Goal: Communication & Community: Answer question/provide support

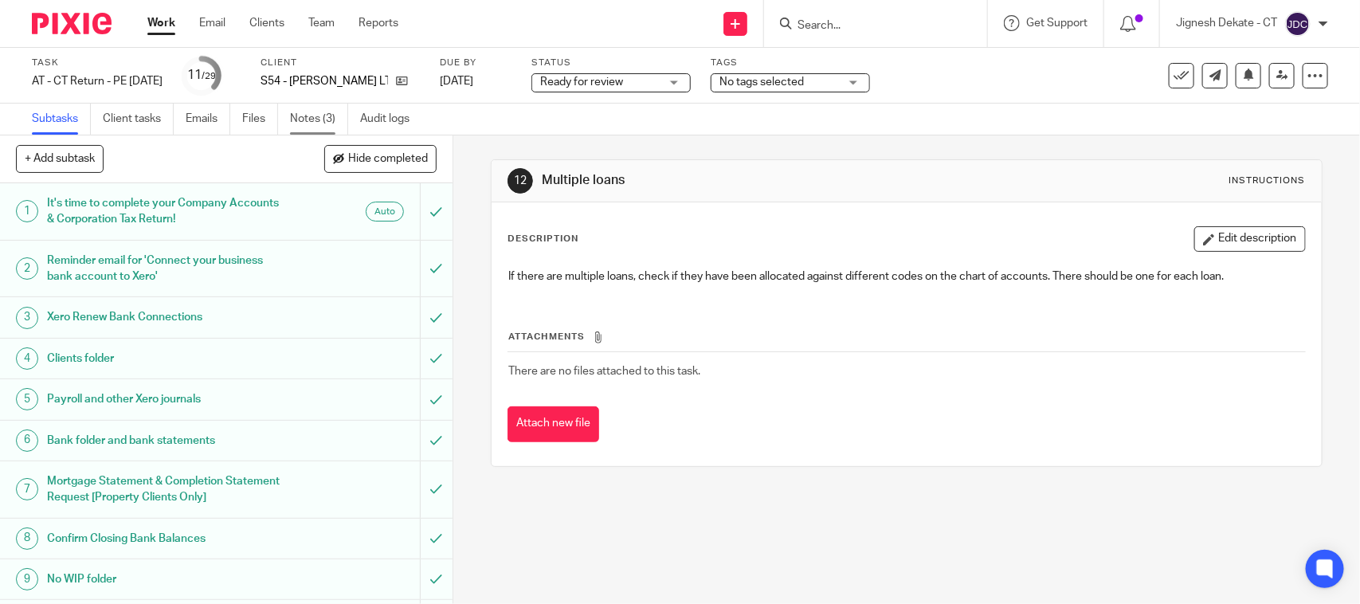
click at [299, 117] on link "Notes (3)" at bounding box center [319, 119] width 58 height 31
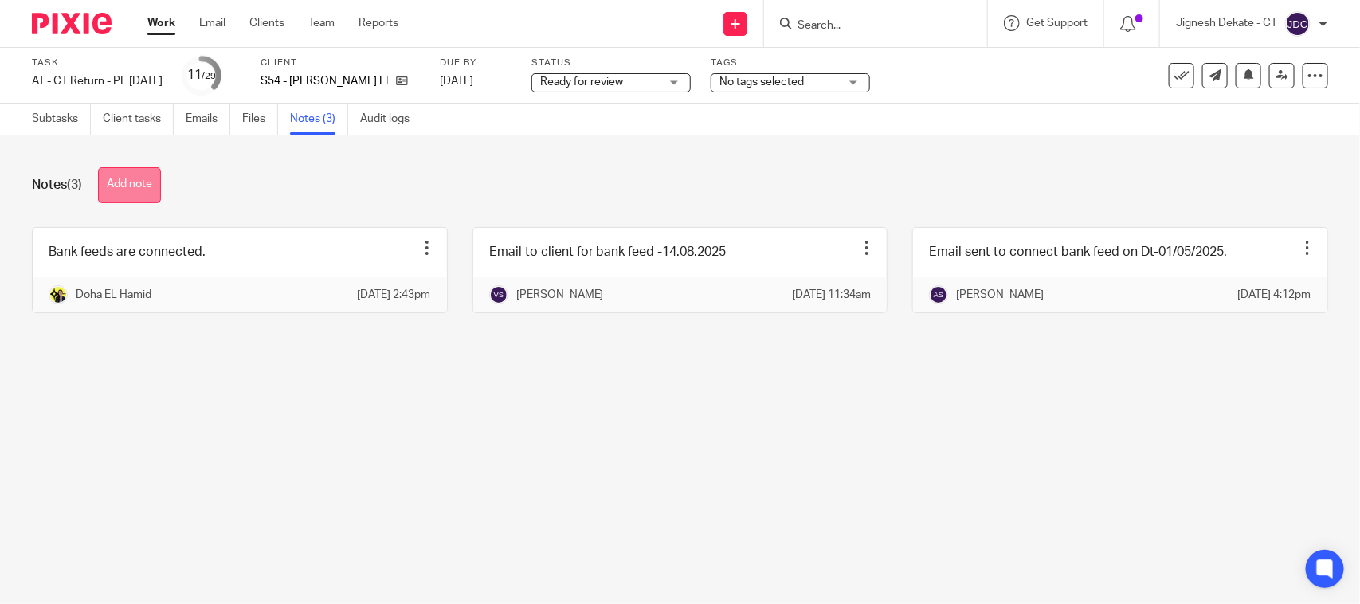
click at [129, 179] on button "Add note" at bounding box center [129, 185] width 63 height 36
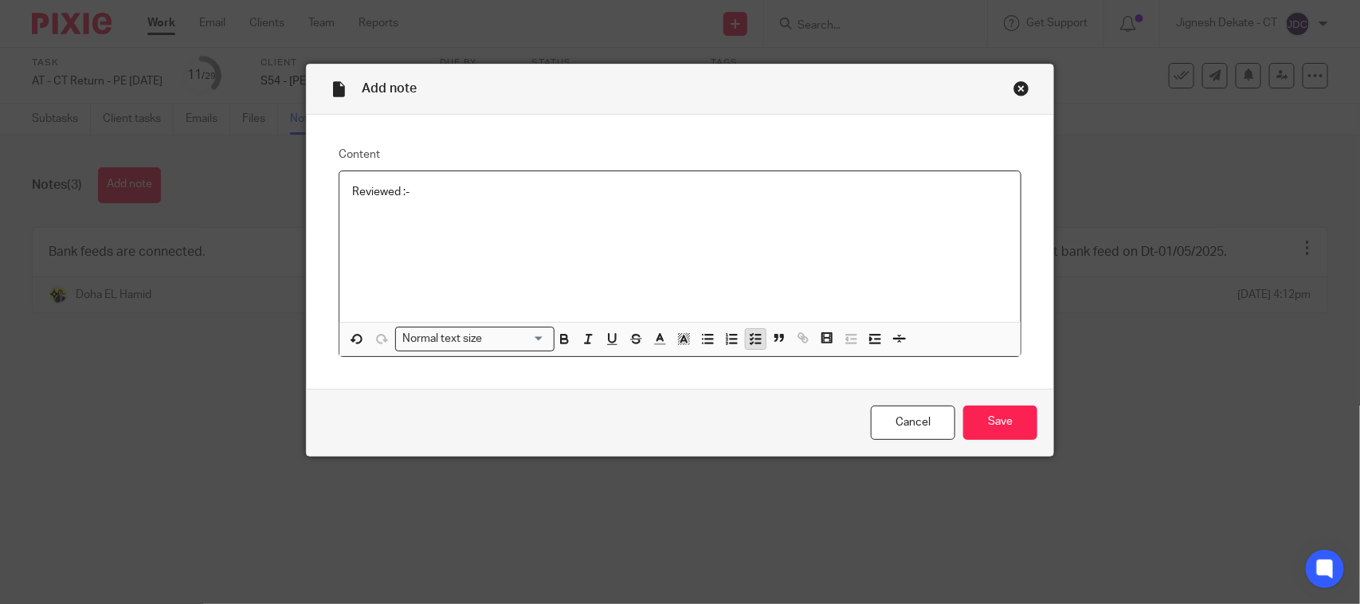
click at [751, 339] on polyline "button" at bounding box center [752, 339] width 2 height 2
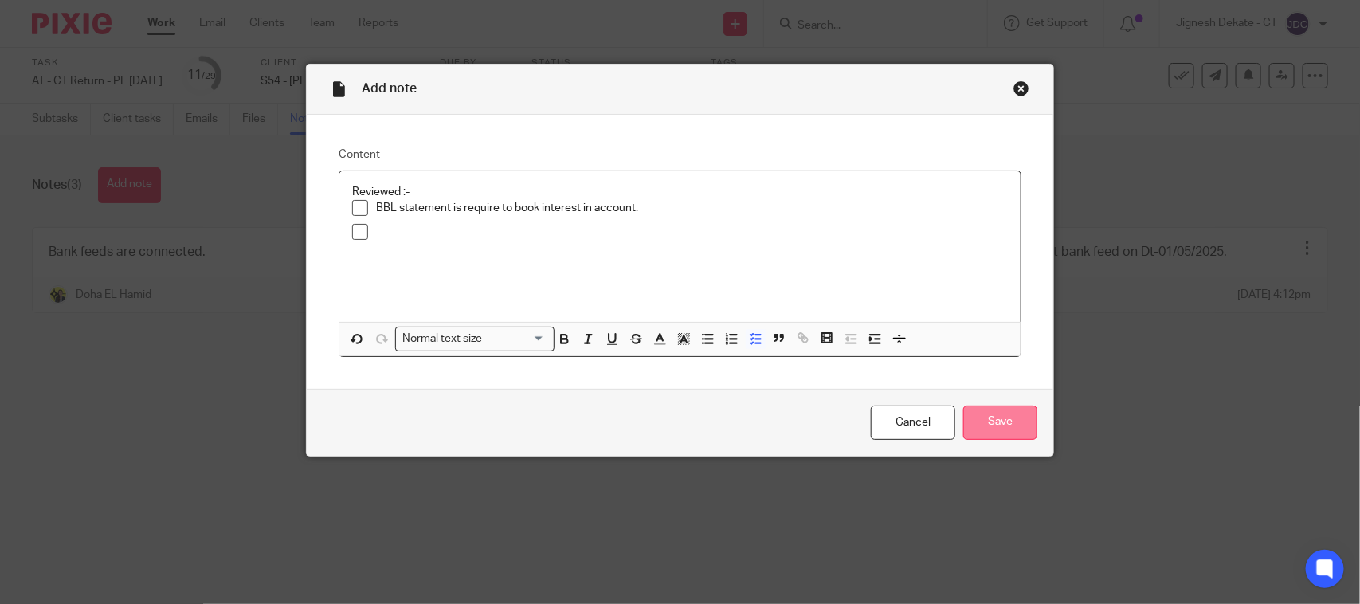
click at [1004, 411] on input "Save" at bounding box center [1000, 423] width 74 height 34
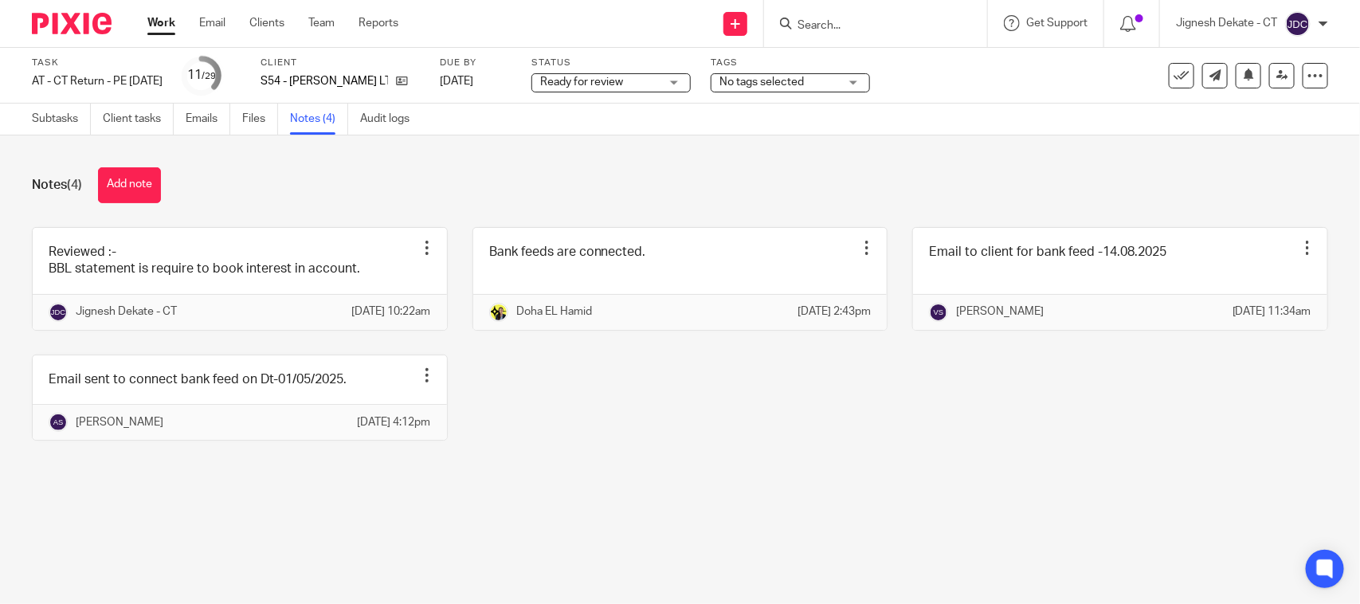
click at [704, 447] on div "Reviewed :- BBL statement is require to book interest in account. Edit note Del…" at bounding box center [667, 345] width 1321 height 237
click at [272, 180] on div "Notes (4) Add note" at bounding box center [680, 185] width 1296 height 36
click at [394, 199] on div "Notes (4) Add note" at bounding box center [680, 185] width 1296 height 36
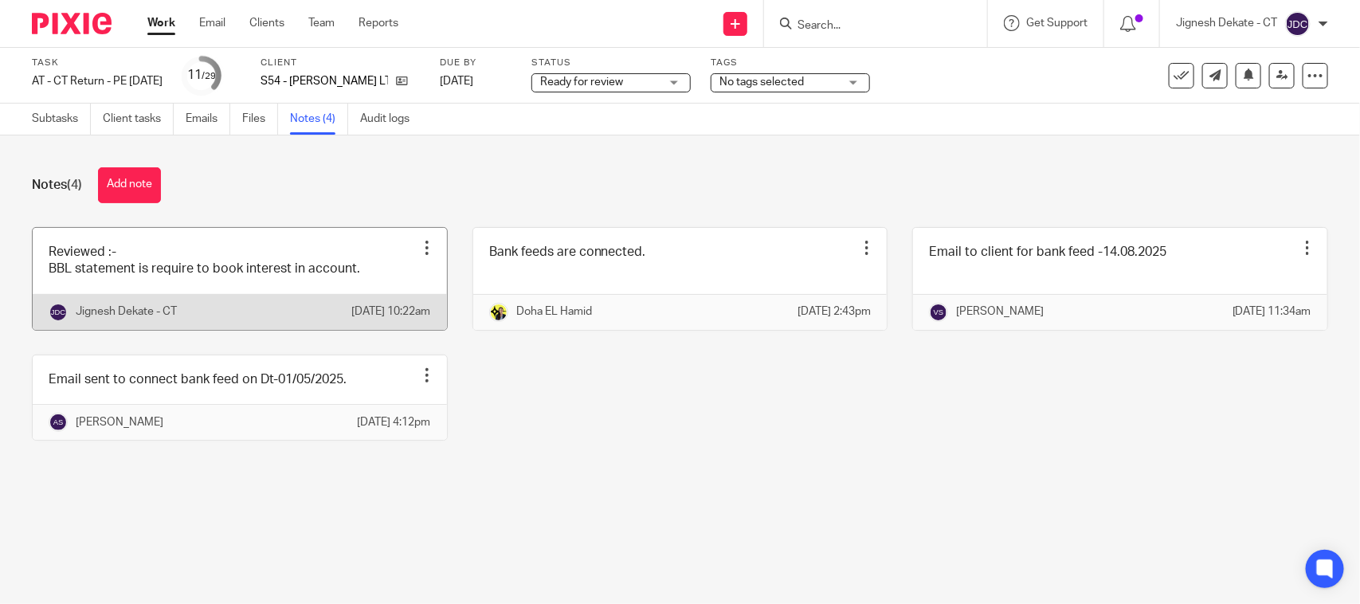
click at [237, 292] on link at bounding box center [240, 279] width 414 height 102
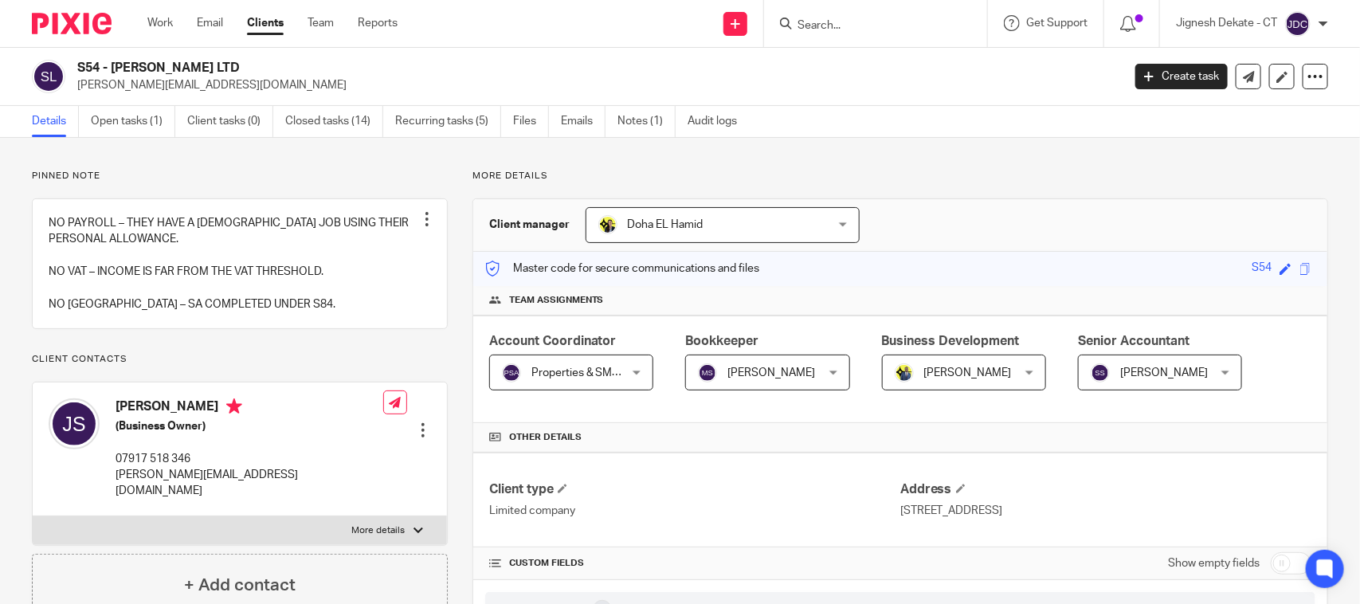
drag, startPoint x: 232, startPoint y: 56, endPoint x: 207, endPoint y: 69, distance: 28.2
click at [208, 69] on div "S54 - JOHN DANDY LTD jeffrey@johndandy.co.uk Create task Update from Companies …" at bounding box center [680, 77] width 1360 height 58
click at [227, 64] on h2 "S54 - [PERSON_NAME] LTD" at bounding box center [490, 68] width 827 height 17
drag, startPoint x: 228, startPoint y: 64, endPoint x: 85, endPoint y: 68, distance: 142.7
click at [85, 68] on h2 "S54 - JOHN DANDY LTD" at bounding box center [490, 68] width 827 height 17
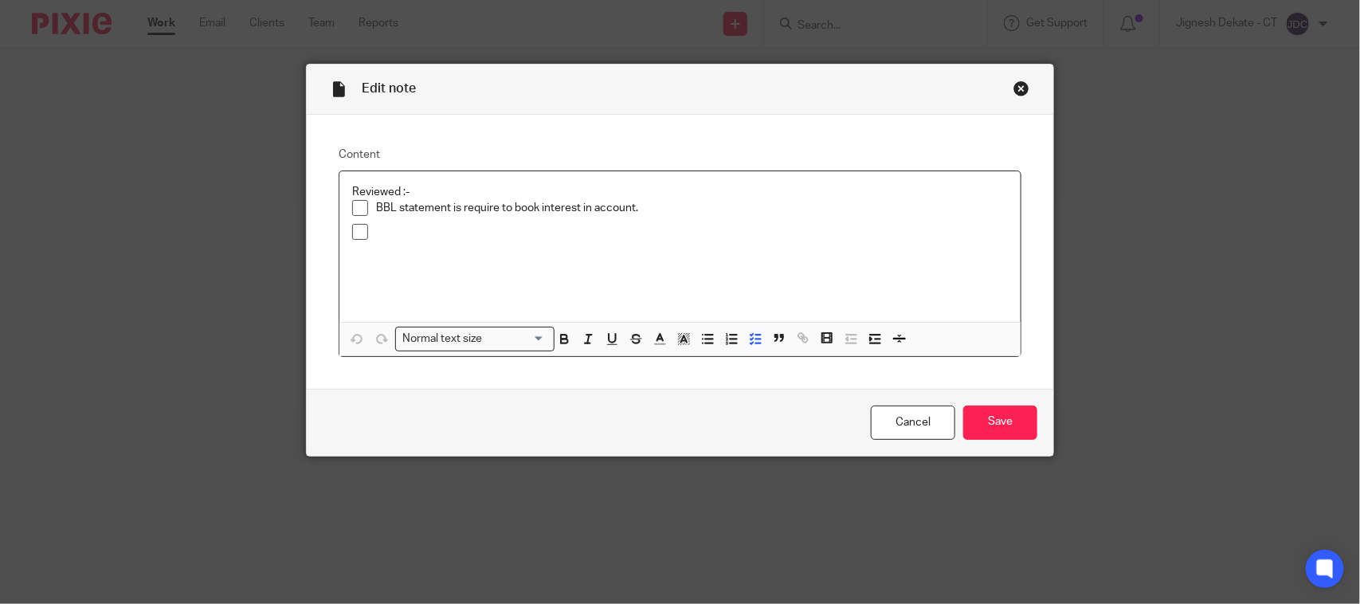
click at [376, 228] on p at bounding box center [692, 232] width 632 height 16
click at [998, 418] on input "Save" at bounding box center [1000, 423] width 74 height 34
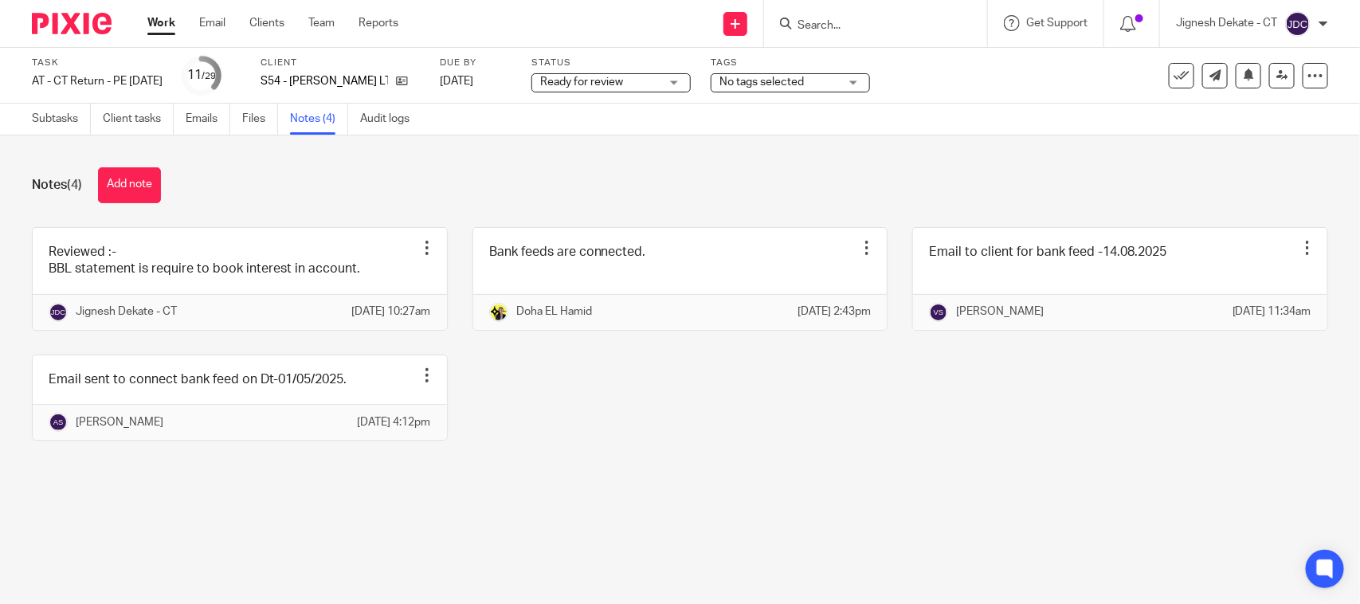
click at [660, 76] on span "Ready for review" at bounding box center [600, 82] width 120 height 17
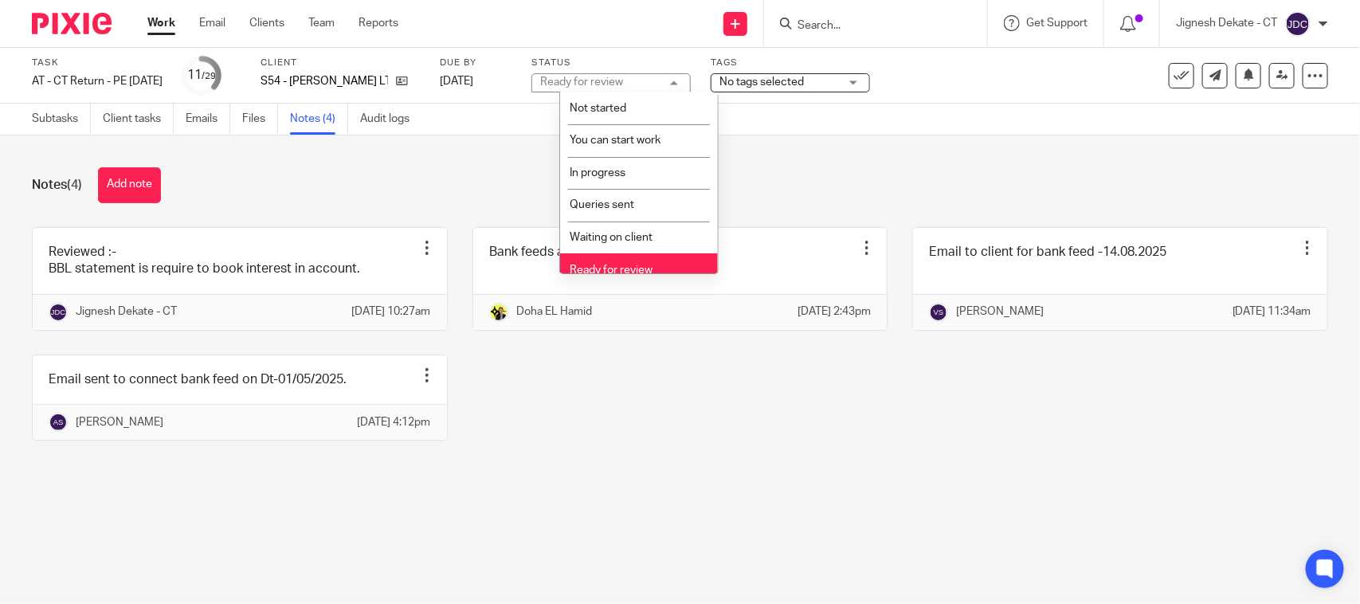
click at [669, 76] on div "Ready for review Ready for review" at bounding box center [610, 82] width 159 height 19
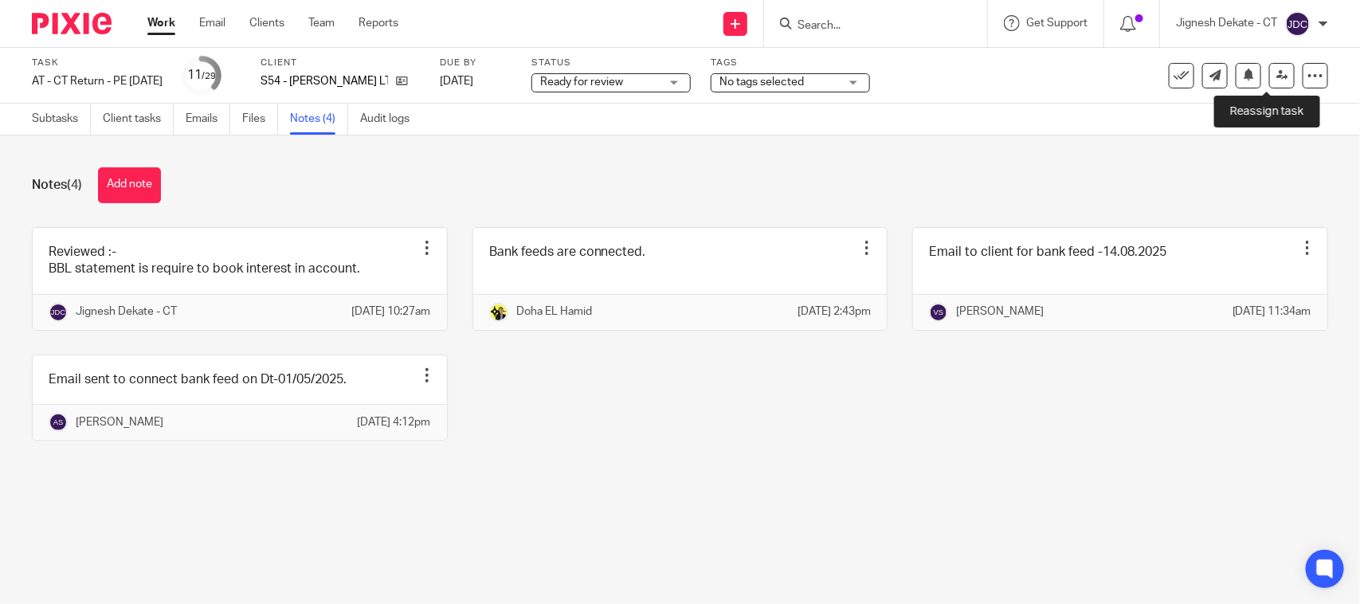
drag, startPoint x: 1264, startPoint y: 73, endPoint x: 1236, endPoint y: 112, distance: 48.4
click at [1276, 73] on icon at bounding box center [1282, 75] width 12 height 12
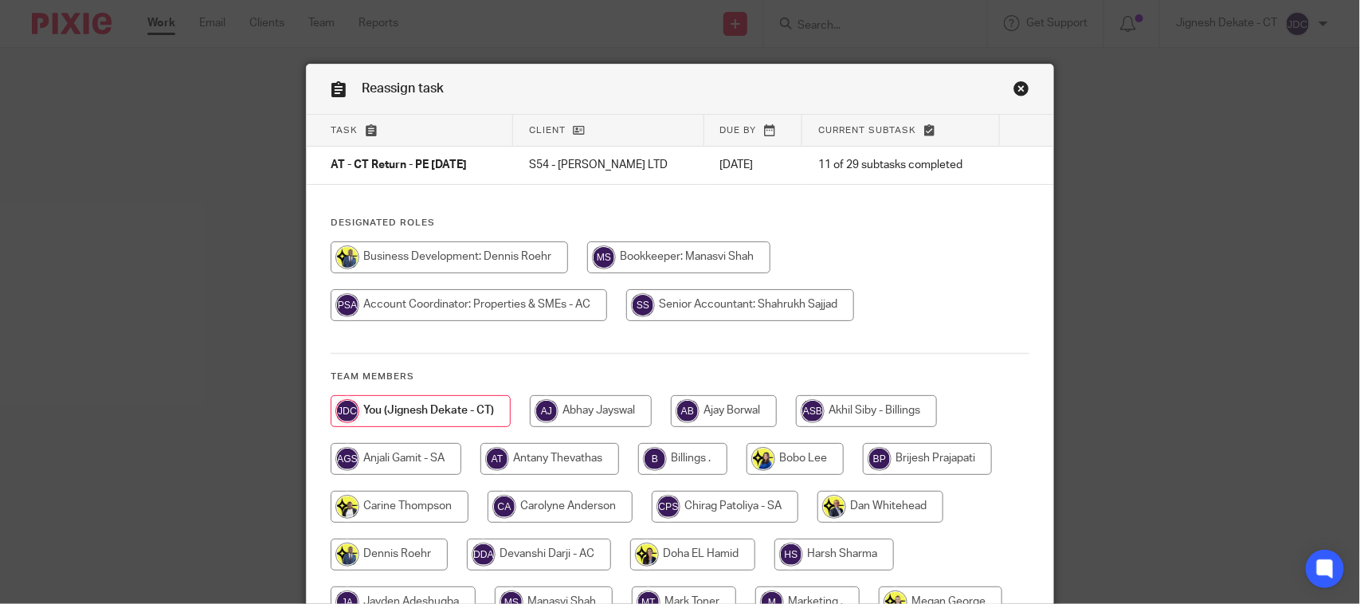
click at [680, 265] on input "radio" at bounding box center [678, 257] width 183 height 32
radio input "true"
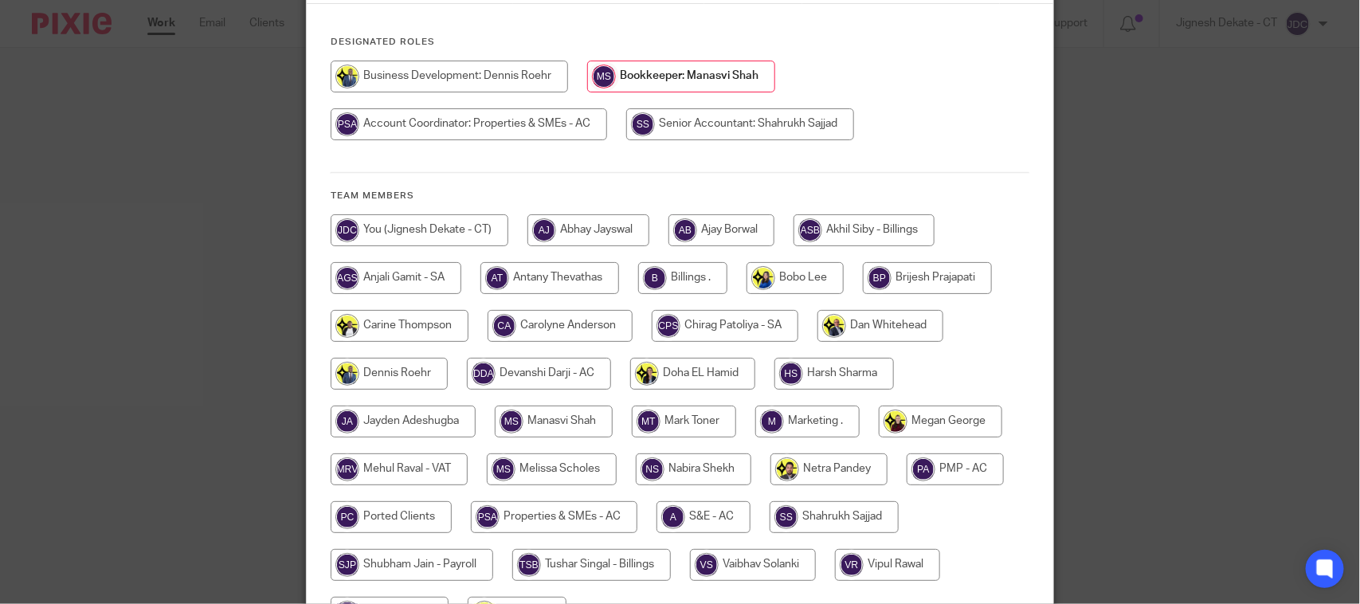
scroll to position [353, 0]
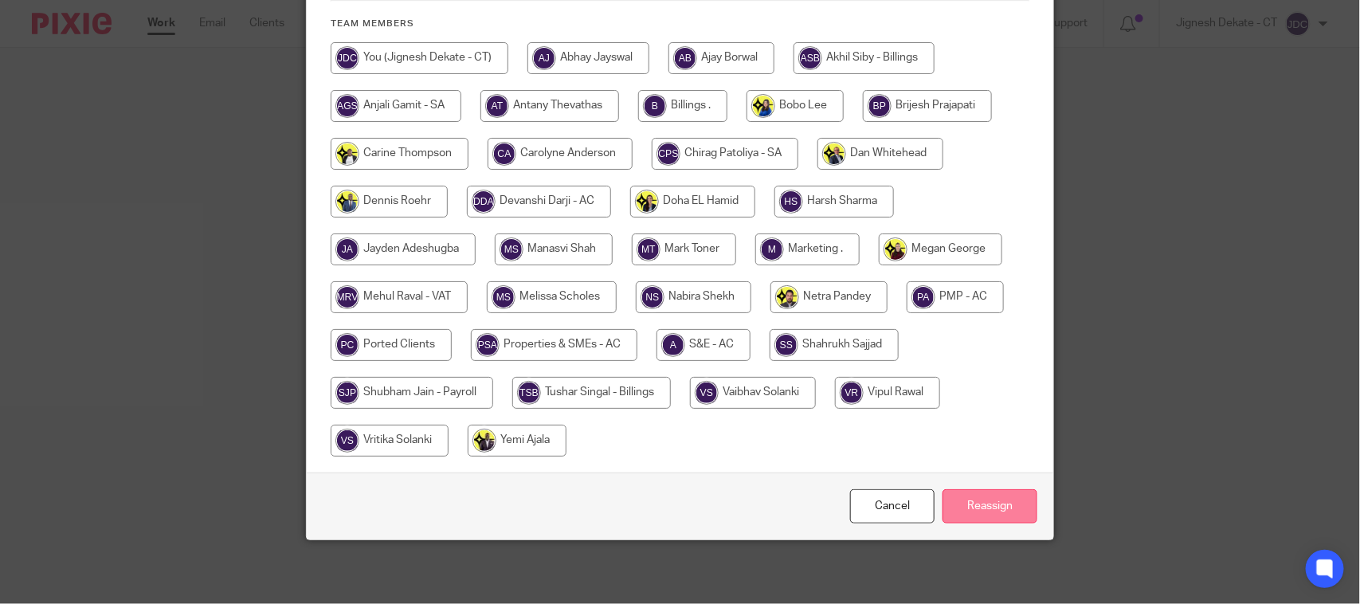
click at [950, 504] on input "Reassign" at bounding box center [990, 506] width 95 height 34
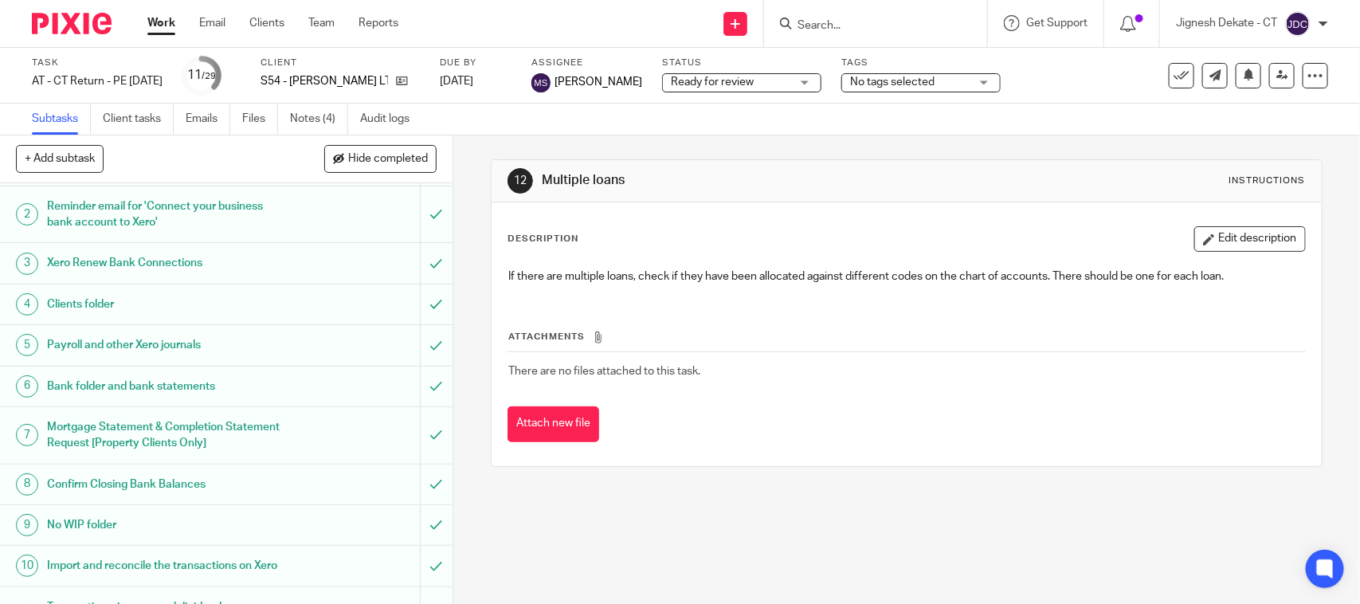
scroll to position [299, 0]
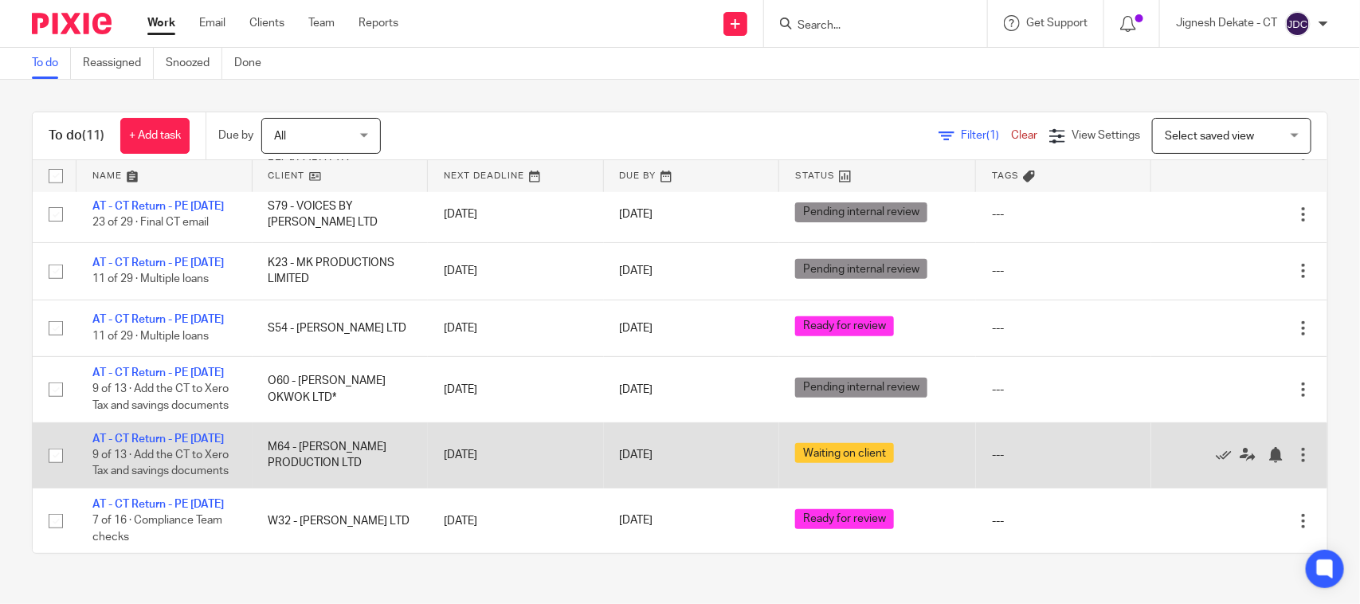
scroll to position [504, 0]
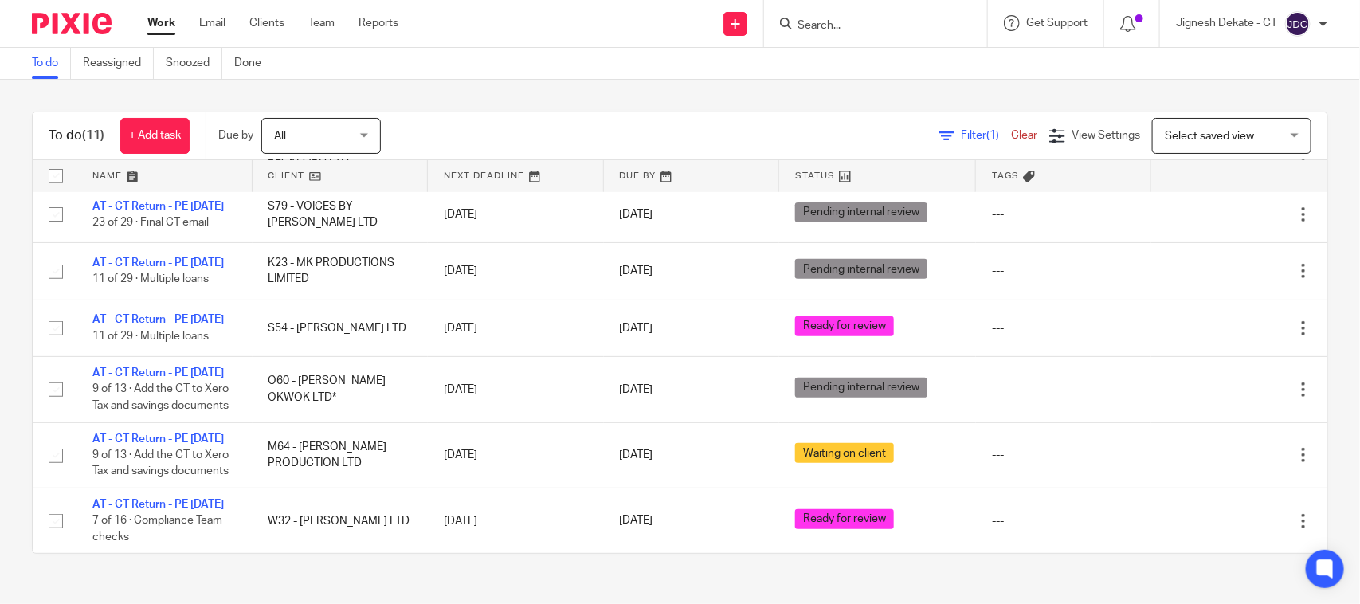
click at [837, 29] on input "Search" at bounding box center [867, 26] width 143 height 14
click at [37, 68] on link "To do" at bounding box center [51, 63] width 39 height 31
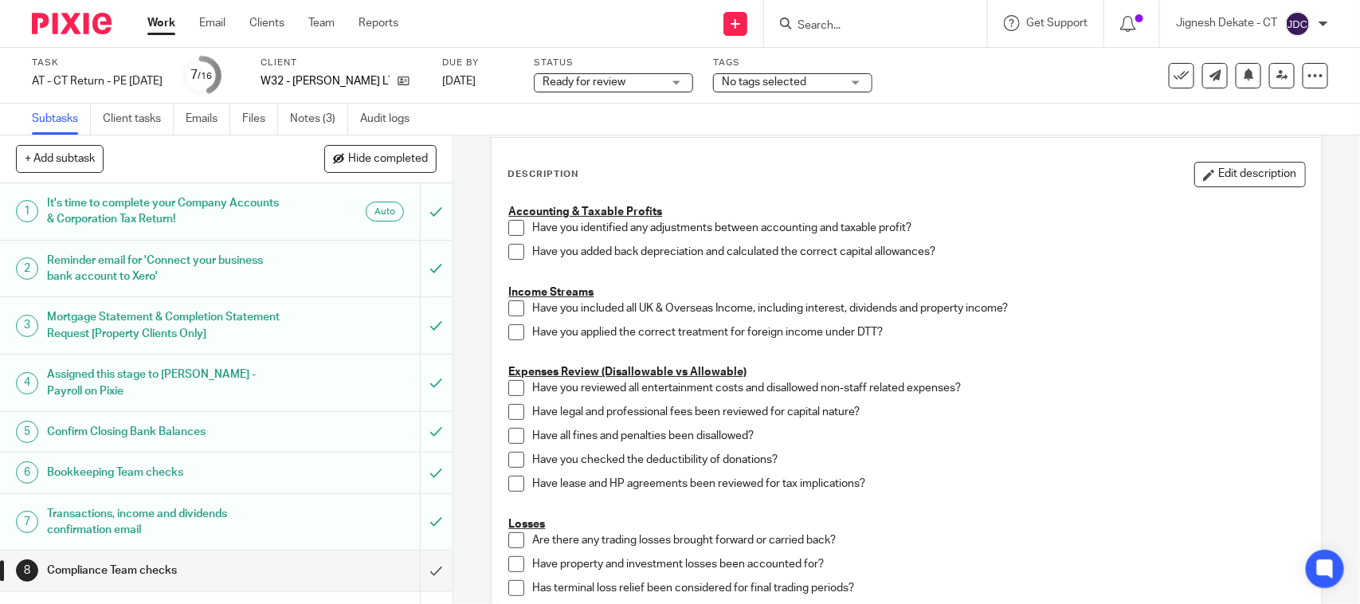
scroll to position [100, 0]
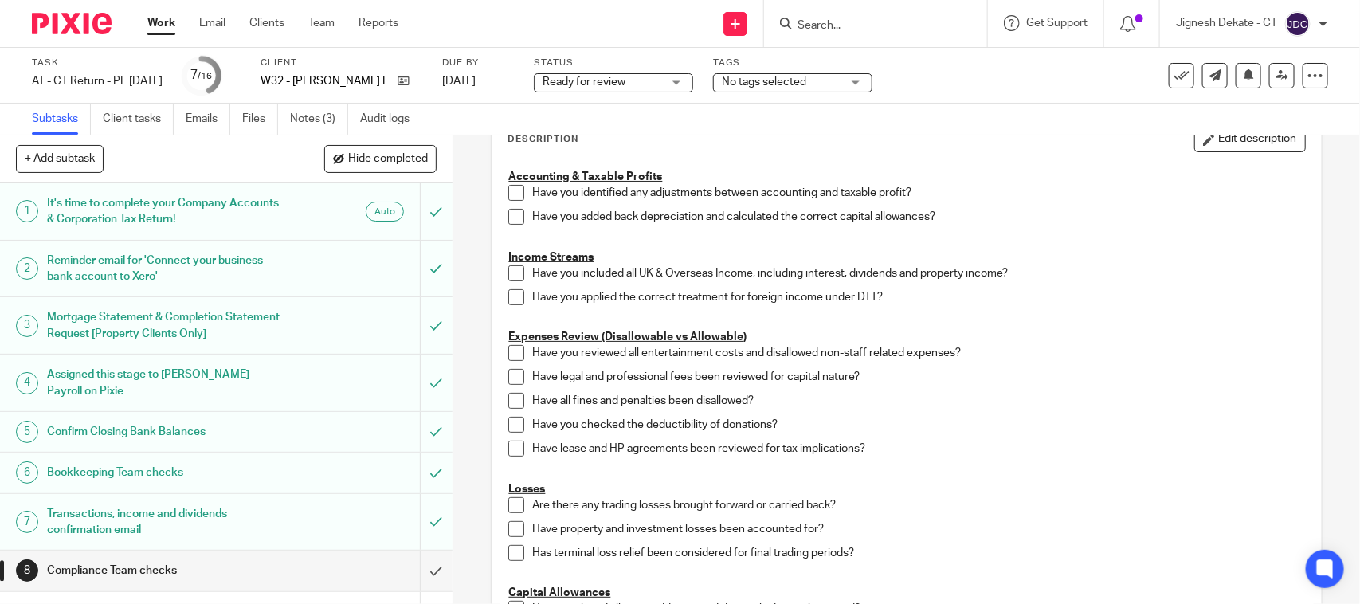
click at [508, 191] on span at bounding box center [516, 193] width 16 height 16
click at [512, 221] on span at bounding box center [516, 217] width 16 height 16
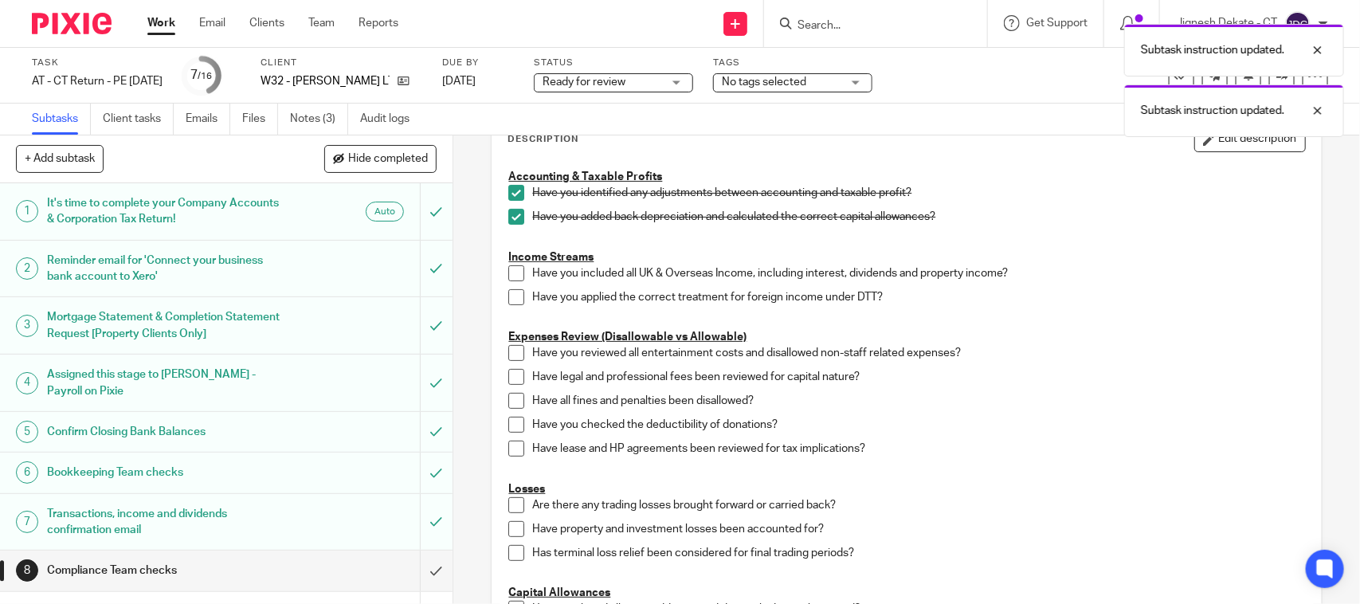
click at [514, 272] on span at bounding box center [516, 273] width 16 height 16
click at [508, 292] on span at bounding box center [516, 297] width 16 height 16
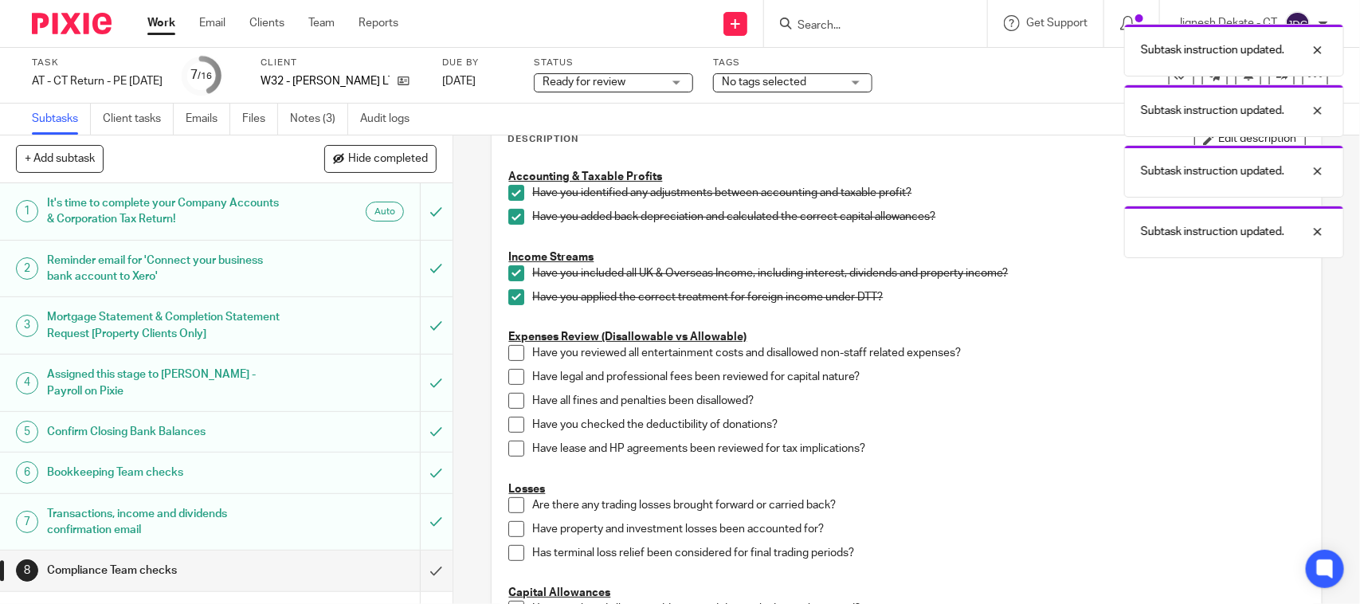
click at [508, 359] on span at bounding box center [516, 353] width 16 height 16
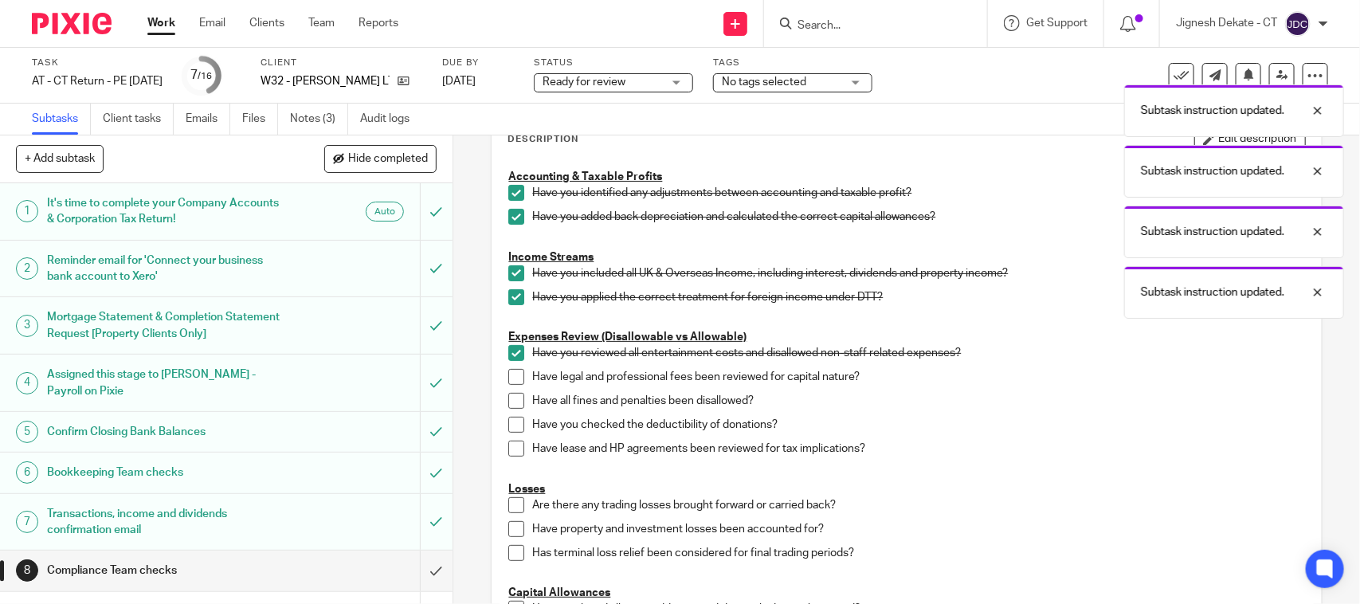
click at [511, 378] on span at bounding box center [516, 377] width 16 height 16
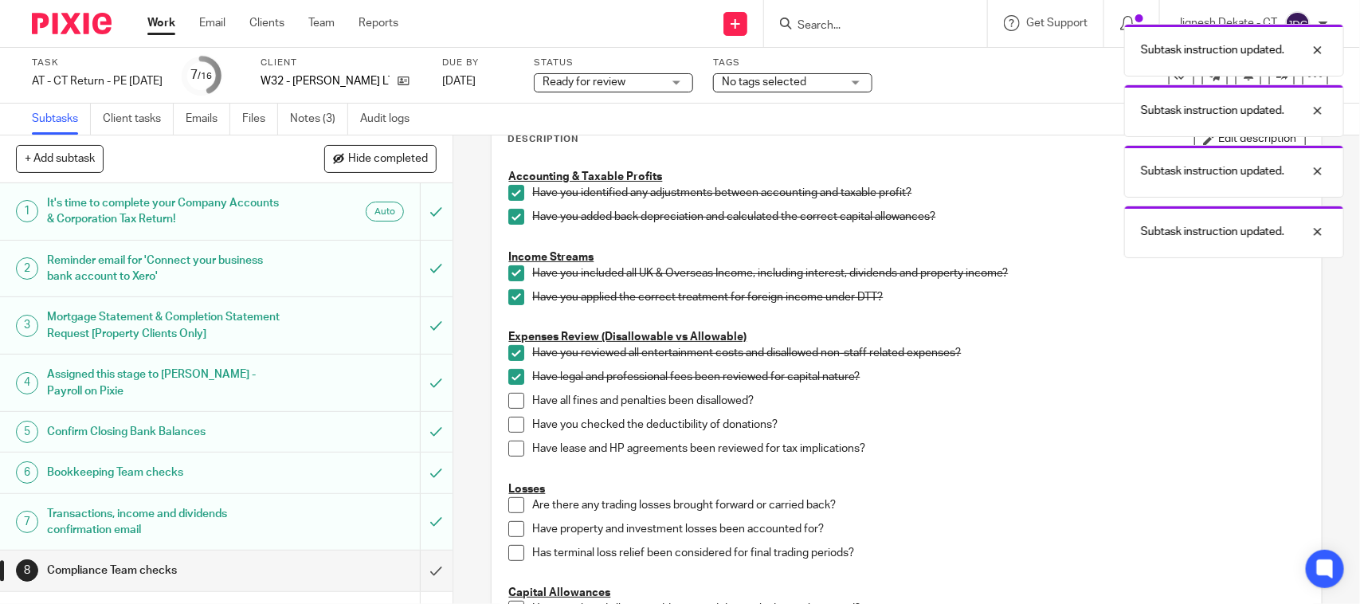
click at [510, 396] on span at bounding box center [516, 401] width 16 height 16
click at [512, 428] on span at bounding box center [516, 425] width 16 height 16
click at [510, 454] on span at bounding box center [516, 449] width 16 height 16
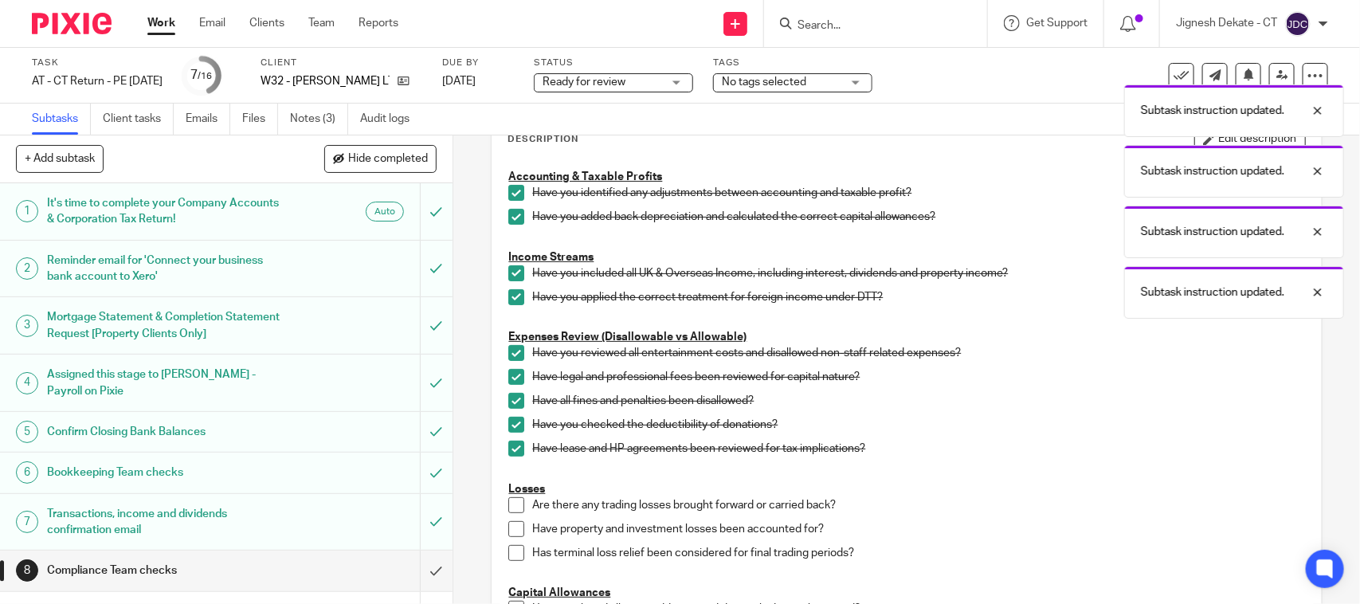
click at [508, 504] on span at bounding box center [516, 505] width 16 height 16
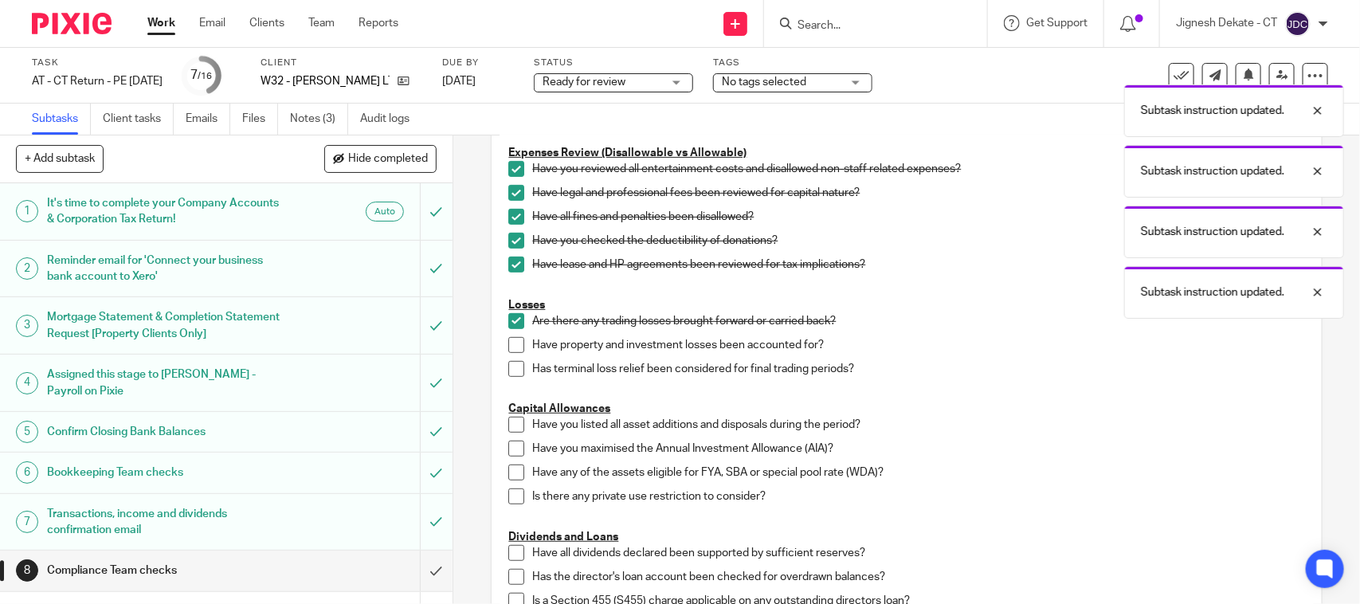
scroll to position [299, 0]
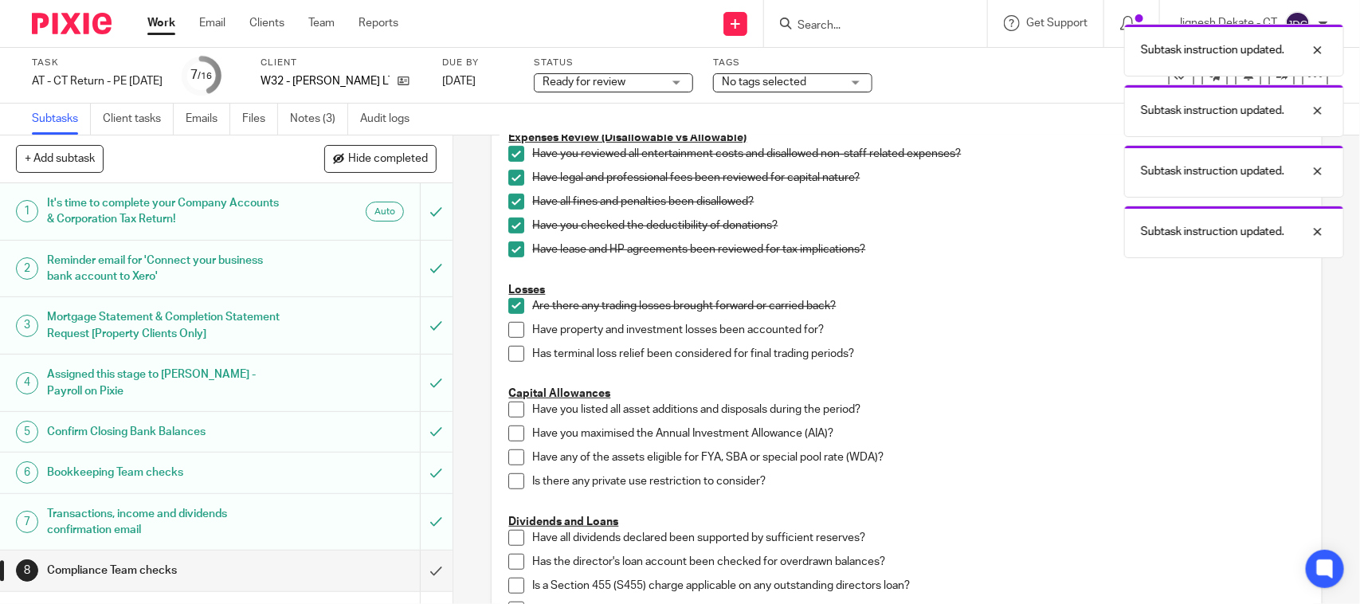
click at [514, 328] on span at bounding box center [516, 330] width 16 height 16
click at [512, 351] on span at bounding box center [516, 354] width 16 height 16
click at [512, 413] on span at bounding box center [516, 410] width 16 height 16
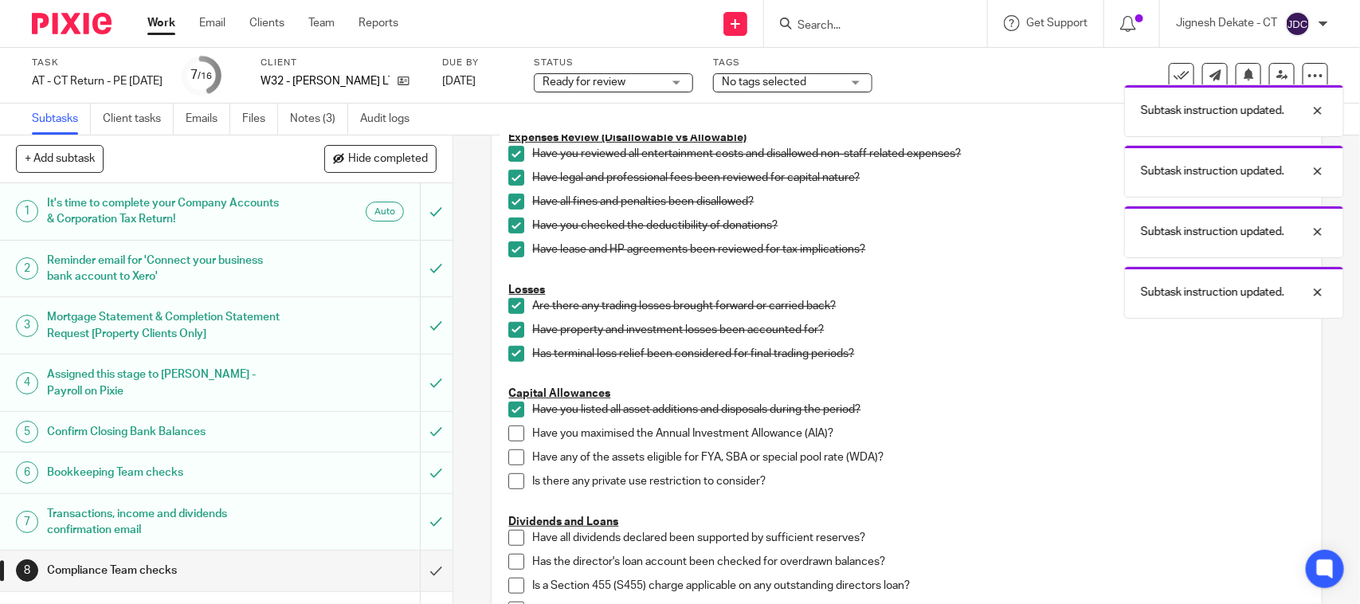
click at [514, 438] on span at bounding box center [516, 433] width 16 height 16
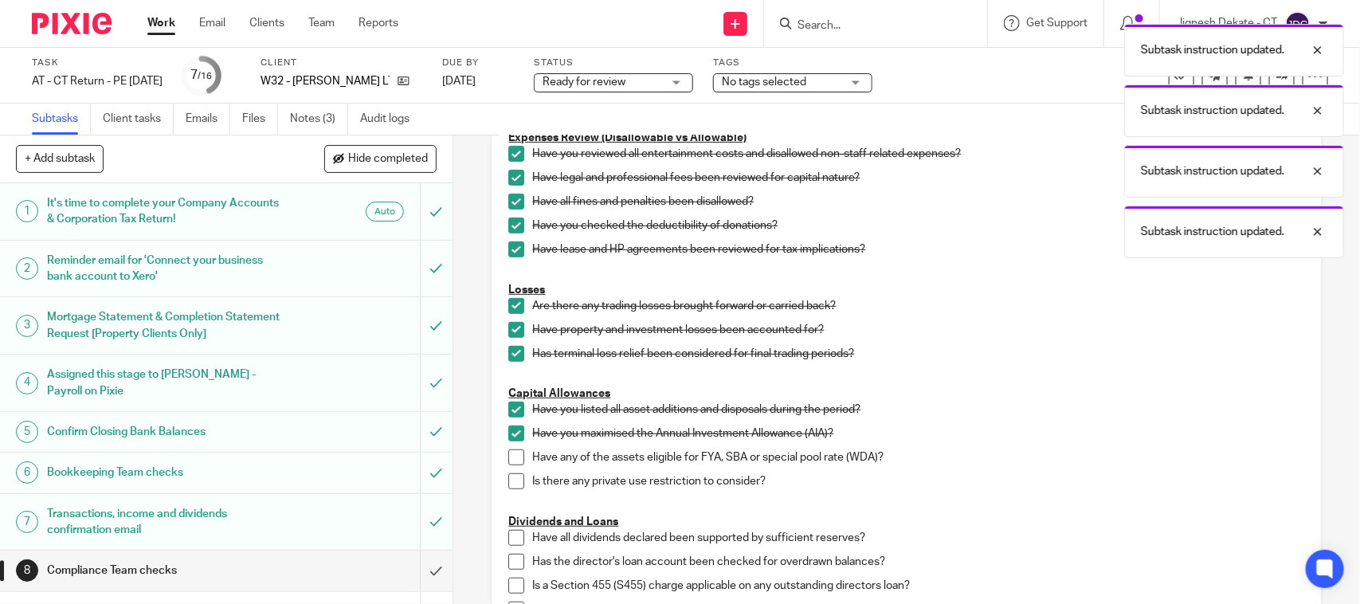
click at [508, 459] on span at bounding box center [516, 457] width 16 height 16
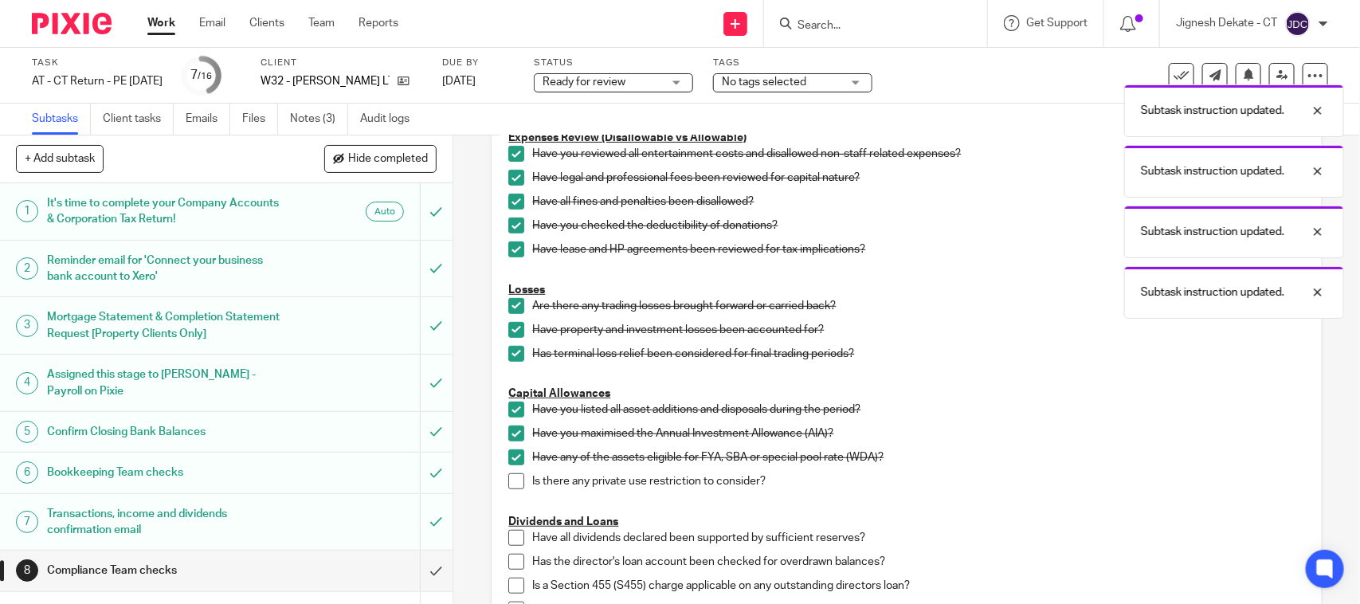
click at [511, 478] on span at bounding box center [516, 481] width 16 height 16
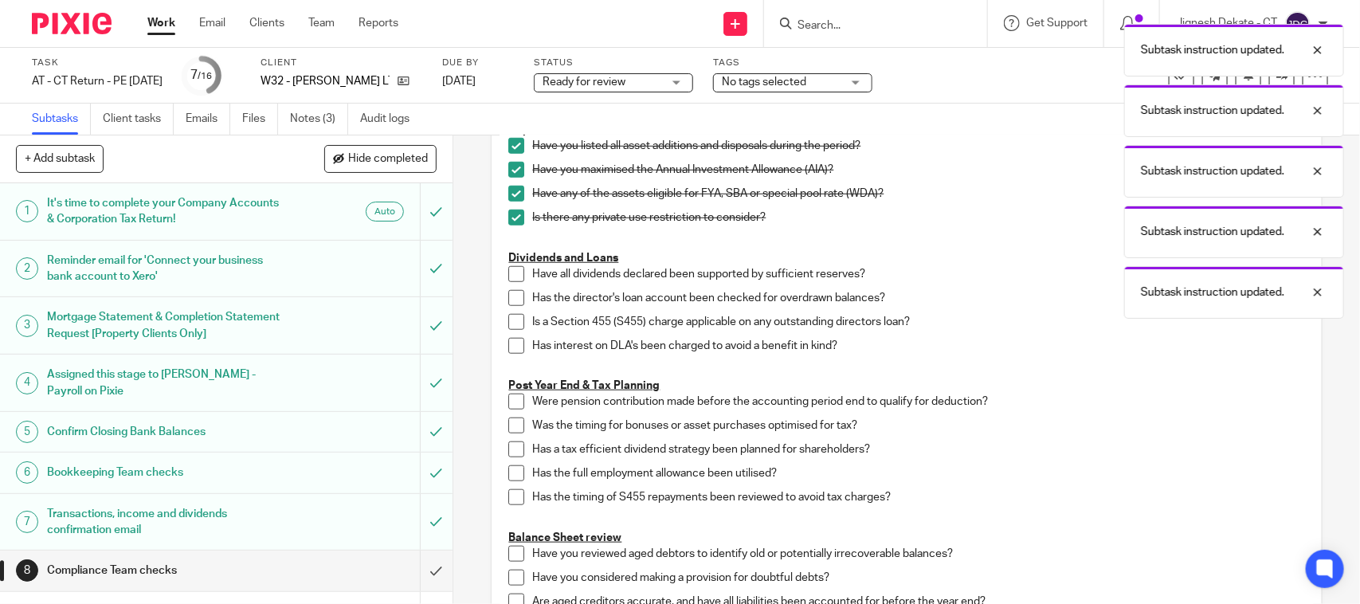
scroll to position [598, 0]
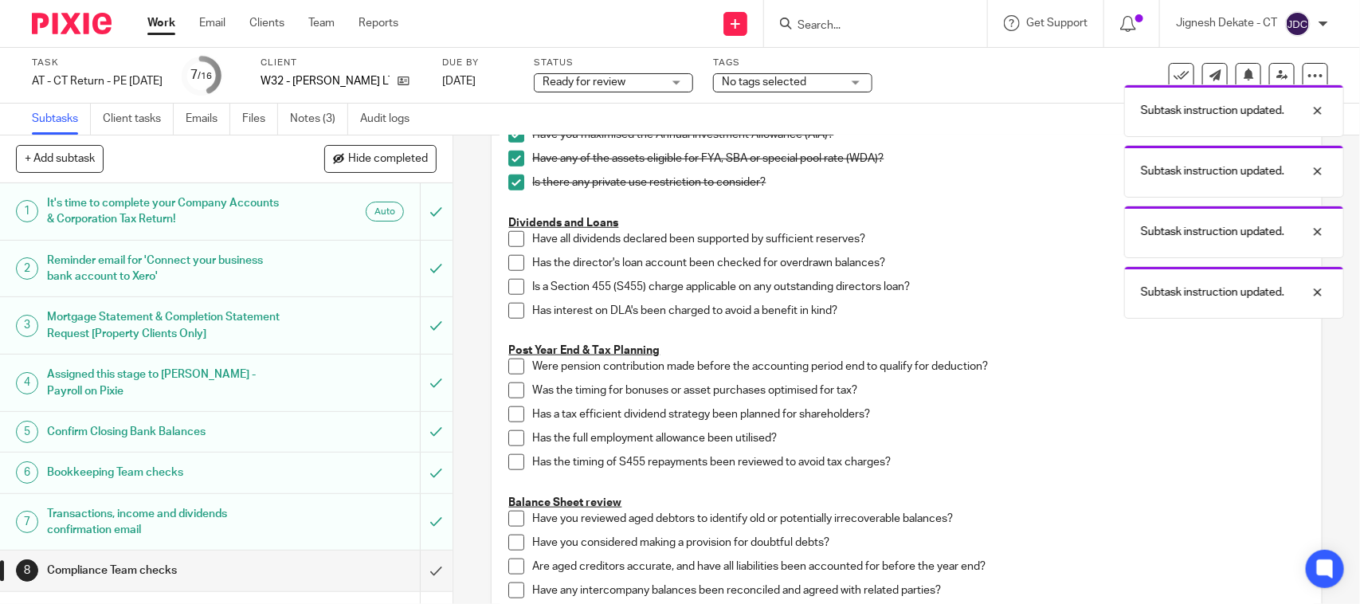
click at [508, 239] on span at bounding box center [516, 239] width 16 height 16
click at [510, 269] on span at bounding box center [516, 263] width 16 height 16
click at [508, 285] on span at bounding box center [516, 287] width 16 height 16
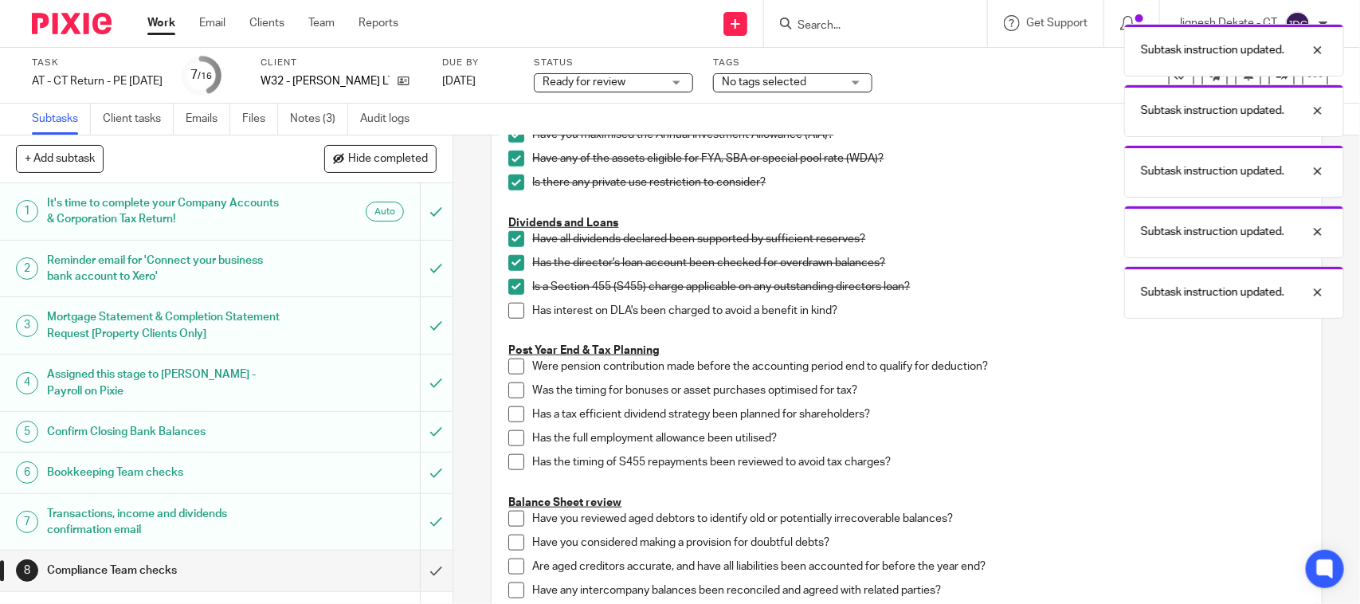
click at [508, 313] on span at bounding box center [516, 311] width 16 height 16
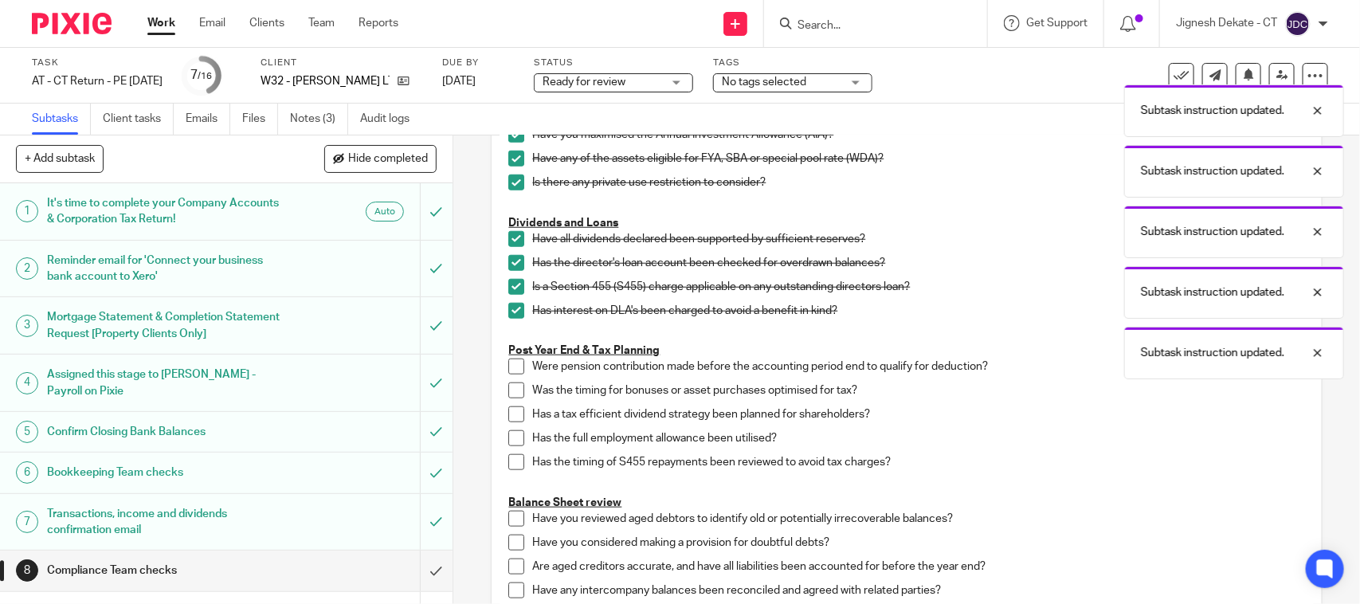
click at [510, 383] on span at bounding box center [516, 390] width 16 height 16
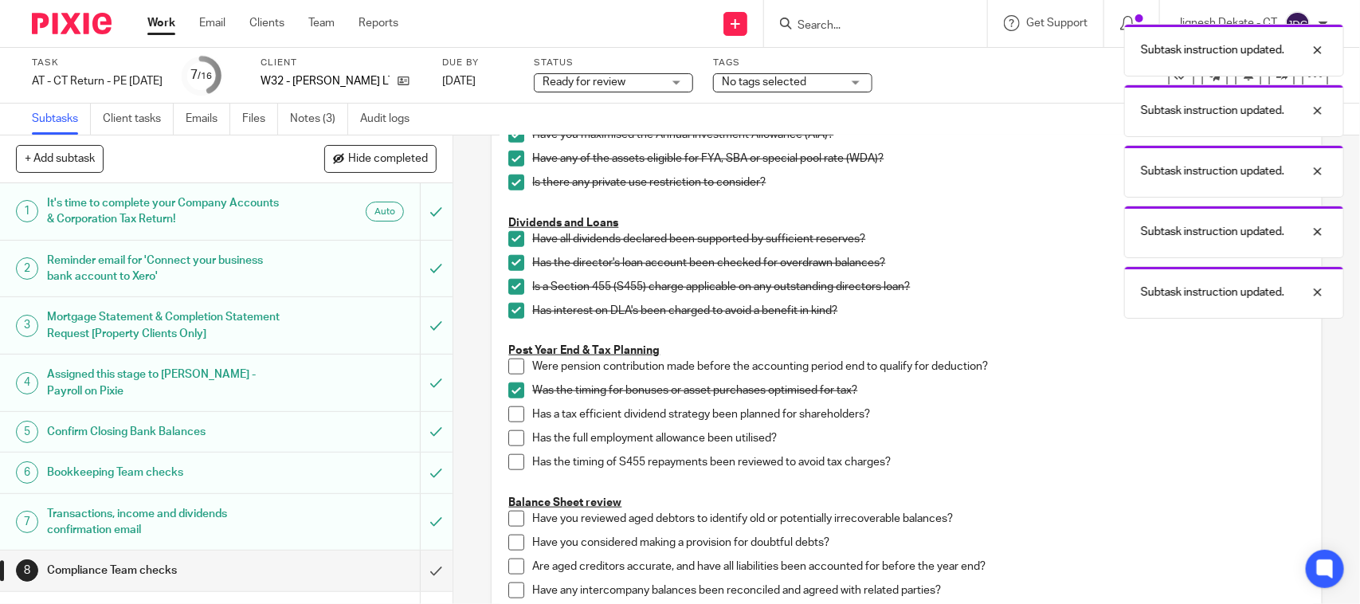
click at [515, 367] on span at bounding box center [516, 367] width 16 height 16
click at [508, 413] on span at bounding box center [516, 414] width 16 height 16
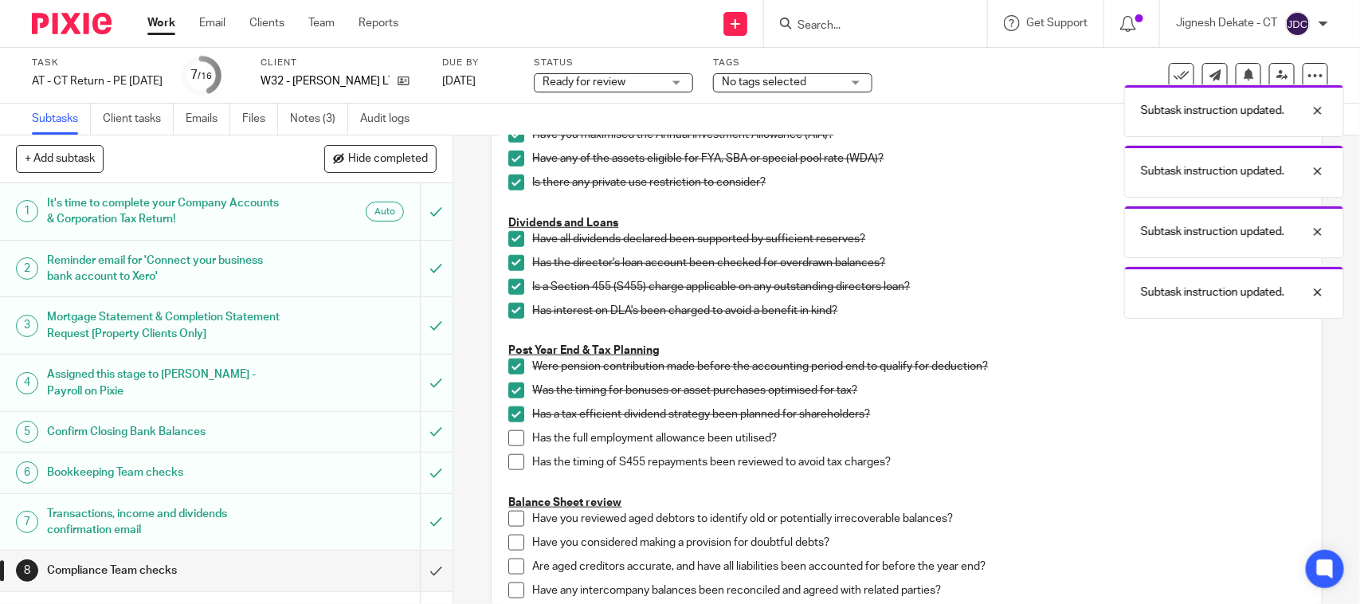
click at [508, 433] on span at bounding box center [516, 438] width 16 height 16
click at [508, 452] on li "Has the full employment allowance been utilised?" at bounding box center [906, 442] width 796 height 24
click at [511, 462] on span at bounding box center [516, 462] width 16 height 16
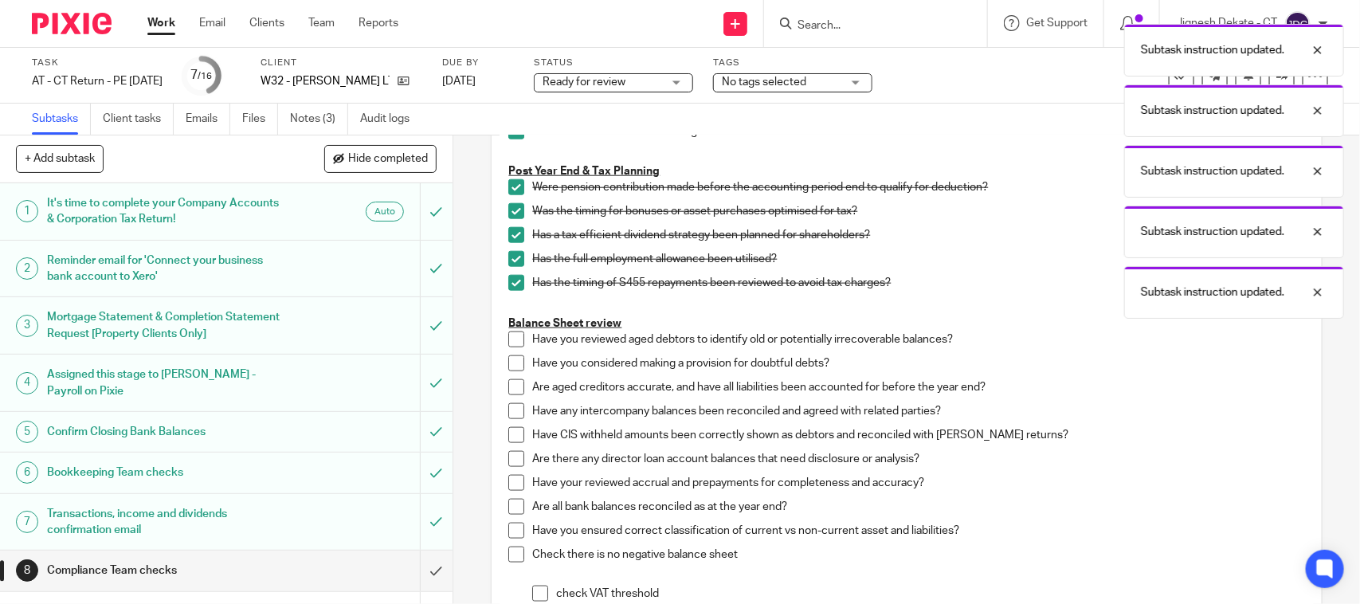
scroll to position [797, 0]
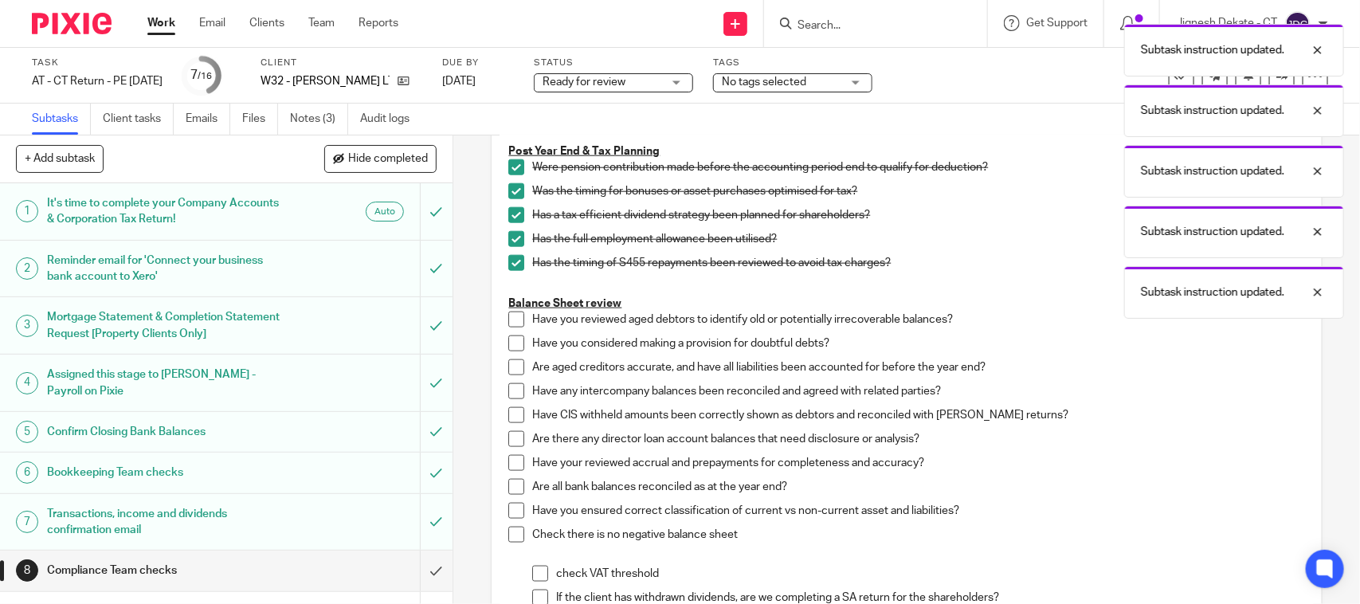
click at [512, 316] on span at bounding box center [516, 320] width 16 height 16
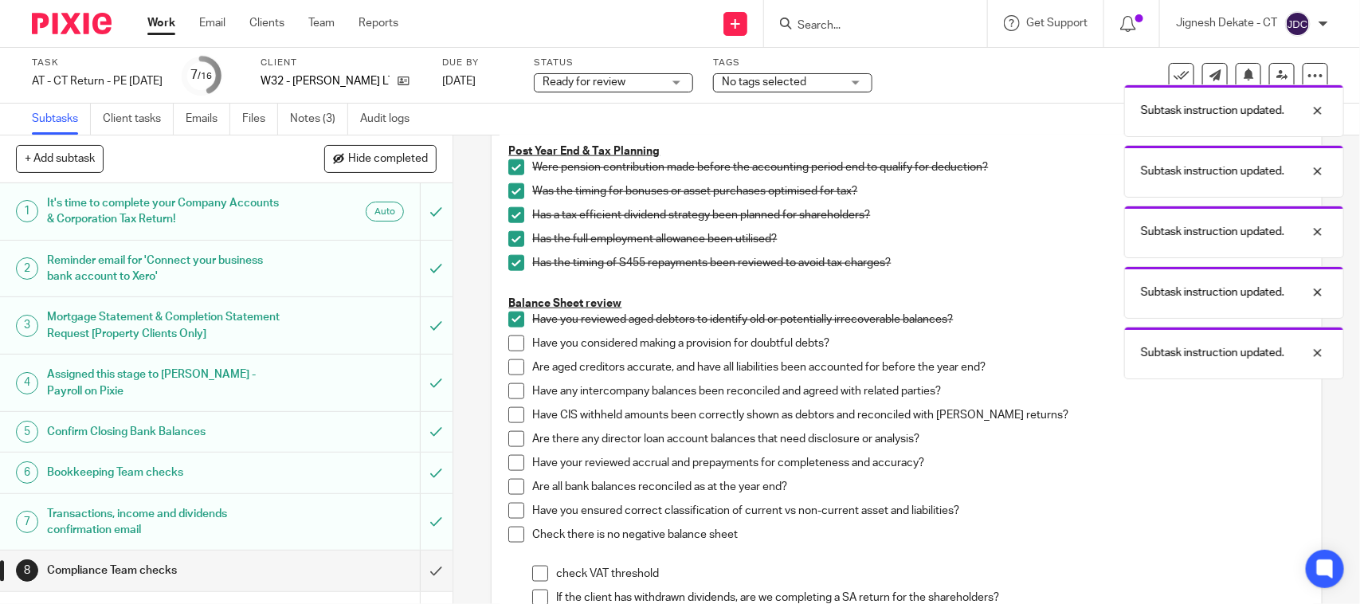
click at [508, 339] on span at bounding box center [516, 343] width 16 height 16
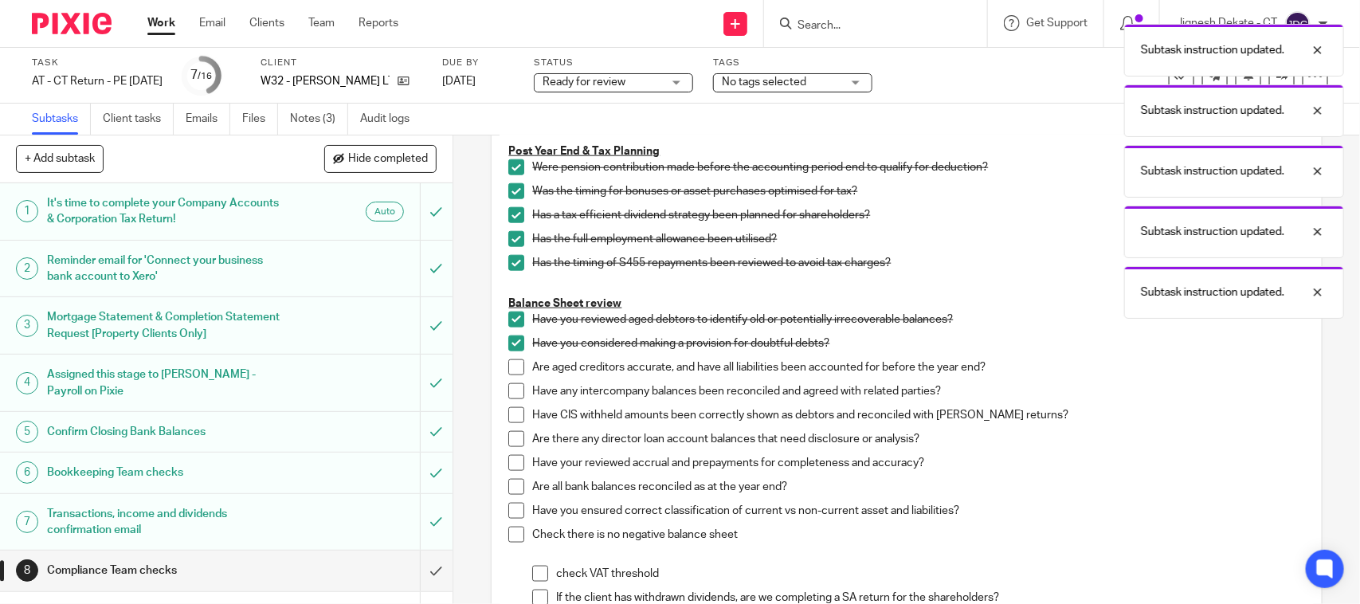
click at [508, 359] on span at bounding box center [516, 367] width 16 height 16
click at [508, 385] on span at bounding box center [516, 391] width 16 height 16
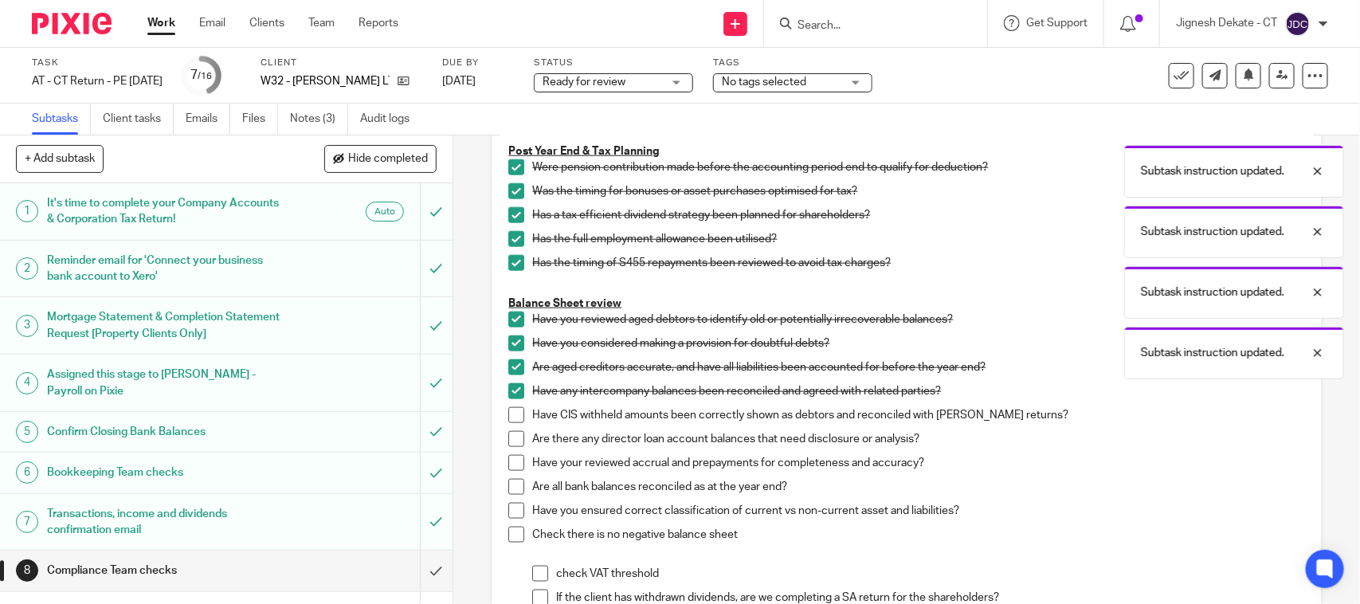
click at [514, 411] on span at bounding box center [516, 415] width 16 height 16
click at [508, 430] on li "Have CIS withheld amounts been correctly shown as debtors and reconciled with C…" at bounding box center [906, 419] width 796 height 24
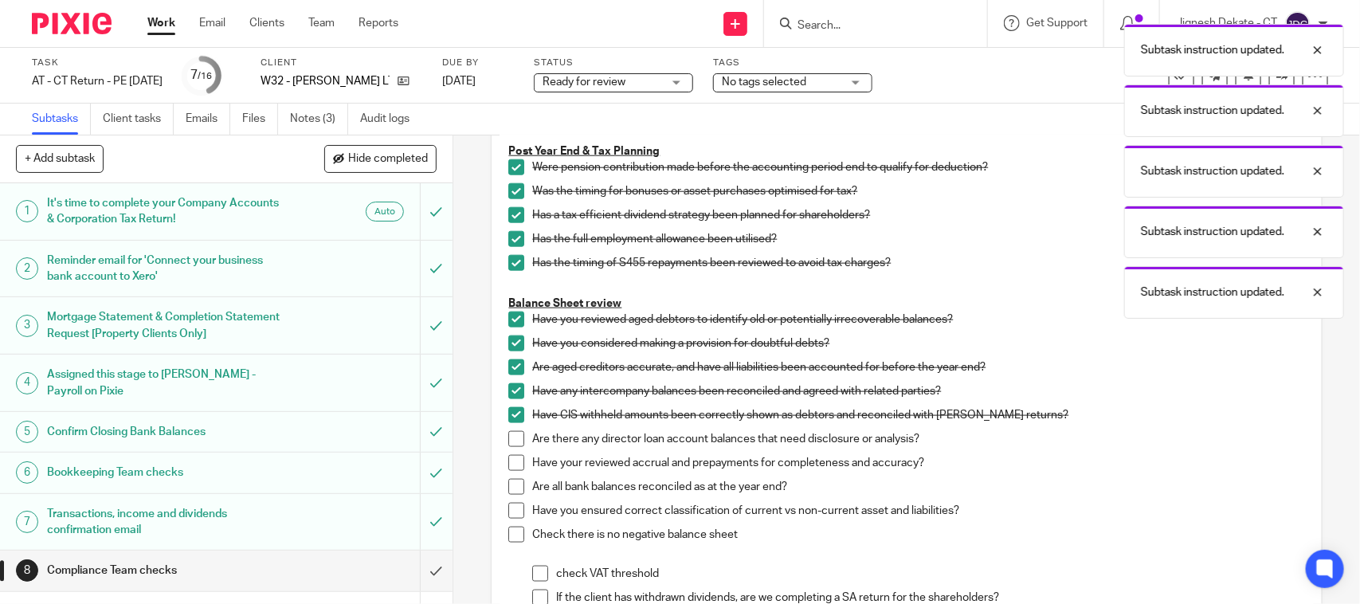
click at [508, 441] on span at bounding box center [516, 439] width 16 height 16
click at [510, 466] on span at bounding box center [516, 463] width 16 height 16
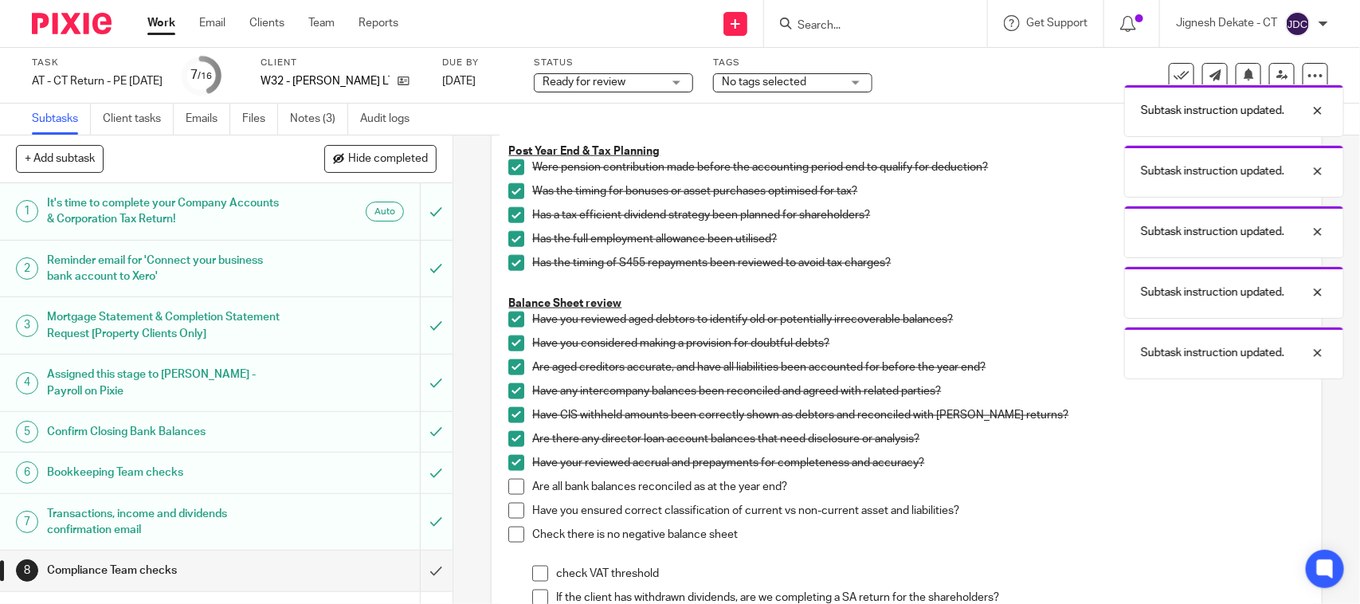
click at [508, 483] on span at bounding box center [516, 487] width 16 height 16
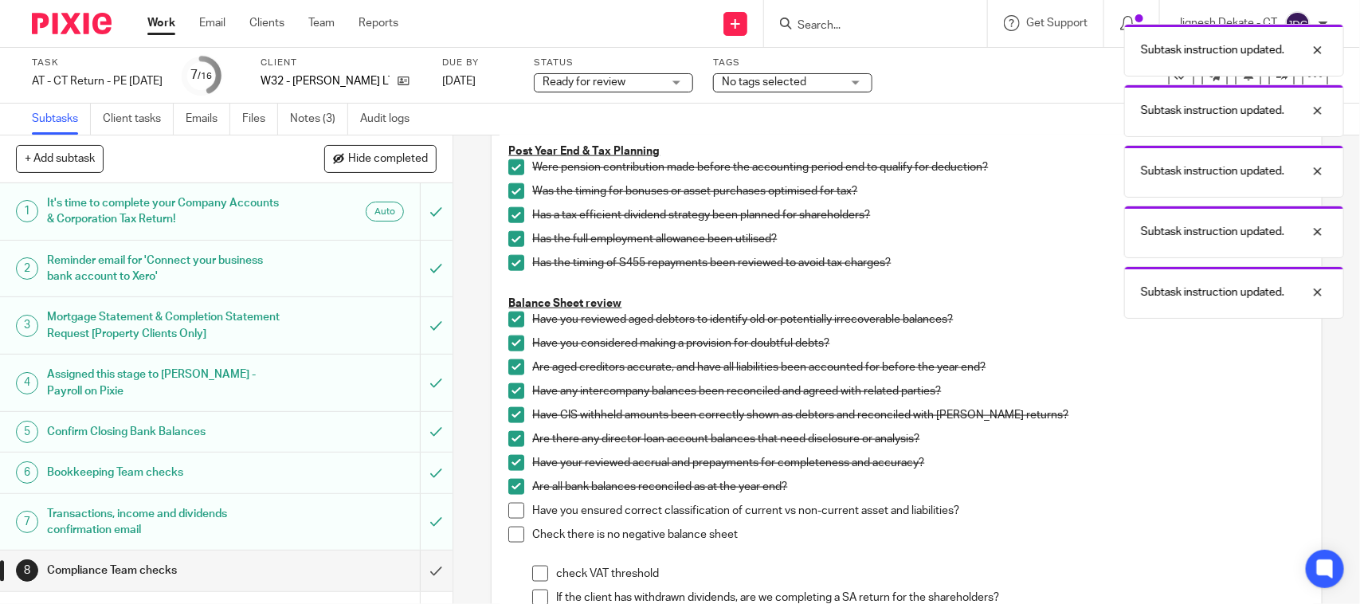
click at [508, 502] on li "Are all bank balances reconciled as at the year end?" at bounding box center [906, 491] width 796 height 24
click at [508, 518] on span at bounding box center [516, 511] width 16 height 16
click at [508, 526] on li "Have you ensured correct classification of current vs non-current asset and lia…" at bounding box center [906, 515] width 796 height 24
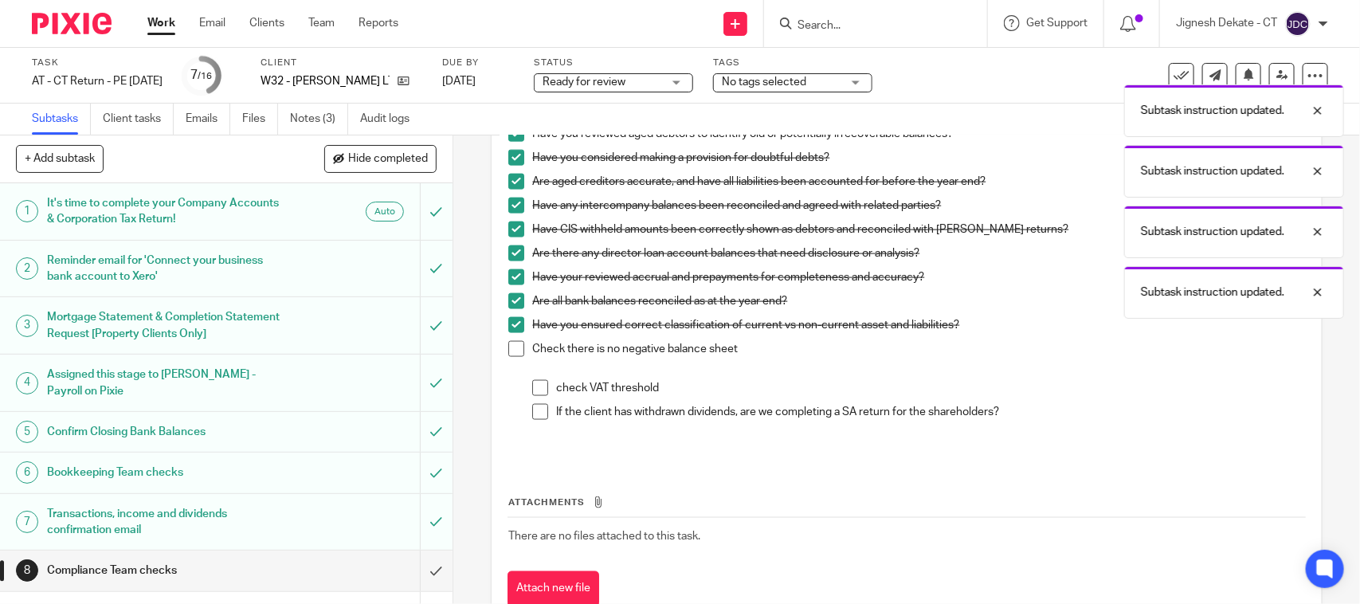
scroll to position [996, 0]
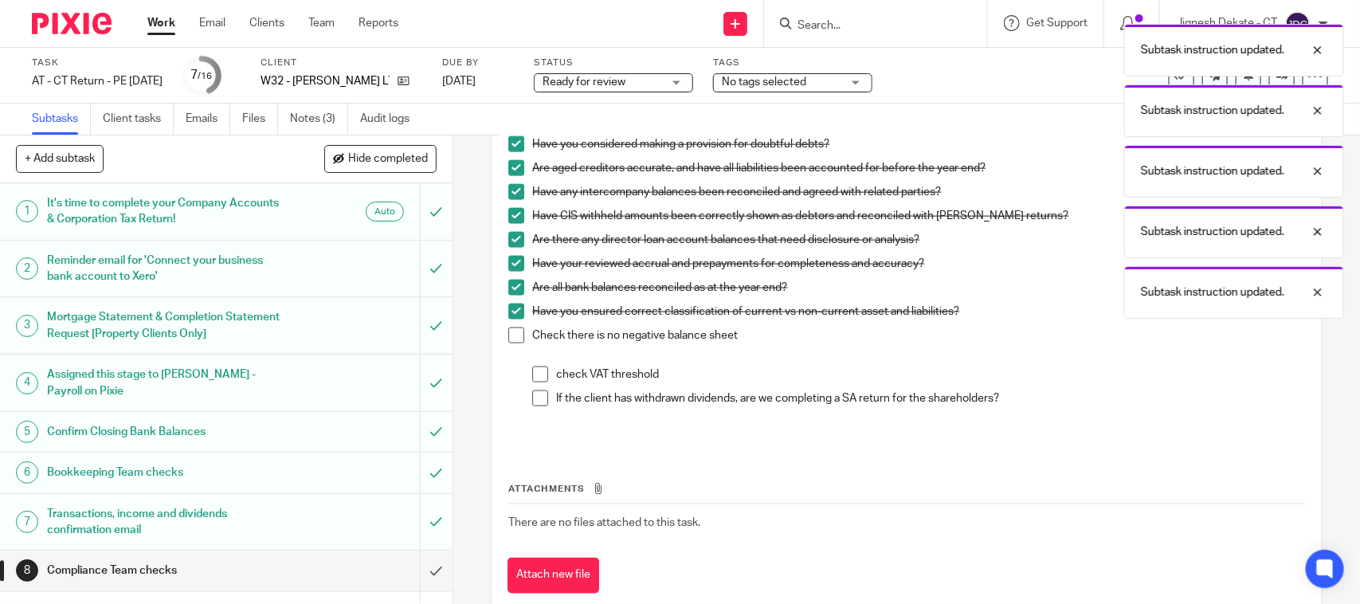
click at [510, 345] on li "Check there is no negative balance sheet check VAT threshold If the client has …" at bounding box center [906, 373] width 796 height 93
click at [510, 339] on span at bounding box center [516, 335] width 16 height 16
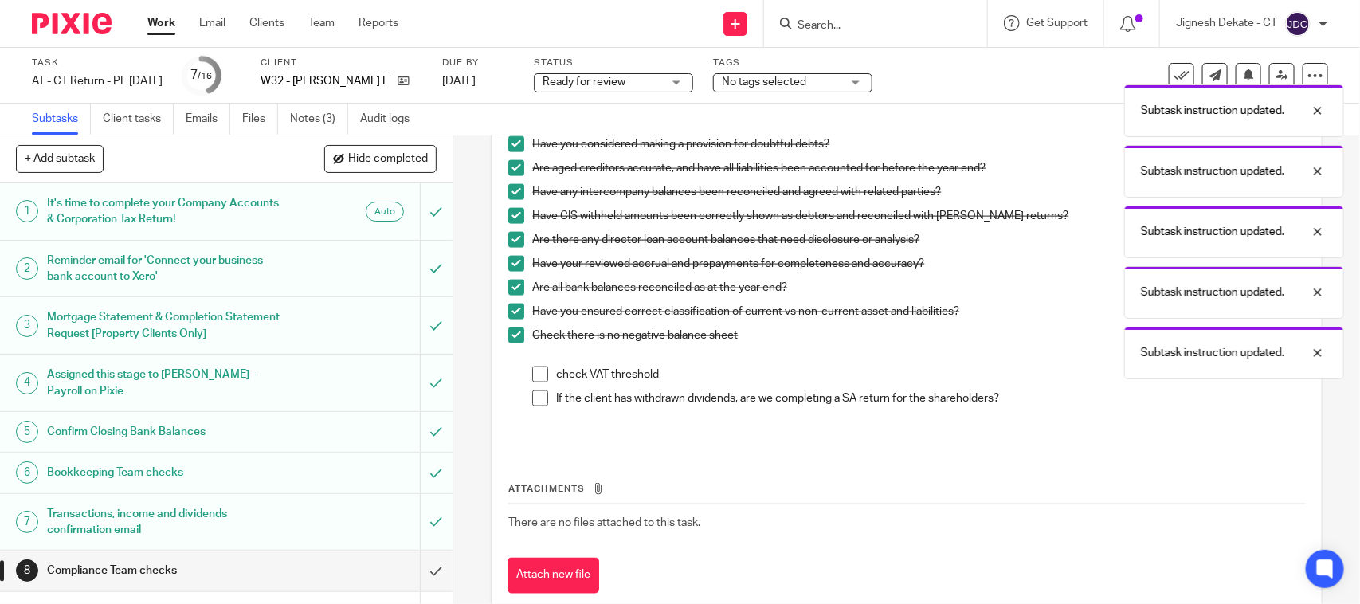
click at [532, 371] on span at bounding box center [540, 374] width 16 height 16
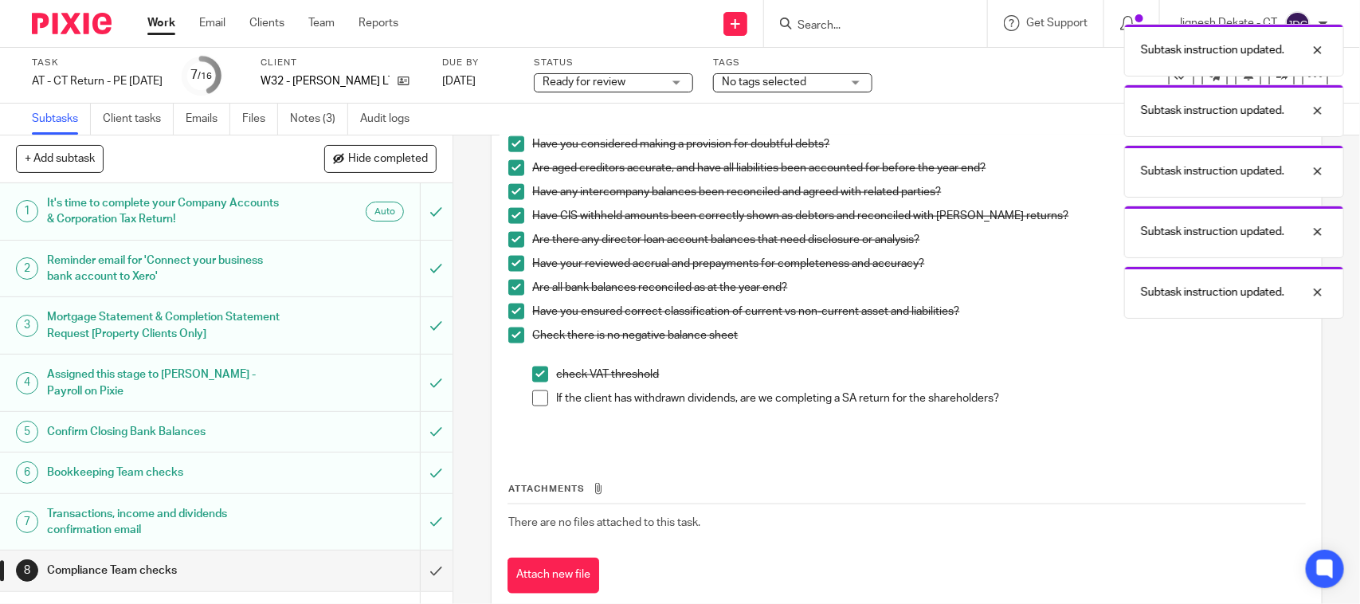
click at [532, 398] on span at bounding box center [540, 398] width 16 height 16
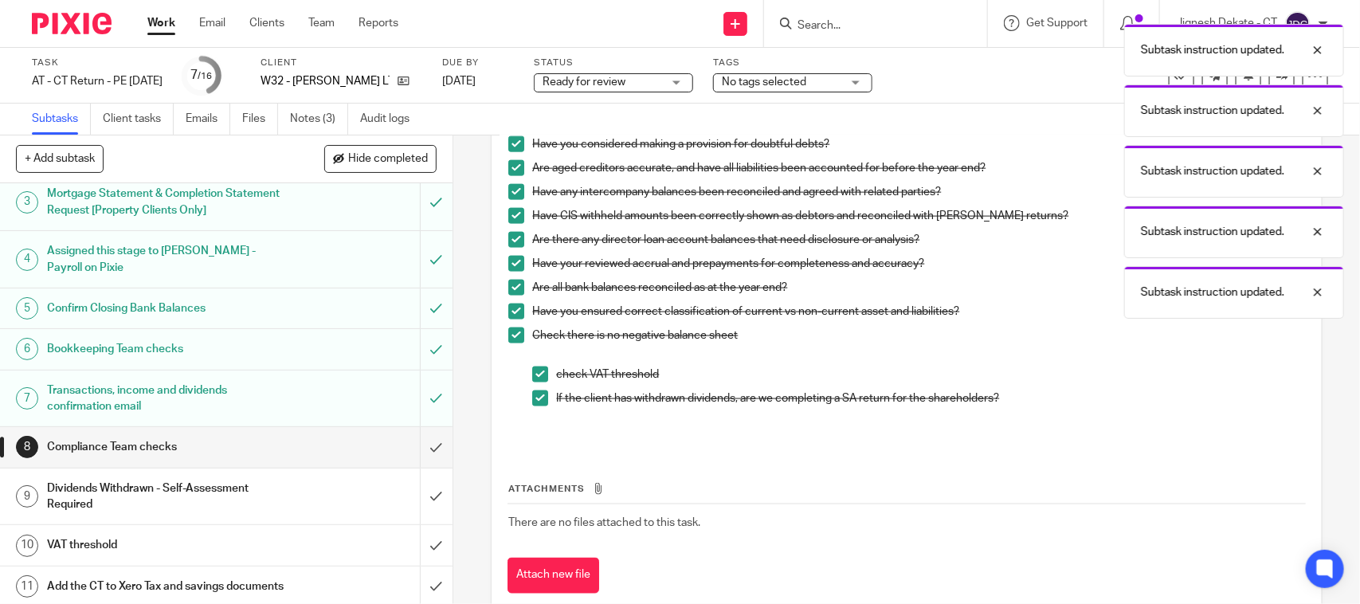
scroll to position [299, 0]
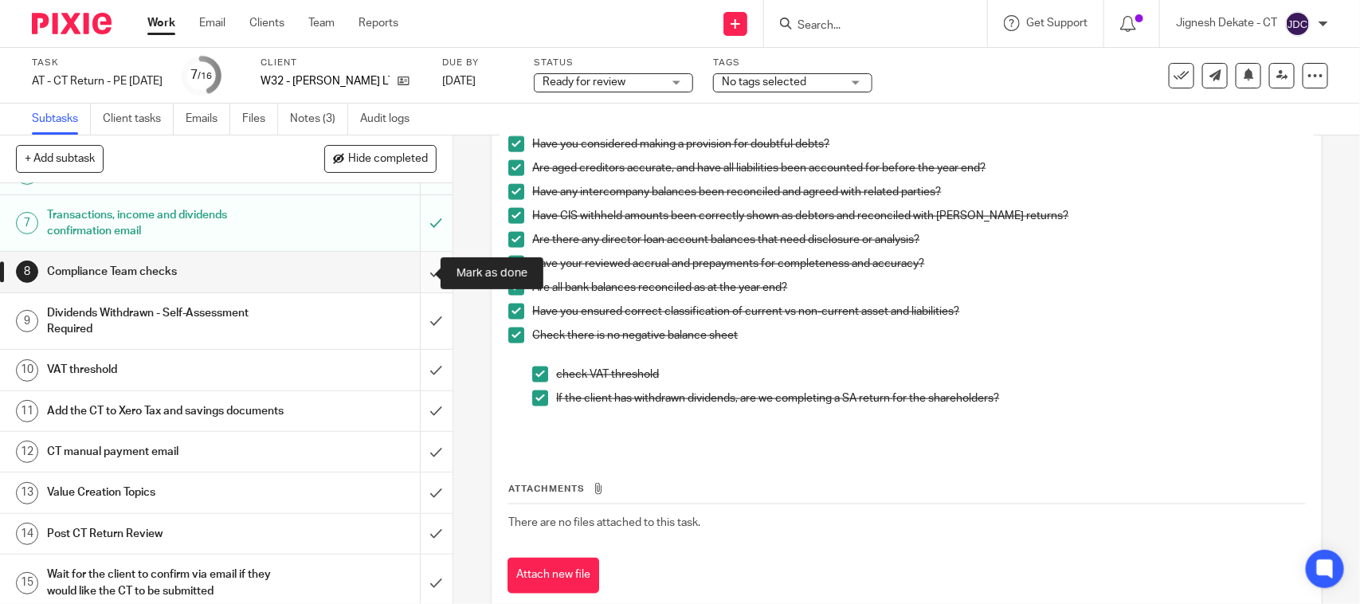
click at [412, 271] on input "submit" at bounding box center [226, 272] width 453 height 40
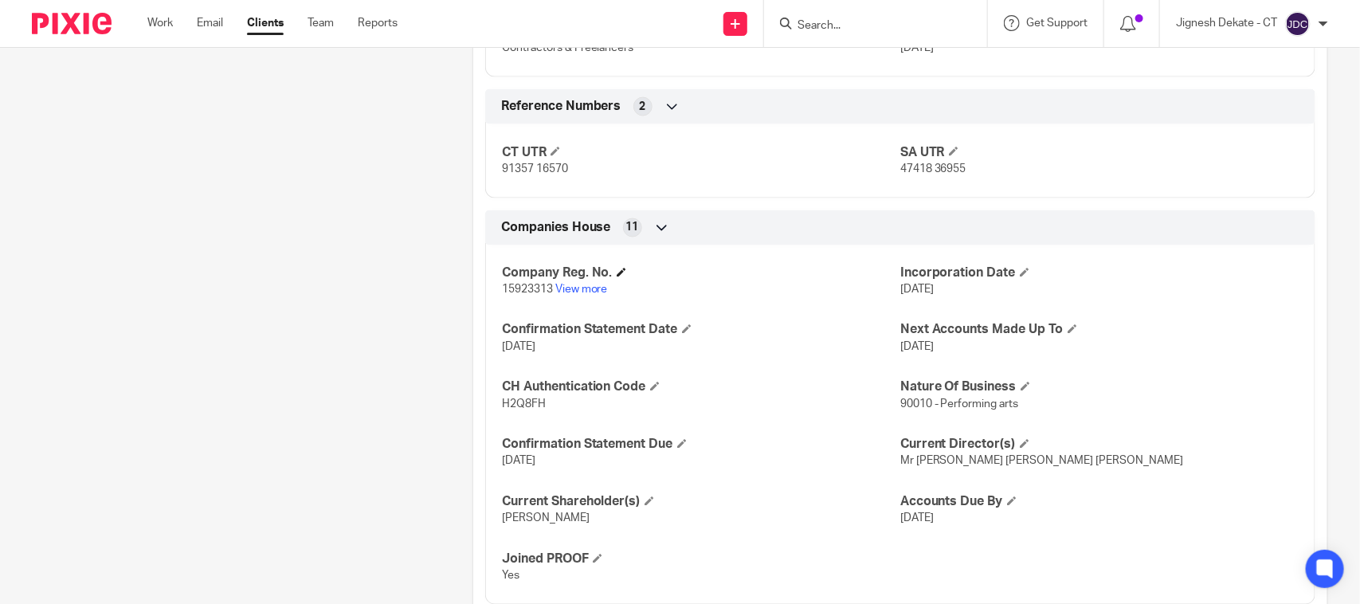
scroll to position [1095, 0]
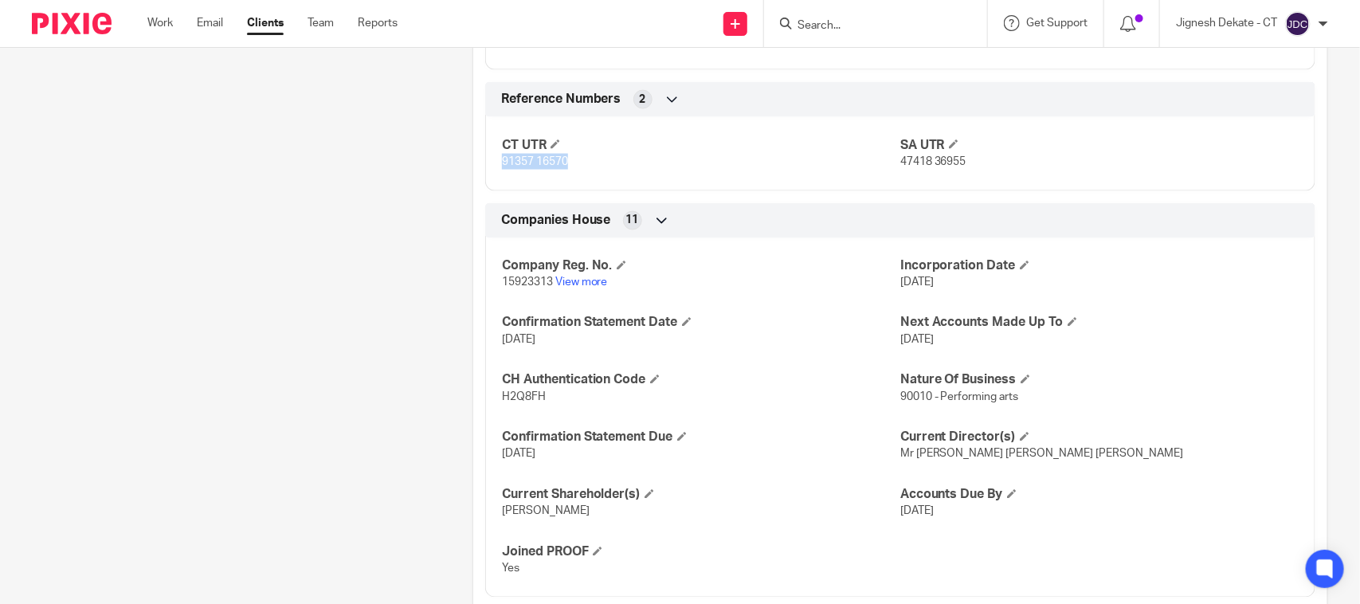
drag, startPoint x: 495, startPoint y: 163, endPoint x: 572, endPoint y: 173, distance: 77.9
click at [572, 173] on div "CT UTR 91357 16570 SA UTR 47418 36955" at bounding box center [900, 148] width 830 height 86
copy span "91357 16570"
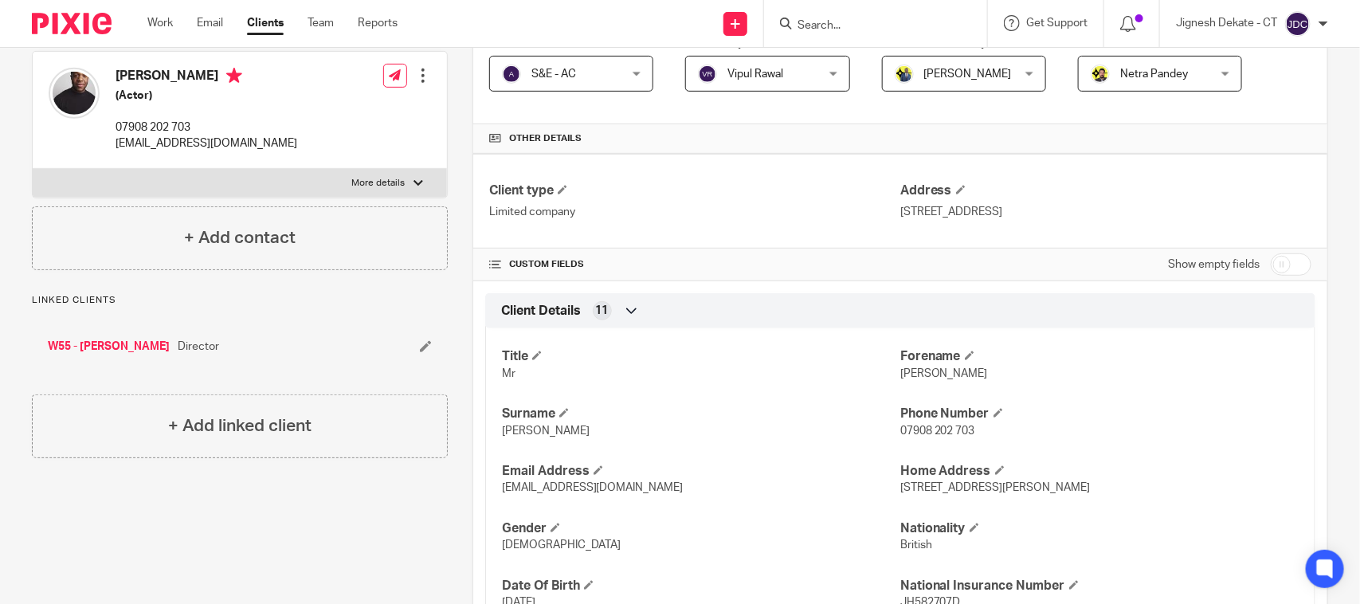
scroll to position [199, 0]
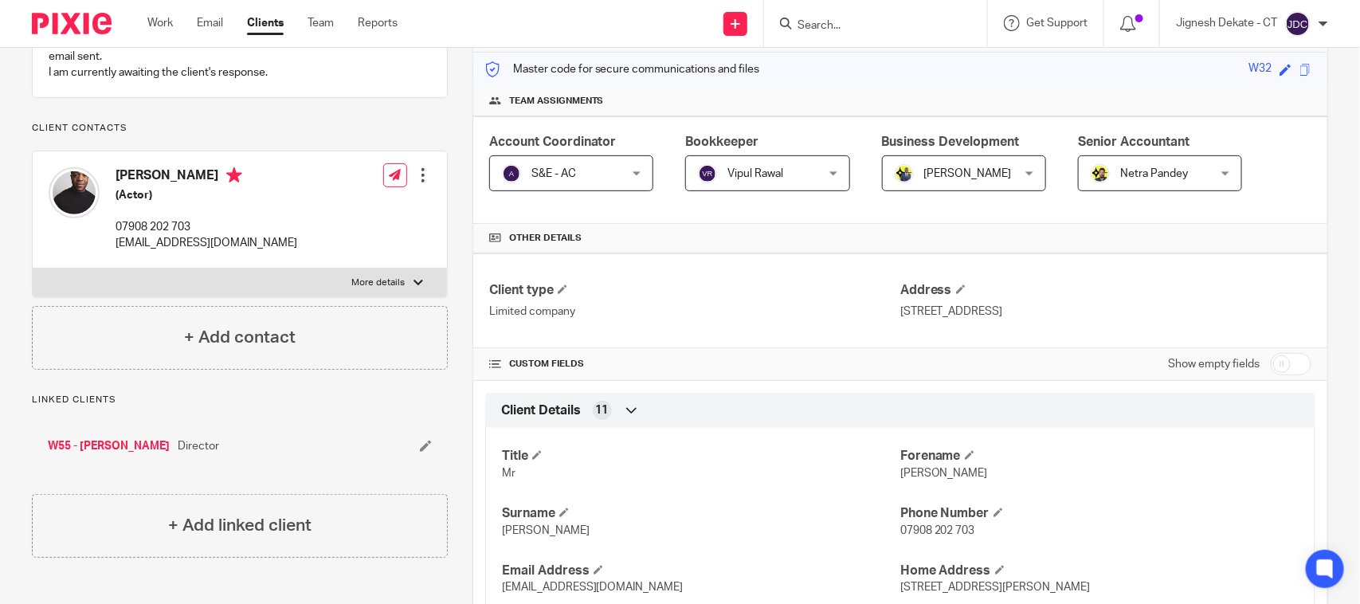
drag, startPoint x: 116, startPoint y: 191, endPoint x: 216, endPoint y: 191, distance: 100.4
click at [216, 187] on h4 "[PERSON_NAME]" at bounding box center [207, 177] width 182 height 20
copy h4 "[PERSON_NAME]"
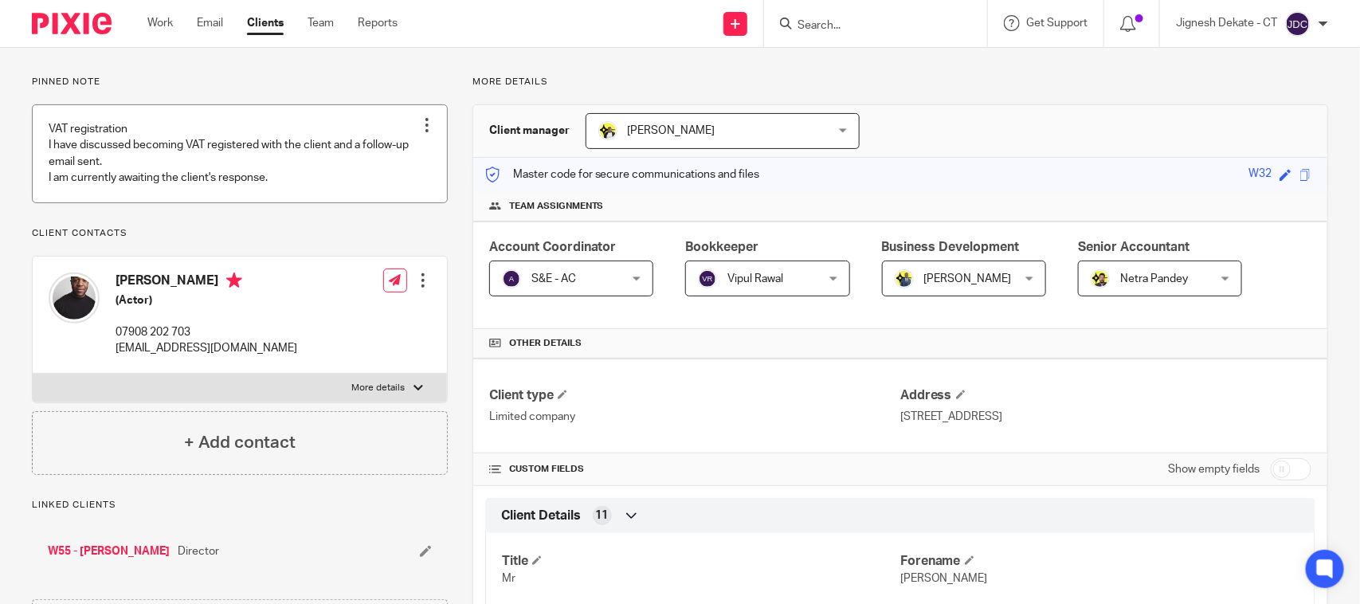
scroll to position [0, 0]
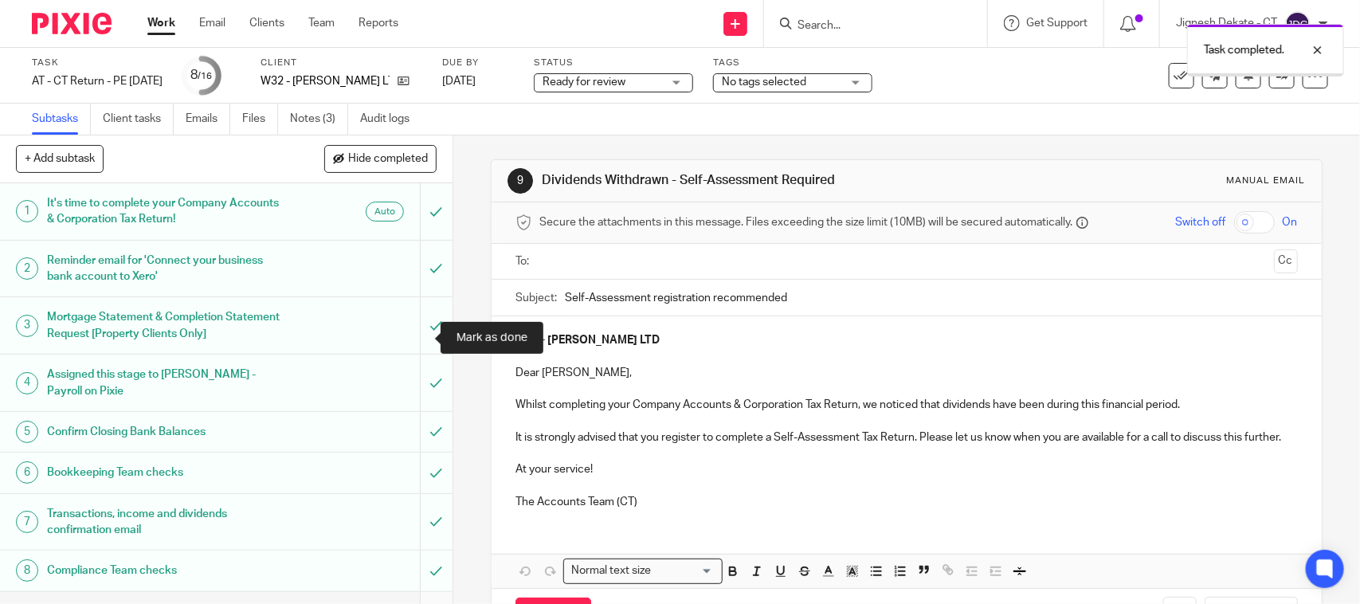
scroll to position [382, 0]
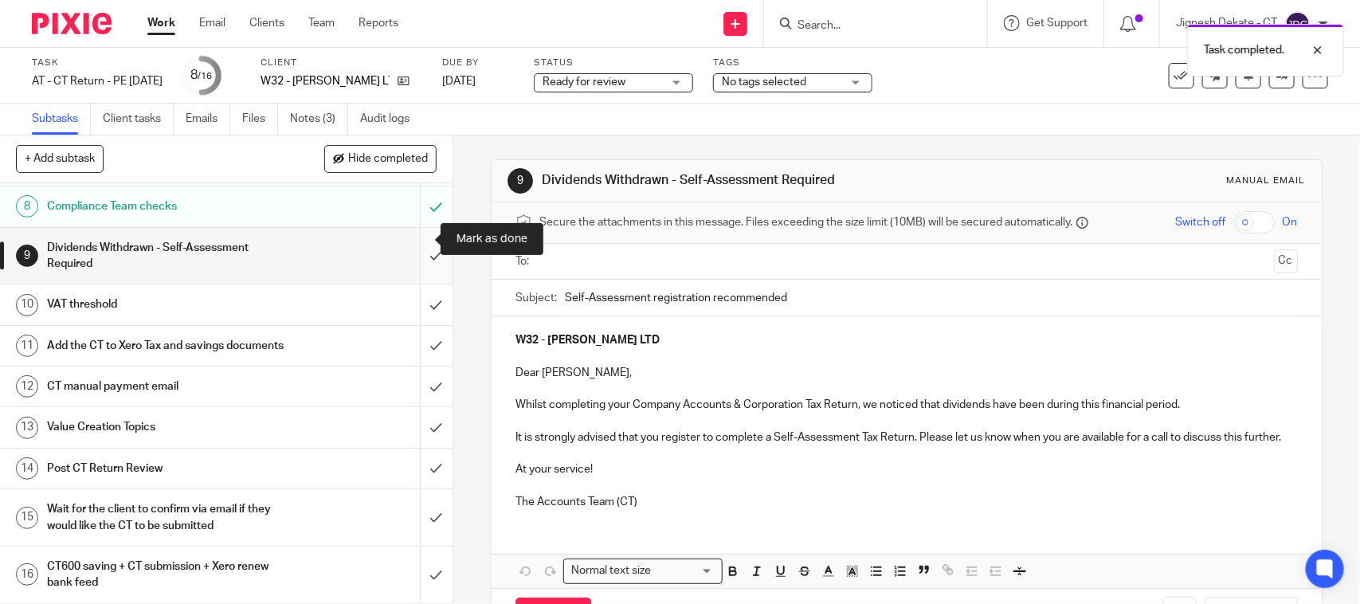
click at [414, 233] on input "submit" at bounding box center [226, 256] width 453 height 57
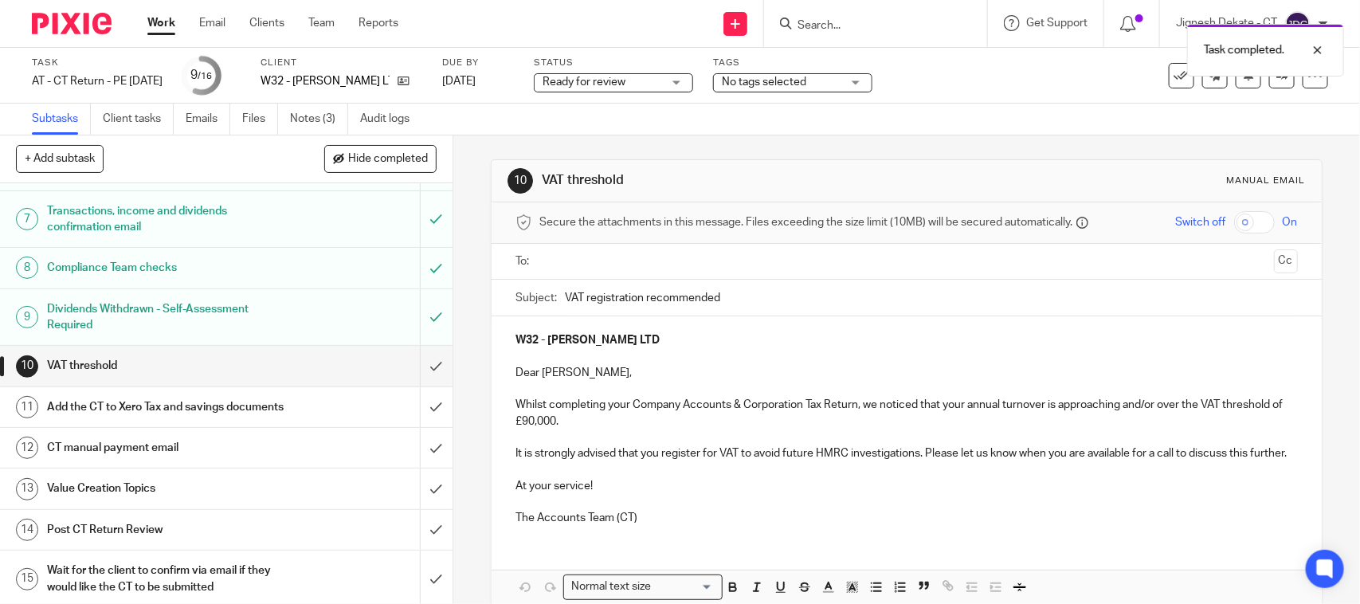
scroll to position [382, 0]
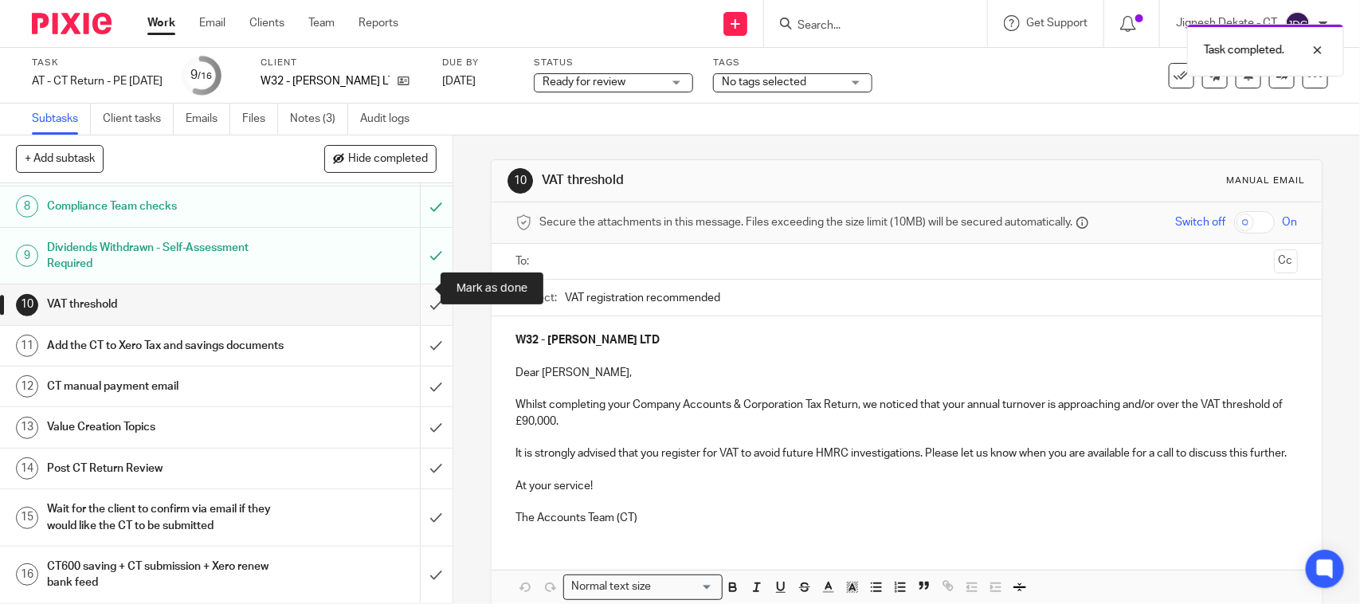
click at [408, 292] on input "submit" at bounding box center [226, 304] width 453 height 40
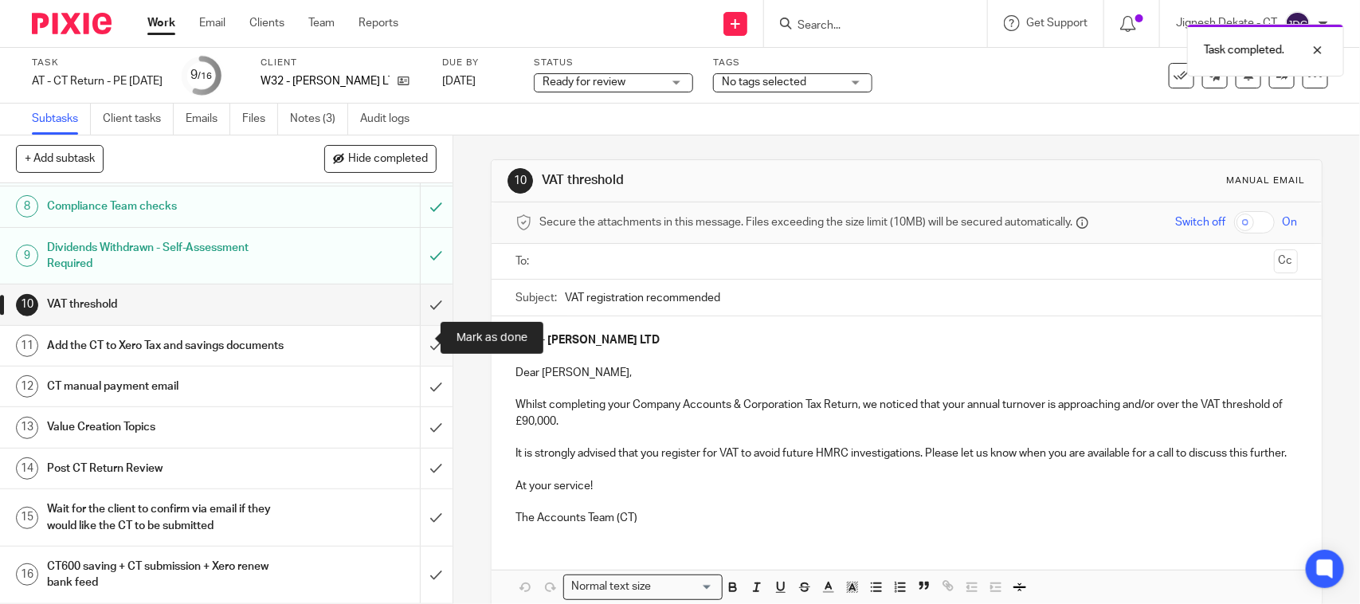
click at [409, 339] on input "submit" at bounding box center [226, 346] width 453 height 40
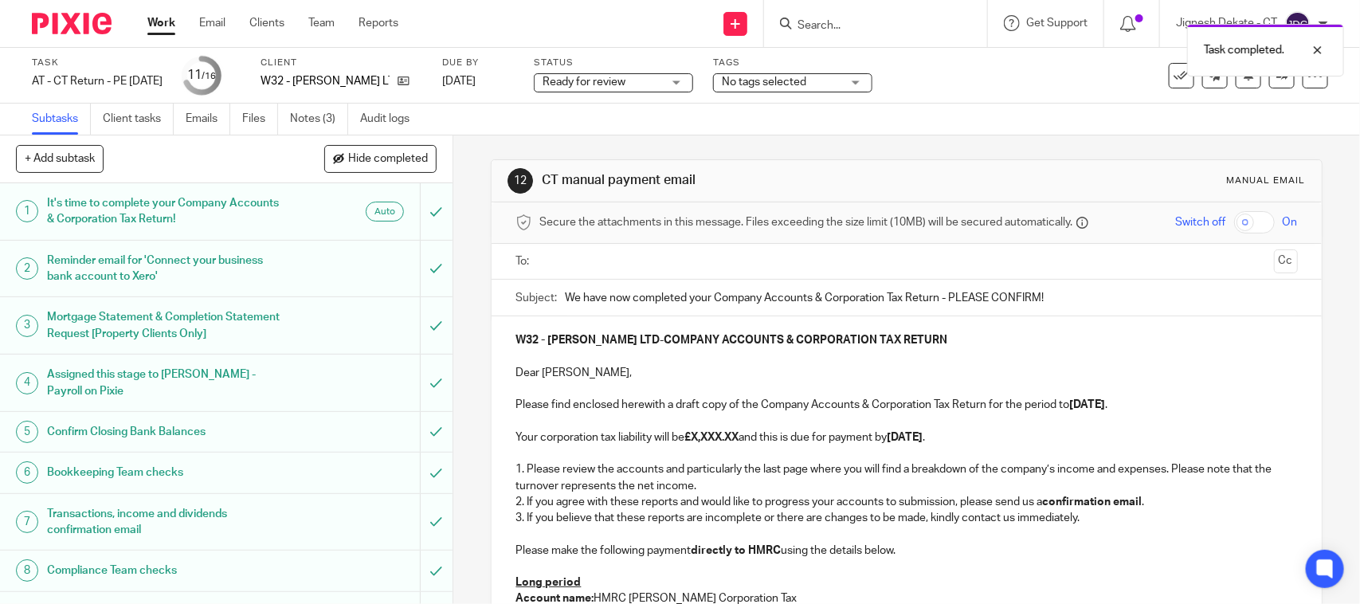
click at [739, 439] on strong "£X,XXX.XX" at bounding box center [711, 437] width 54 height 11
click at [911, 444] on p "Your corporation tax liability will be £2,051.62 and this is due for payment by…" at bounding box center [906, 437] width 782 height 16
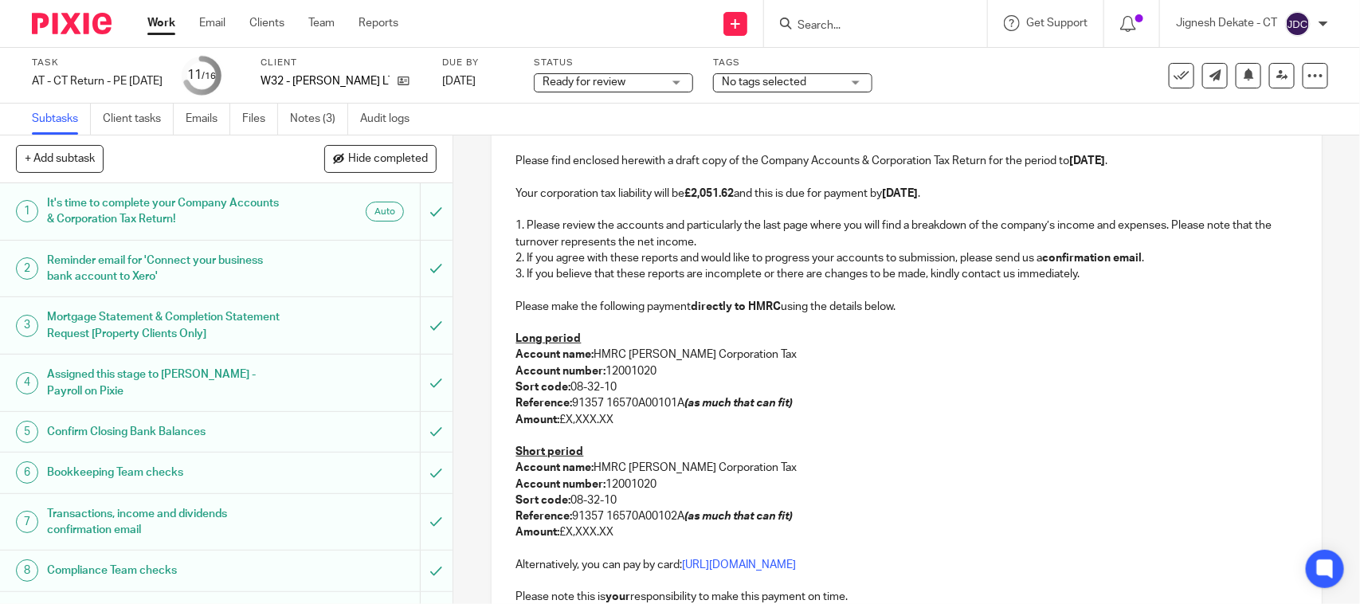
scroll to position [299, 0]
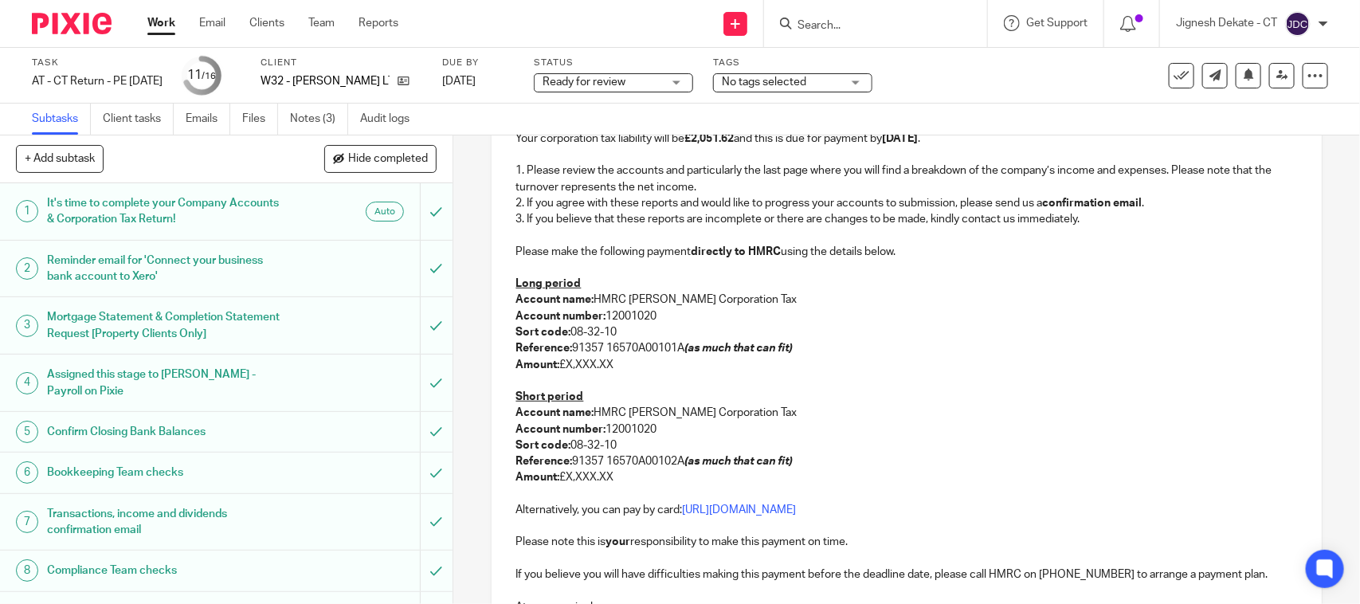
click at [610, 363] on p "Amount: £X,XXX.XX" at bounding box center [906, 365] width 782 height 16
click at [613, 480] on p "Amount: £X,XXX.XX" at bounding box center [906, 477] width 782 height 16
click at [754, 331] on p "Sort code: 08-32-10" at bounding box center [906, 332] width 782 height 16
click at [892, 463] on p "Reference: 91357 16570A00102A (as much that can fit)" at bounding box center [906, 461] width 782 height 16
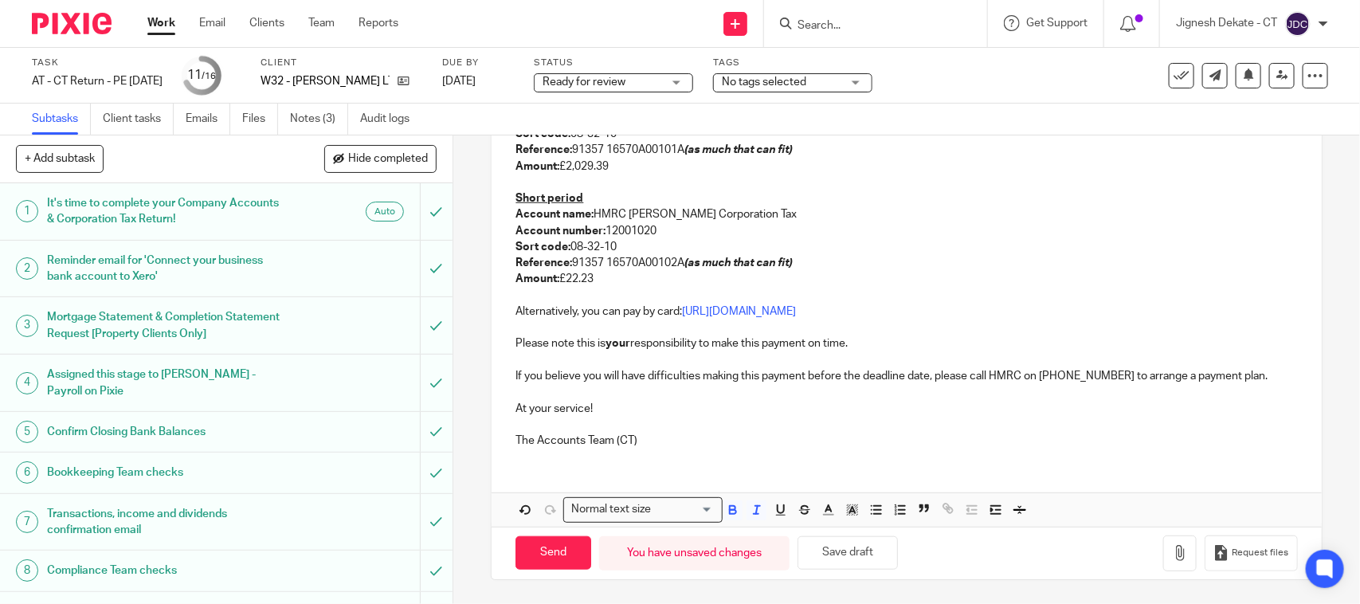
scroll to position [499, 0]
click at [1172, 555] on icon "button" at bounding box center [1180, 553] width 16 height 16
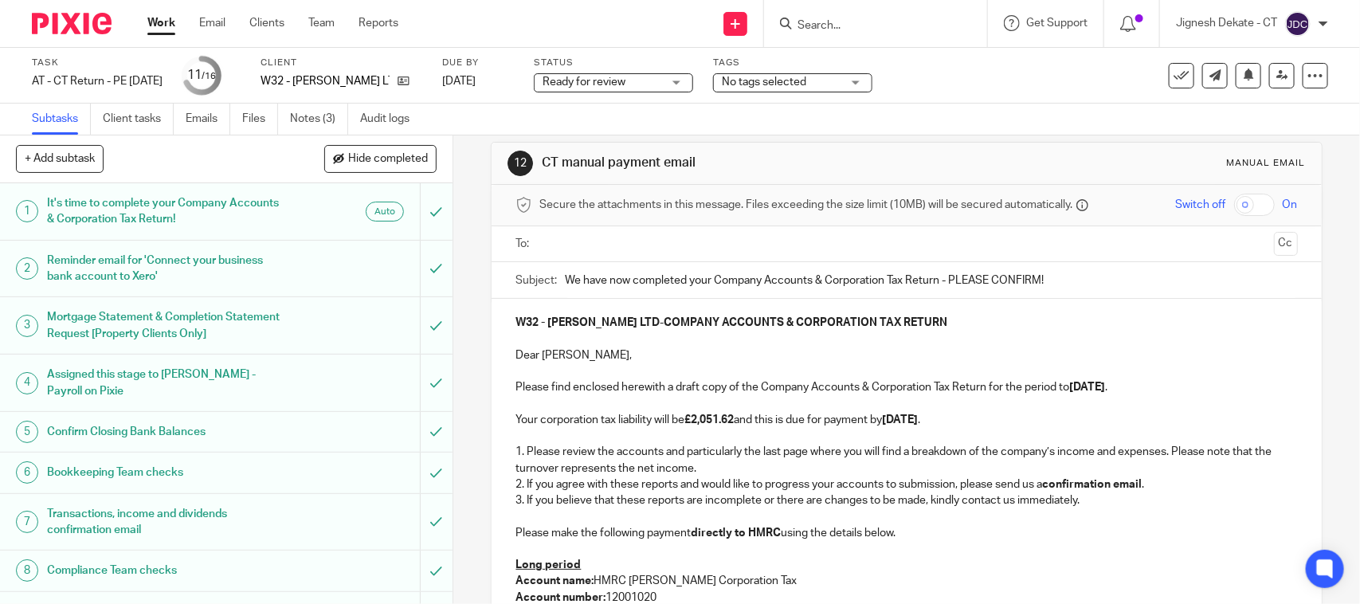
scroll to position [0, 0]
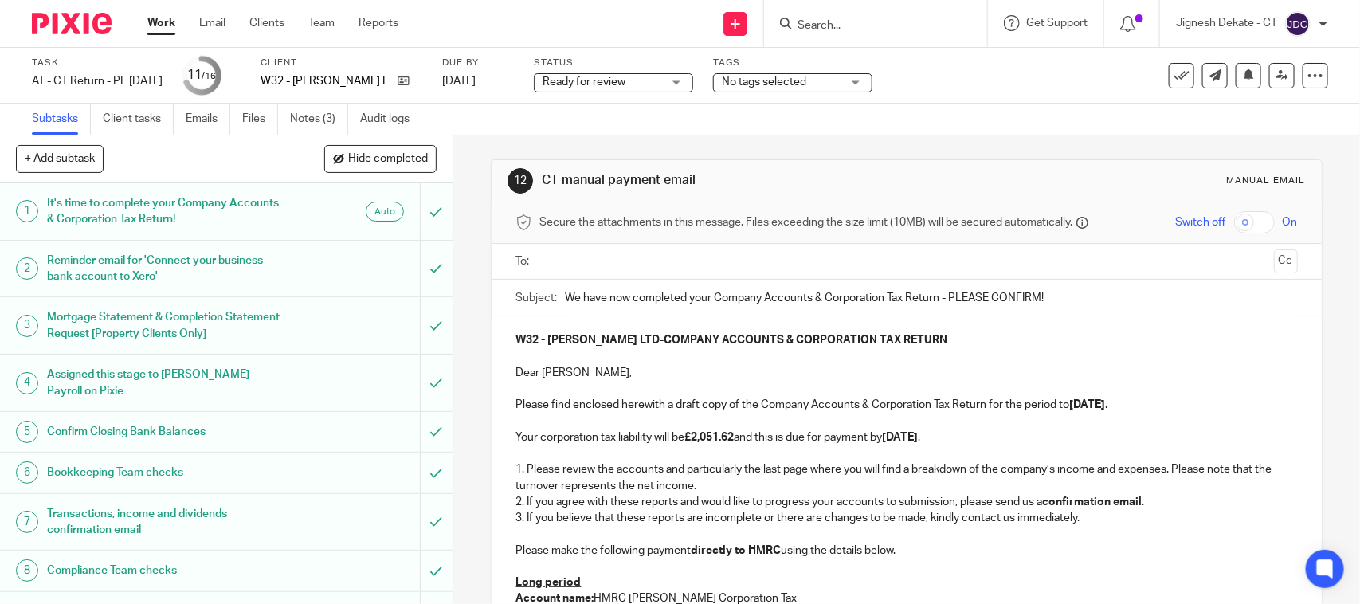
click at [570, 265] on input "text" at bounding box center [906, 262] width 722 height 18
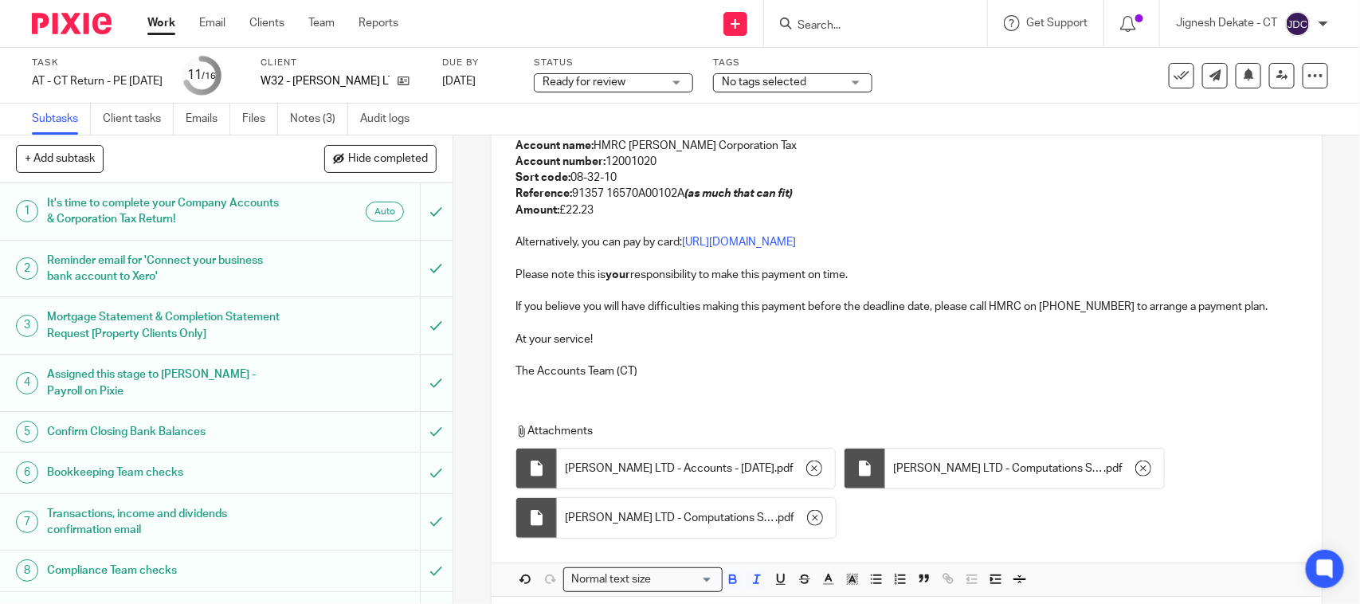
scroll to position [644, 0]
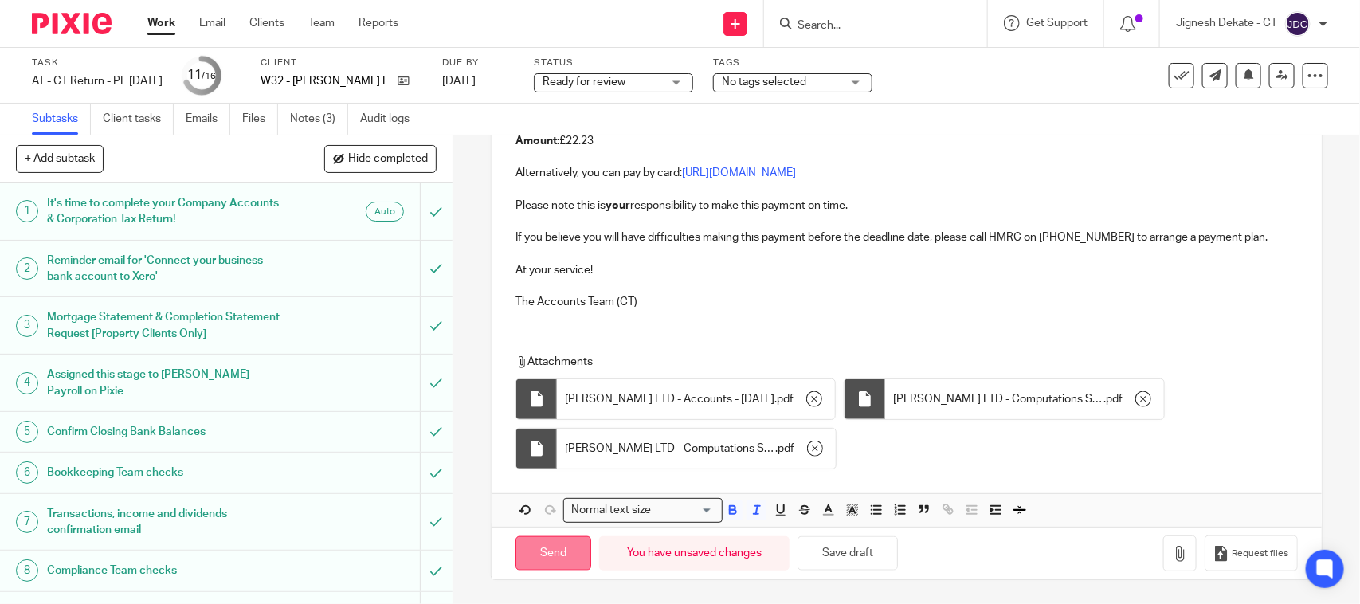
click at [554, 552] on input "Send" at bounding box center [553, 553] width 76 height 34
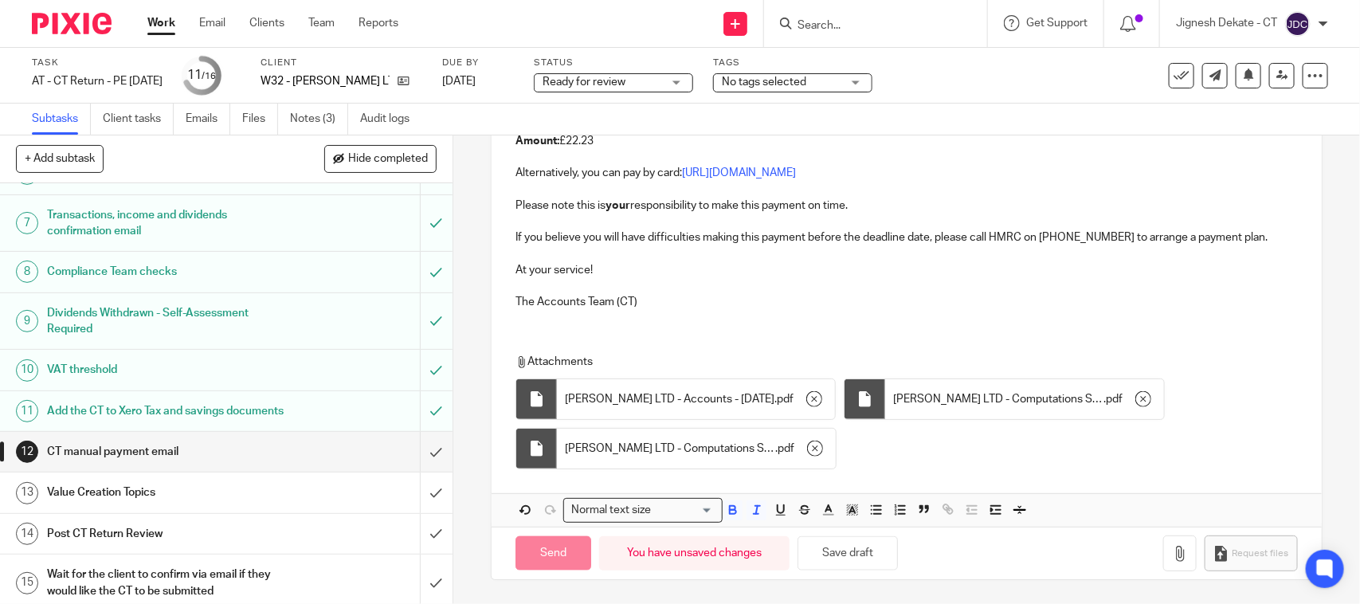
scroll to position [382, 0]
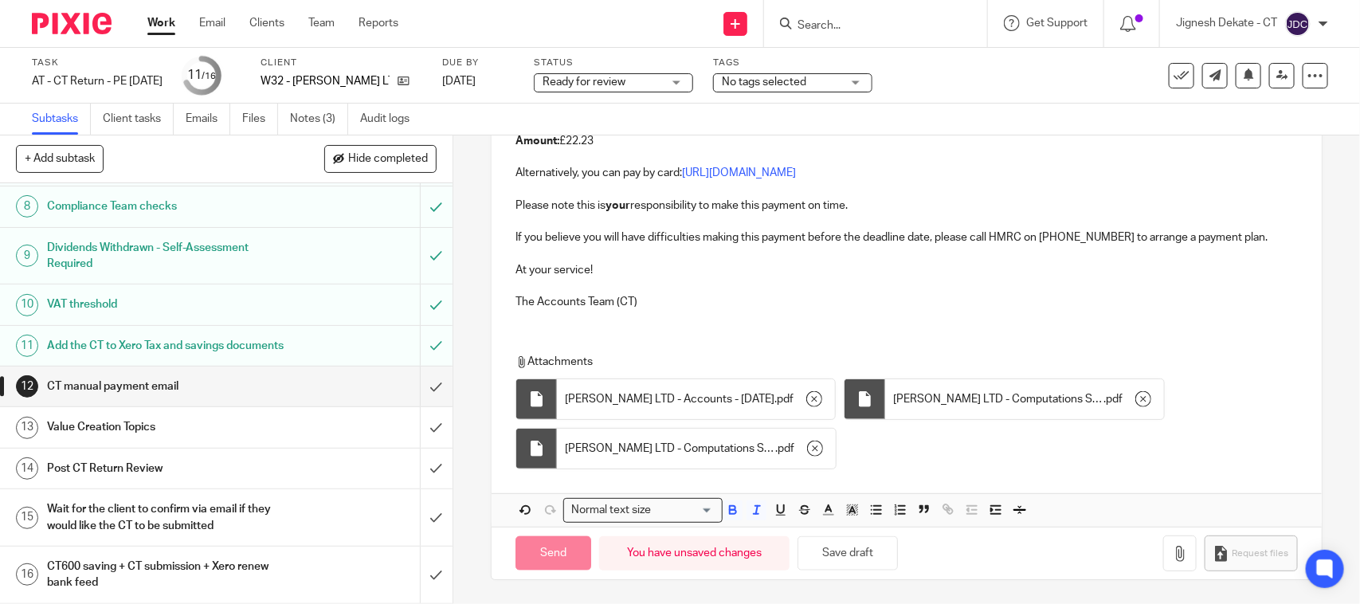
type input "Sent"
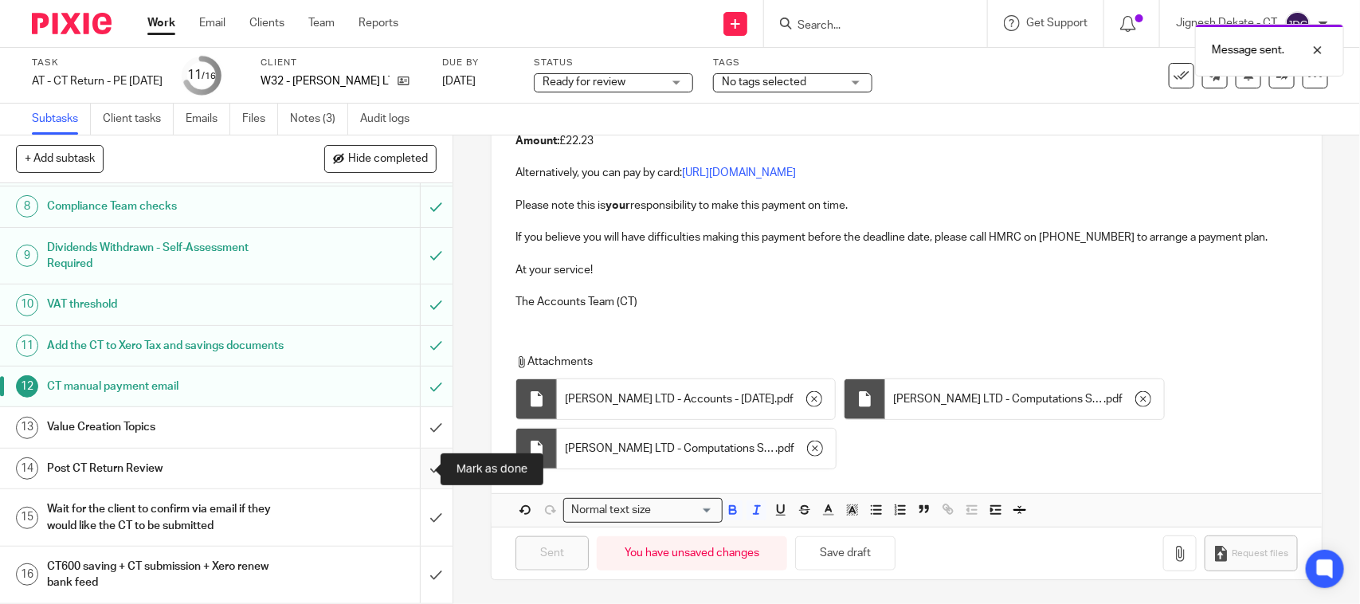
click at [415, 464] on input "submit" at bounding box center [226, 469] width 453 height 40
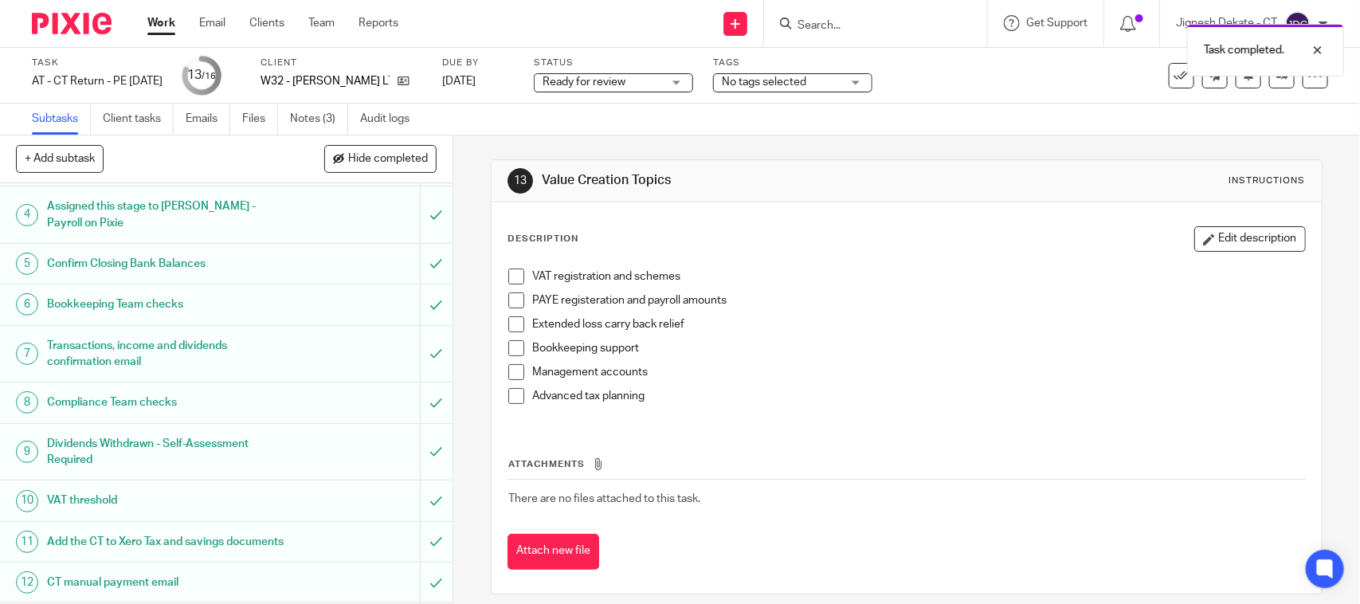
scroll to position [382, 0]
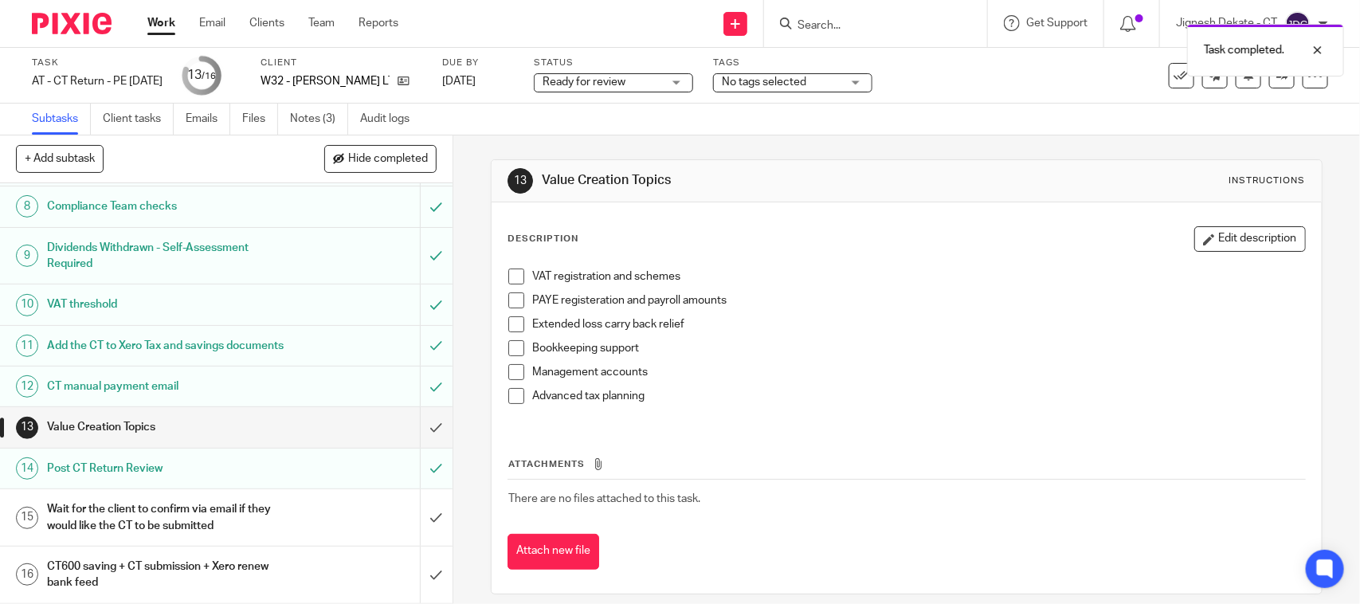
click at [347, 472] on div "Post CT Return Review" at bounding box center [225, 469] width 357 height 24
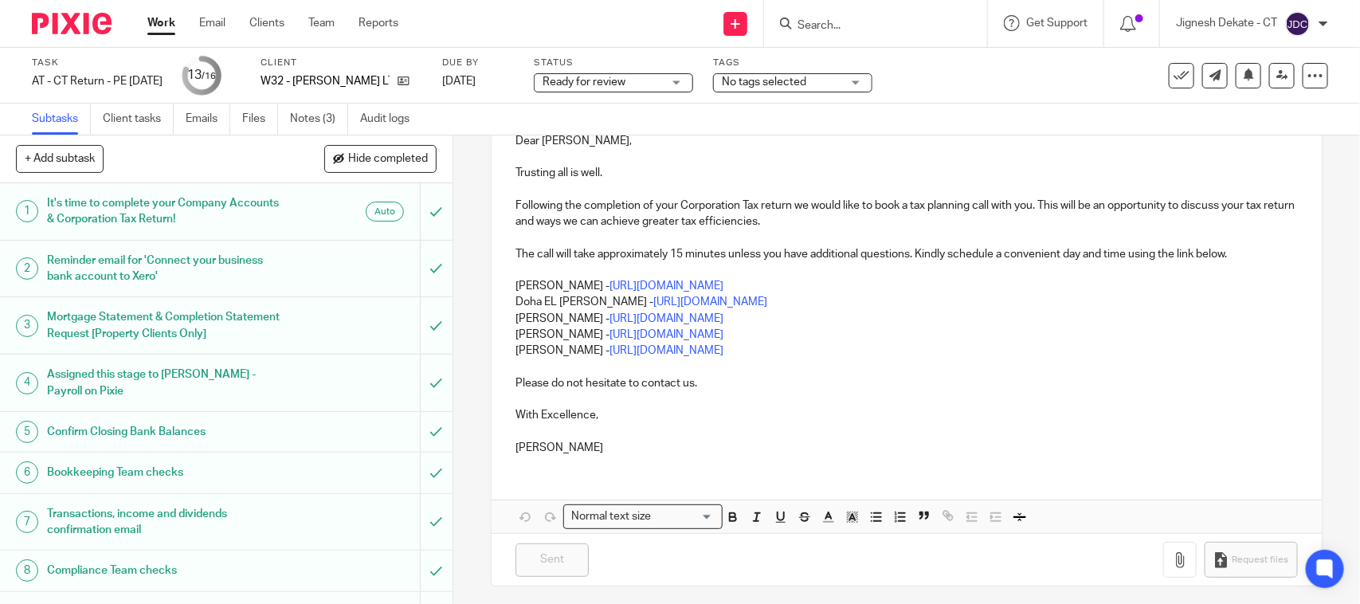
scroll to position [240, 0]
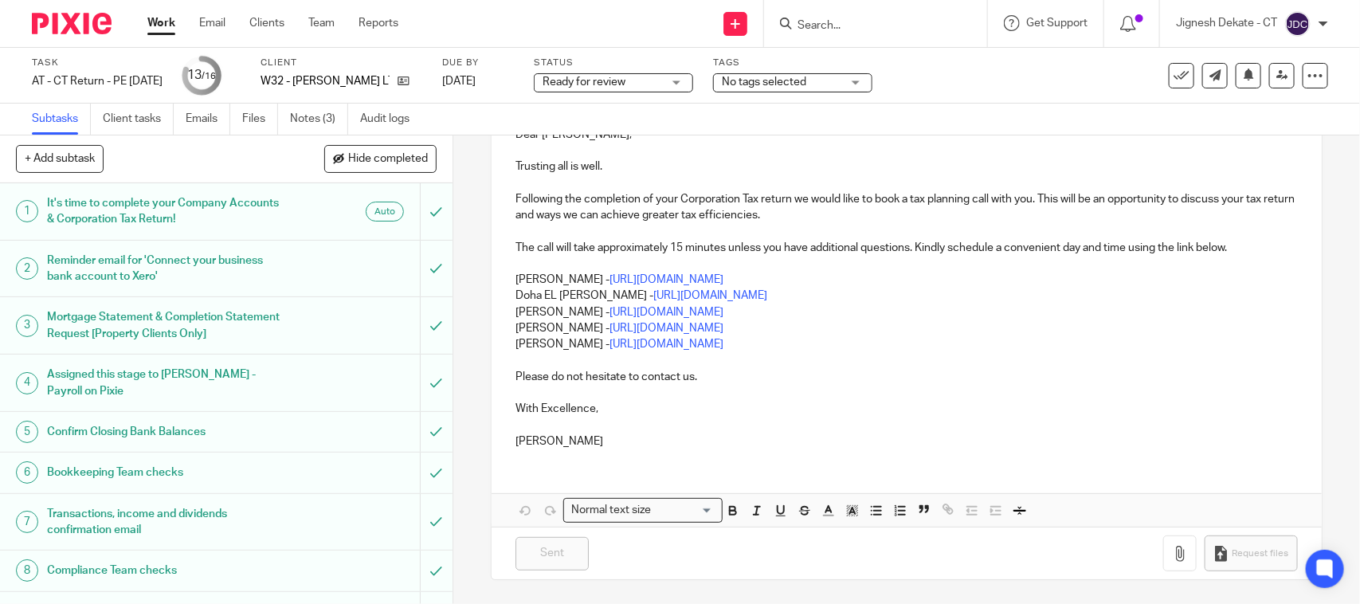
click at [786, 351] on p "[PERSON_NAME] - [URL][DOMAIN_NAME]" at bounding box center [906, 344] width 782 height 16
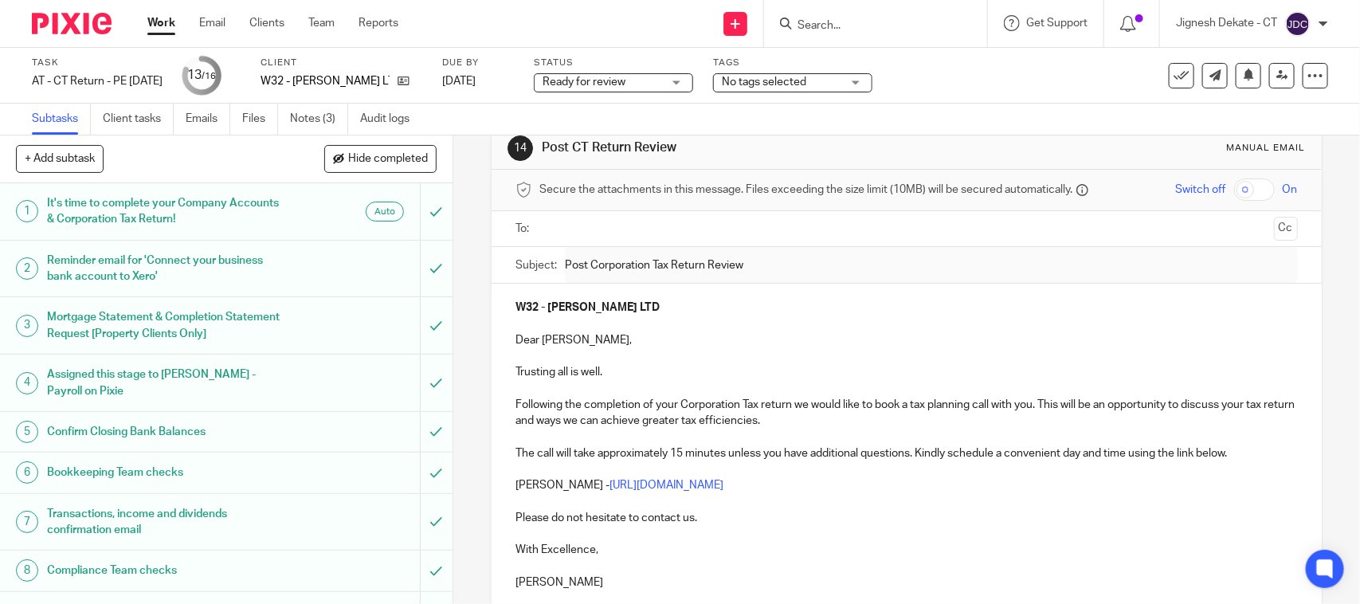
scroll to position [0, 0]
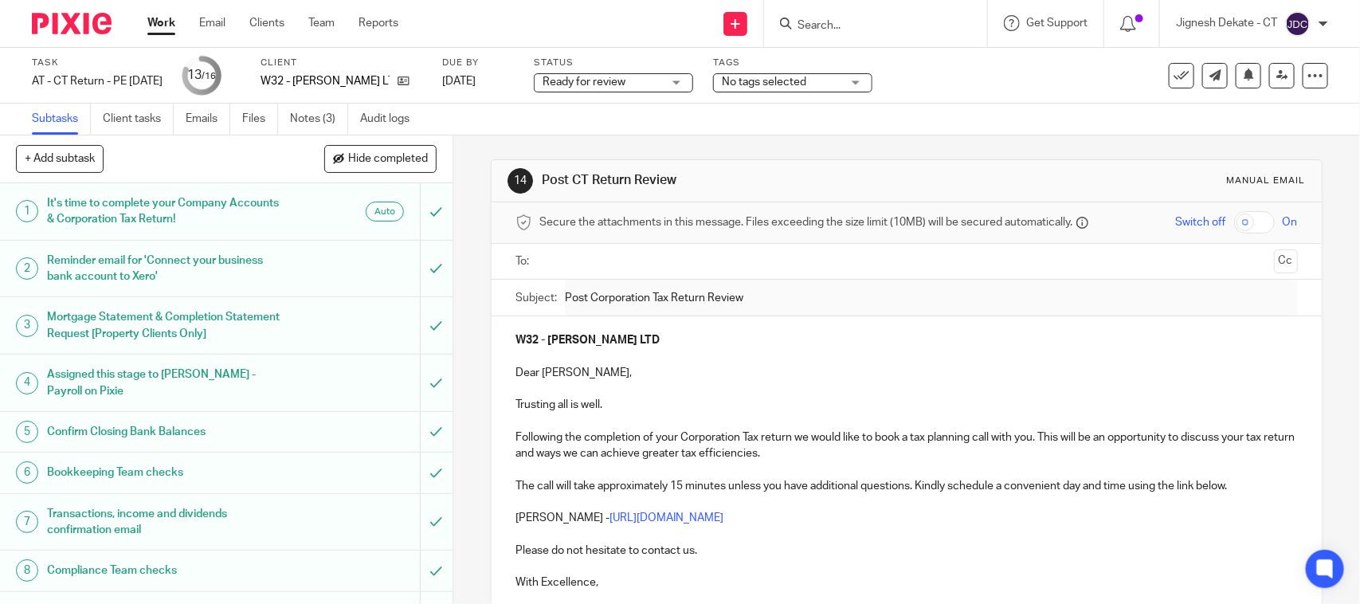
click at [572, 263] on input "text" at bounding box center [906, 262] width 722 height 18
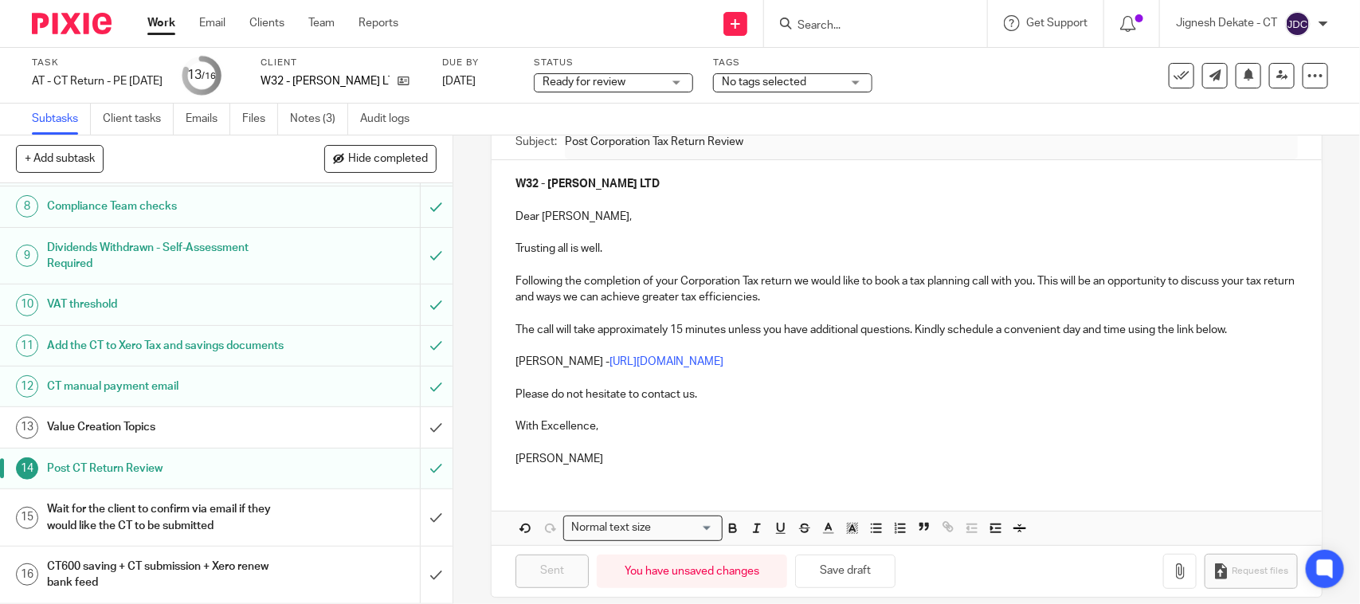
scroll to position [180, 0]
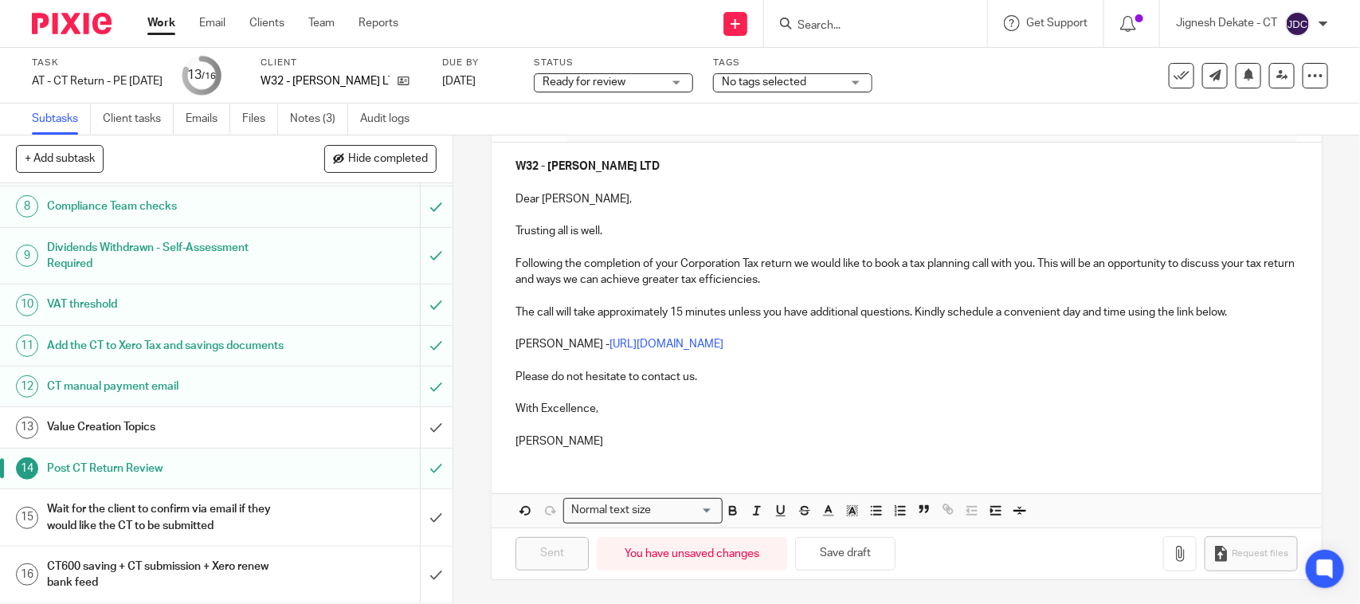
click at [562, 438] on p "[PERSON_NAME]" at bounding box center [906, 441] width 782 height 16
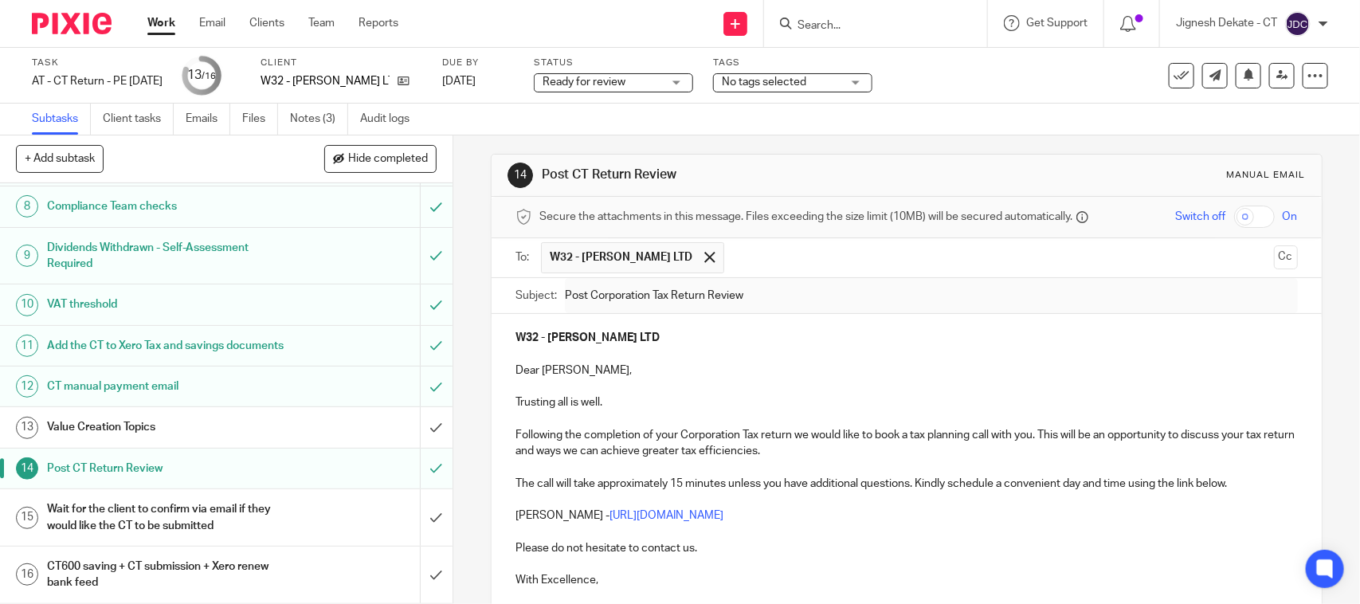
scroll to position [0, 0]
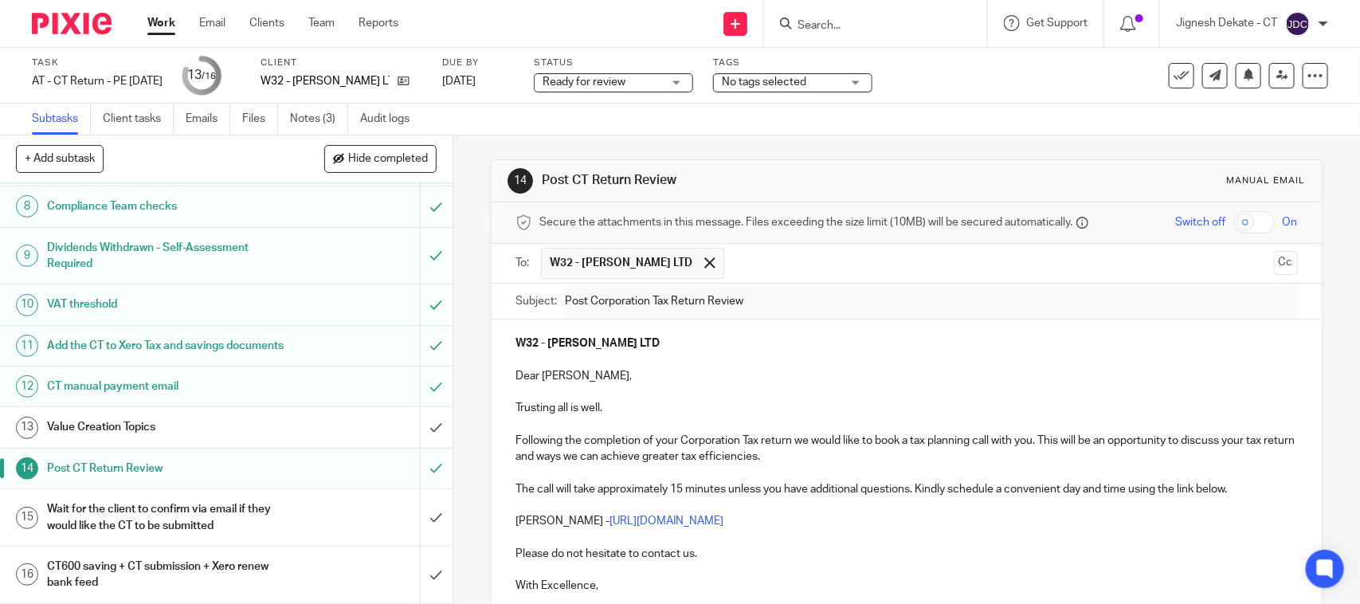
click at [580, 381] on p "Dear [PERSON_NAME]," at bounding box center [906, 376] width 782 height 16
click at [136, 432] on h1 "Value Creation Topics" at bounding box center [166, 427] width 238 height 24
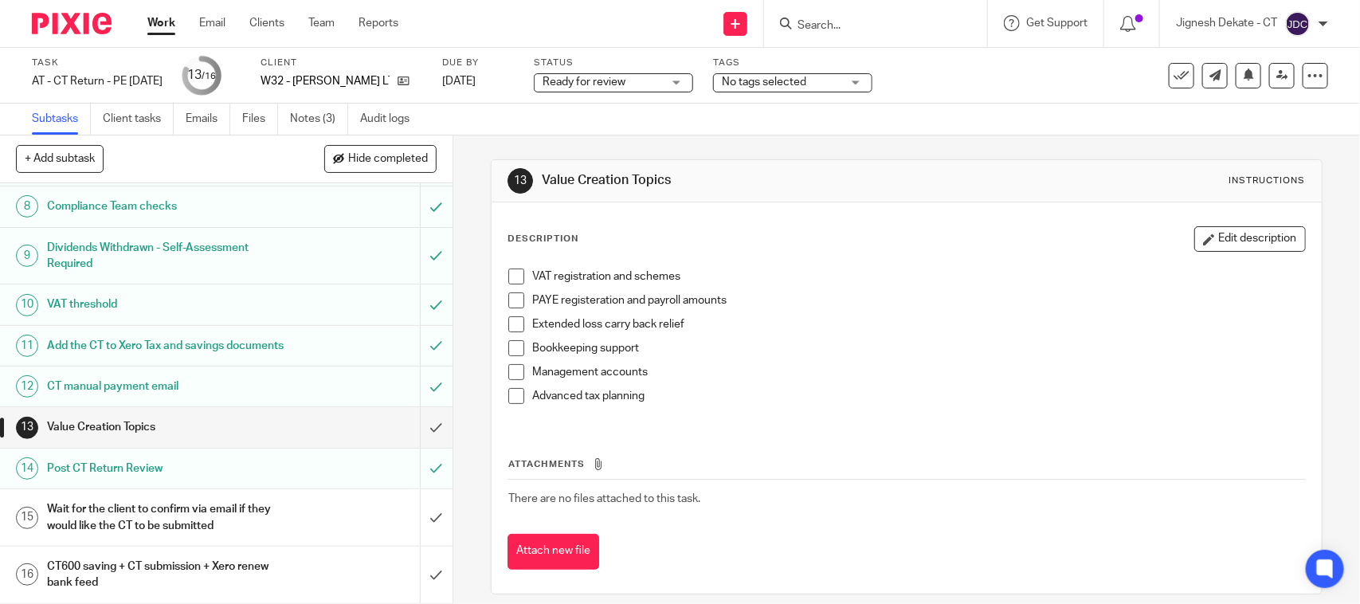
scroll to position [382, 0]
click at [109, 467] on h1 "Post CT Return Review" at bounding box center [166, 469] width 238 height 24
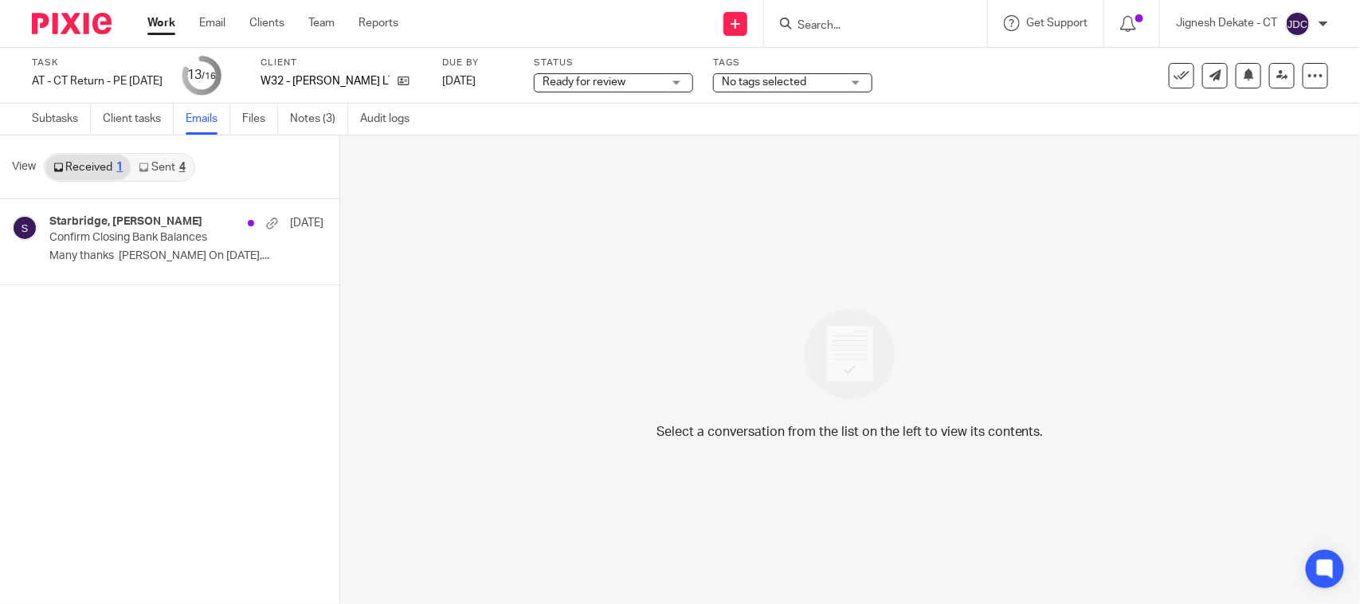
click at [168, 168] on link "Sent 4" at bounding box center [162, 167] width 62 height 25
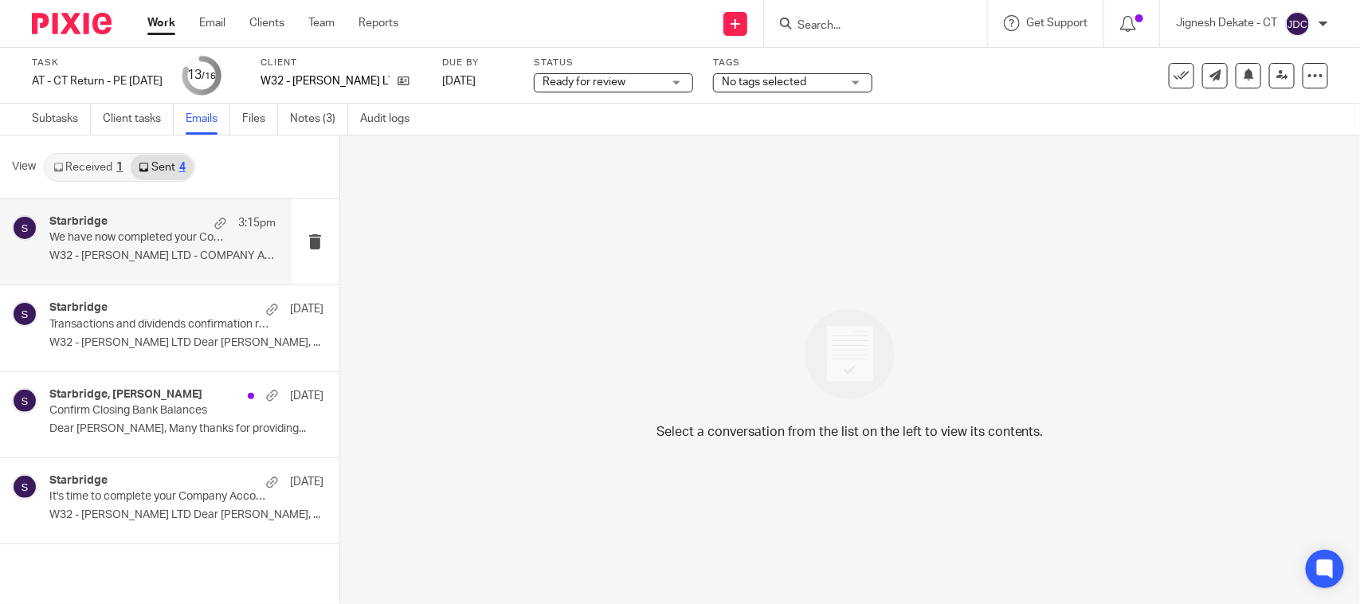
click at [121, 249] on p "W32 - LIVING WRIGHT LTD - COMPANY ACCOUNTS..." at bounding box center [162, 256] width 226 height 14
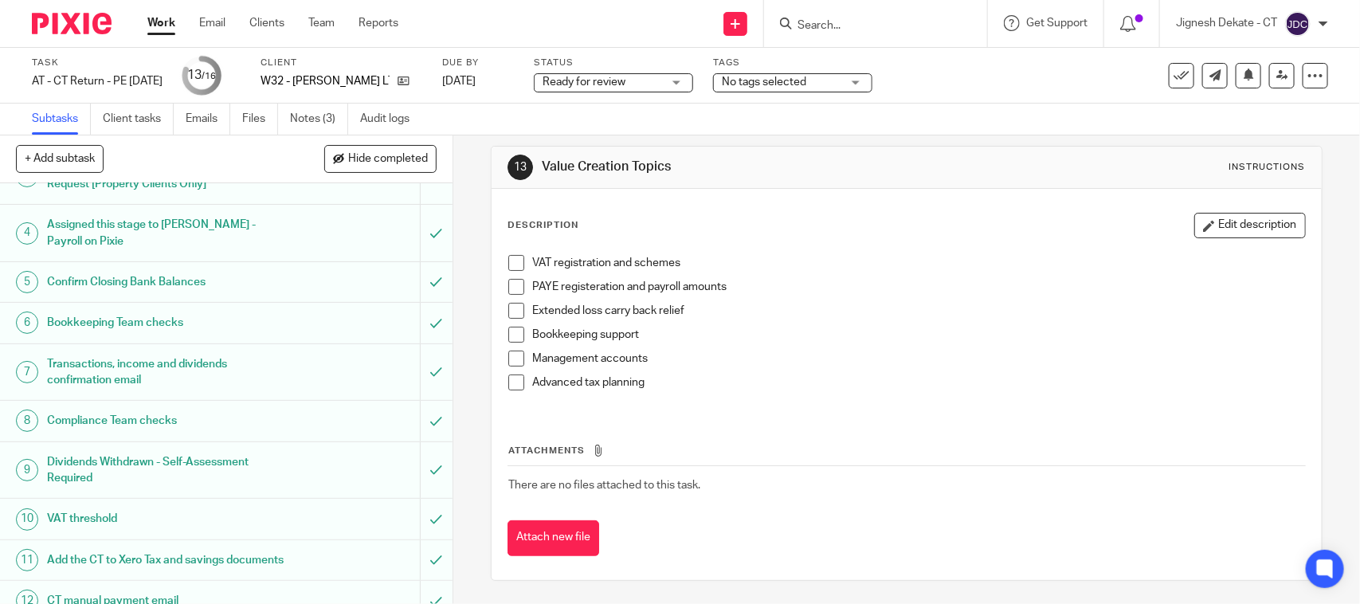
scroll to position [382, 0]
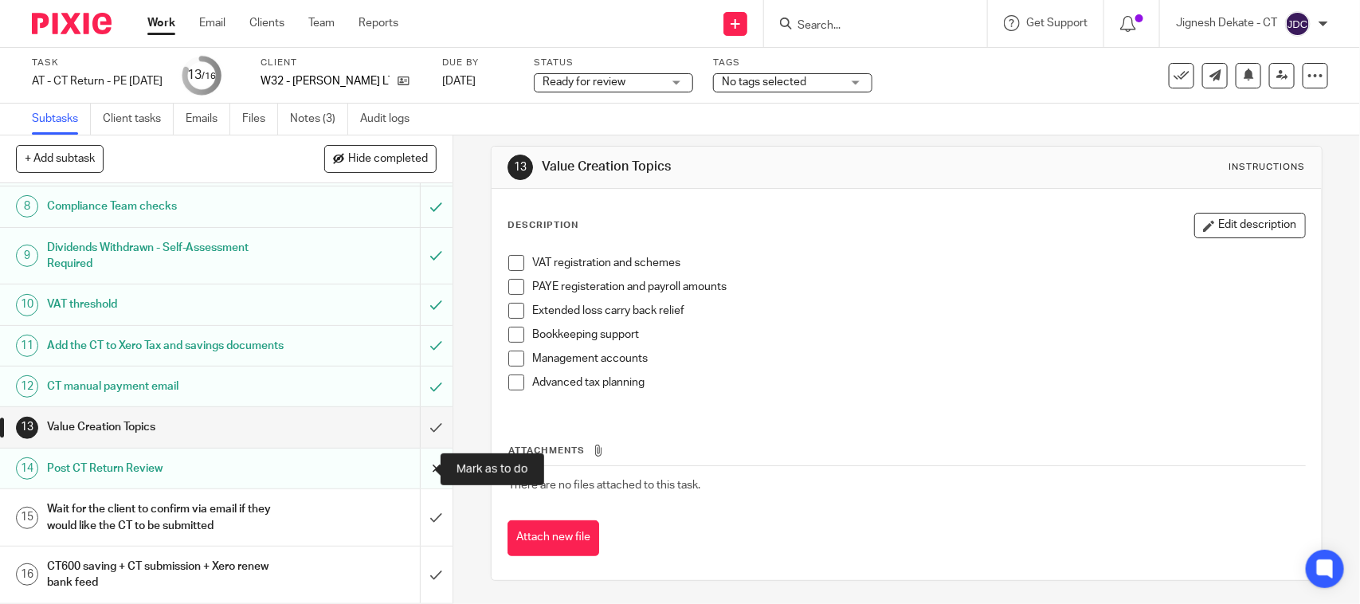
click at [416, 468] on input "submit" at bounding box center [226, 469] width 453 height 40
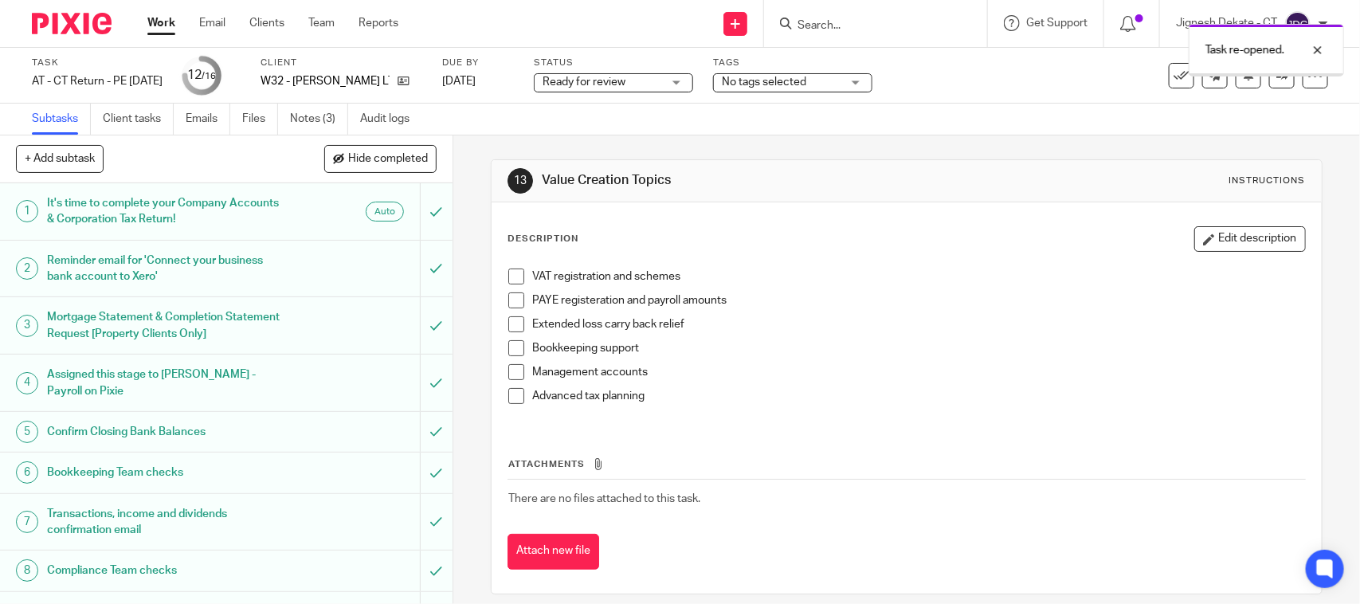
scroll to position [382, 0]
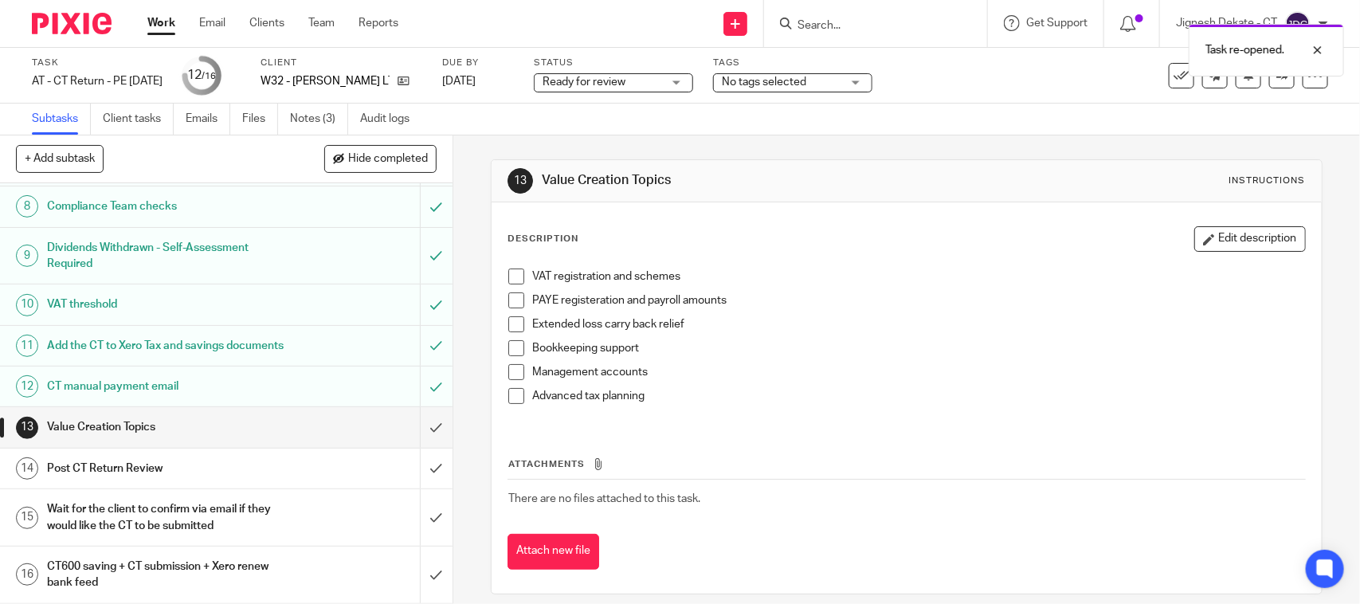
click at [169, 464] on h1 "Post CT Return Review" at bounding box center [166, 469] width 238 height 24
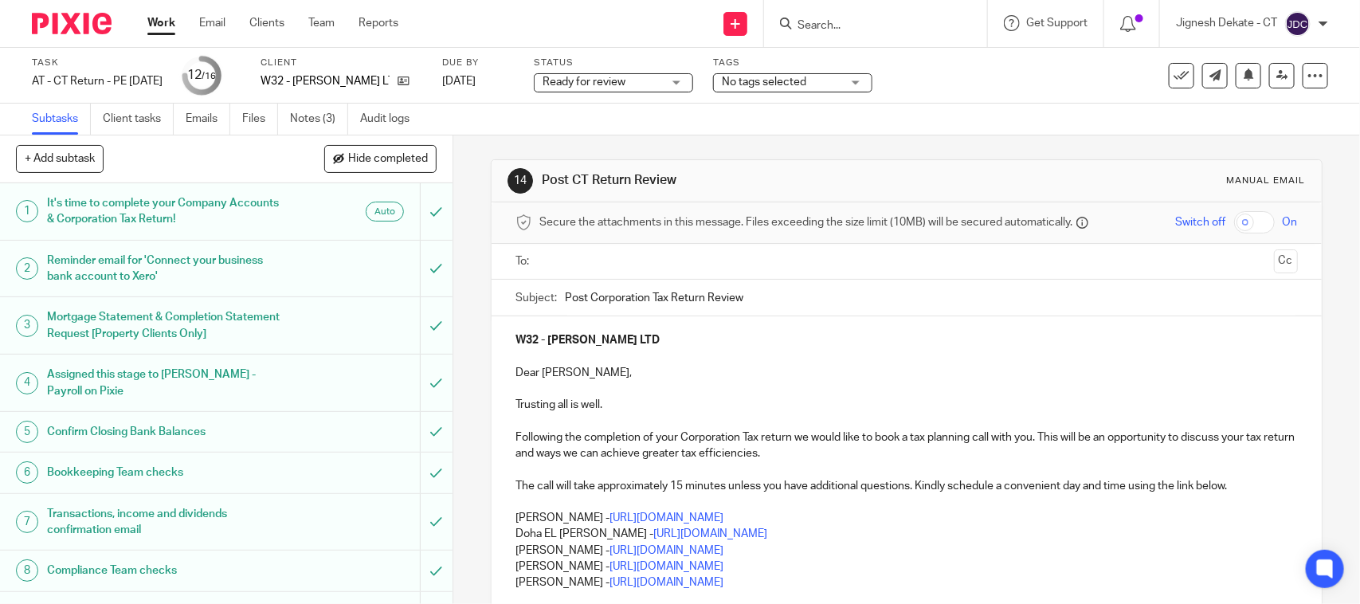
scroll to position [240, 0]
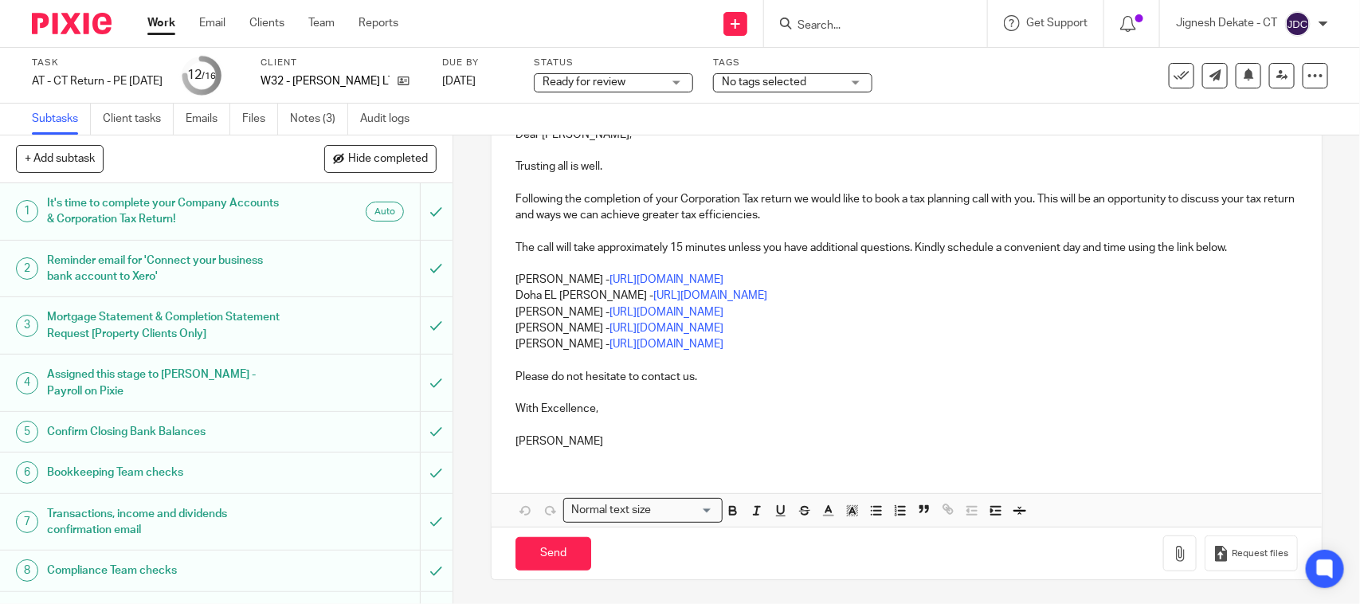
click at [799, 347] on p "Netra Pandey - https://calendly.com/meetwithnetra/call" at bounding box center [906, 344] width 782 height 16
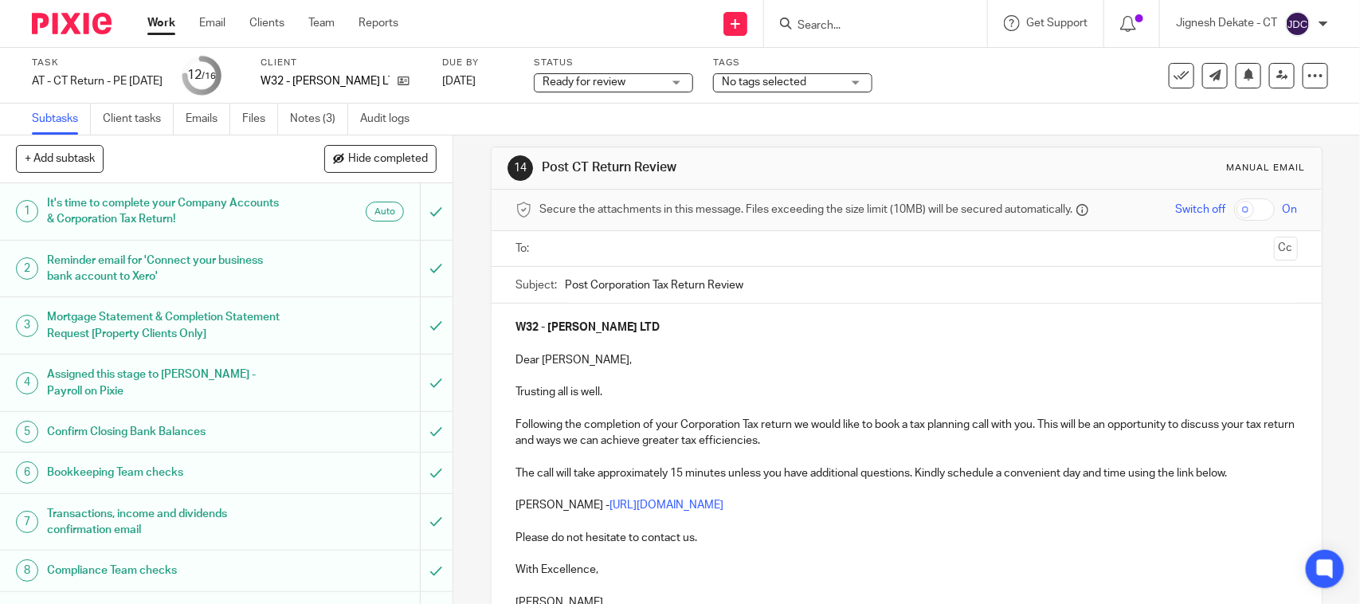
scroll to position [0, 0]
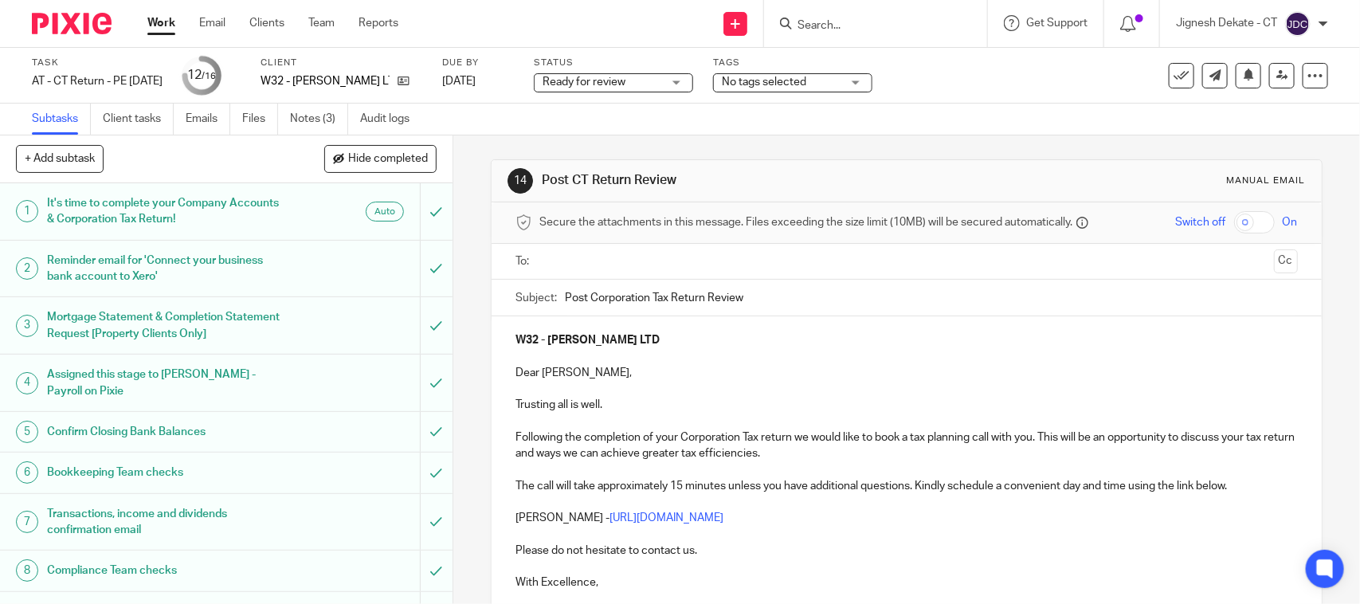
click at [570, 267] on input "text" at bounding box center [906, 262] width 722 height 18
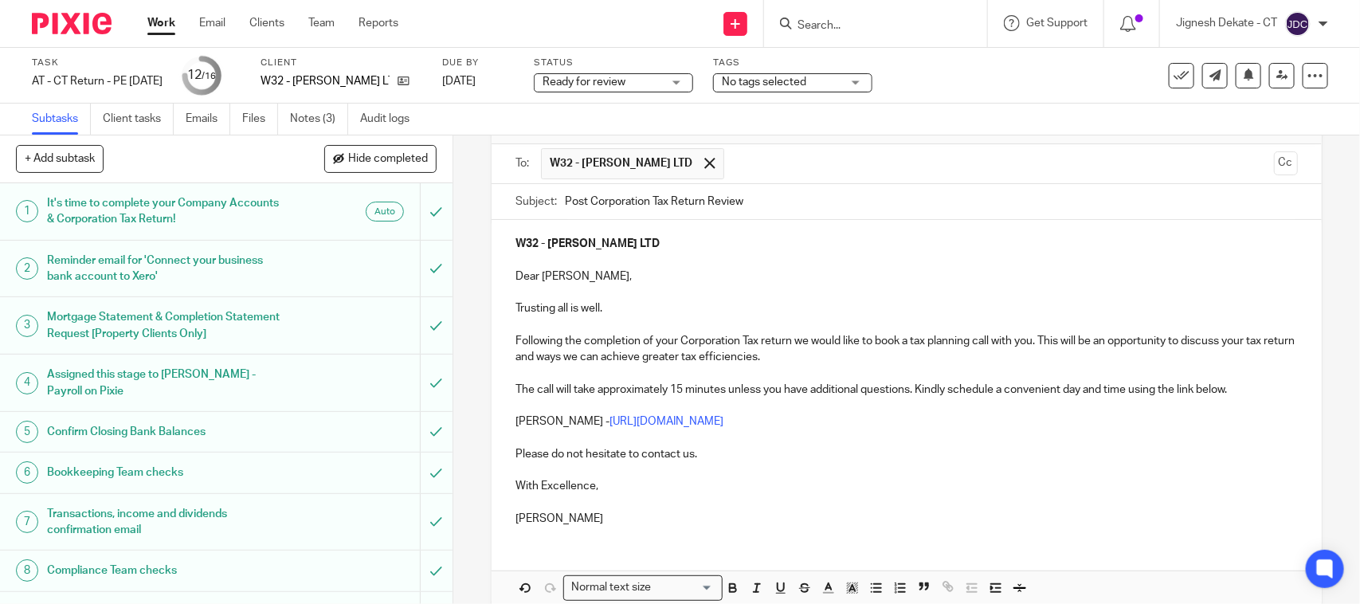
scroll to position [180, 0]
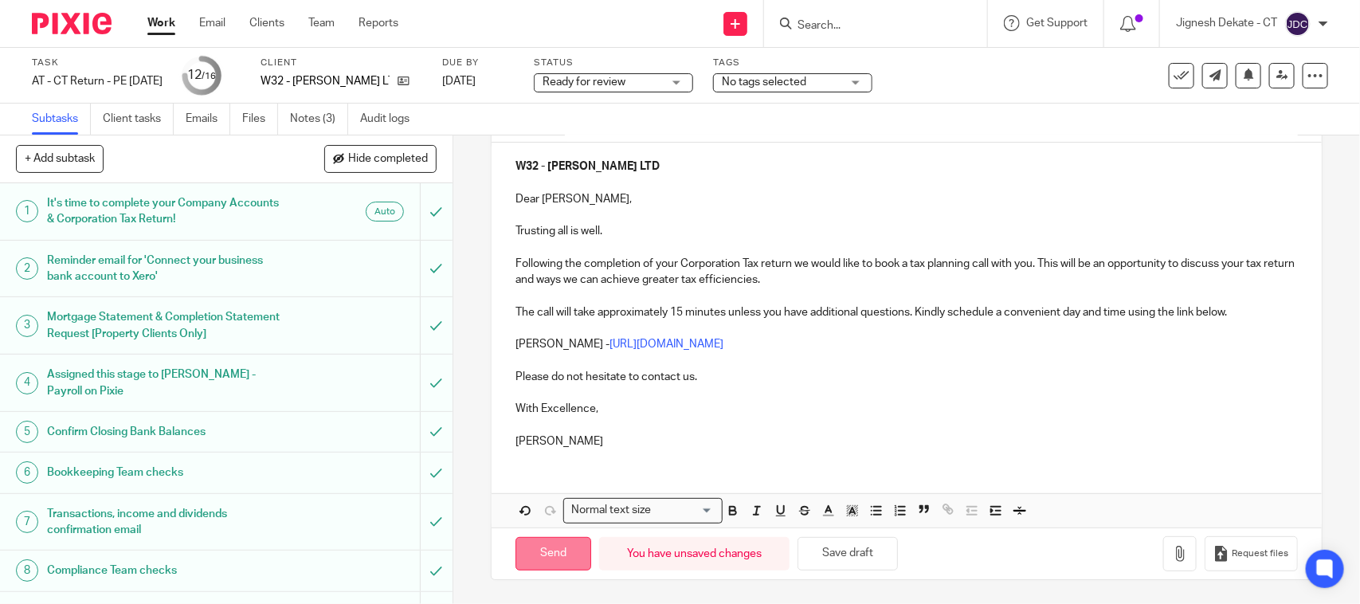
click at [562, 543] on input "Send" at bounding box center [553, 554] width 76 height 34
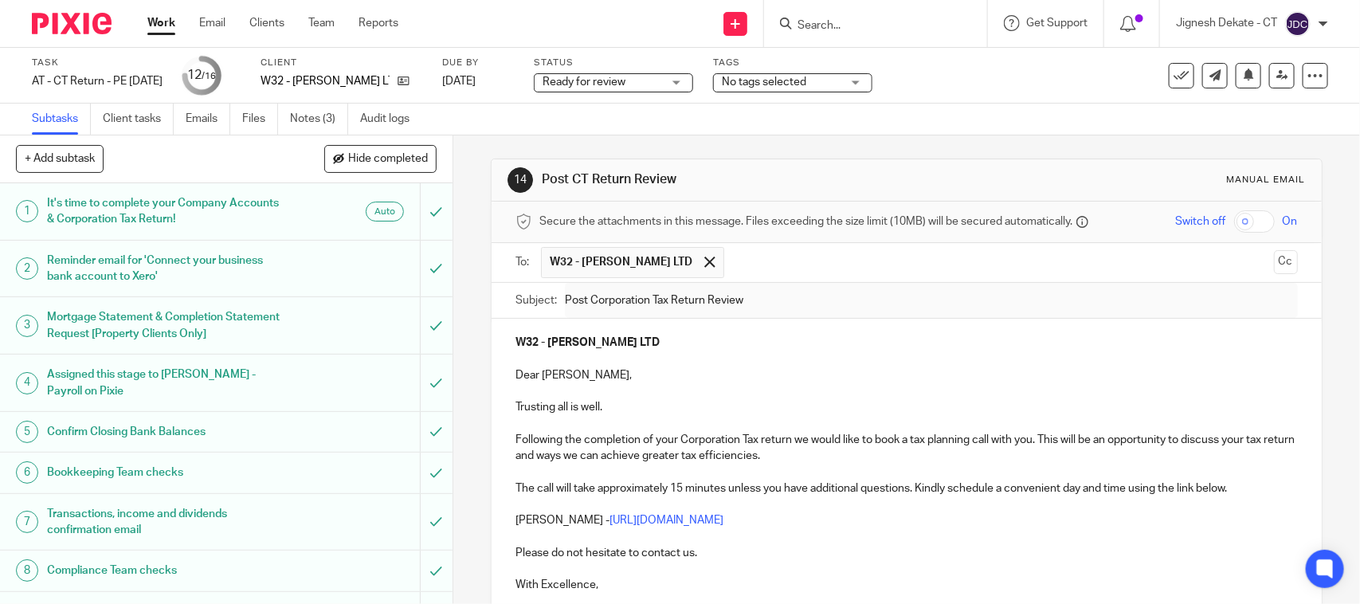
scroll to position [0, 0]
type input "Sent"
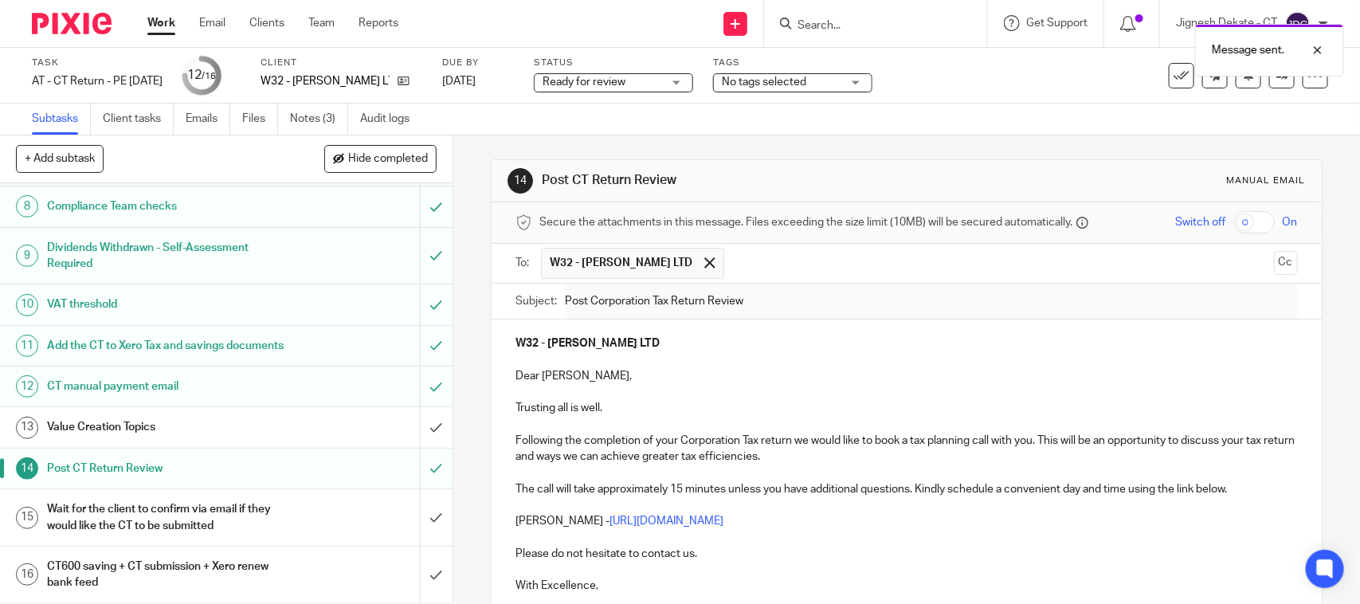
scroll to position [382, 0]
click at [625, 80] on span "Ready for review" at bounding box center [584, 81] width 83 height 11
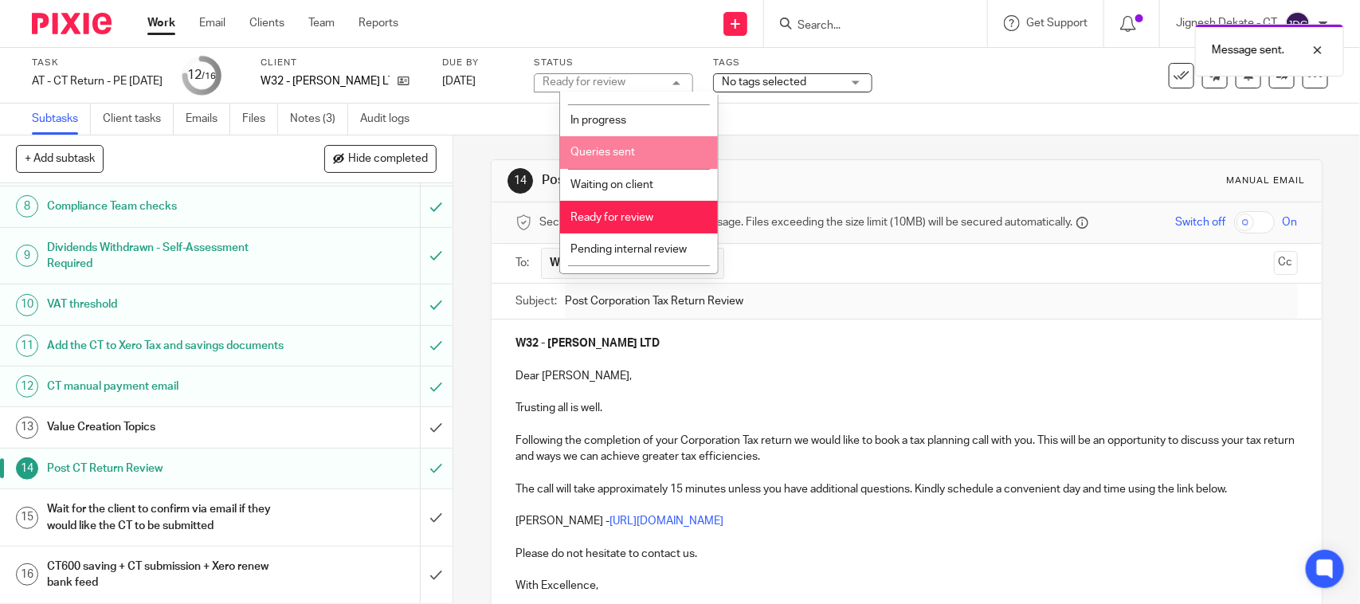
scroll to position [76, 0]
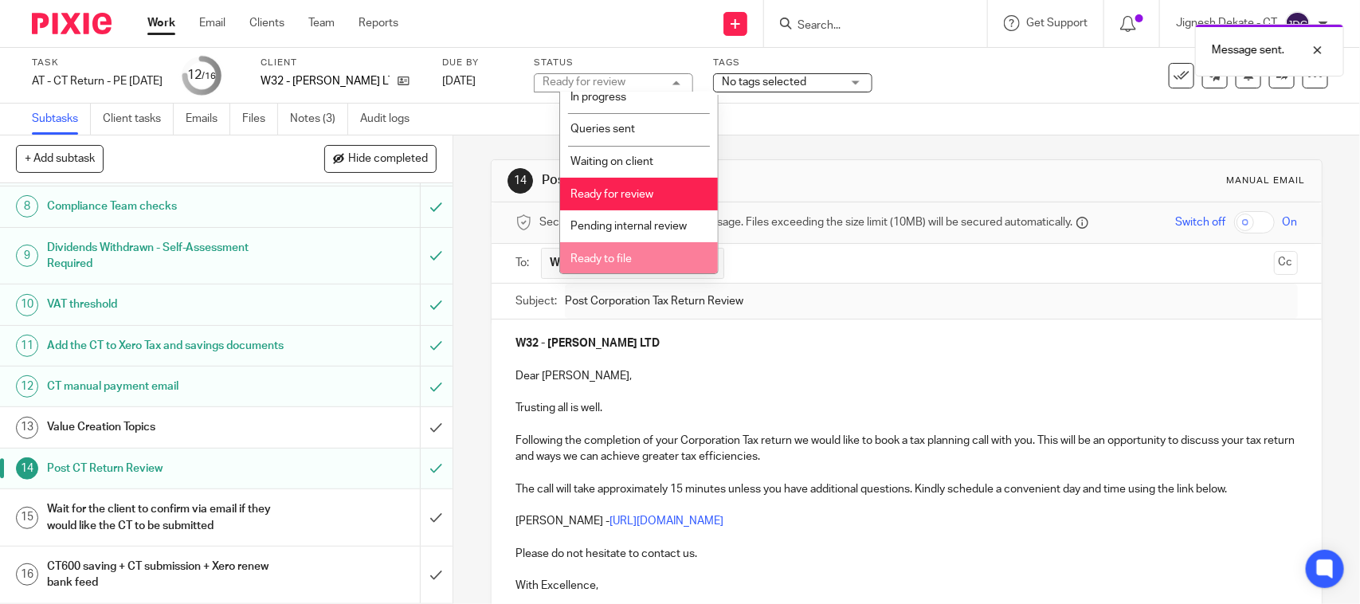
click at [602, 259] on span "Ready to file" at bounding box center [600, 258] width 61 height 11
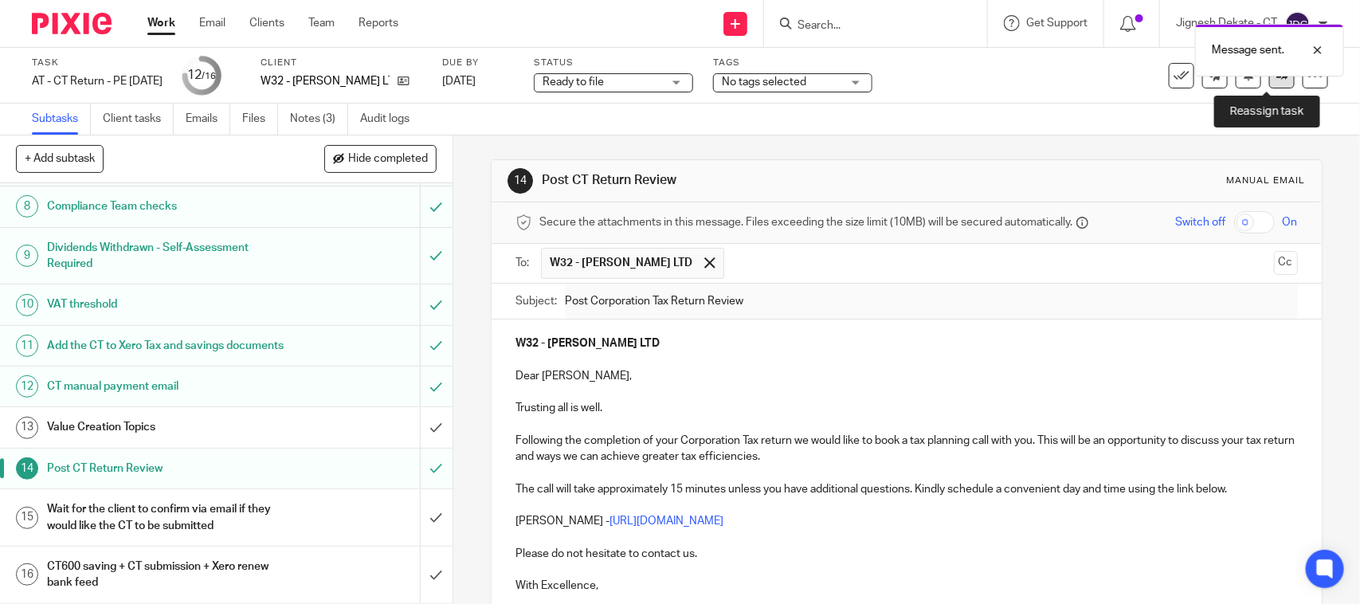
click at [1276, 77] on icon at bounding box center [1282, 75] width 12 height 12
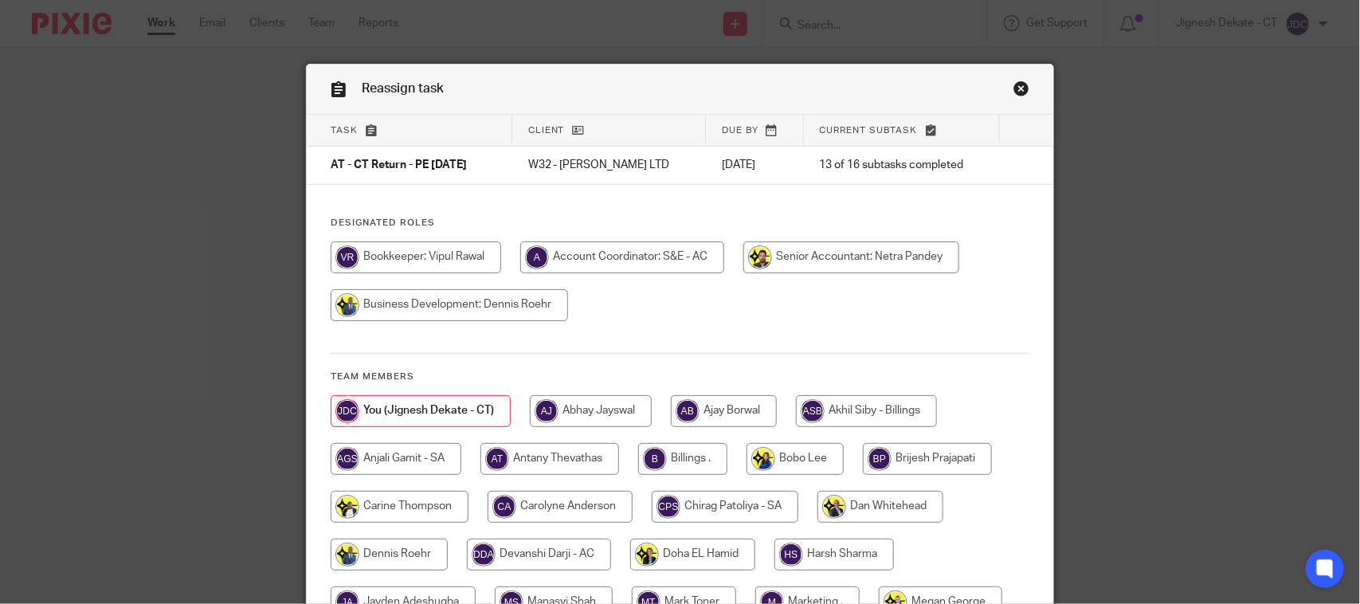
click at [667, 462] on input "radio" at bounding box center [682, 459] width 89 height 32
radio input "true"
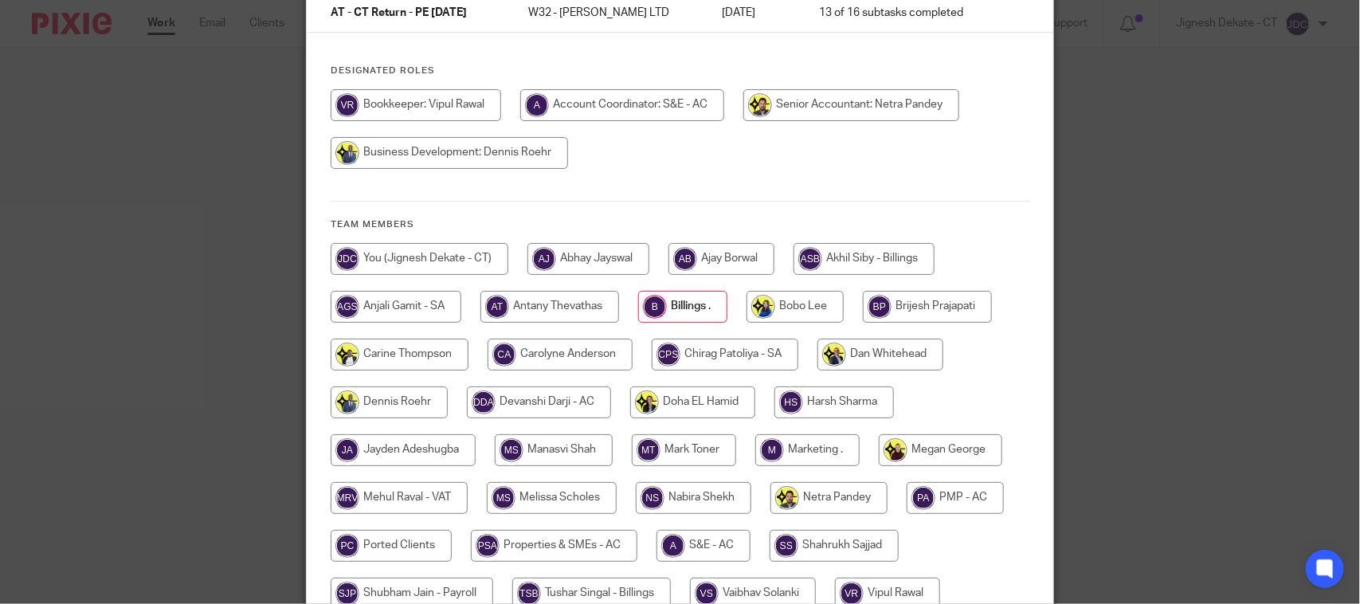
scroll to position [353, 0]
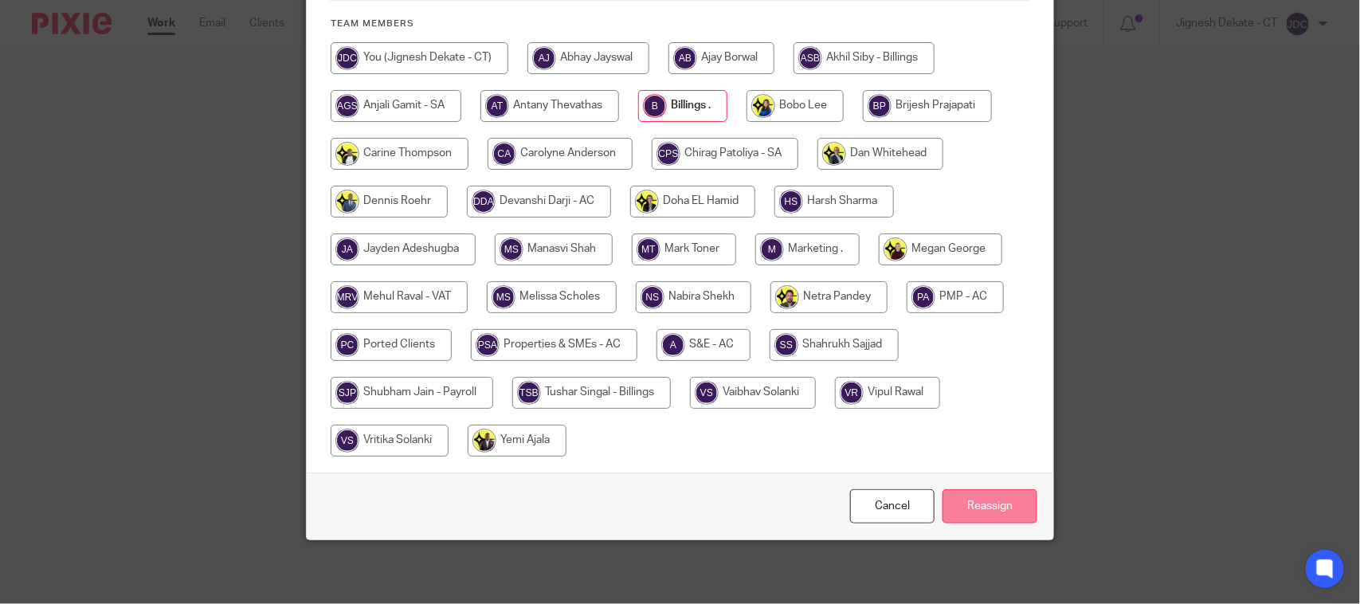
click at [970, 503] on input "Reassign" at bounding box center [990, 506] width 95 height 34
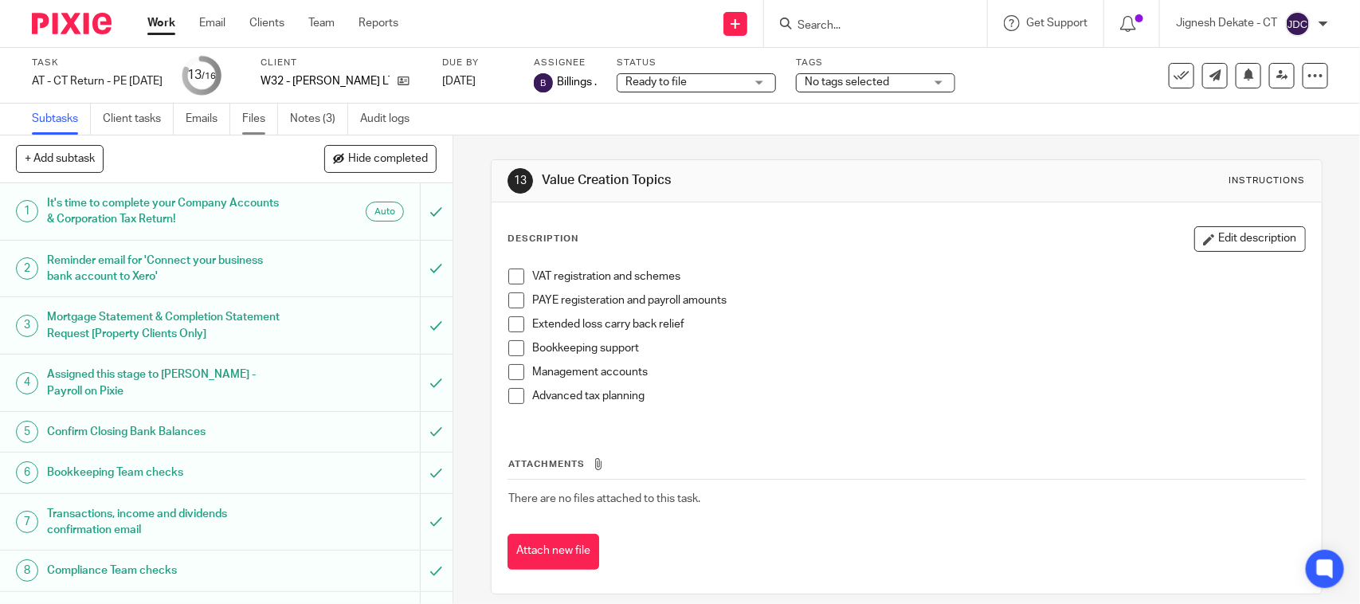
click at [245, 113] on link "Files" at bounding box center [260, 119] width 36 height 31
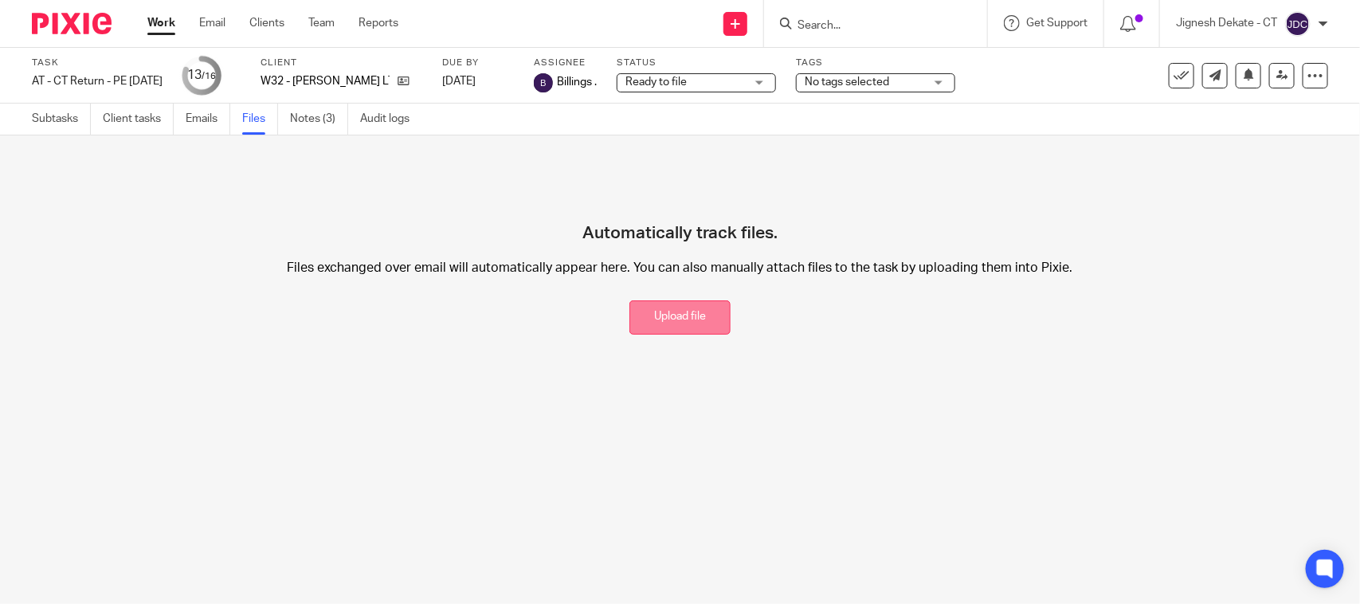
click at [685, 316] on button "Upload file" at bounding box center [679, 317] width 101 height 34
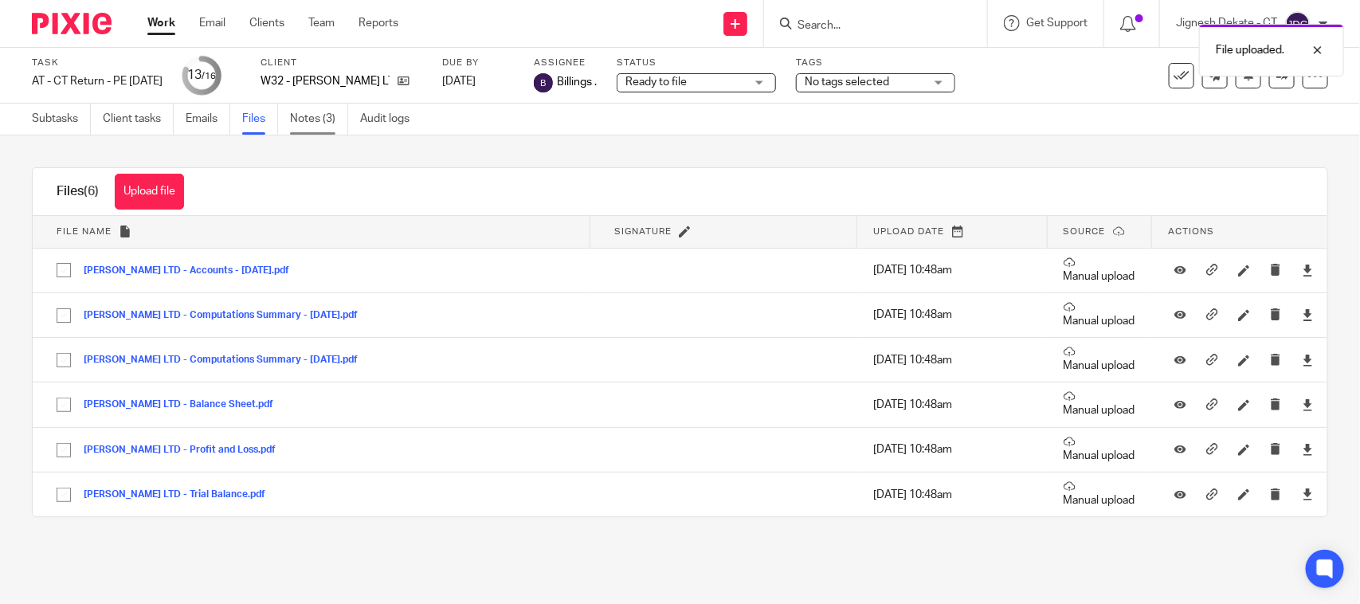
click at [311, 120] on link "Notes (3)" at bounding box center [319, 119] width 58 height 31
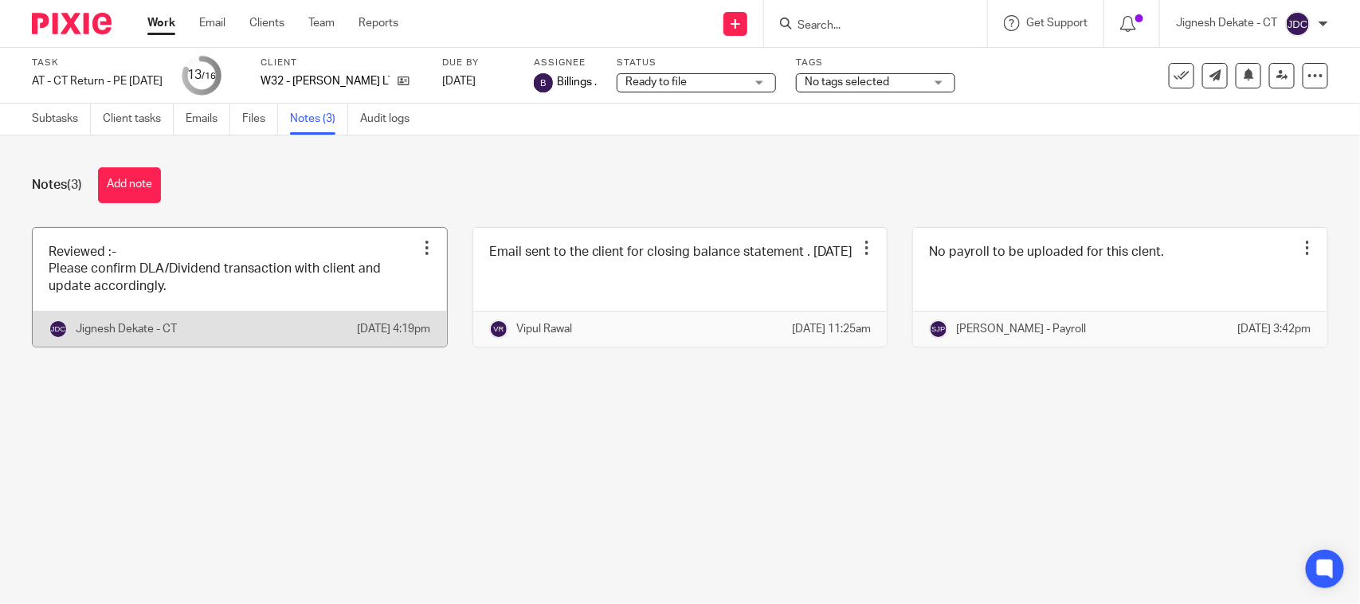
click at [193, 295] on link at bounding box center [240, 287] width 414 height 119
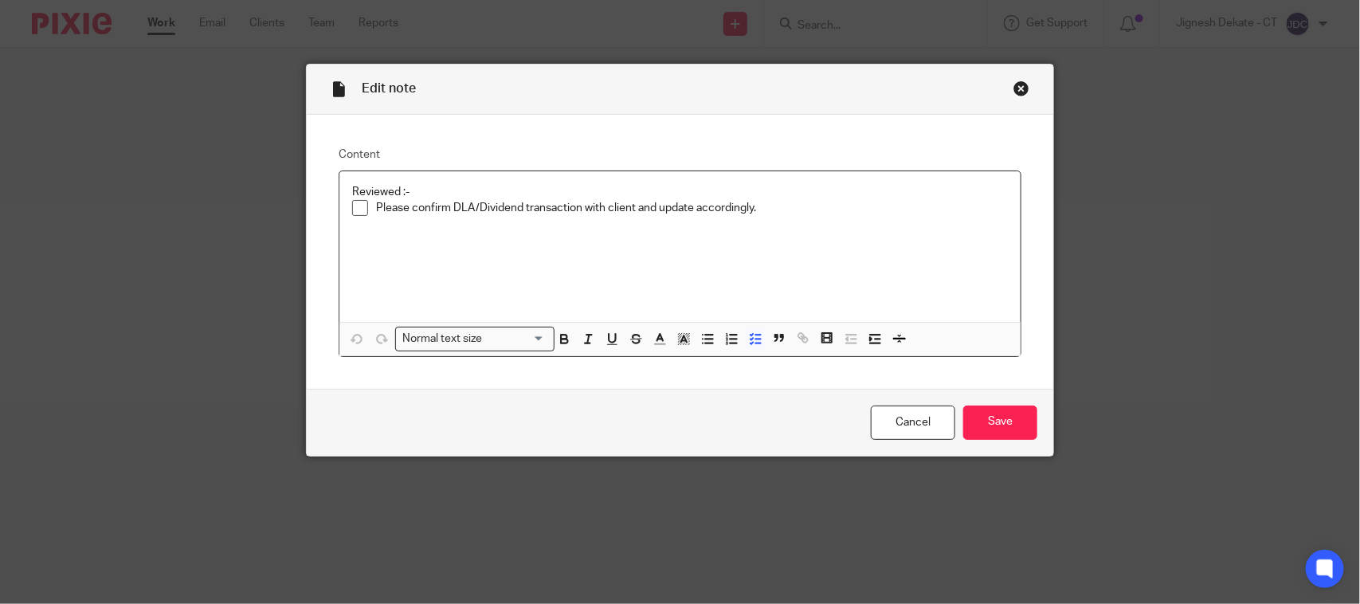
click at [795, 213] on p "Please confirm DLA/Dividend transaction with client and update accordingly." at bounding box center [692, 208] width 632 height 16
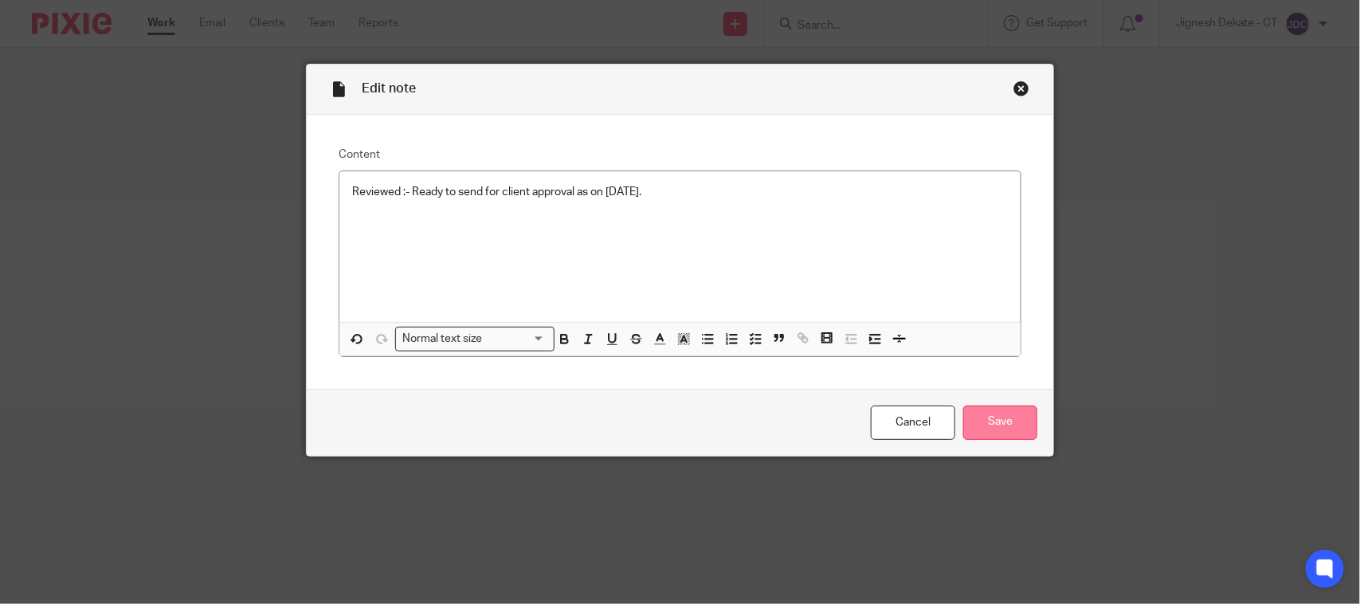
click at [997, 425] on input "Save" at bounding box center [1000, 423] width 74 height 34
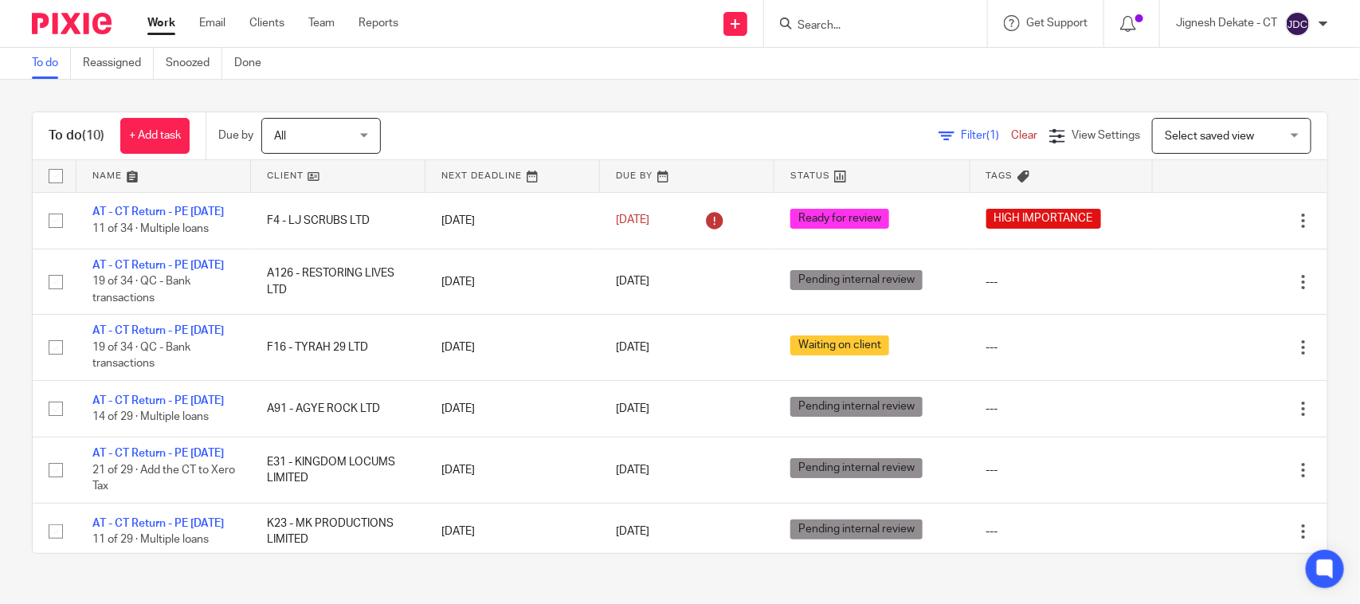
click at [49, 68] on link "To do" at bounding box center [51, 63] width 39 height 31
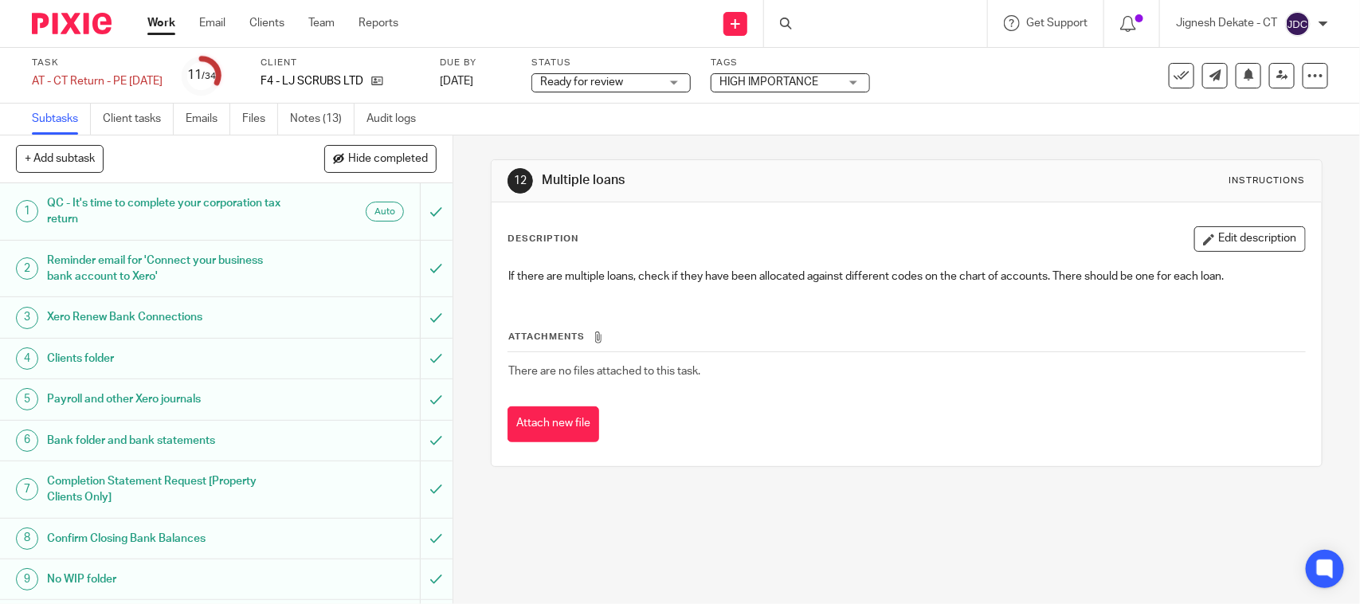
click at [243, 106] on ul "Subtasks Client tasks Emails Files Notes (13) Audit logs" at bounding box center [236, 119] width 408 height 31
click at [252, 112] on link "Files" at bounding box center [260, 119] width 36 height 31
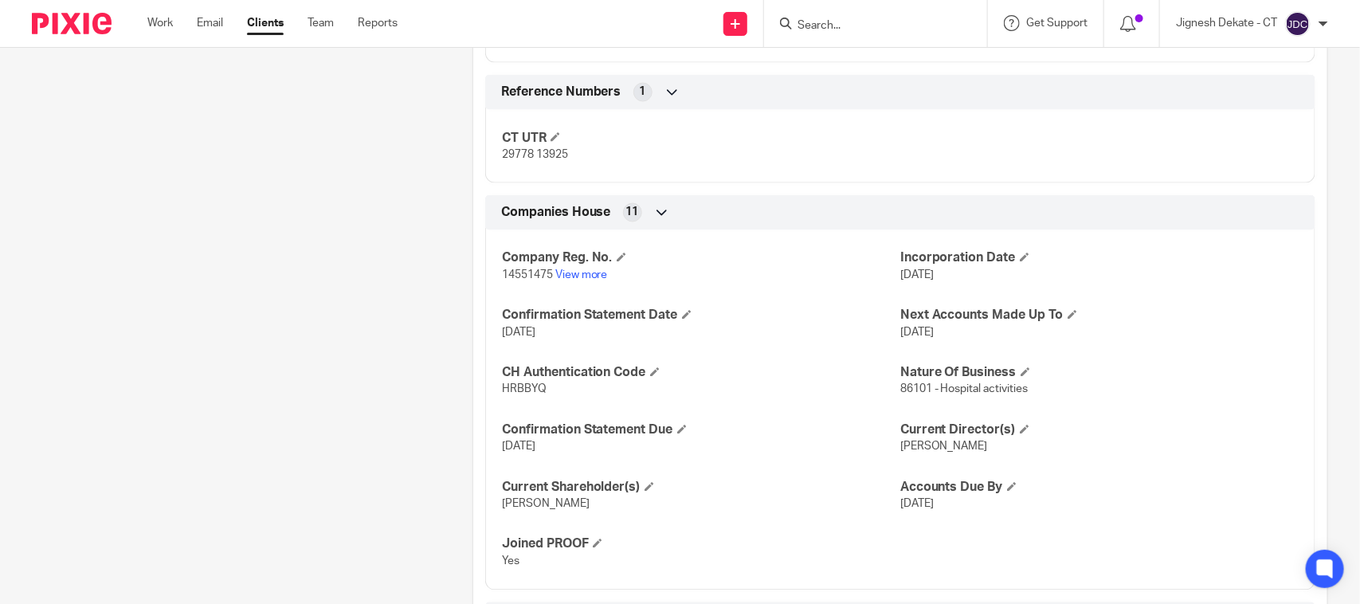
scroll to position [1195, 0]
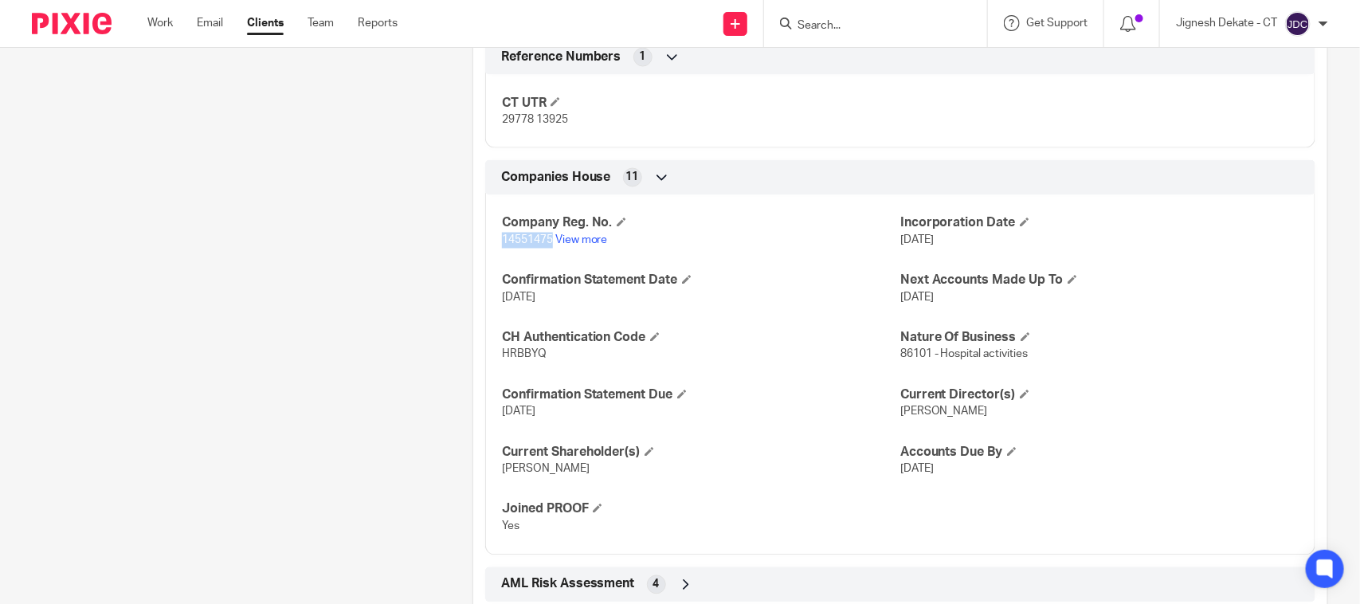
drag, startPoint x: 498, startPoint y: 241, endPoint x: 547, endPoint y: 241, distance: 49.4
click at [547, 241] on span "14551475" at bounding box center [527, 240] width 51 height 11
copy span "14551475"
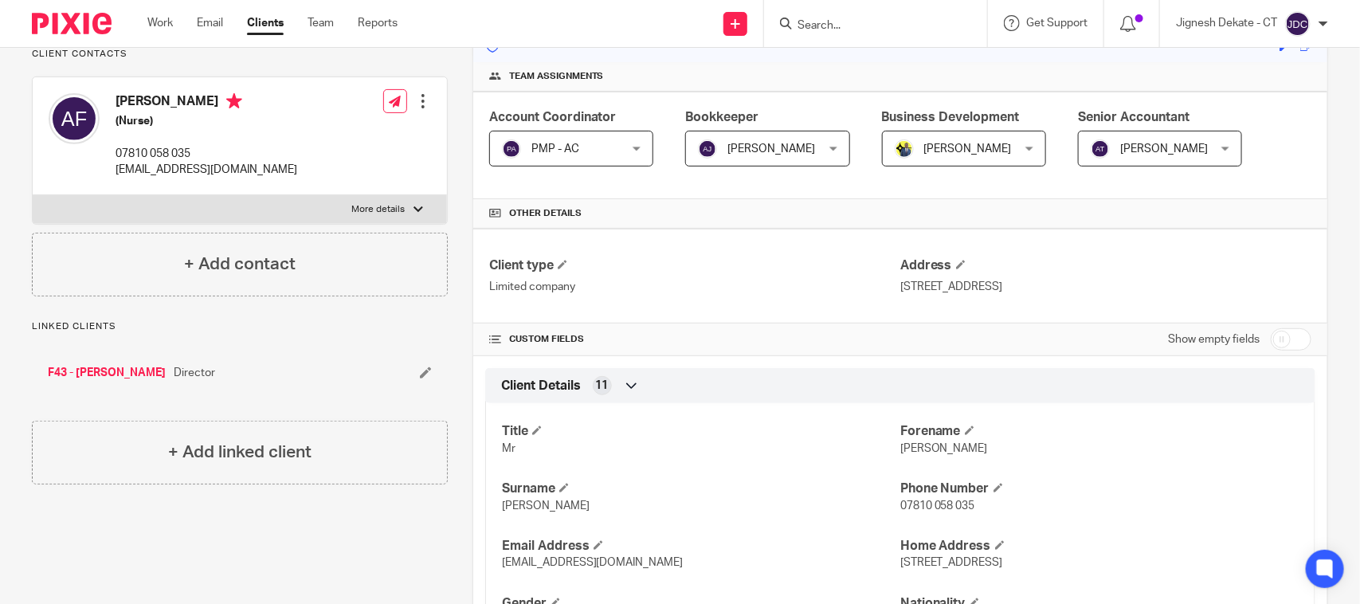
scroll to position [199, 0]
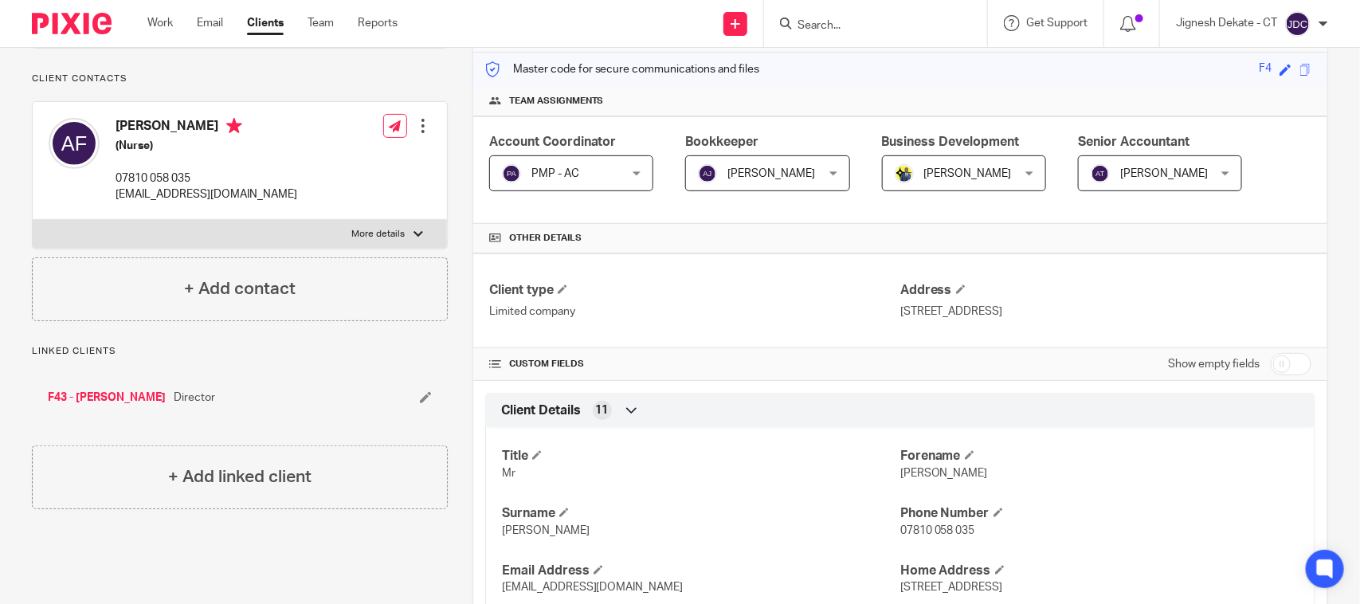
drag, startPoint x: 116, startPoint y: 144, endPoint x: 219, endPoint y: 140, distance: 102.9
click at [219, 140] on div "Arnold Fontanilla (Nurse) 07810 058 035 arnoldfonti@yahoo.co.uk" at bounding box center [173, 160] width 249 height 100
copy h4 "Arnold Fontanilla"
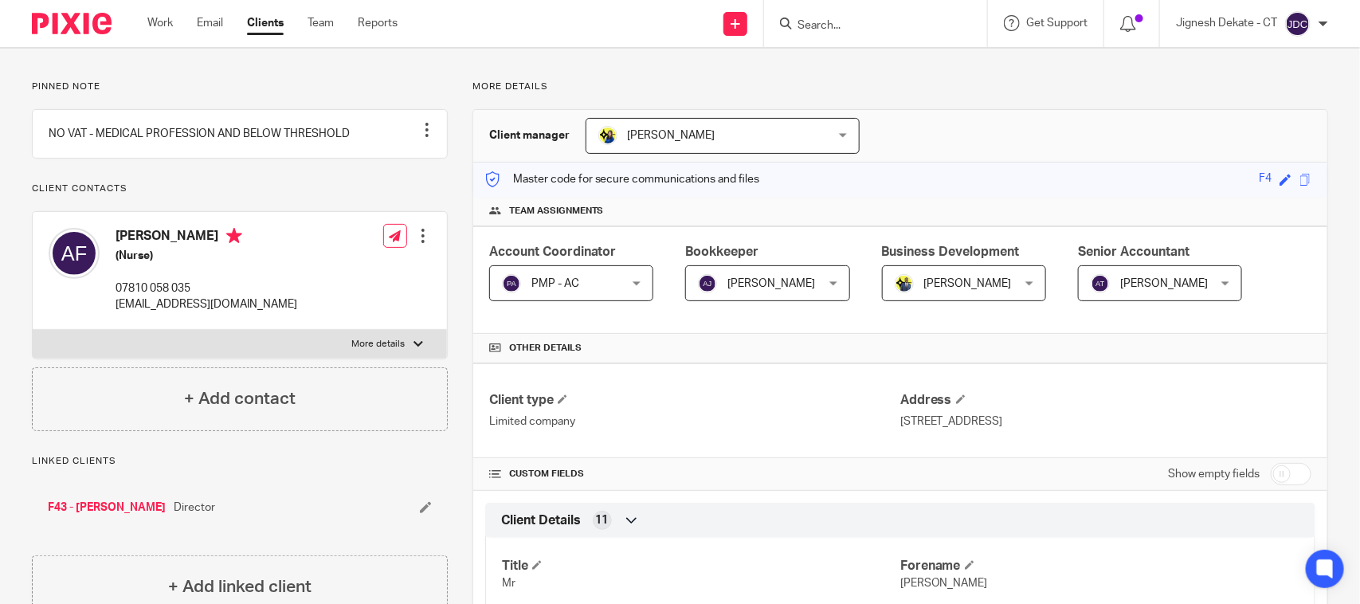
scroll to position [0, 0]
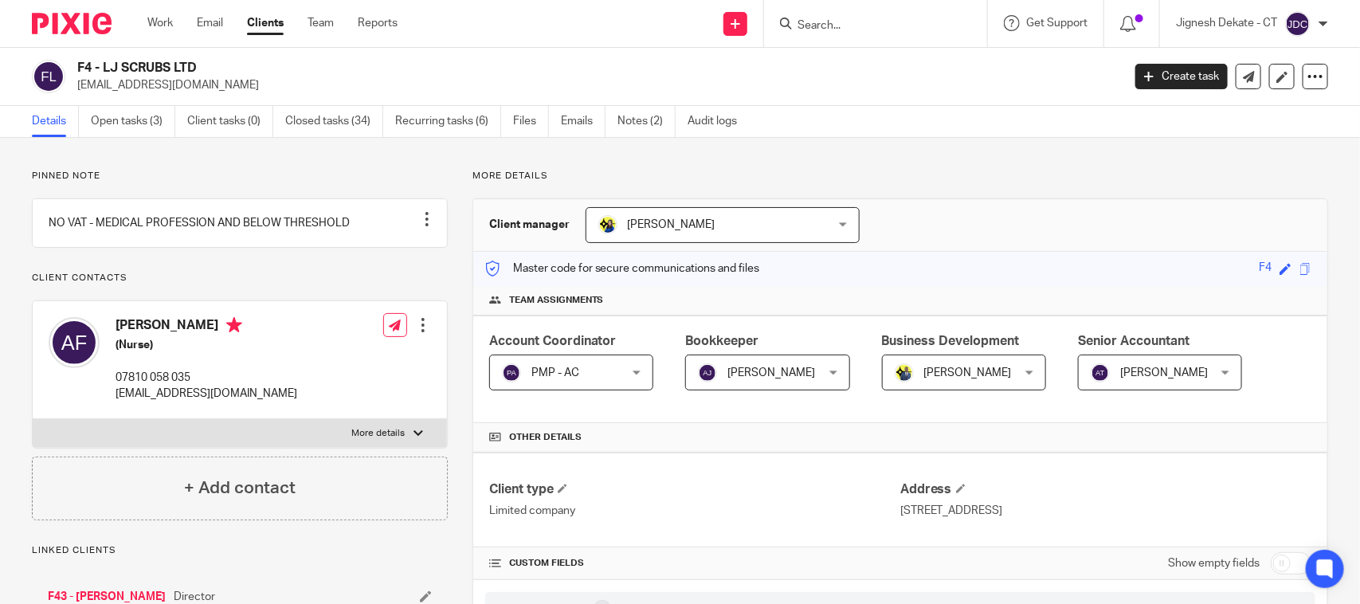
drag, startPoint x: 212, startPoint y: 65, endPoint x: 80, endPoint y: 61, distance: 132.3
click at [80, 61] on h2 "F4 - LJ SCRUBS LTD" at bounding box center [490, 68] width 827 height 17
copy h2 "F4 - LJ SCRUBS LTD"
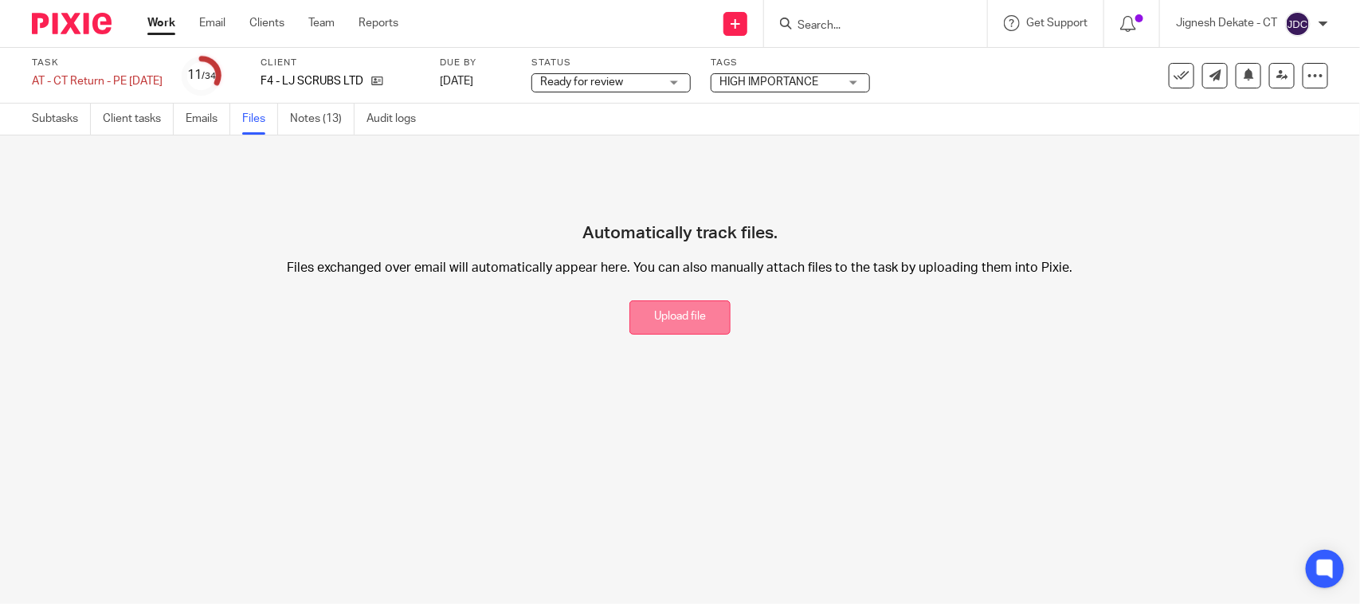
click at [643, 316] on button "Upload file" at bounding box center [679, 317] width 101 height 34
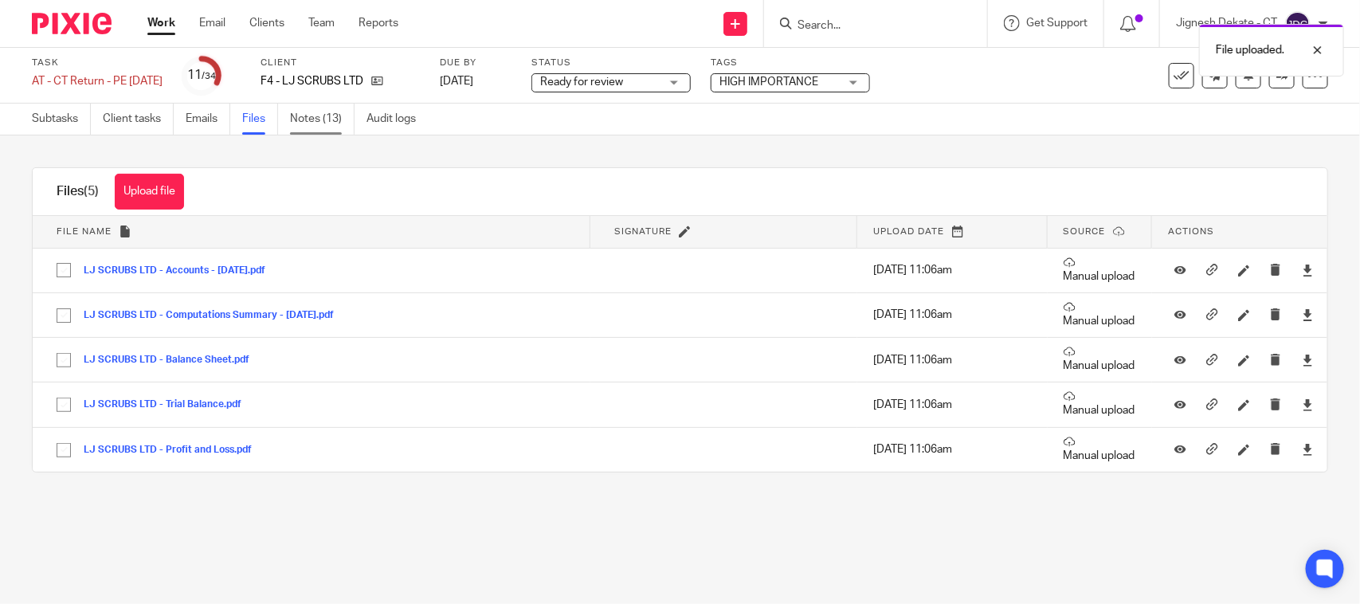
click at [312, 116] on link "Notes (13)" at bounding box center [322, 119] width 65 height 31
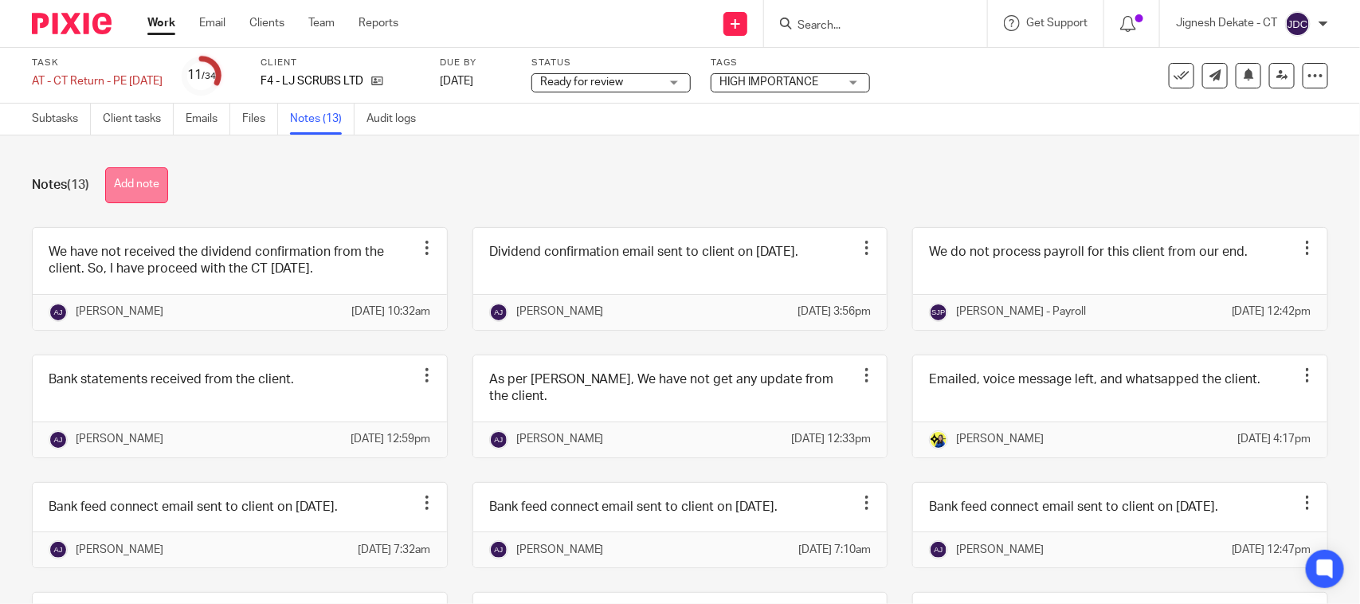
click at [144, 186] on button "Add note" at bounding box center [136, 185] width 63 height 36
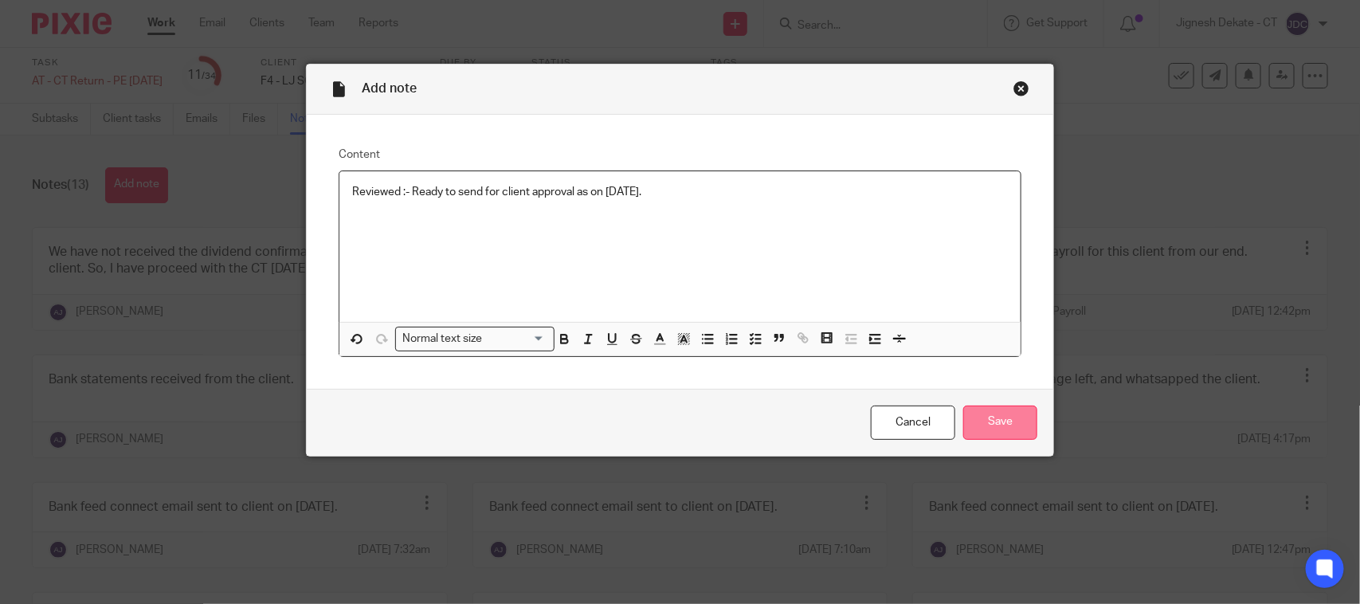
click at [989, 415] on input "Save" at bounding box center [1000, 423] width 74 height 34
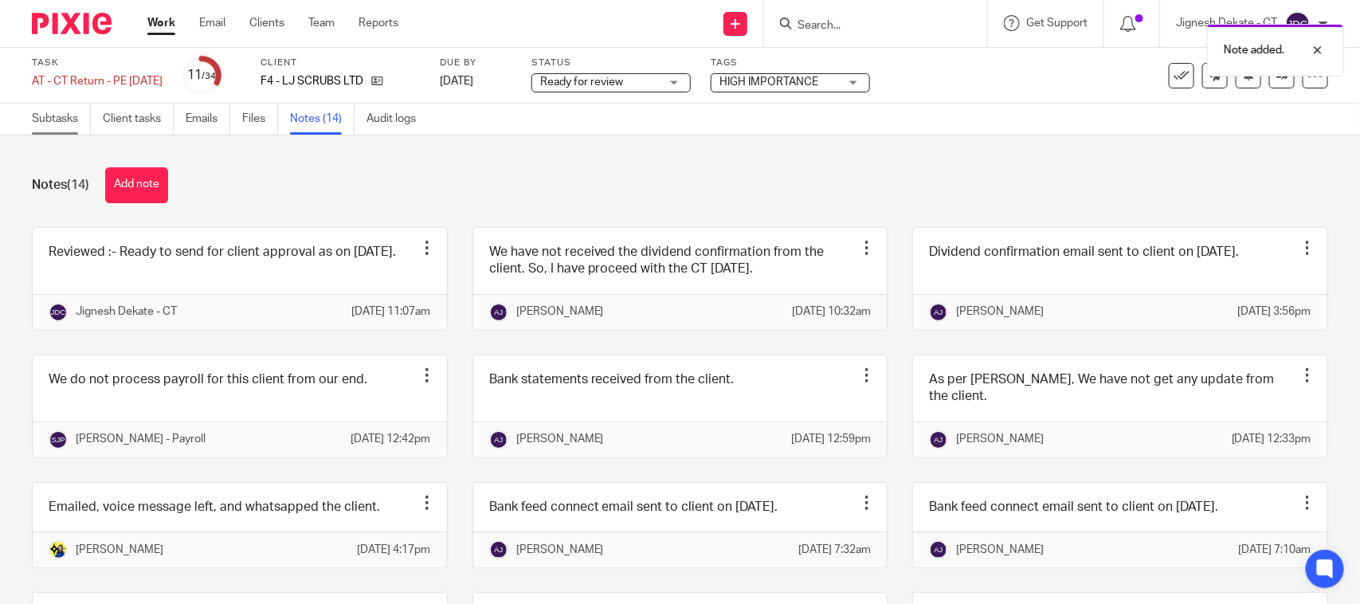
click at [50, 120] on link "Subtasks" at bounding box center [61, 119] width 59 height 31
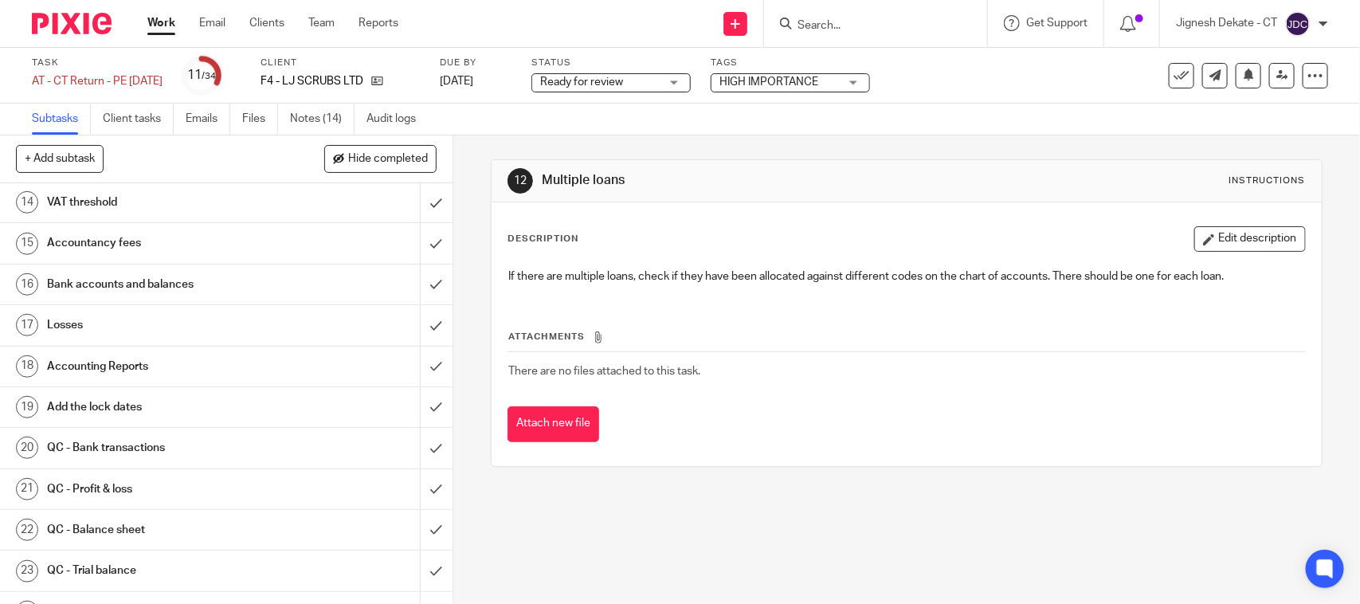
scroll to position [498, 0]
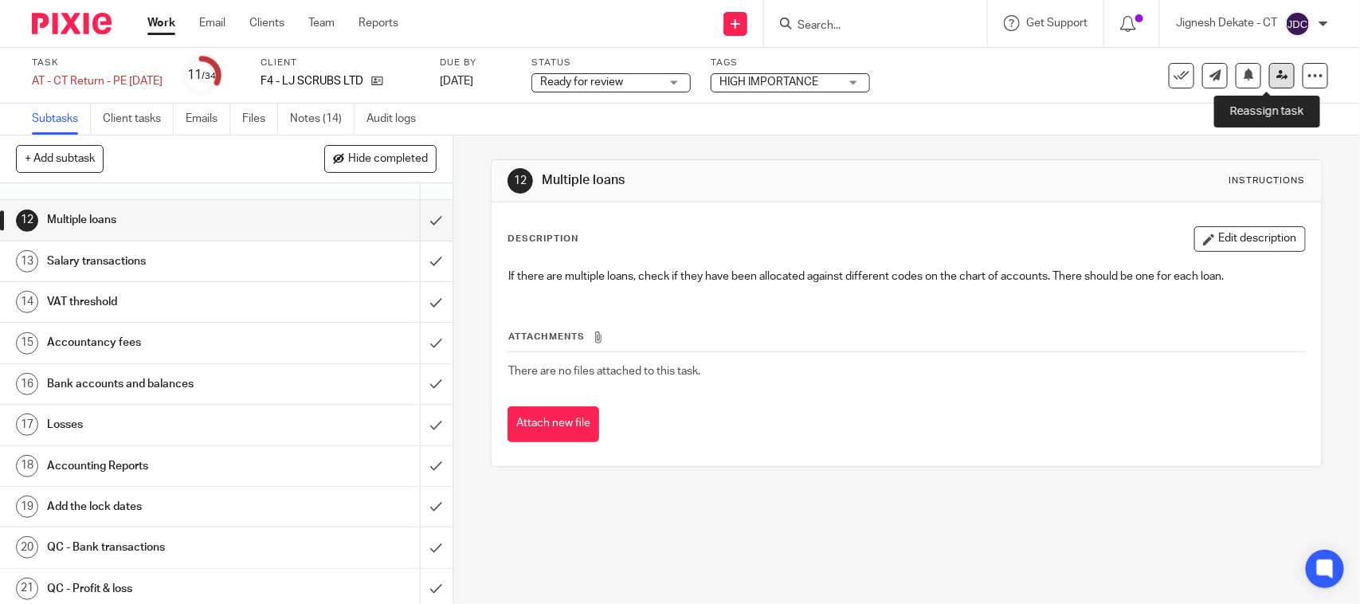
click at [1276, 76] on icon at bounding box center [1282, 75] width 12 height 12
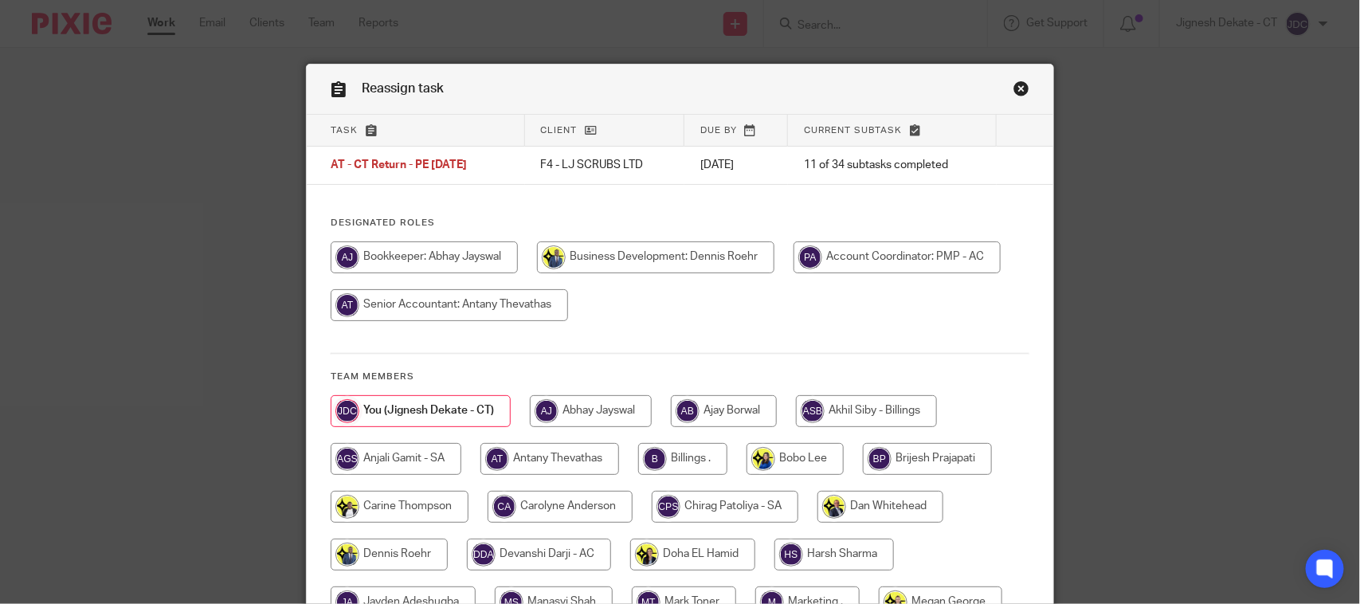
click at [1017, 92] on link "Close this dialog window" at bounding box center [1021, 91] width 16 height 22
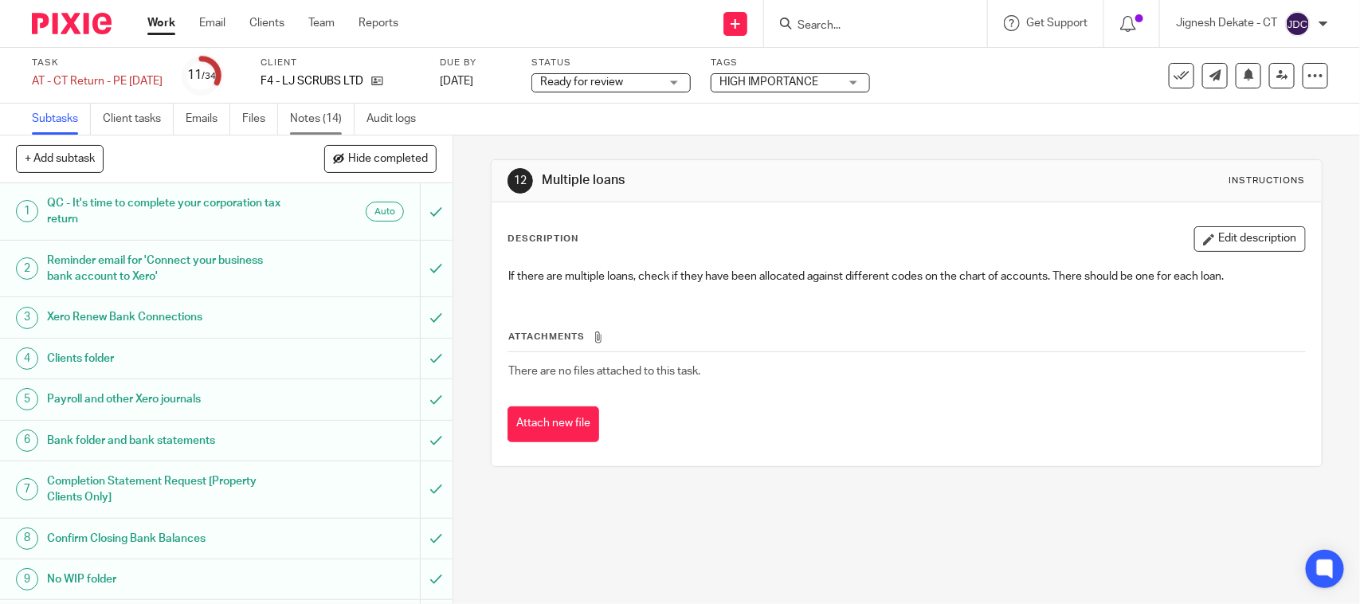
click at [324, 120] on link "Notes (14)" at bounding box center [322, 119] width 65 height 31
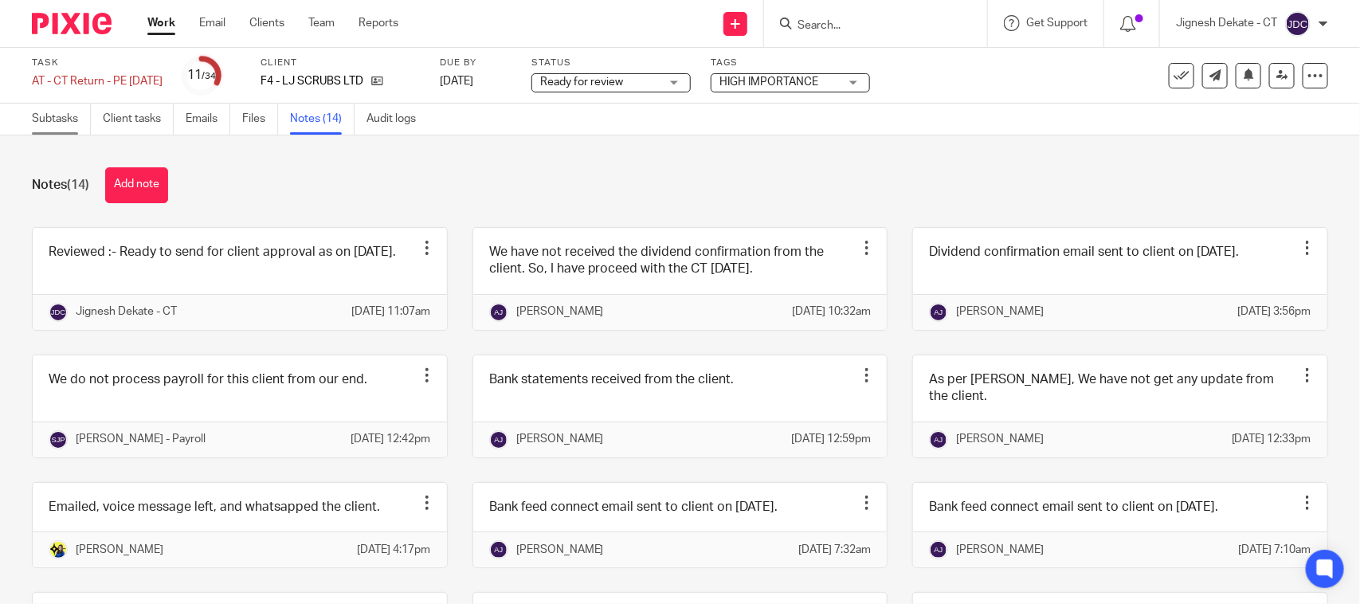
click at [53, 125] on link "Subtasks" at bounding box center [61, 119] width 59 height 31
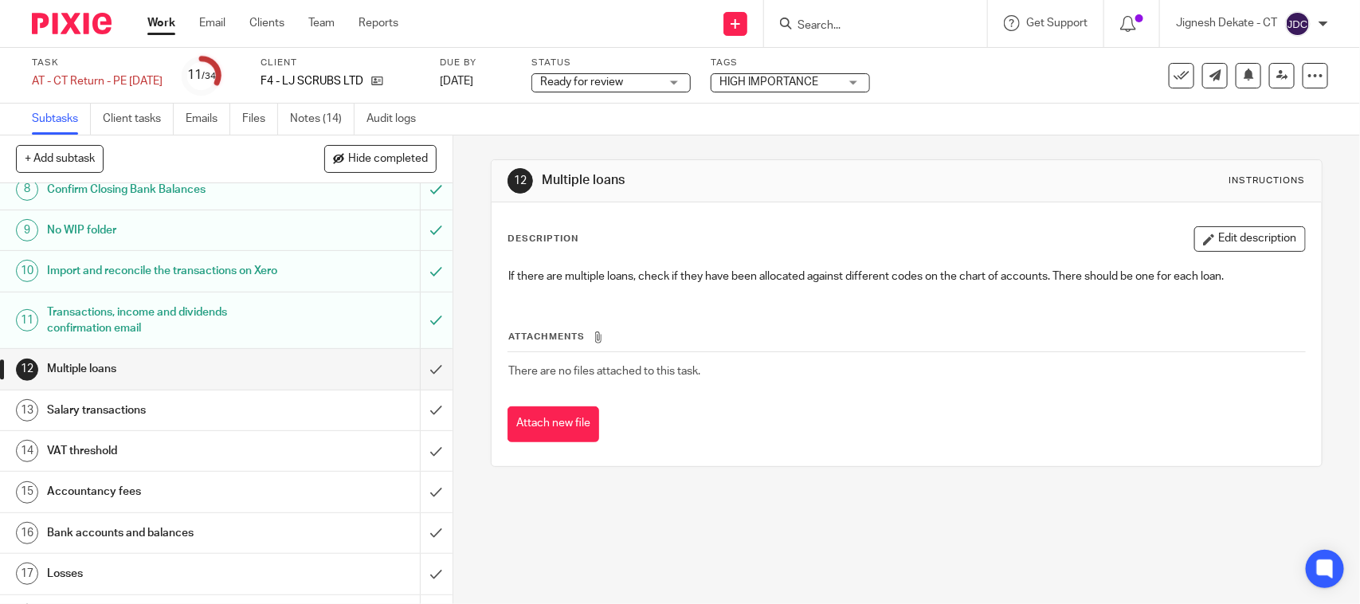
scroll to position [398, 0]
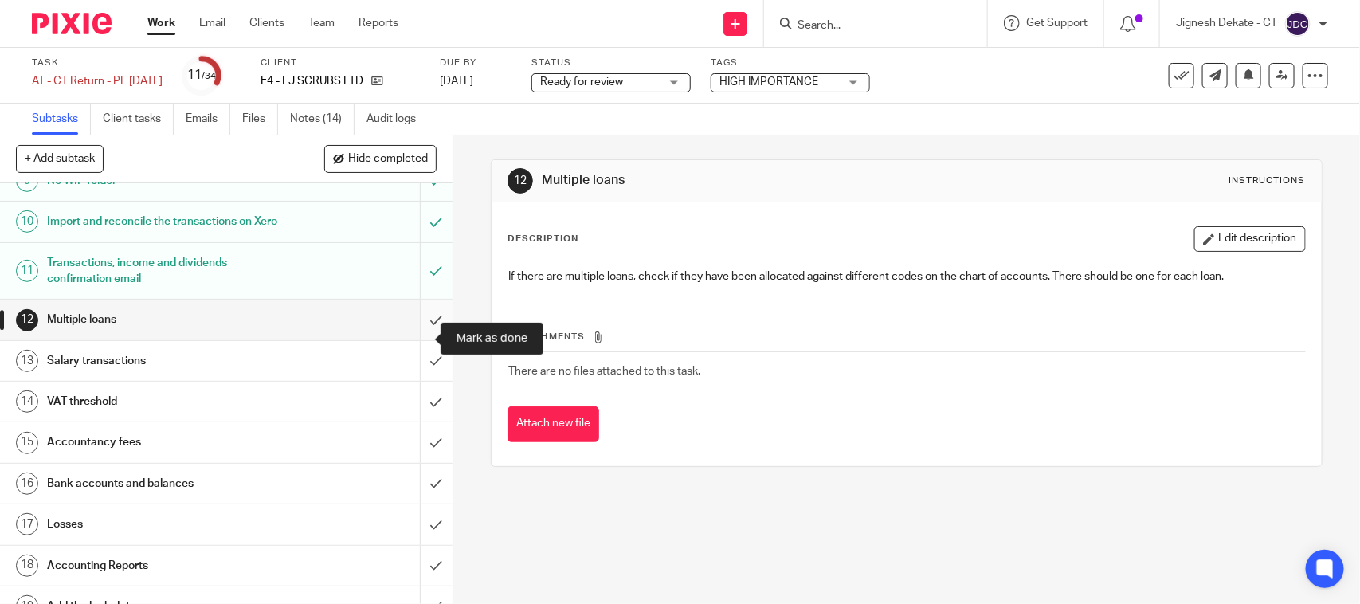
click at [410, 337] on input "submit" at bounding box center [226, 320] width 453 height 40
click at [415, 373] on input "submit" at bounding box center [226, 361] width 453 height 40
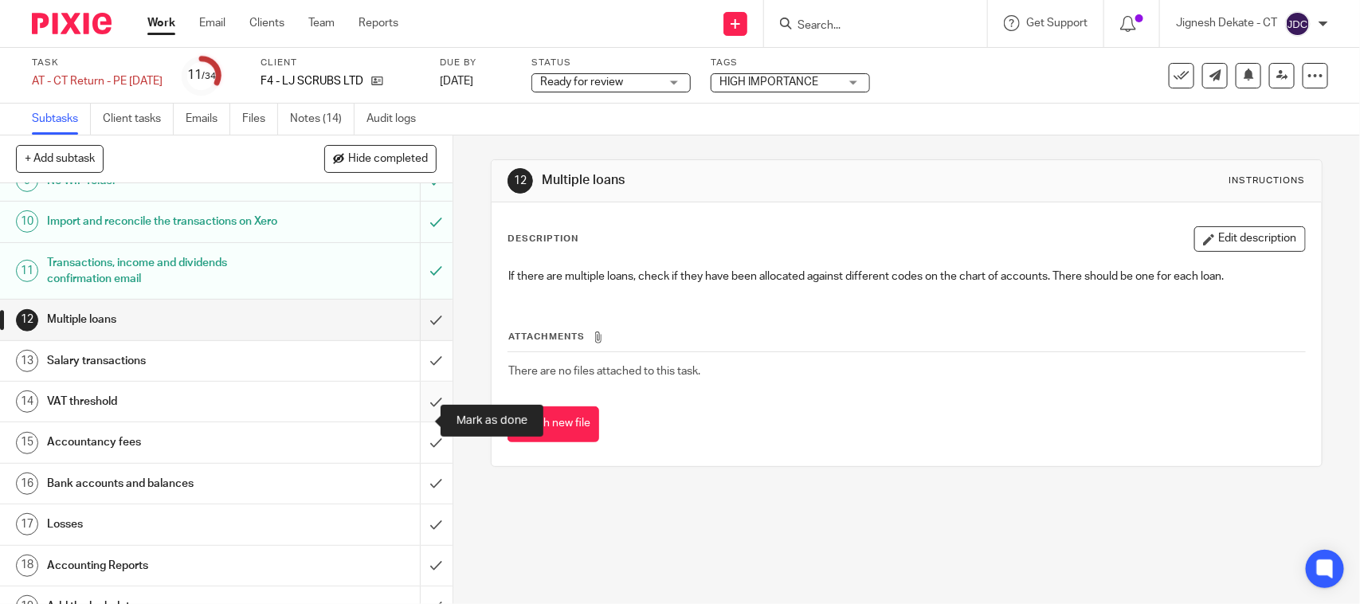
click at [416, 417] on input "submit" at bounding box center [226, 402] width 453 height 40
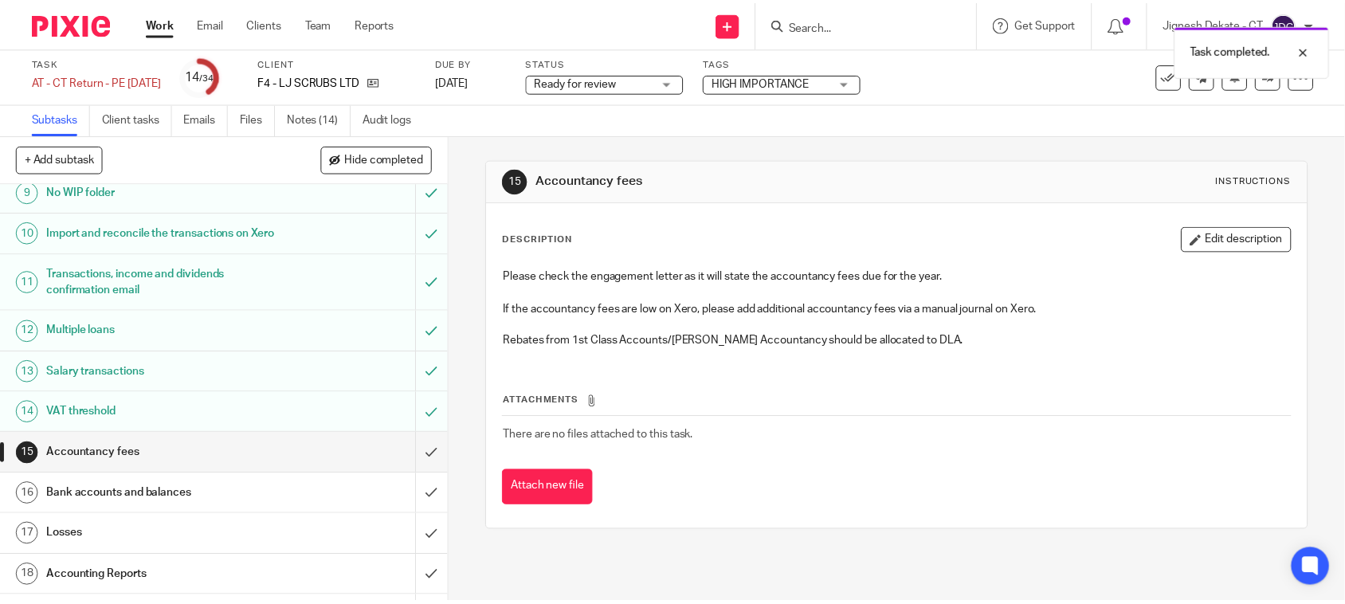
scroll to position [598, 0]
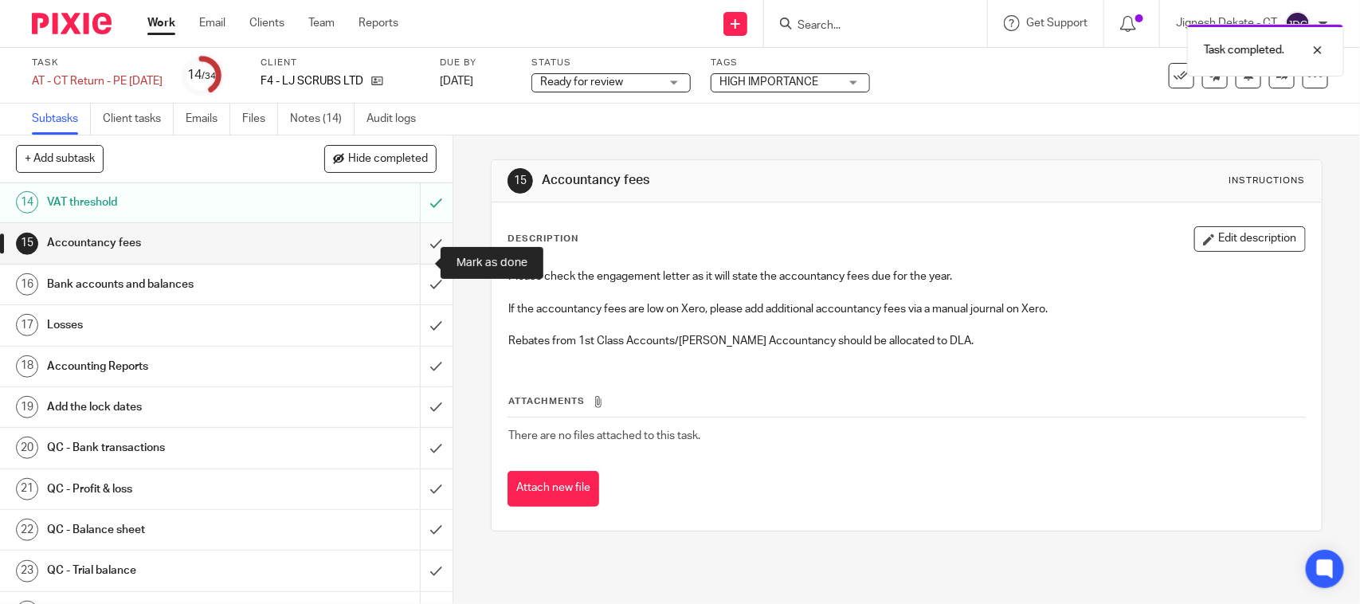
click at [412, 257] on input "submit" at bounding box center [226, 243] width 453 height 40
click at [406, 297] on input "submit" at bounding box center [226, 285] width 453 height 40
click at [407, 332] on input "submit" at bounding box center [226, 325] width 453 height 40
click at [410, 378] on input "submit" at bounding box center [226, 367] width 453 height 40
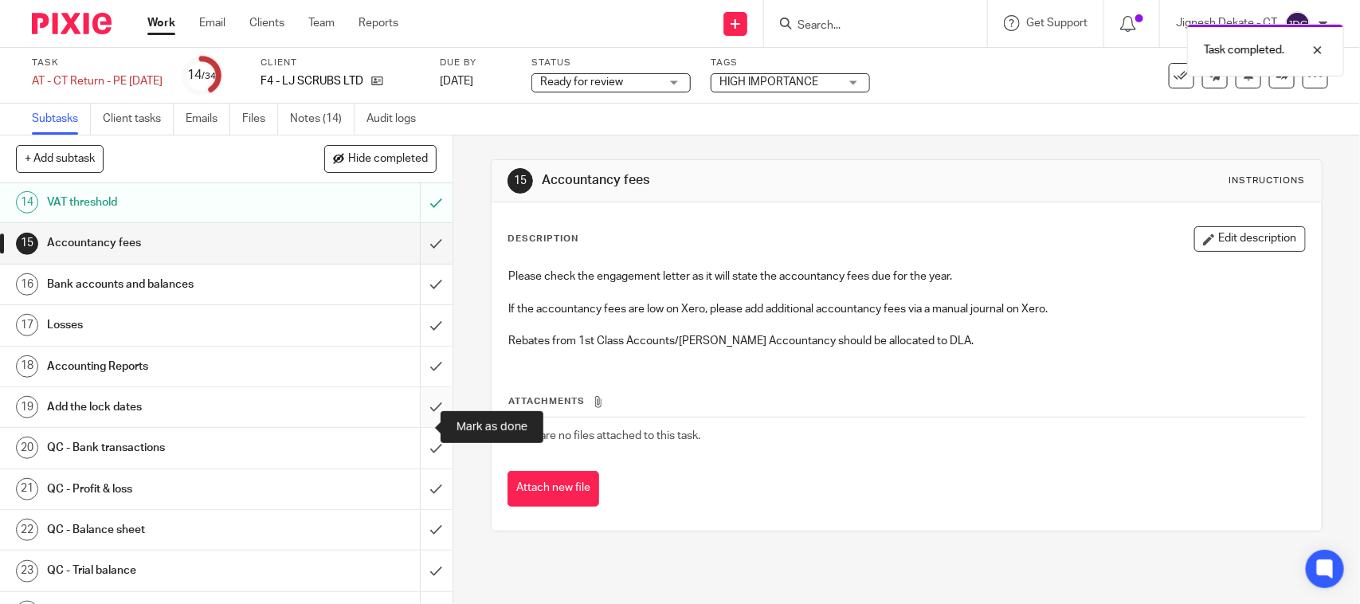
click at [418, 417] on input "submit" at bounding box center [226, 407] width 453 height 40
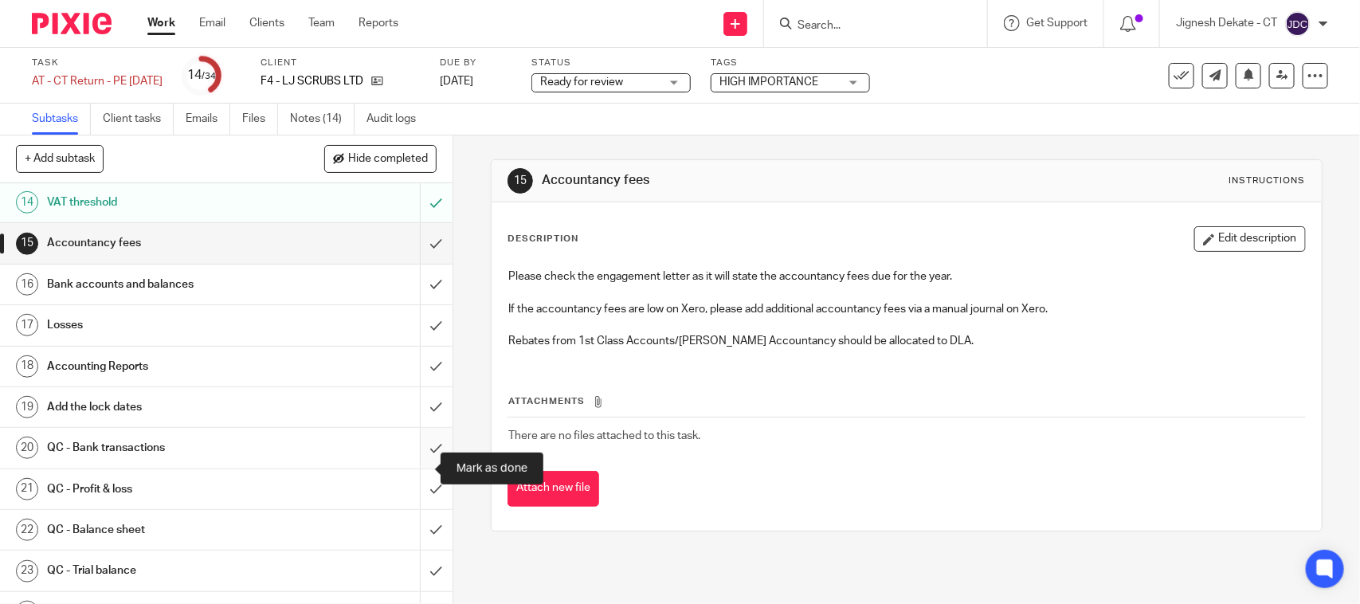
click at [414, 468] on input "submit" at bounding box center [226, 448] width 453 height 40
click at [418, 509] on input "submit" at bounding box center [226, 489] width 453 height 40
click at [414, 550] on input "submit" at bounding box center [226, 530] width 453 height 40
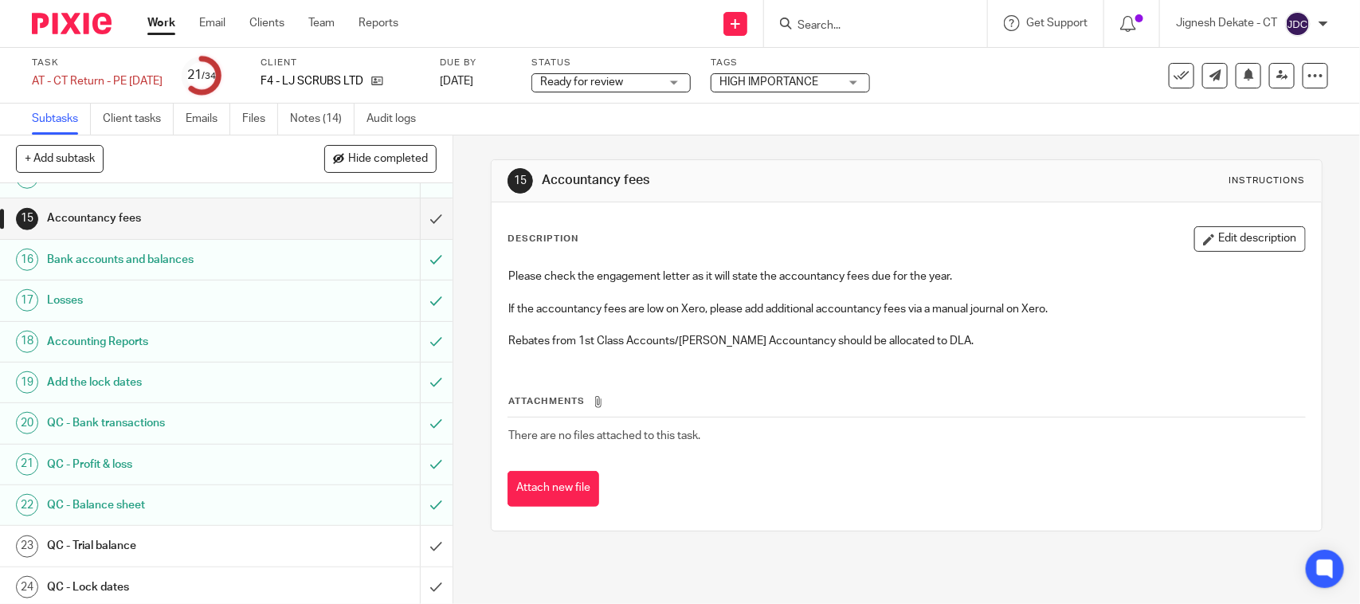
scroll to position [498, 0]
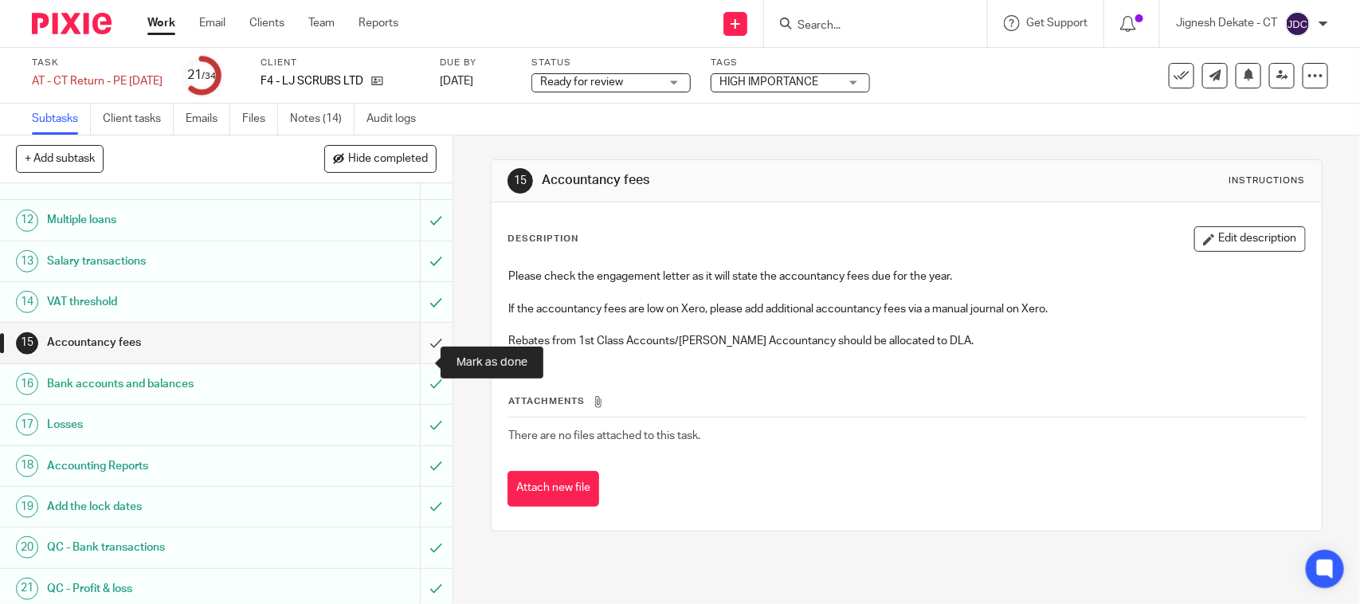
click at [418, 357] on input "submit" at bounding box center [226, 343] width 453 height 40
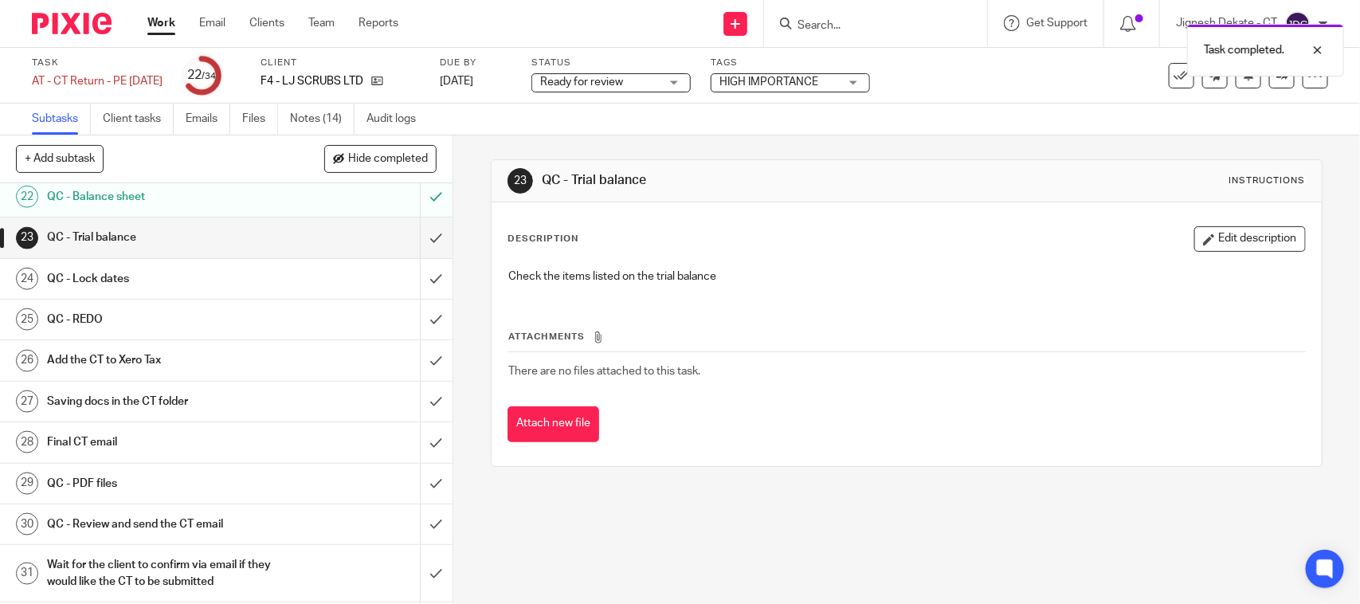
scroll to position [896, 0]
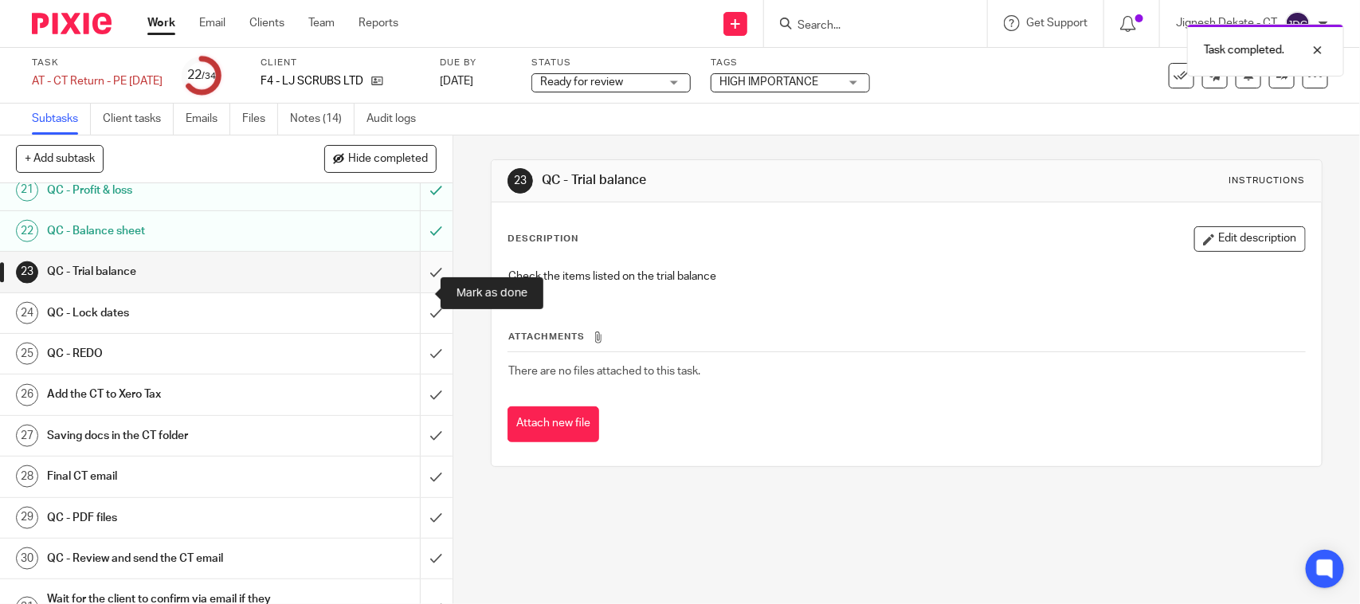
click at [414, 292] on input "submit" at bounding box center [226, 272] width 453 height 40
click at [415, 331] on input "submit" at bounding box center [226, 313] width 453 height 40
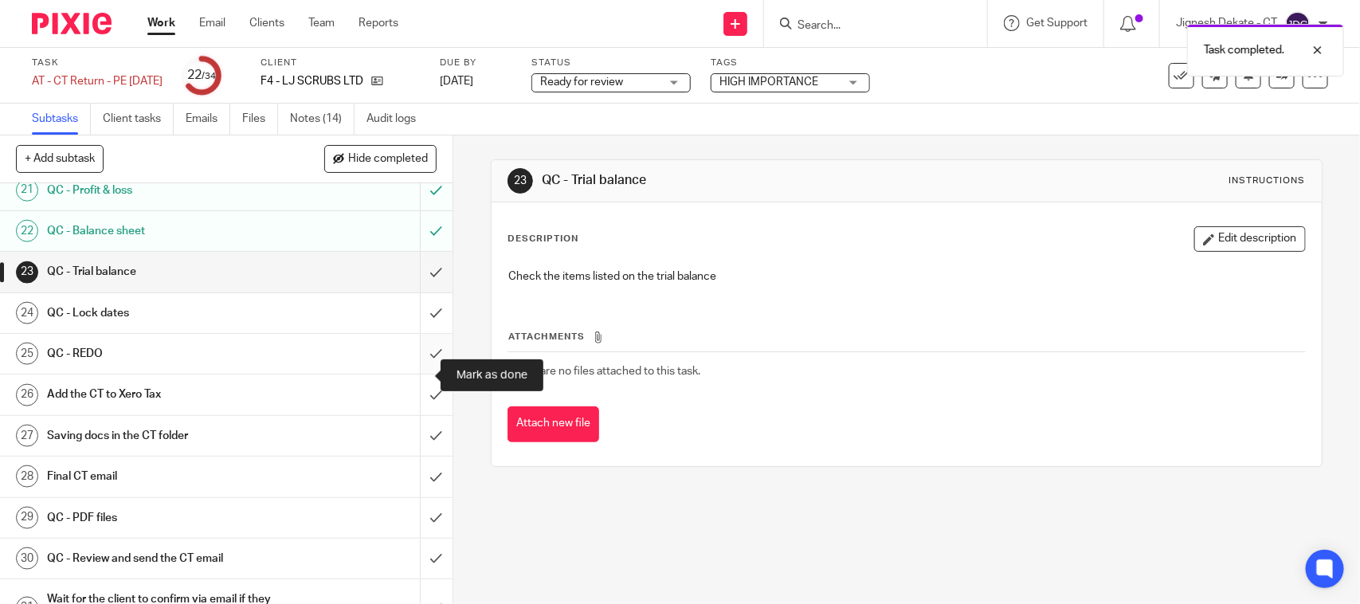
click at [416, 374] on input "submit" at bounding box center [226, 354] width 453 height 40
click at [413, 414] on input "submit" at bounding box center [226, 394] width 453 height 40
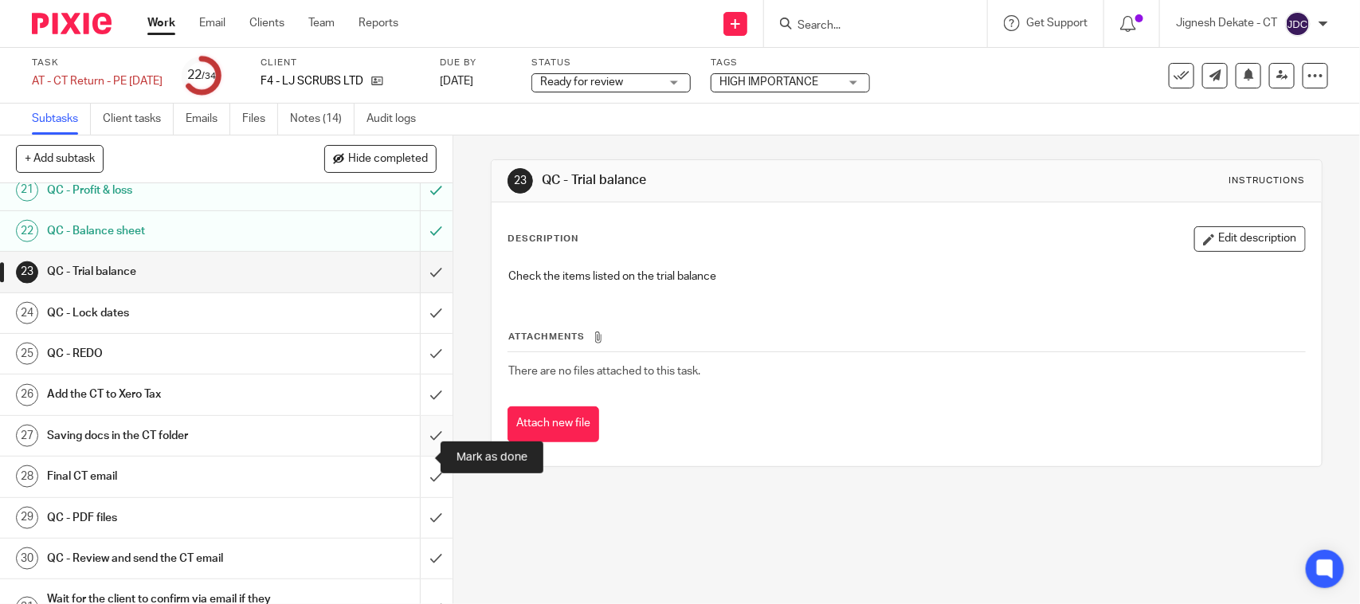
click at [413, 455] on input "submit" at bounding box center [226, 436] width 453 height 40
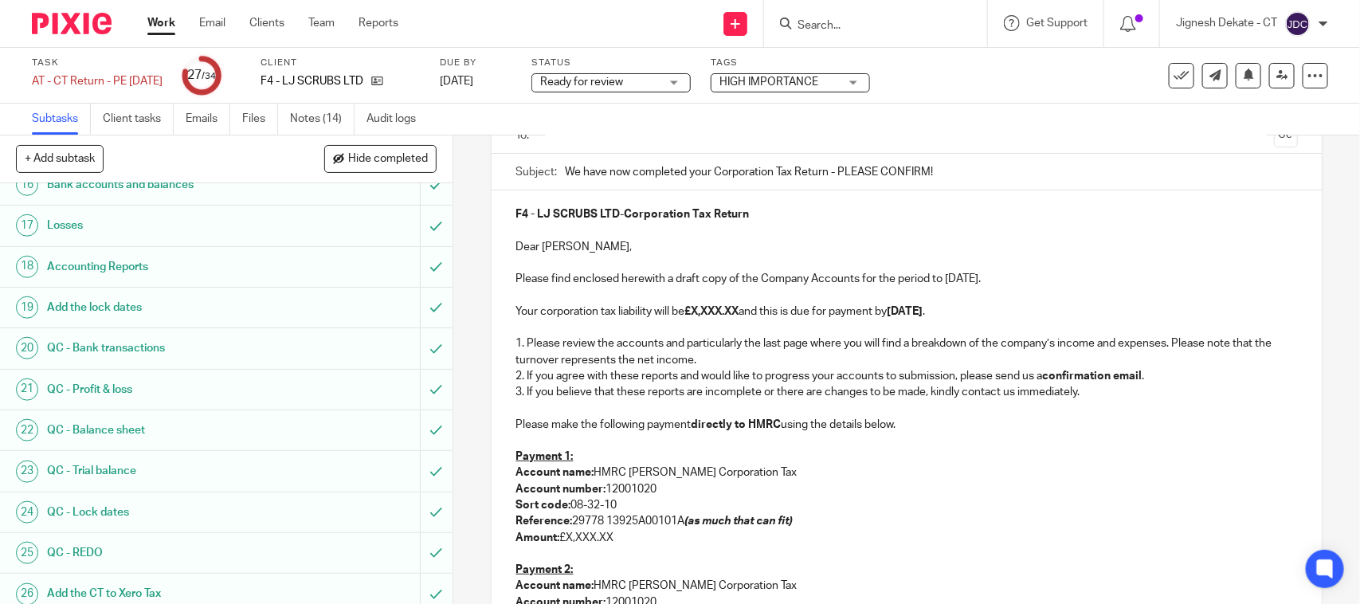
scroll to position [299, 0]
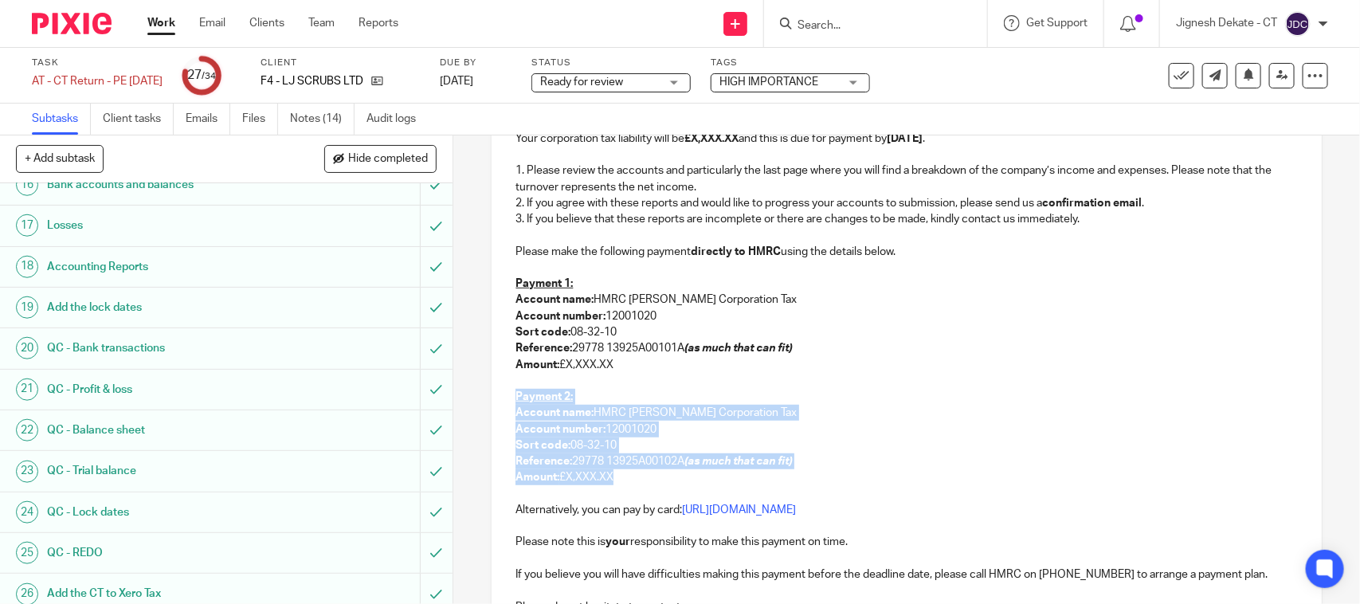
drag, startPoint x: 528, startPoint y: 376, endPoint x: 627, endPoint y: 476, distance: 140.3
click at [627, 476] on div "F4 - LJ SCRUBS LTD - Corporation Tax Return Dear Arnold, Please find enclosed h…" at bounding box center [906, 355] width 829 height 674
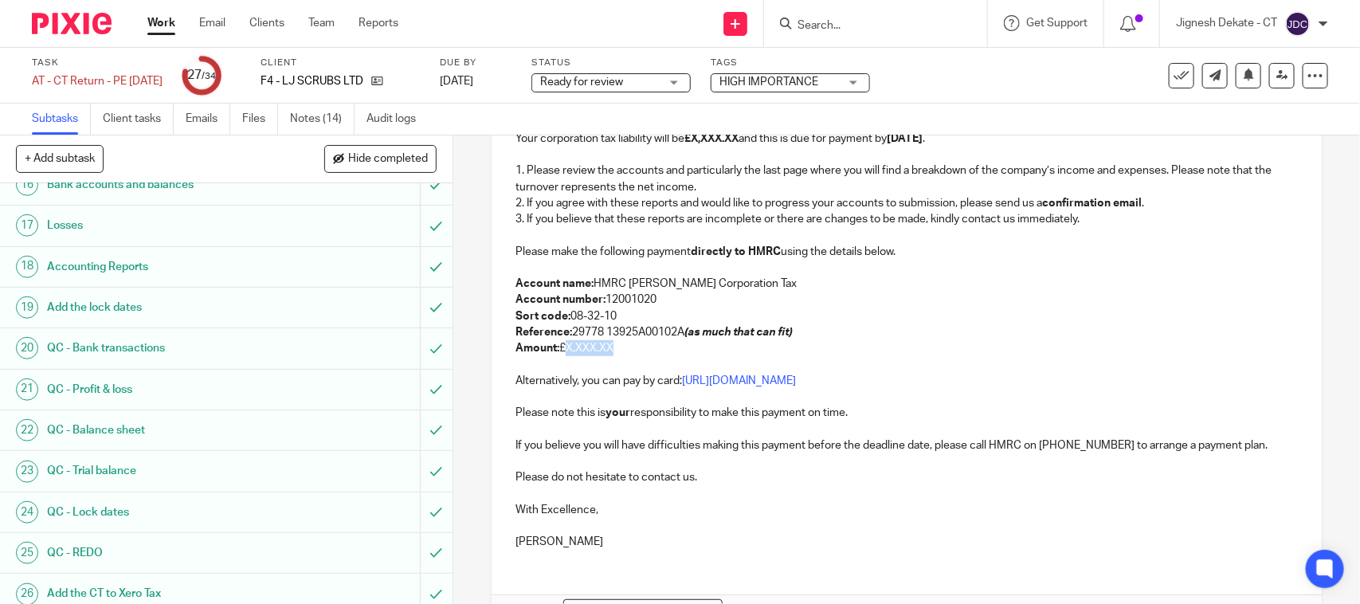
click at [634, 355] on p "Amount: £X,XXX.XX" at bounding box center [906, 348] width 782 height 16
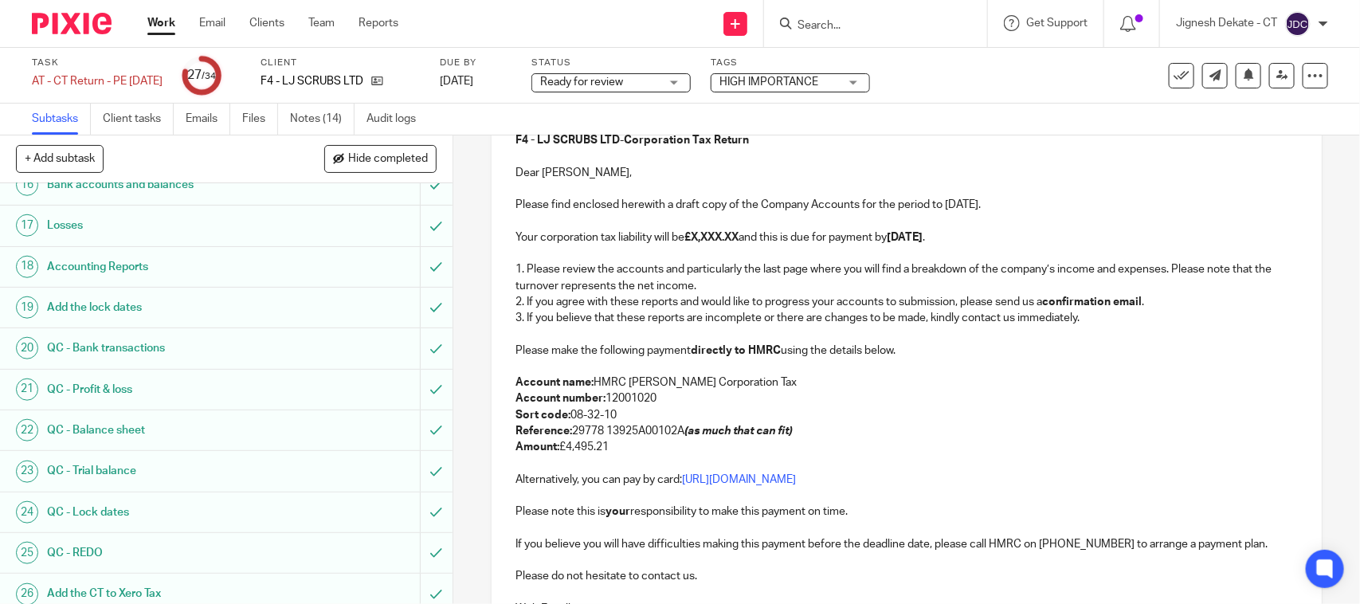
scroll to position [199, 0]
click at [739, 241] on strong "£X,XXX.XX" at bounding box center [711, 238] width 54 height 11
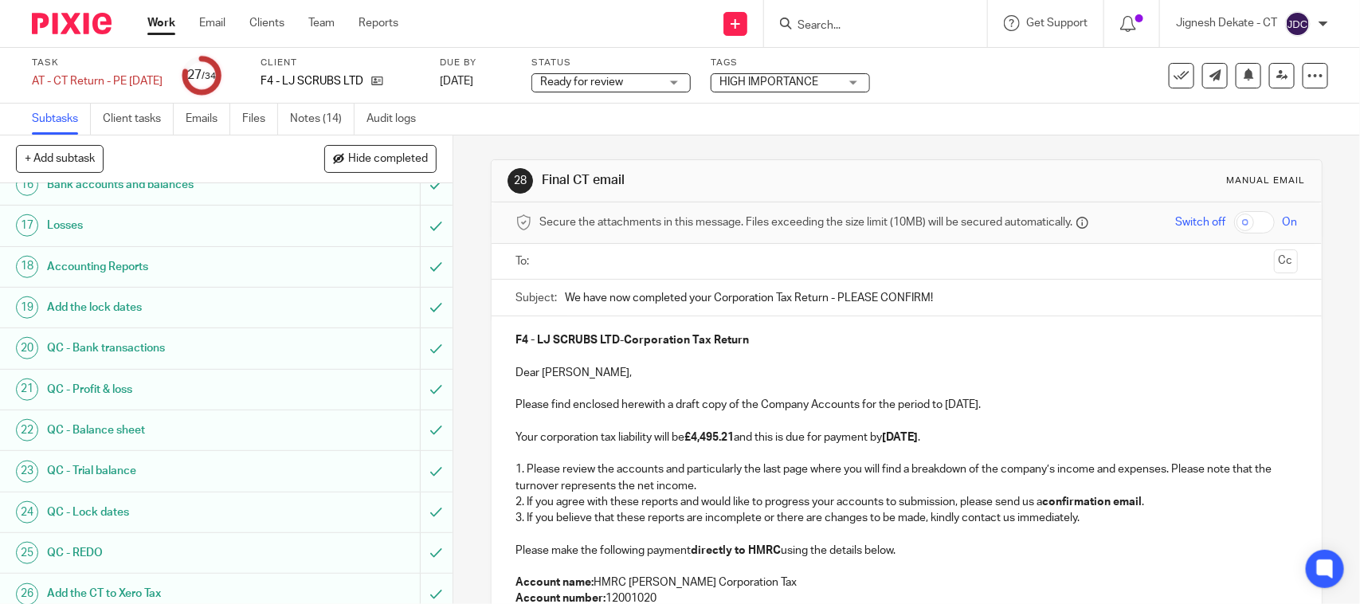
scroll to position [100, 0]
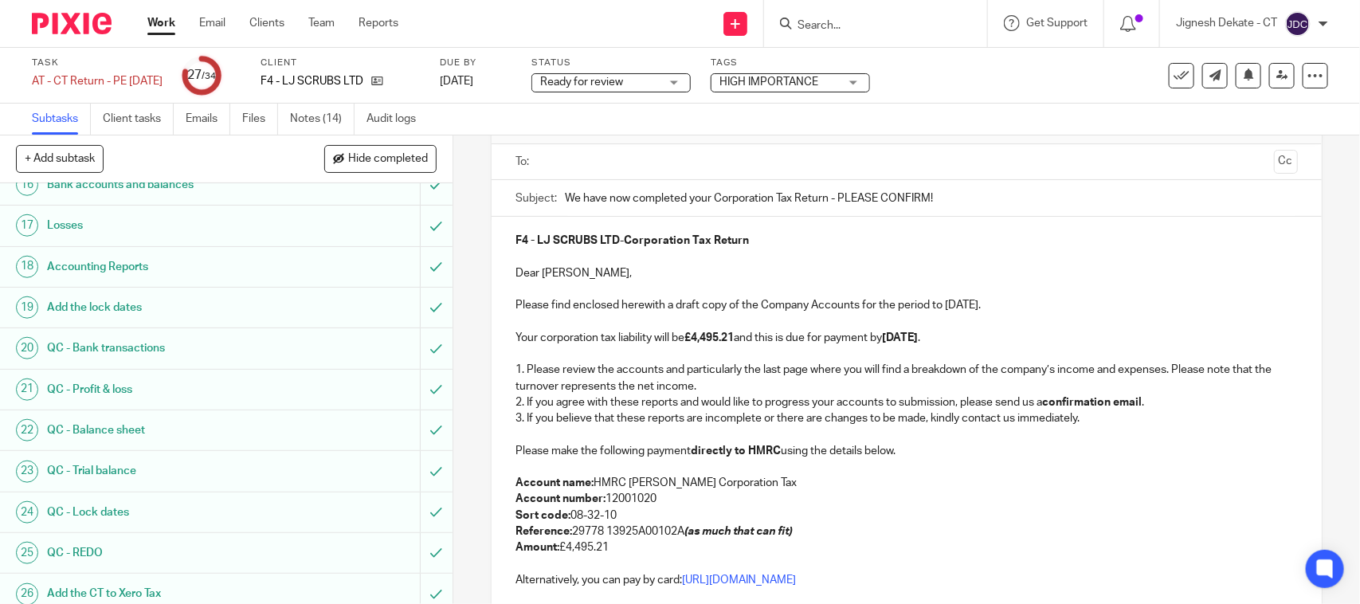
click at [978, 308] on p "Please find enclosed herewith a draft copy of the Company Accounts for the peri…" at bounding box center [906, 305] width 782 height 16
click at [918, 340] on strong "30th September 2025" at bounding box center [900, 337] width 36 height 11
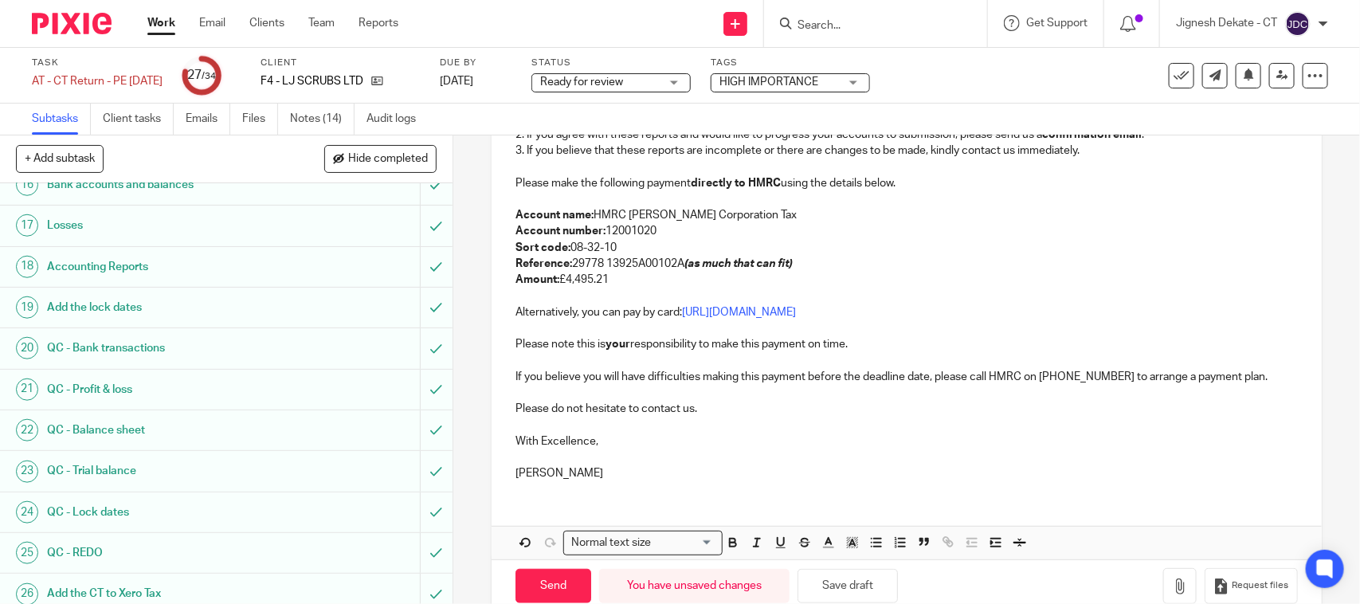
scroll to position [398, 0]
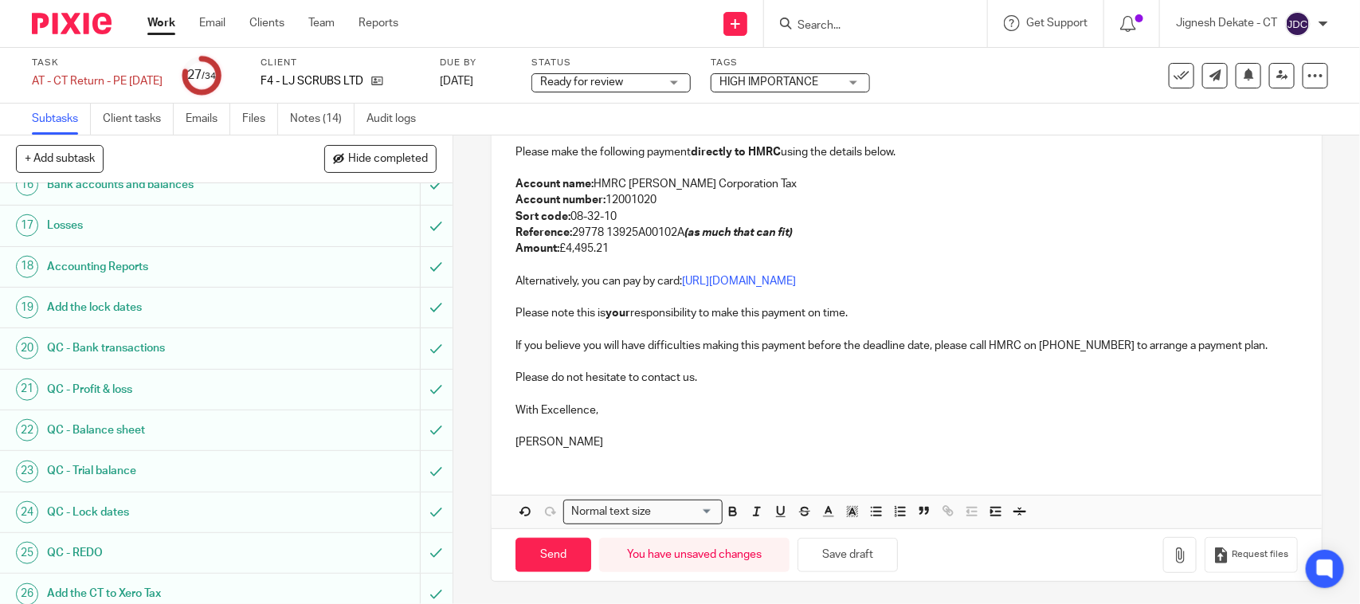
click at [609, 432] on p at bounding box center [906, 426] width 782 height 16
click at [613, 441] on p "Bobo Lee" at bounding box center [906, 442] width 782 height 16
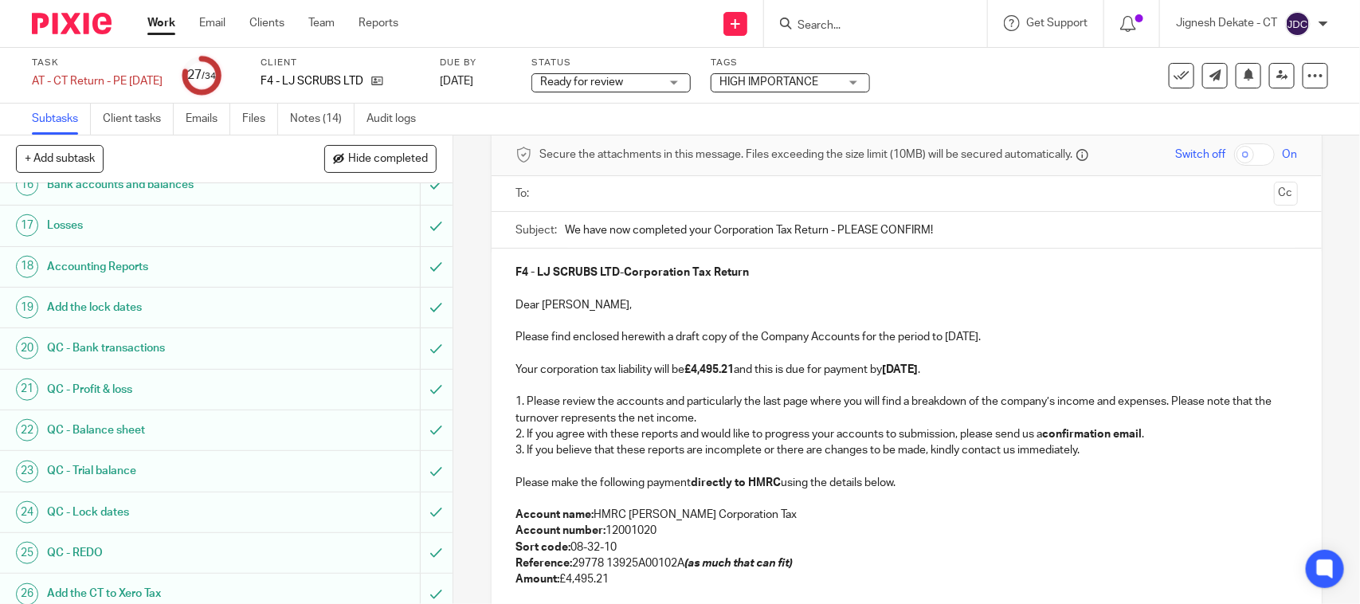
scroll to position [100, 0]
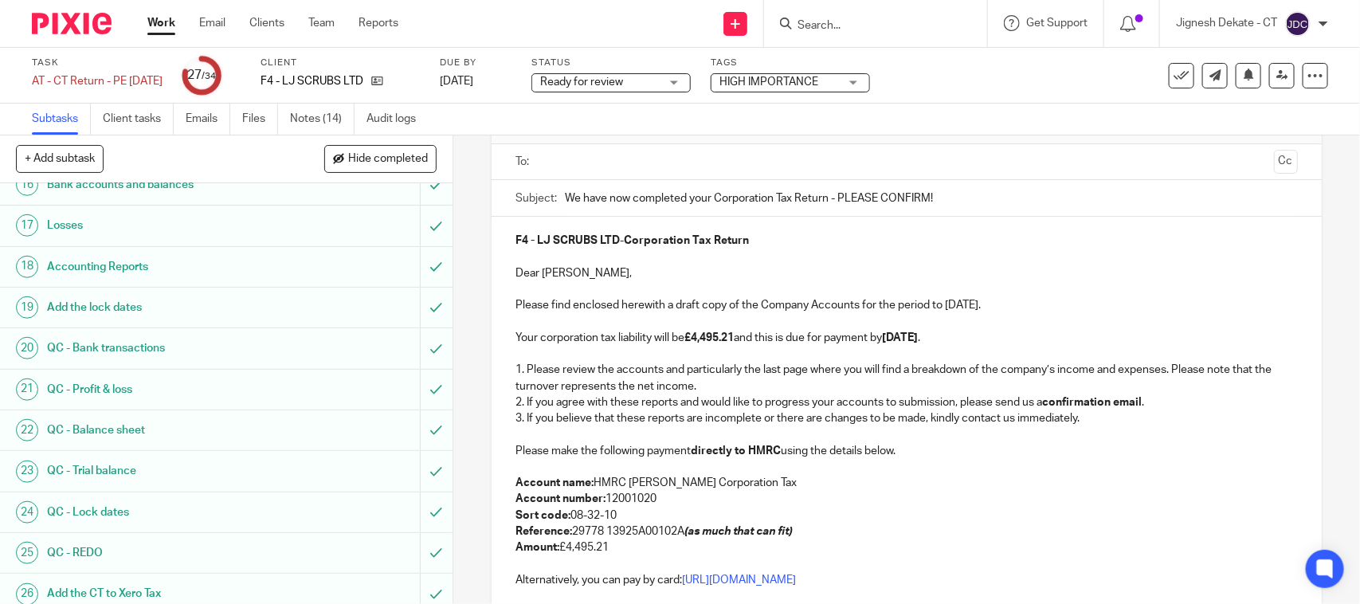
click at [908, 335] on strong "31st December 2025" at bounding box center [900, 337] width 36 height 11
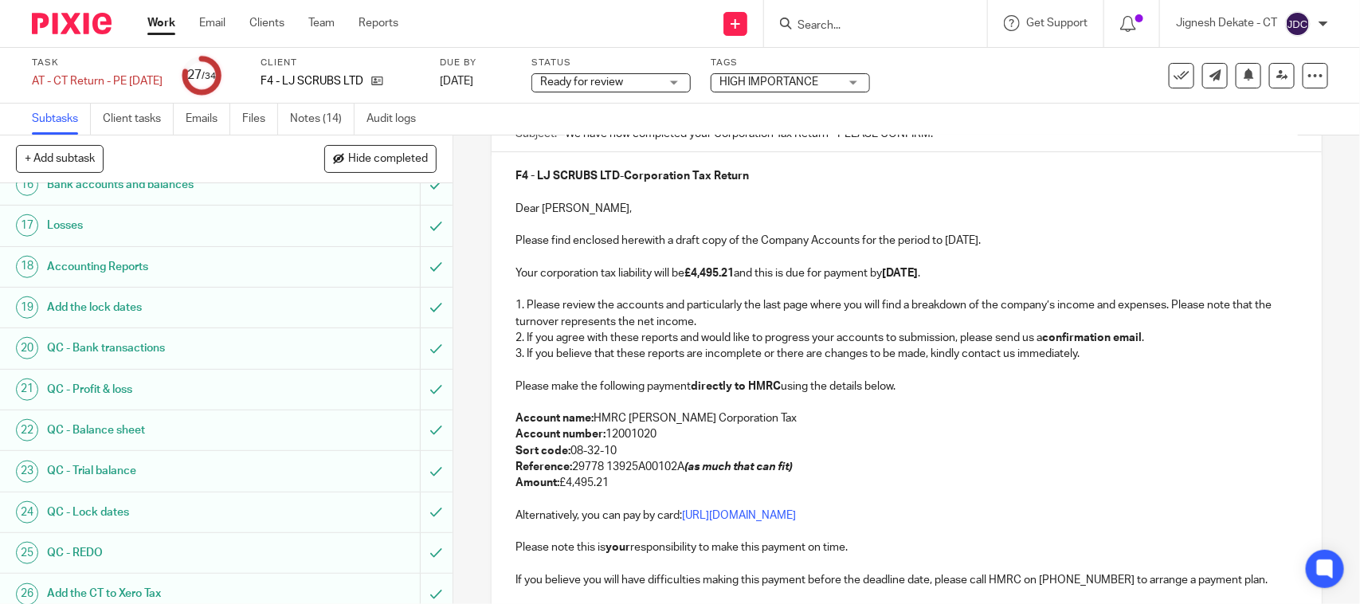
scroll to position [199, 0]
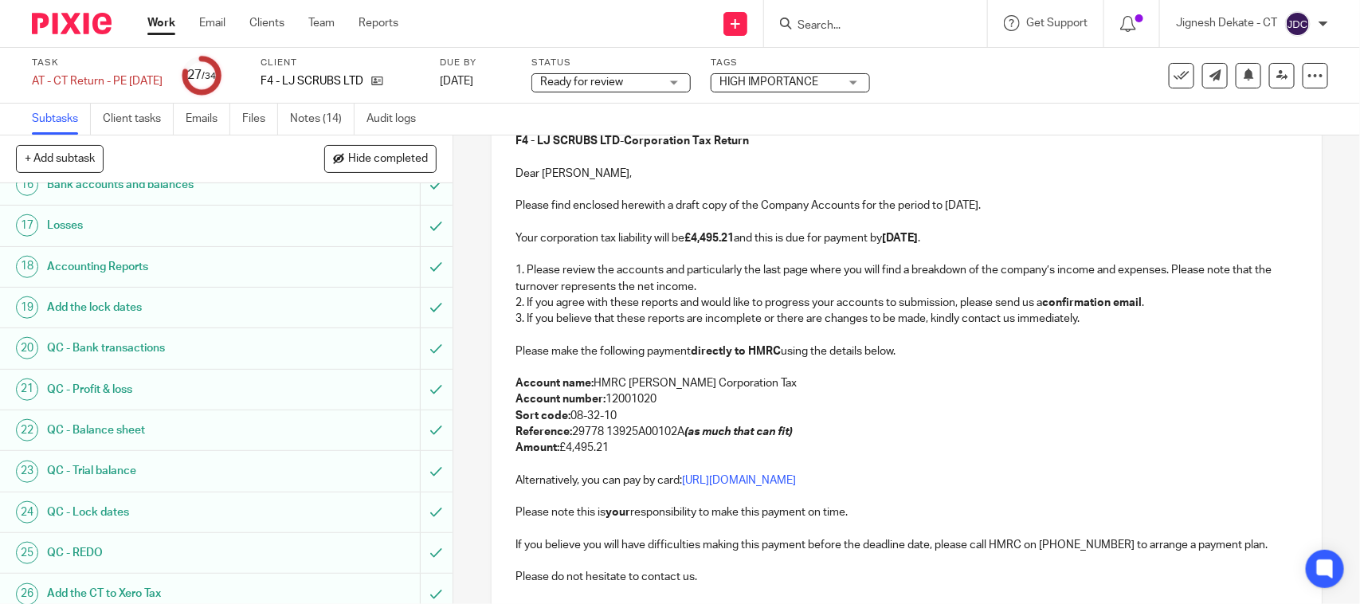
click at [1005, 241] on p "Your corporation tax liability will be £4,495.21 and this is due for payment by…" at bounding box center [906, 238] width 782 height 16
click at [825, 400] on p "Account number: 12001020" at bounding box center [906, 399] width 782 height 16
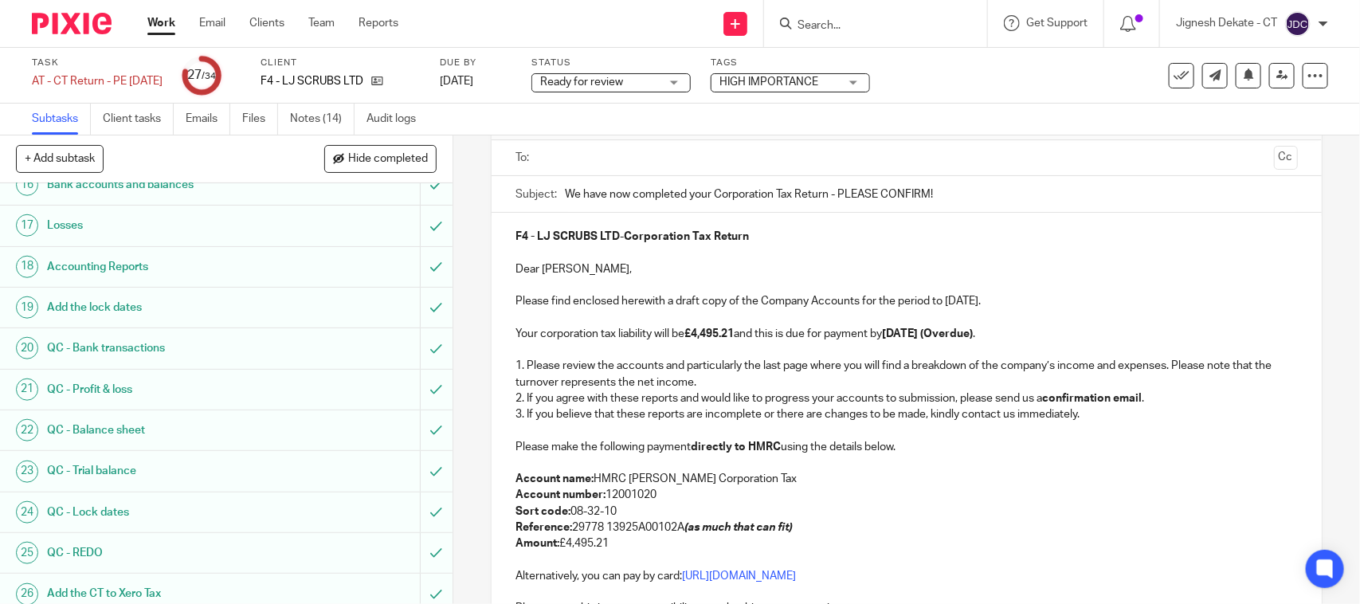
scroll to position [4, 0]
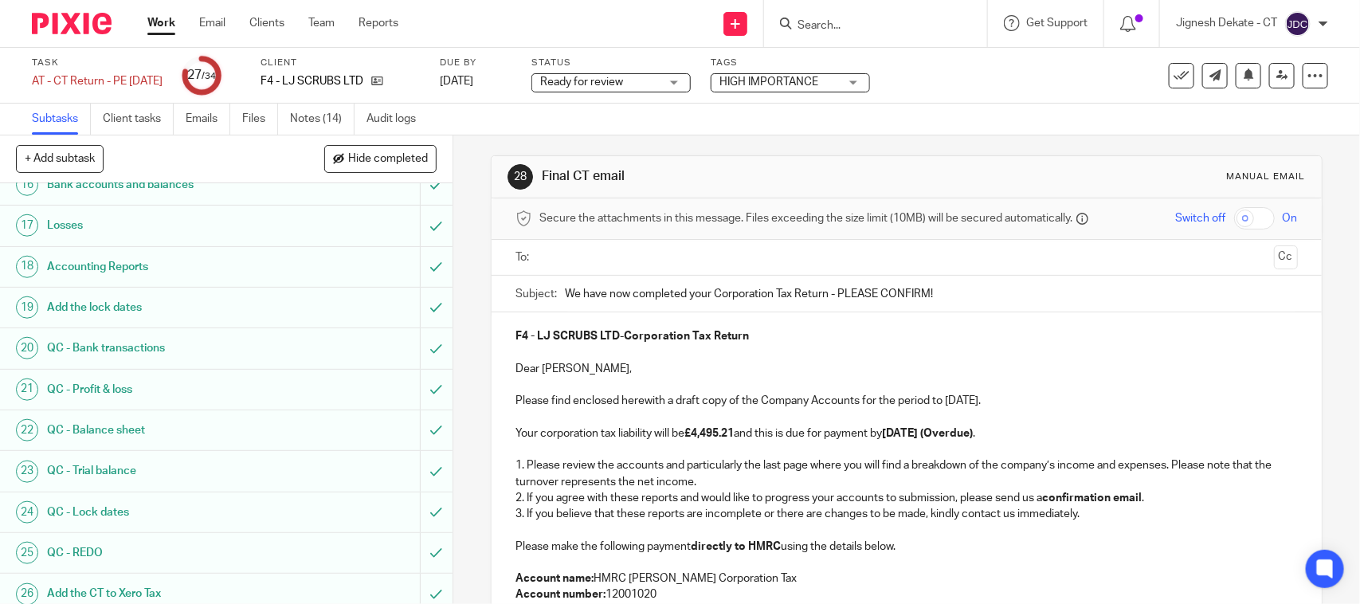
click at [603, 257] on input "text" at bounding box center [906, 258] width 722 height 18
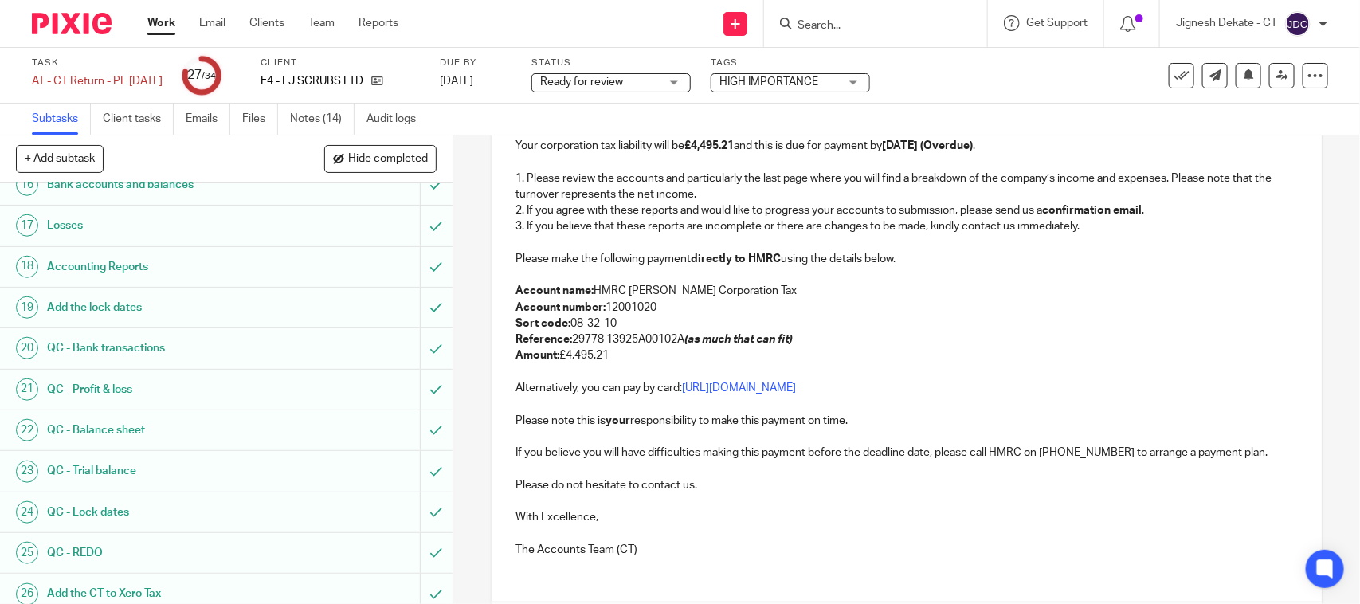
scroll to position [406, 0]
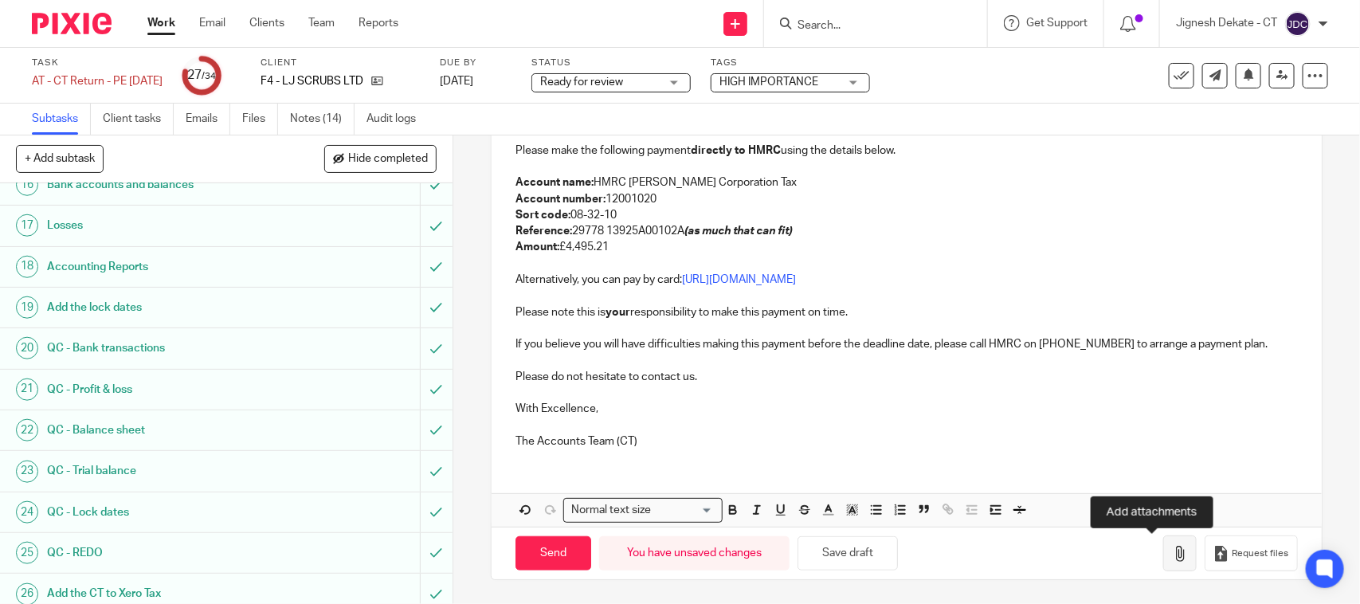
click at [1172, 559] on icon "button" at bounding box center [1180, 554] width 16 height 16
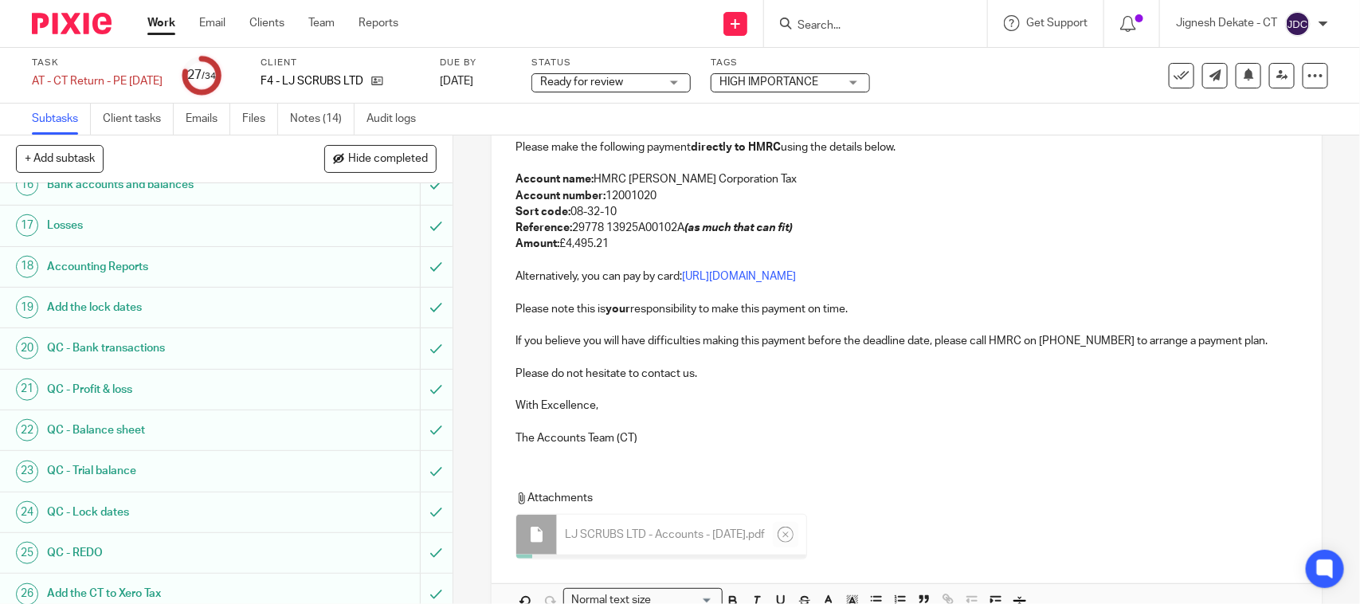
click at [702, 433] on p "The Accounts Team (CT)" at bounding box center [906, 438] width 782 height 16
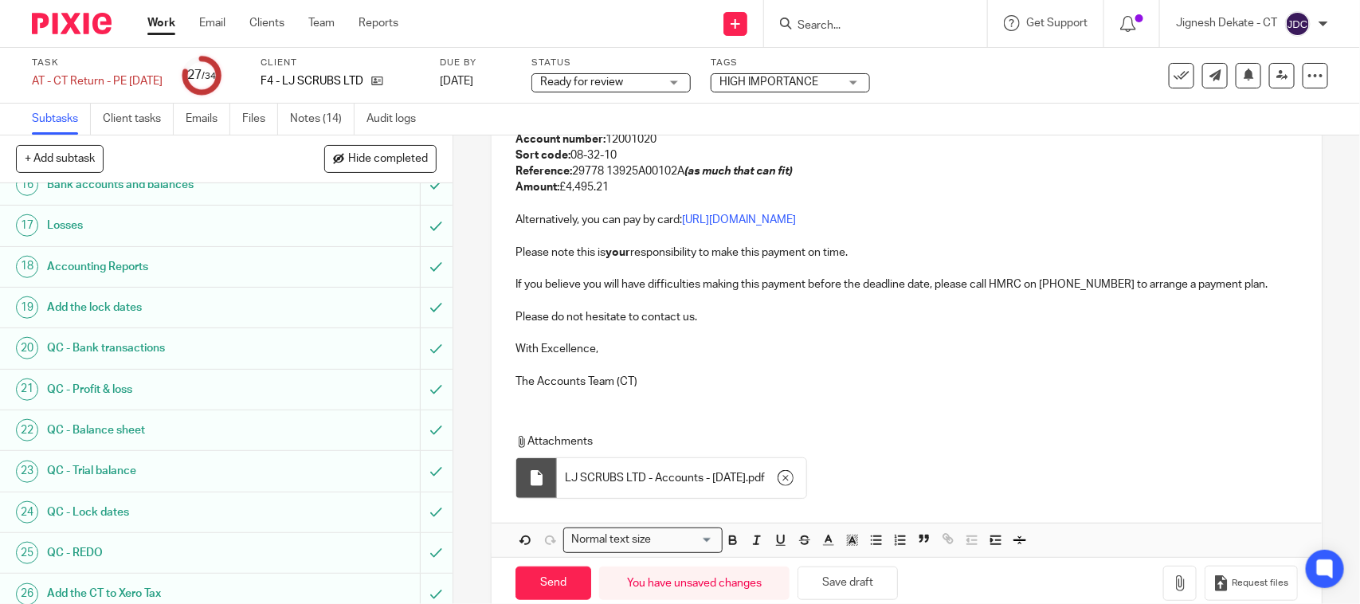
scroll to position [496, 0]
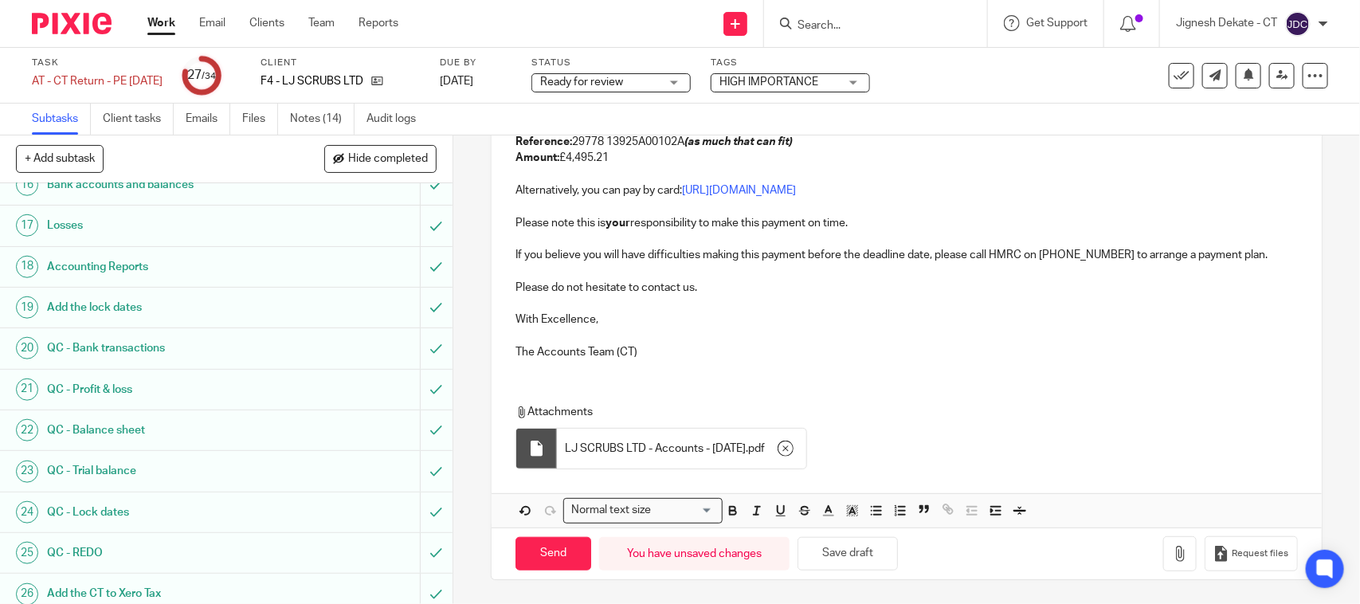
drag, startPoint x: 552, startPoint y: 559, endPoint x: 914, endPoint y: 402, distance: 394.3
click at [914, 402] on form "Secure the attachments in this message. Files exceeding the size limit (10MB) w…" at bounding box center [906, 144] width 829 height 869
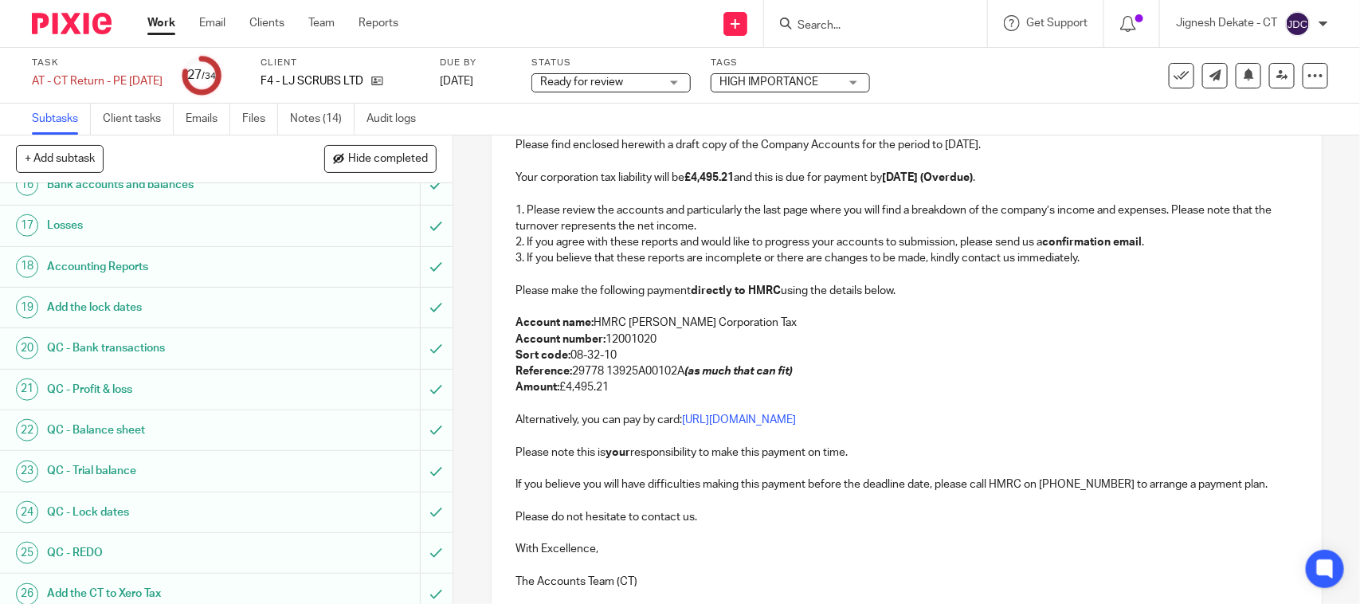
scroll to position [297, 0]
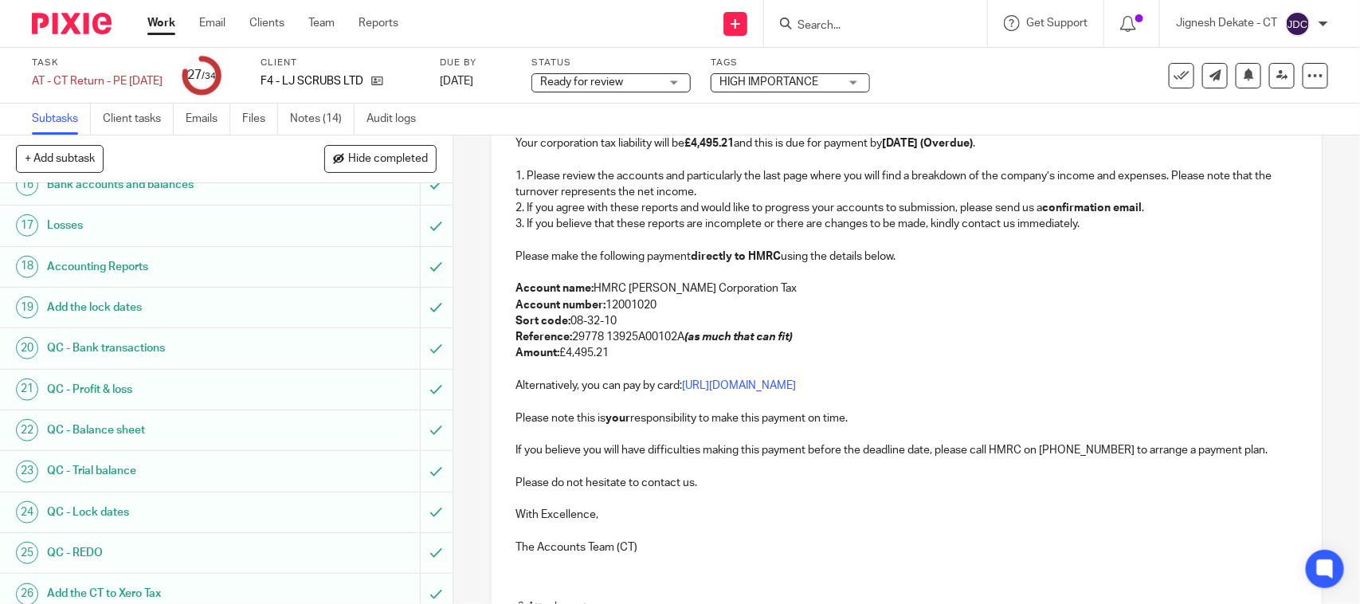
click at [814, 343] on p "Reference: 29778 13925A00102A (as much that can fit)" at bounding box center [906, 337] width 782 height 16
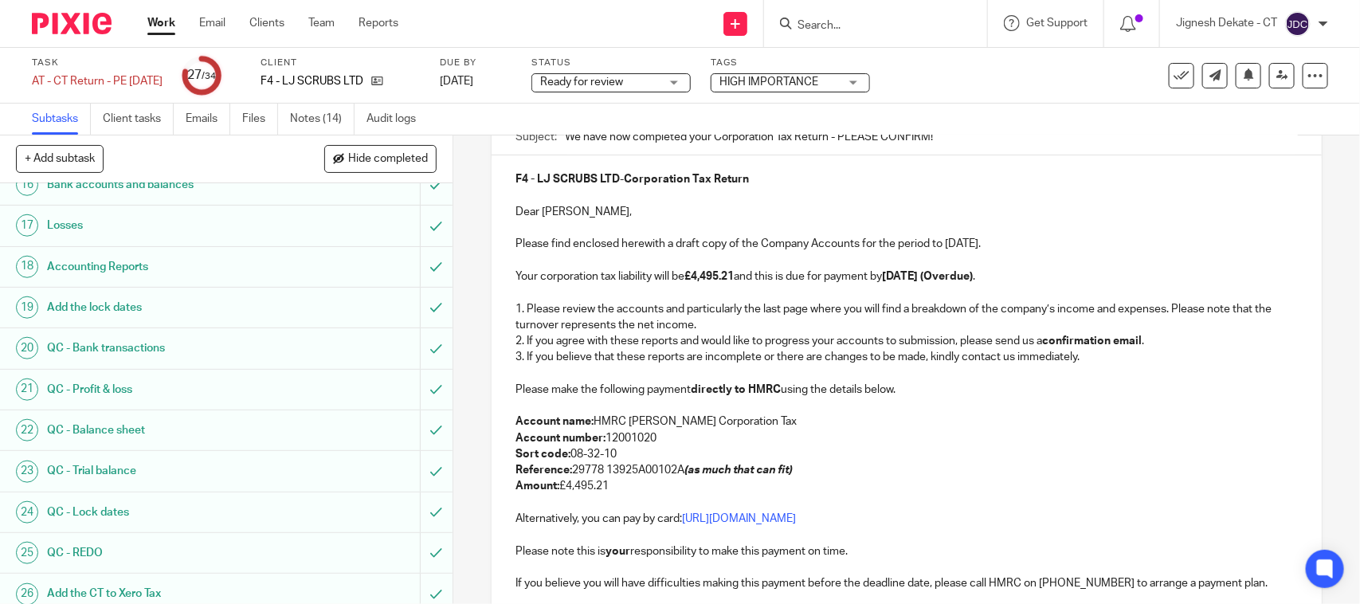
scroll to position [299, 0]
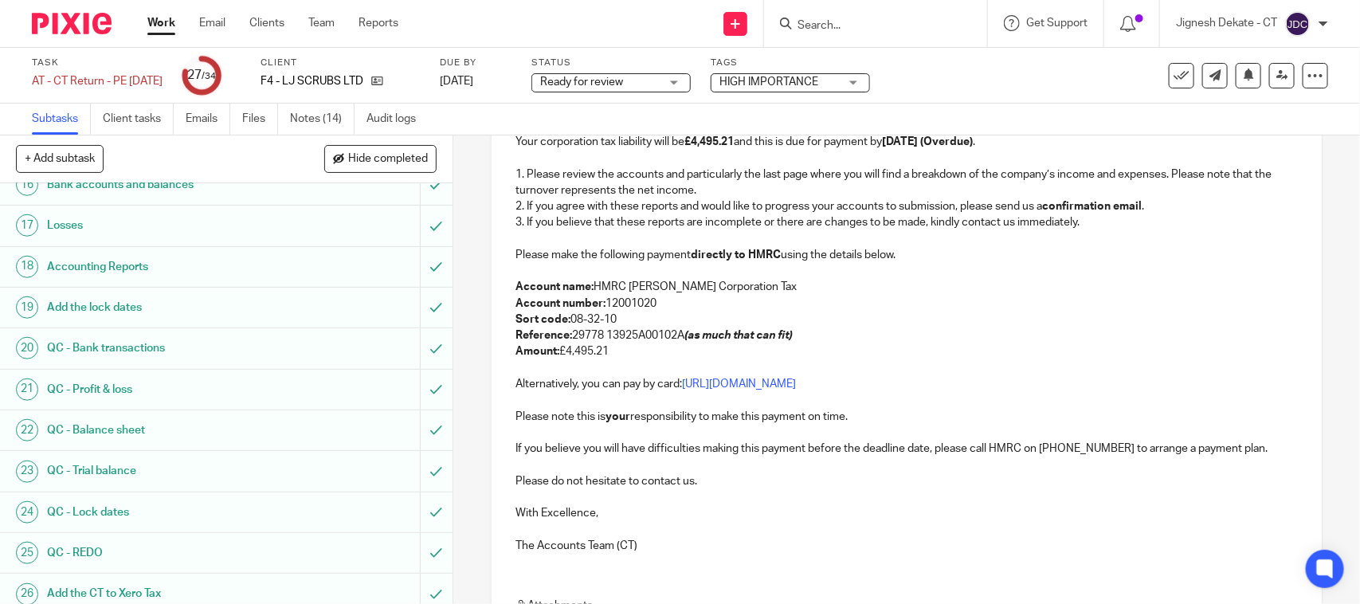
click at [680, 333] on p "Reference: 29778 13925A00102A (as much that can fit)" at bounding box center [906, 335] width 782 height 16
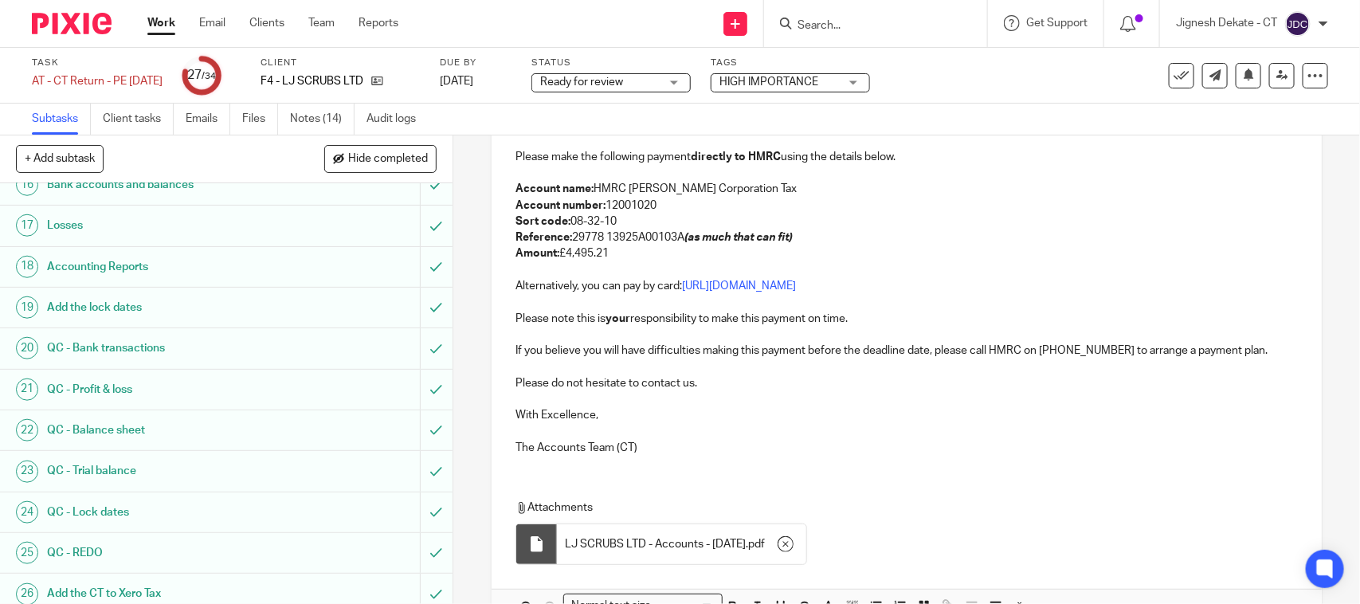
scroll to position [496, 0]
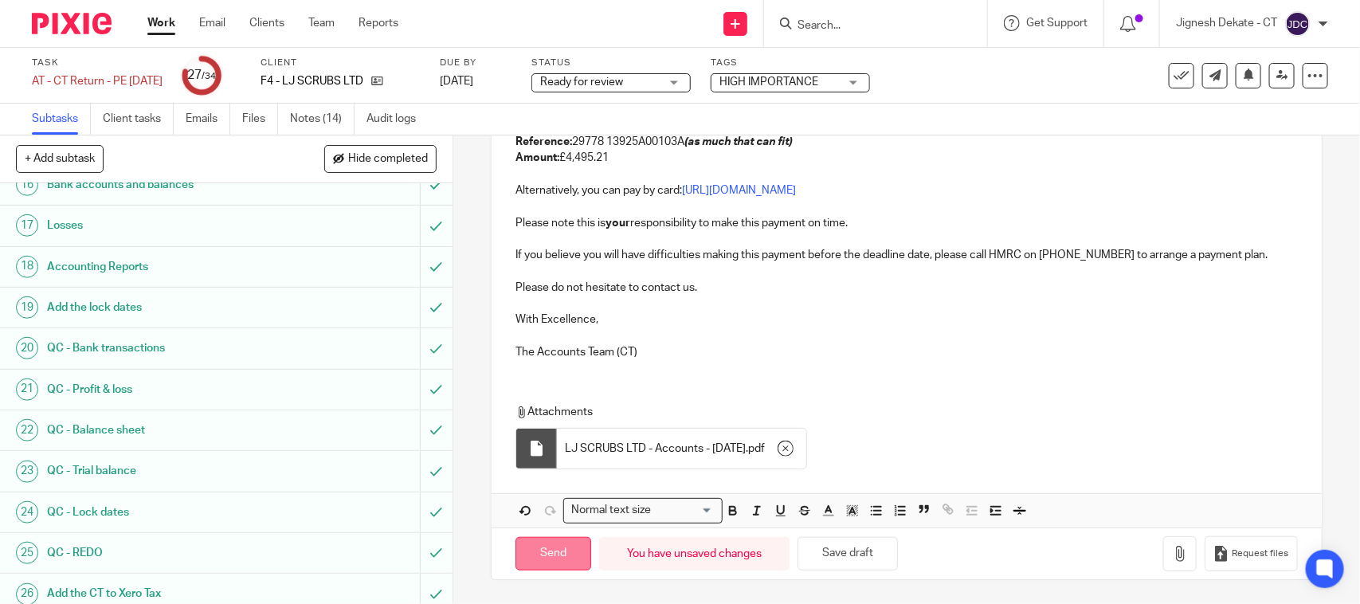
click at [555, 556] on input "Send" at bounding box center [553, 554] width 76 height 34
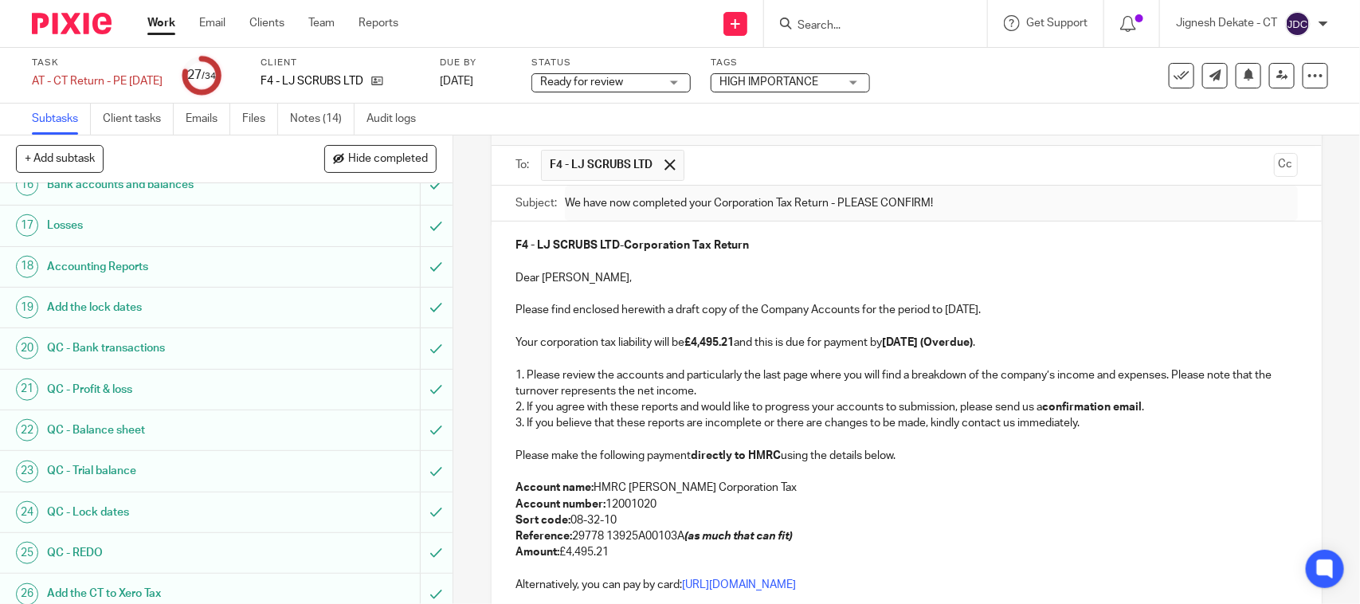
scroll to position [0, 0]
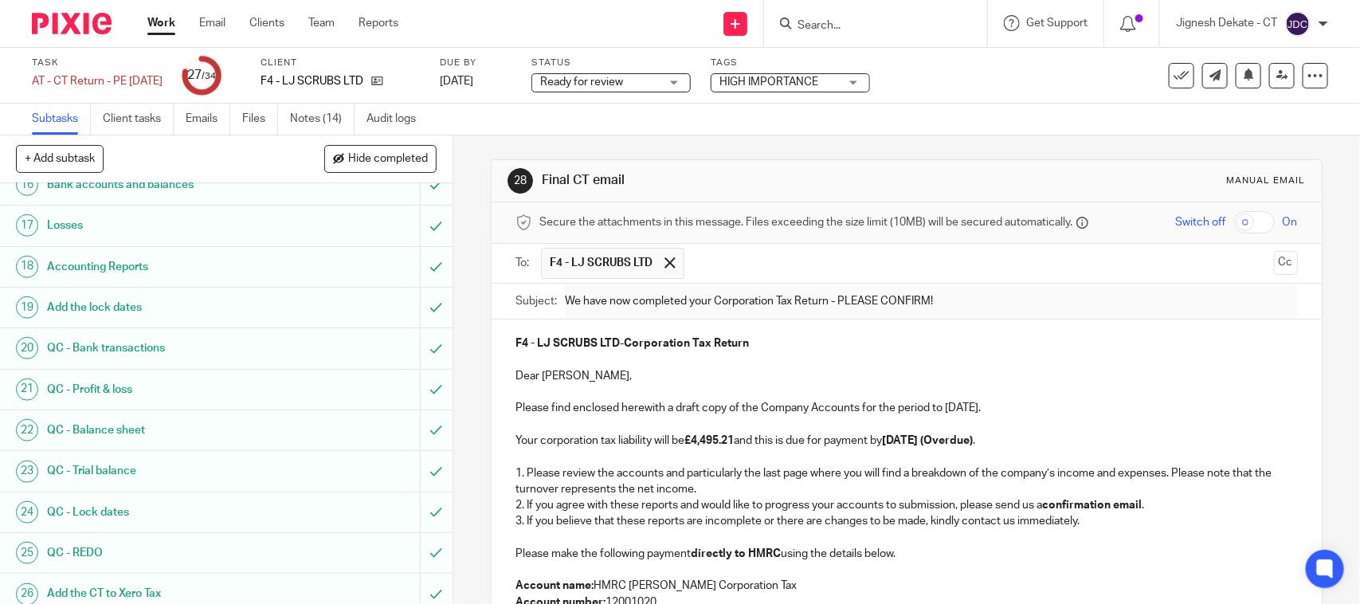
type input "Sent"
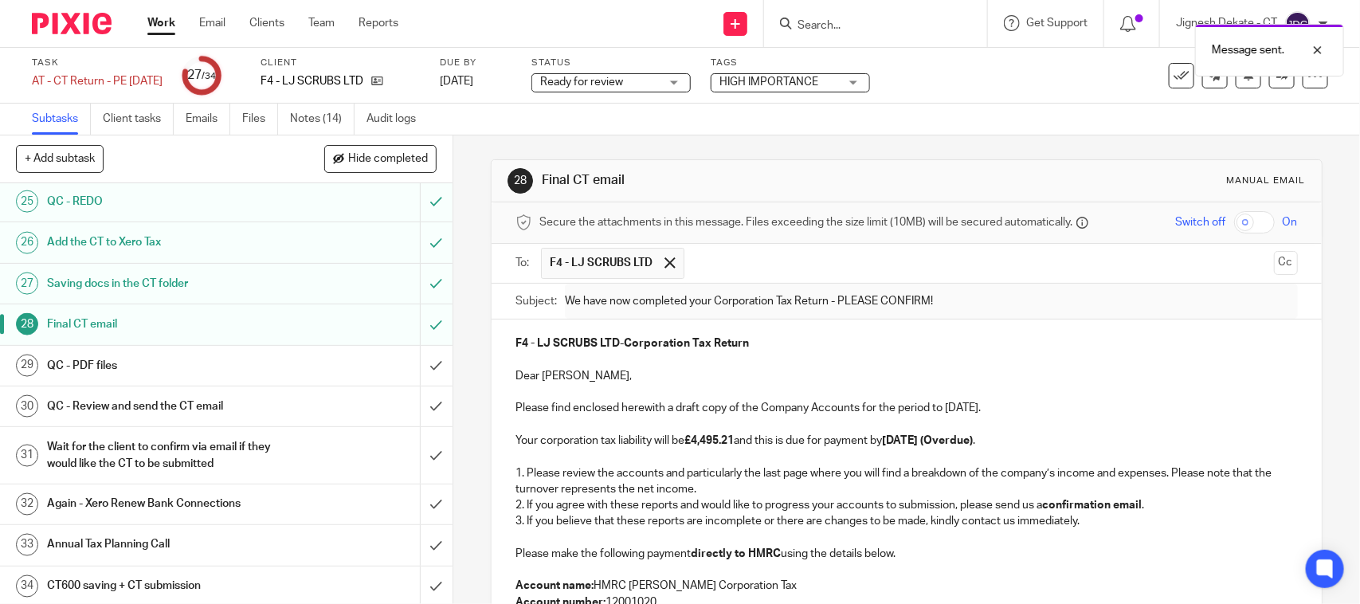
scroll to position [1074, 0]
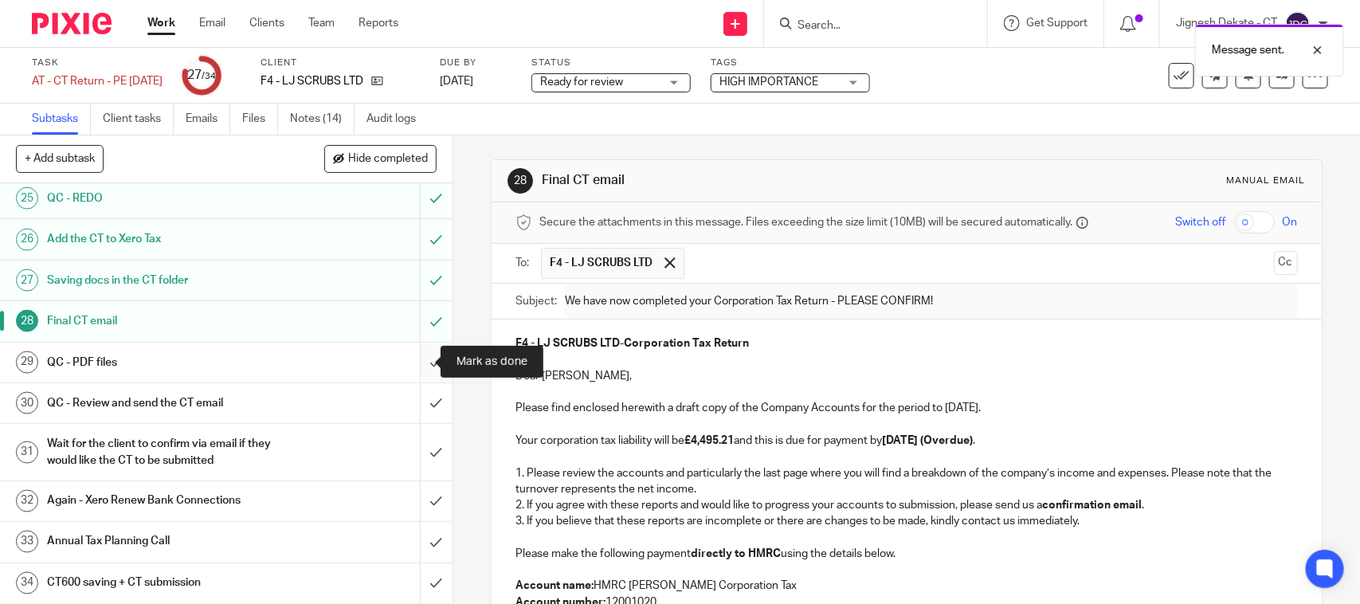
click at [415, 361] on input "submit" at bounding box center [226, 363] width 453 height 40
click at [412, 402] on input "submit" at bounding box center [226, 403] width 453 height 40
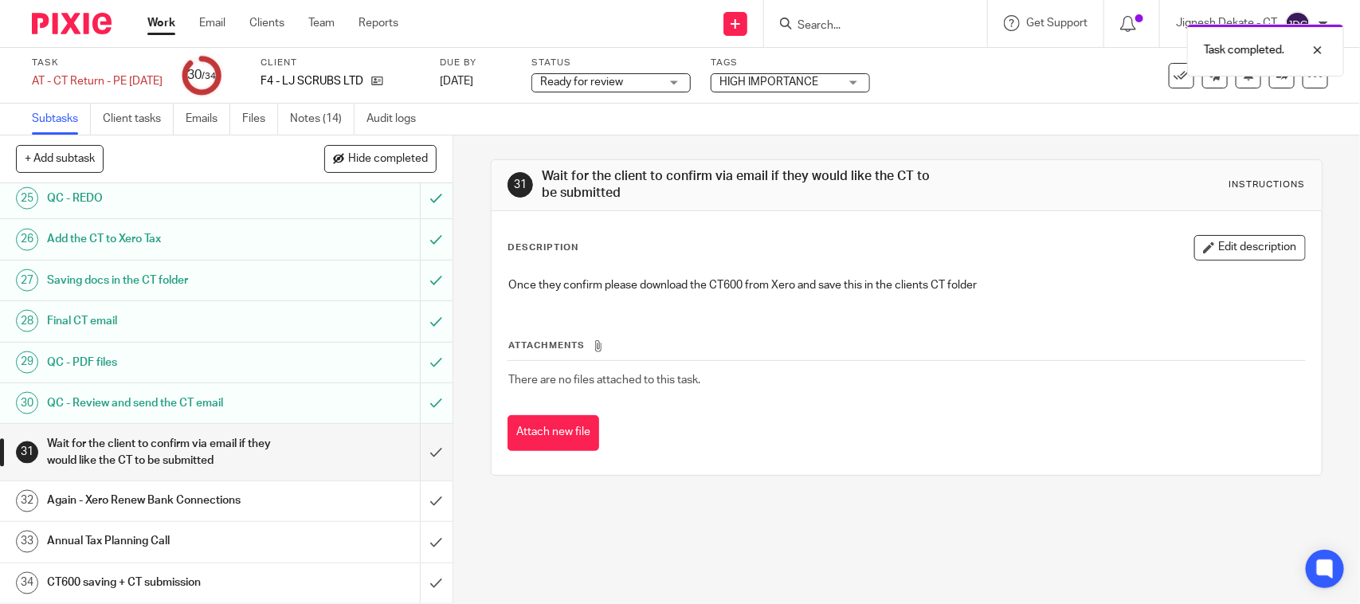
scroll to position [1074, 0]
click at [253, 116] on link "Files" at bounding box center [260, 119] width 36 height 31
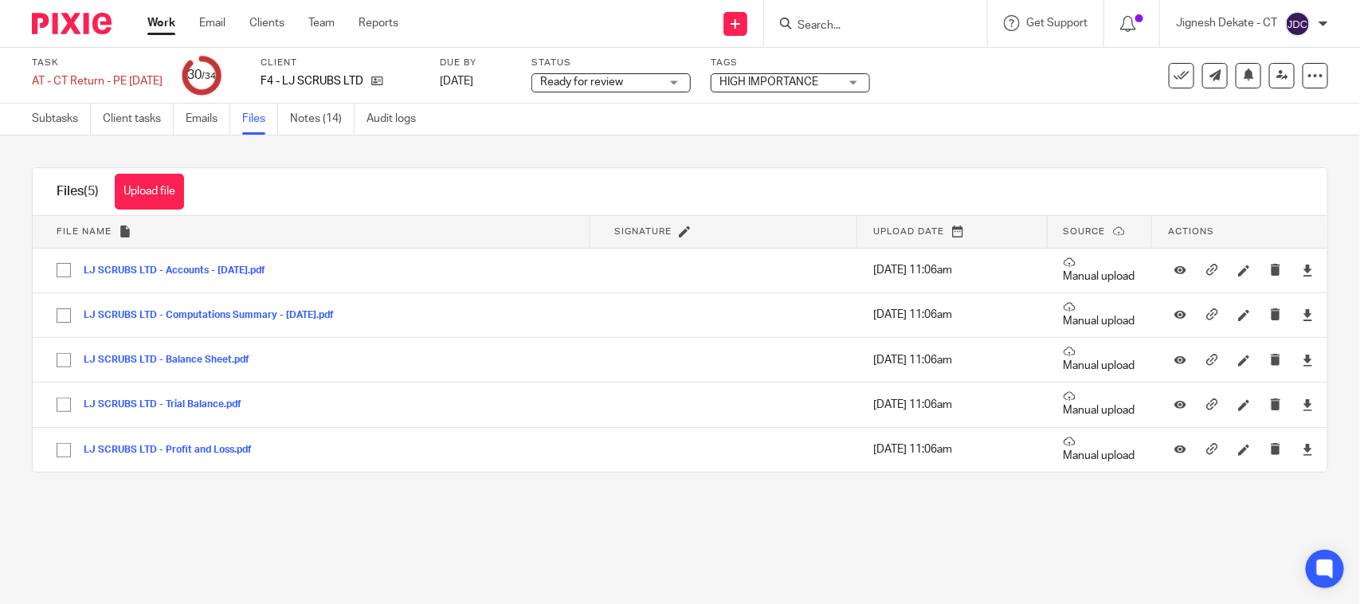
click at [610, 82] on span "Ready for review" at bounding box center [581, 81] width 83 height 11
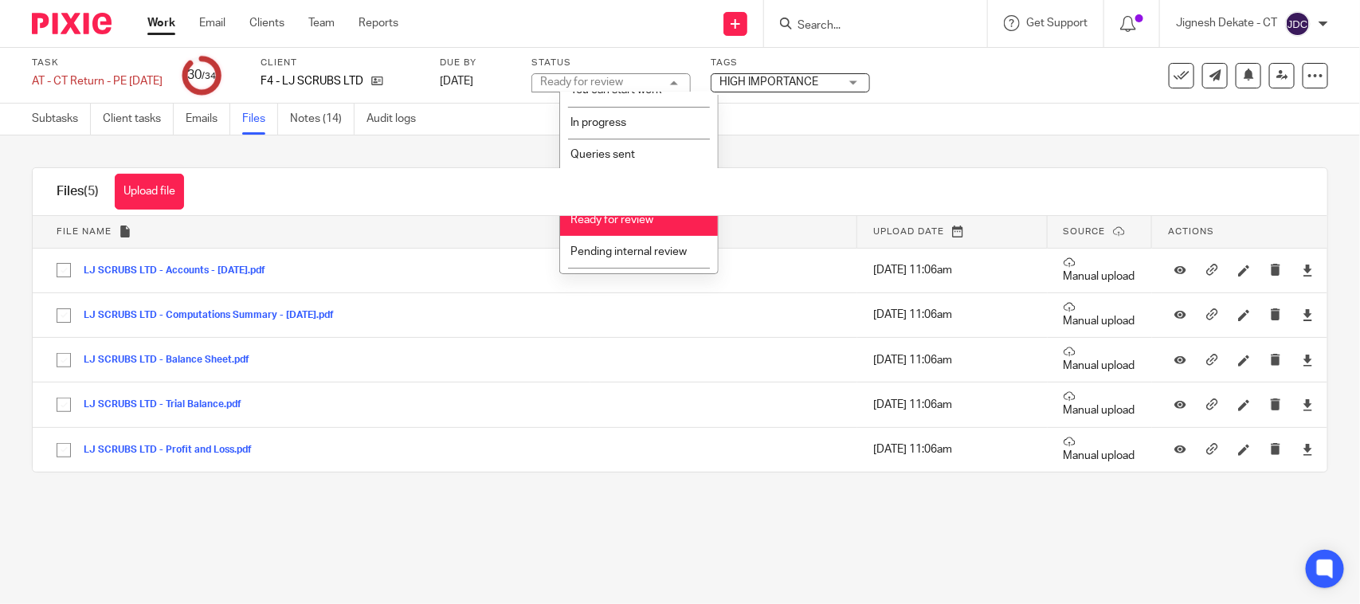
scroll to position [76, 0]
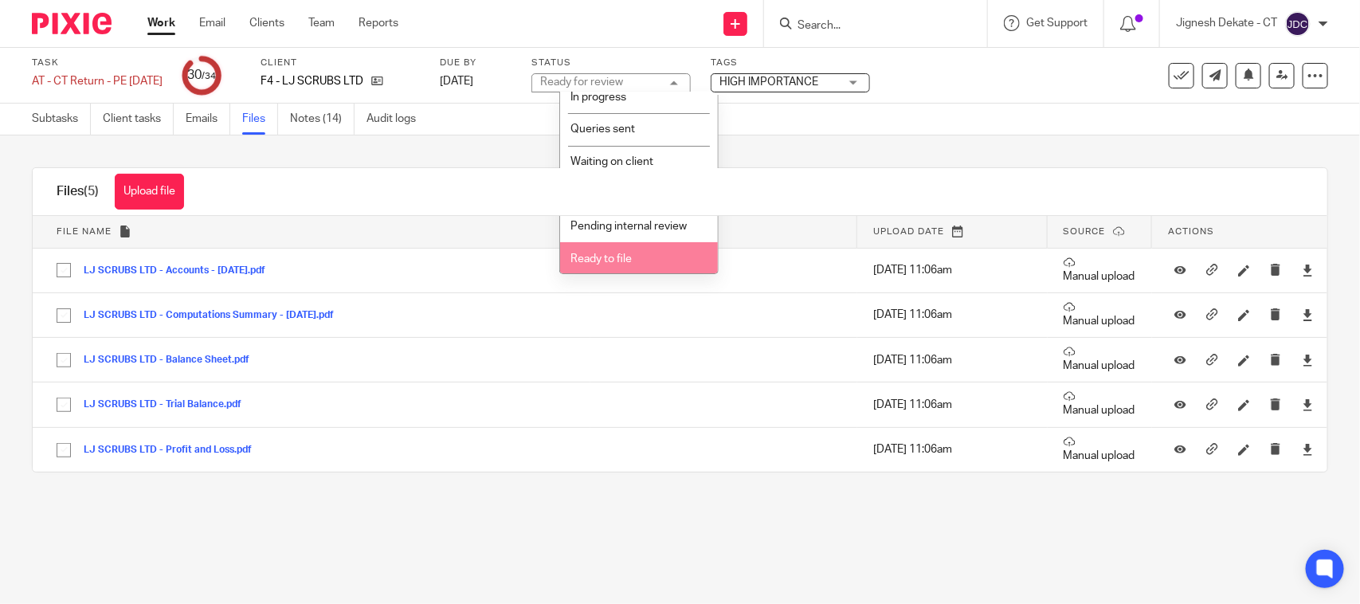
click at [613, 257] on span "Ready to file" at bounding box center [600, 258] width 61 height 11
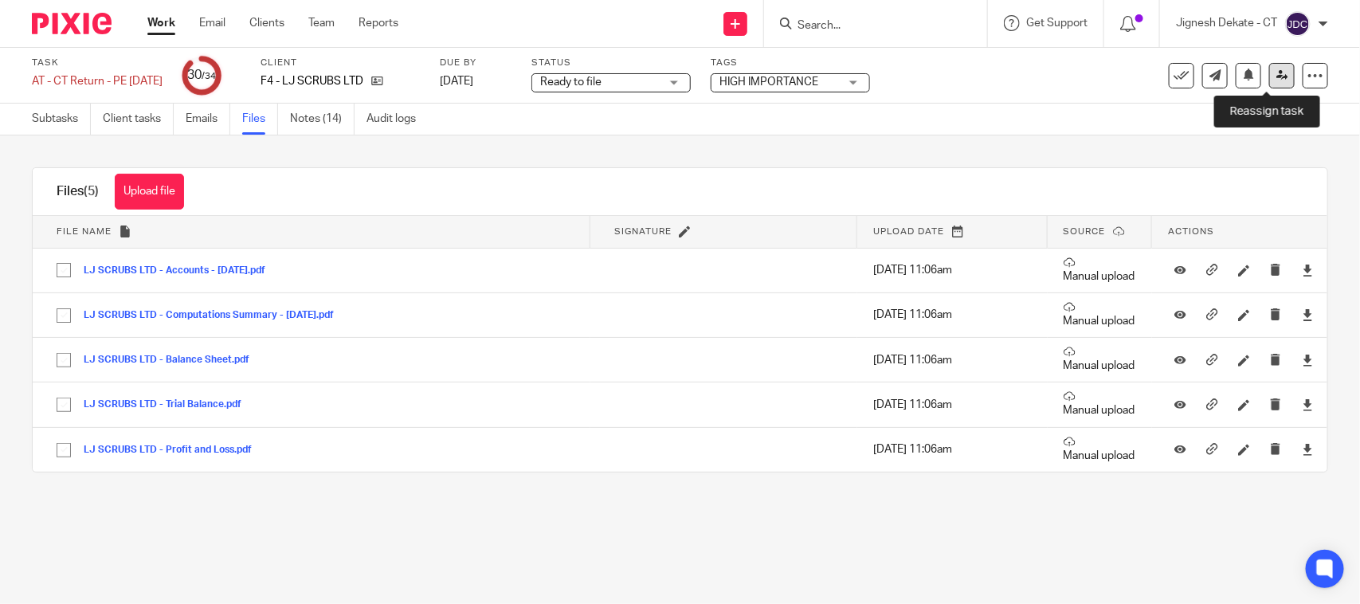
click at [1269, 70] on link at bounding box center [1281, 75] width 25 height 25
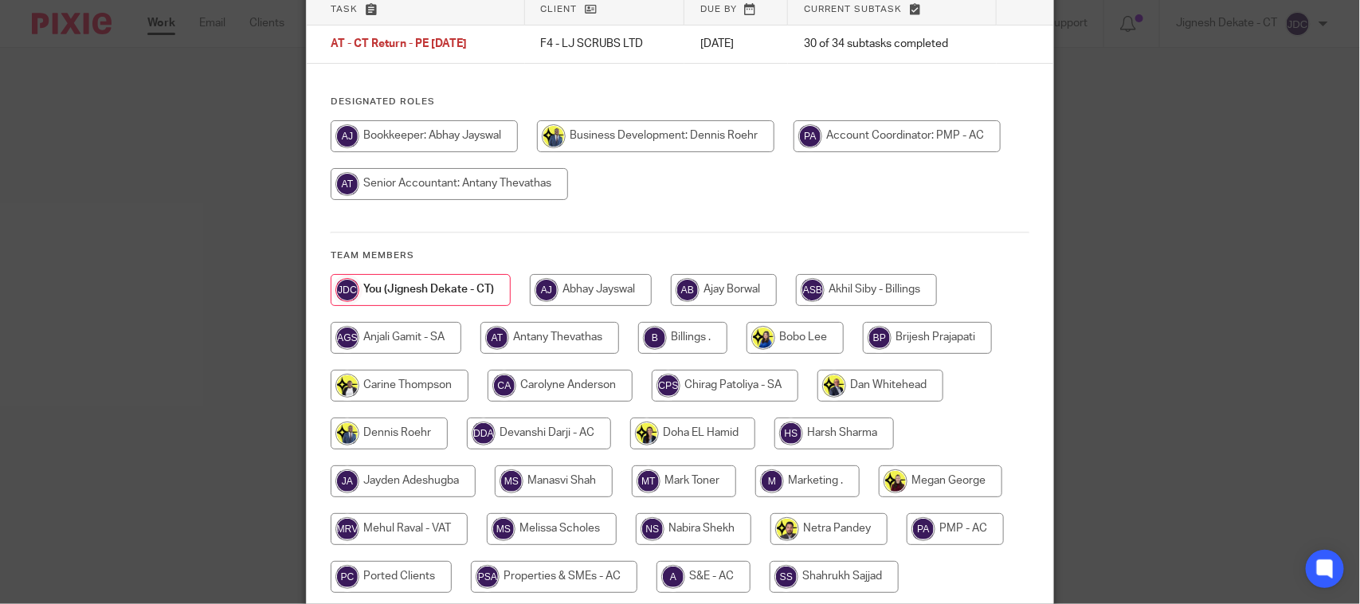
scroll to position [299, 0]
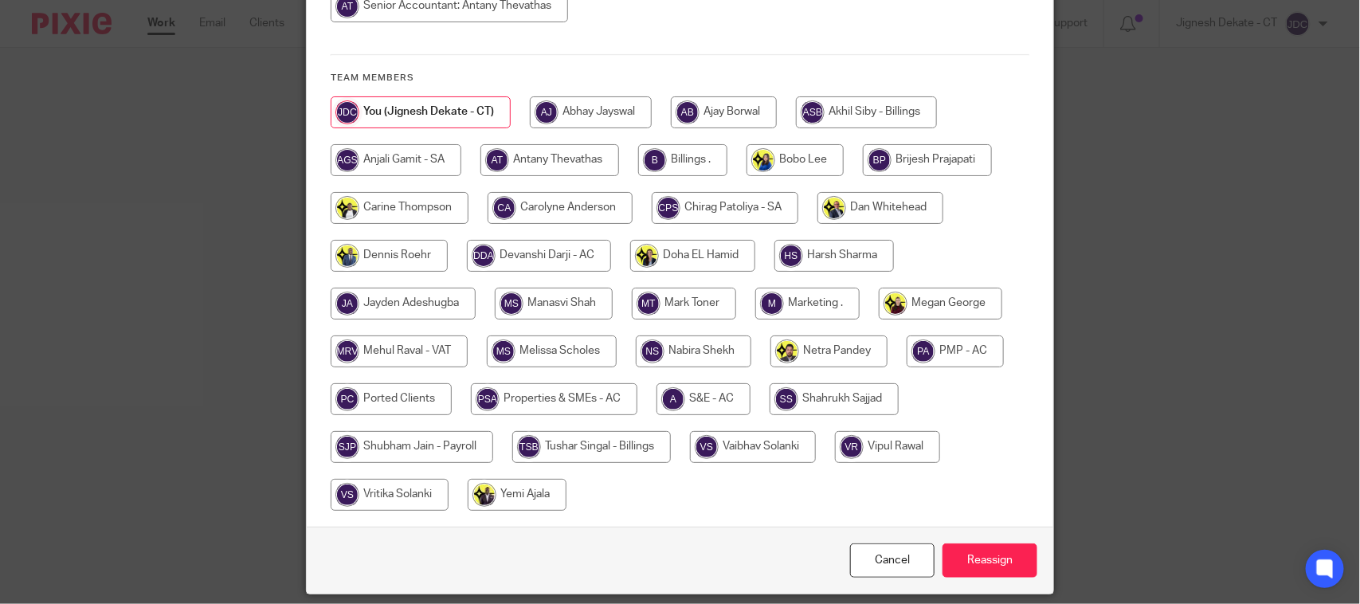
click at [711, 166] on input "radio" at bounding box center [682, 160] width 89 height 32
radio input "true"
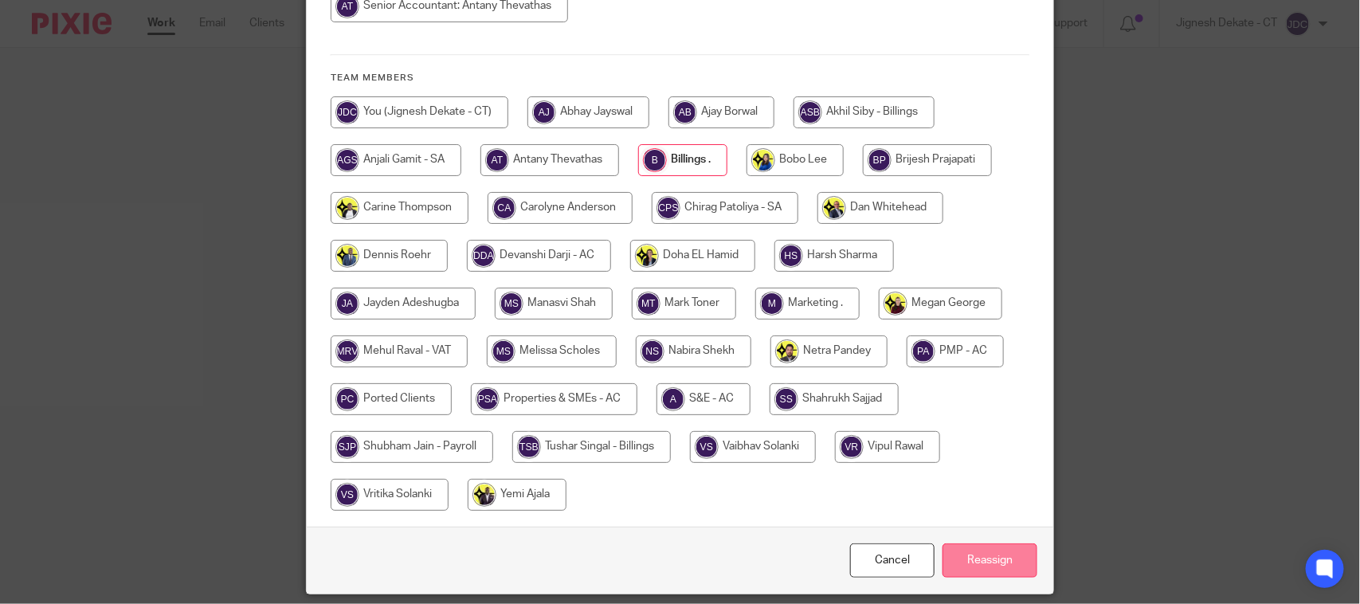
click at [982, 555] on input "Reassign" at bounding box center [990, 560] width 95 height 34
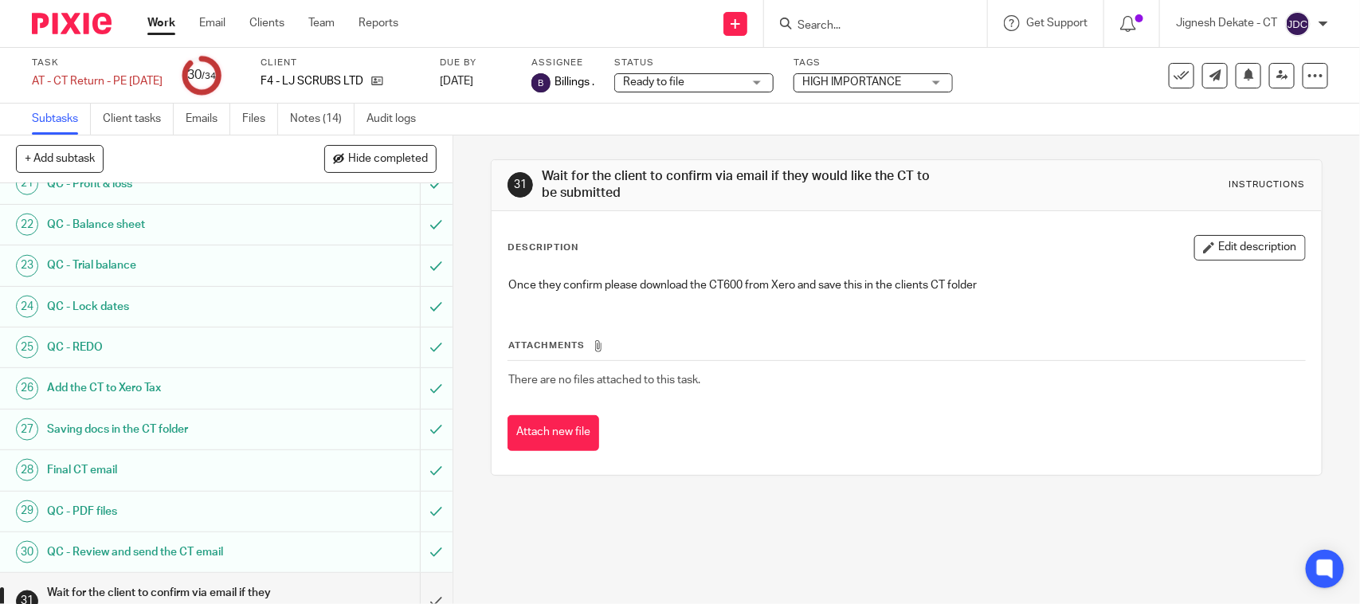
scroll to position [1074, 0]
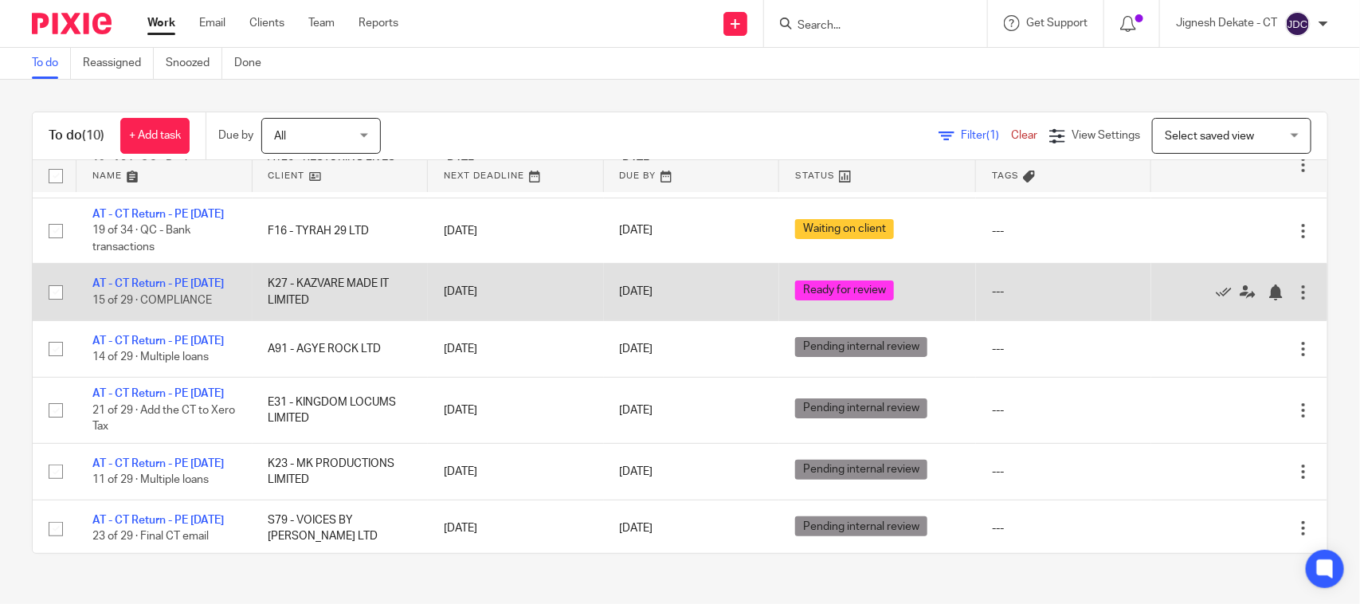
scroll to position [25, 0]
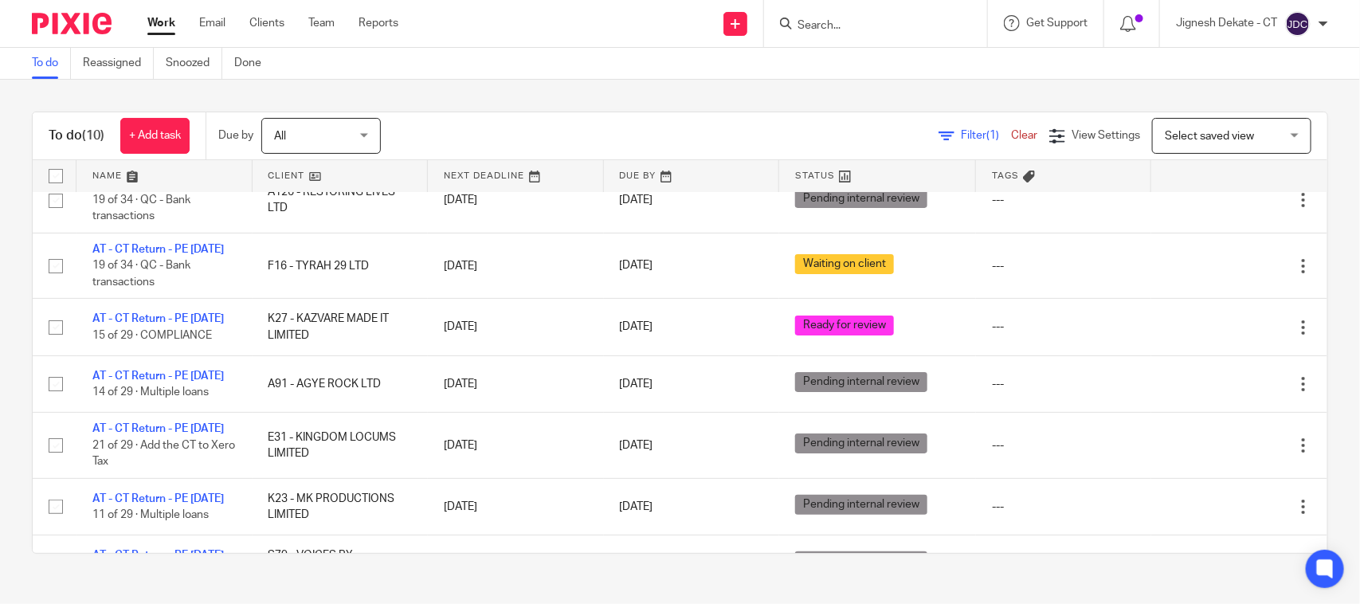
click at [49, 65] on link "To do" at bounding box center [51, 63] width 39 height 31
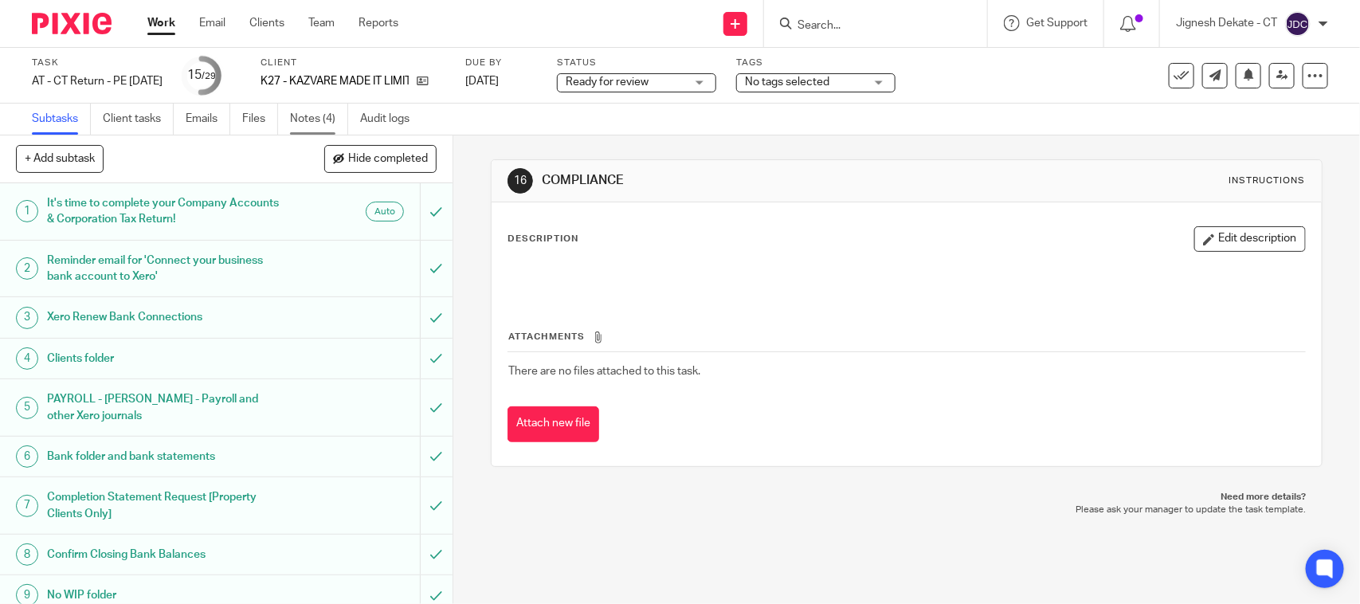
click at [312, 123] on link "Notes (4)" at bounding box center [319, 119] width 58 height 31
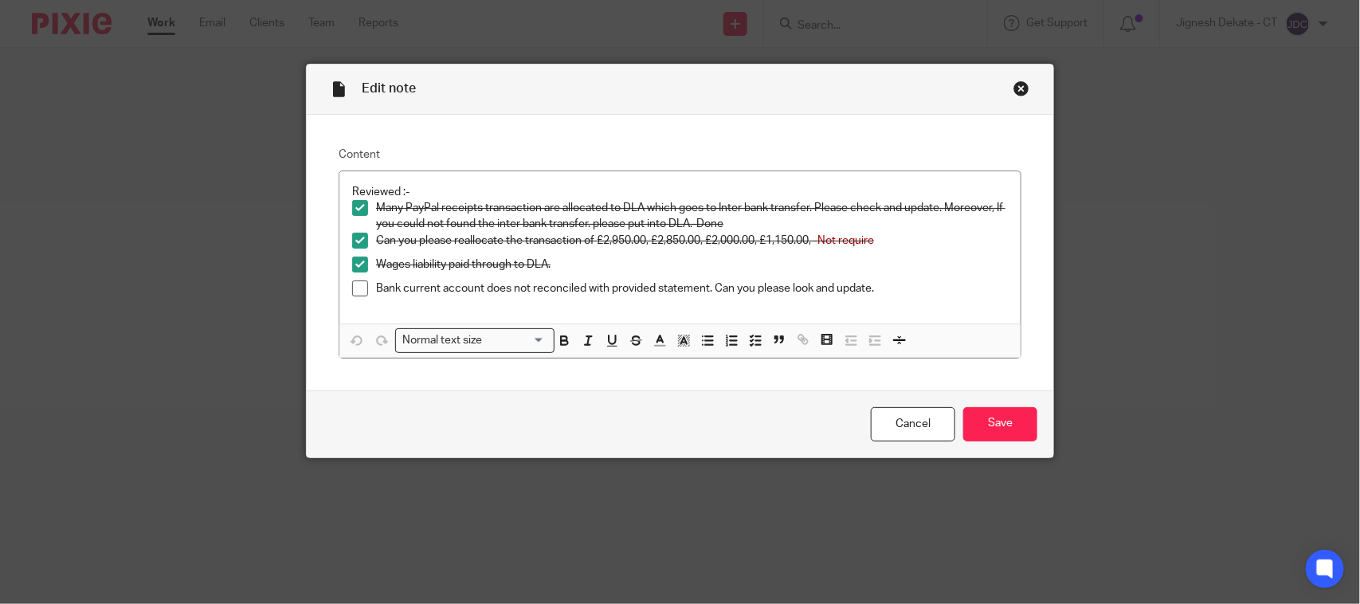
drag, startPoint x: 345, startPoint y: 292, endPoint x: 365, endPoint y: 292, distance: 19.9
click at [352, 292] on span at bounding box center [360, 288] width 16 height 16
click at [996, 417] on input "Save" at bounding box center [1000, 424] width 74 height 34
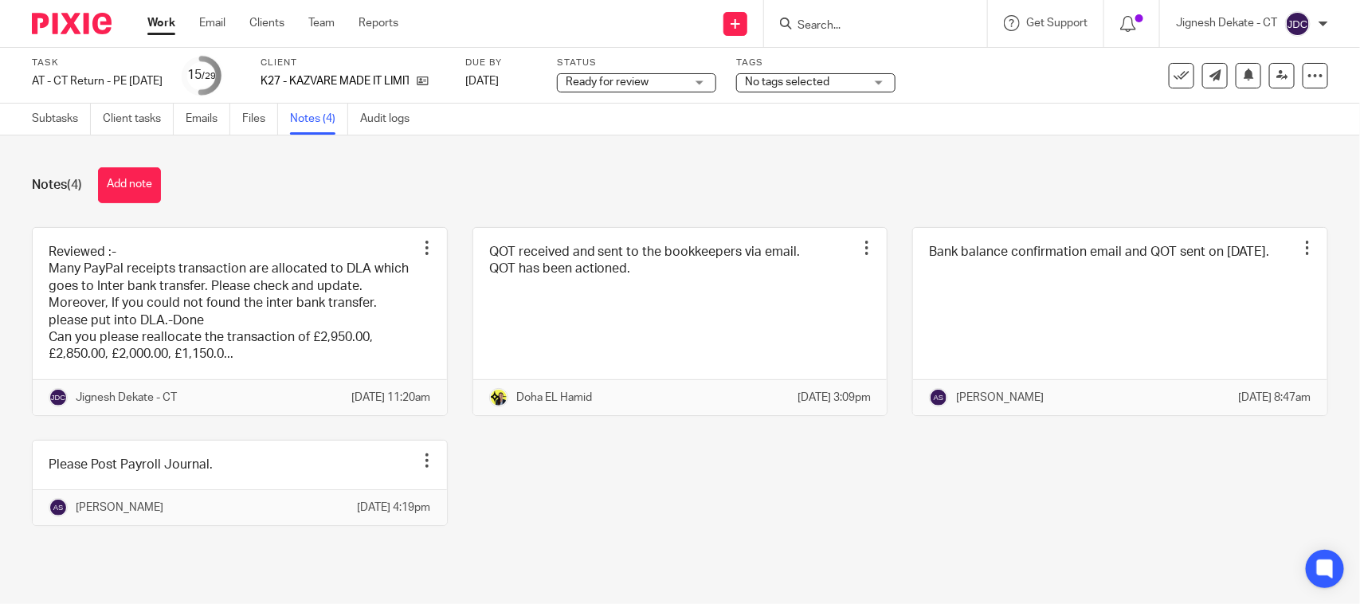
scroll to position [13, 0]
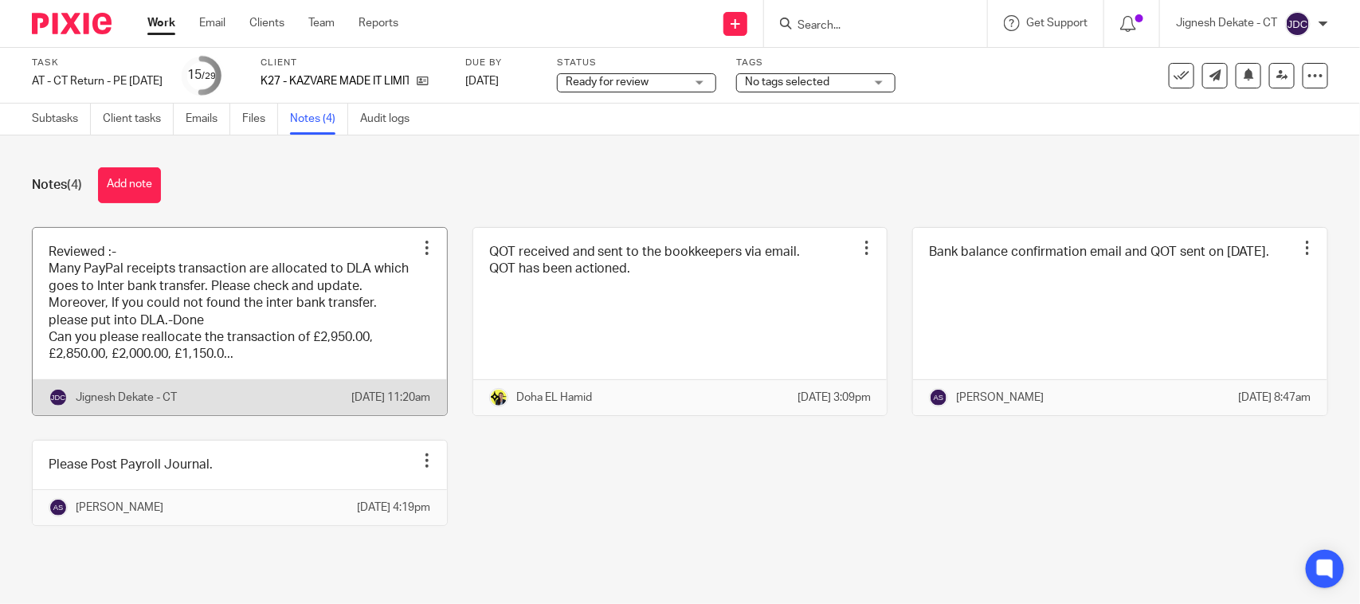
click at [184, 299] on link at bounding box center [240, 321] width 414 height 187
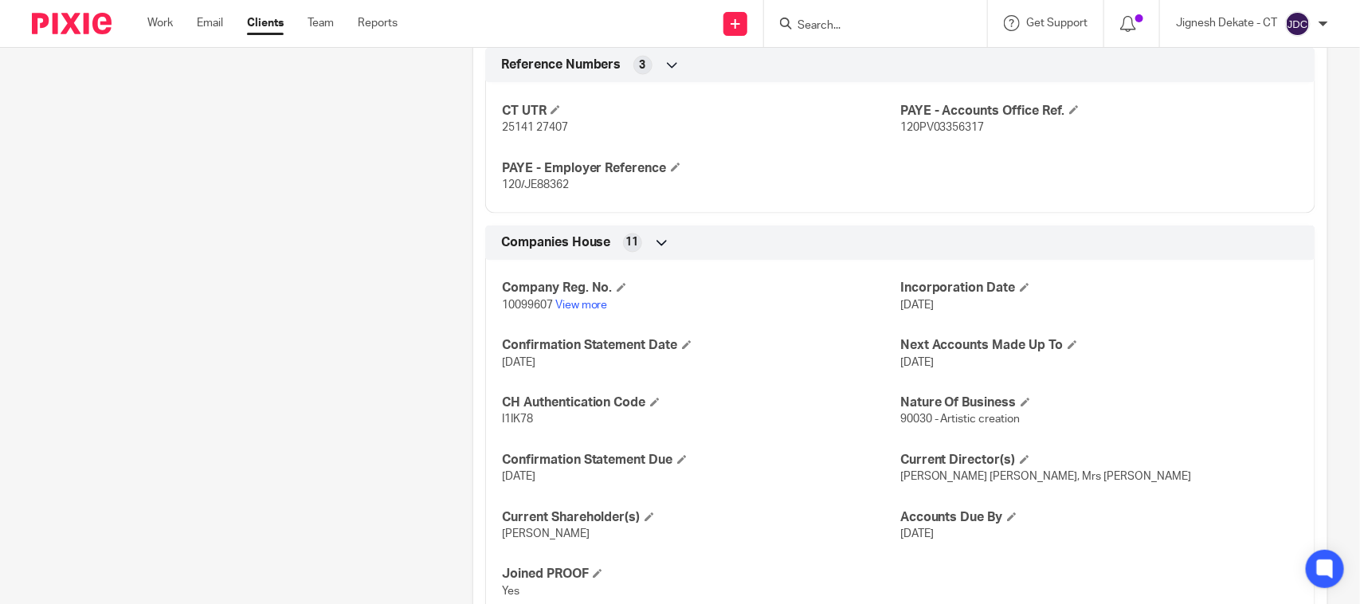
scroll to position [1095, 0]
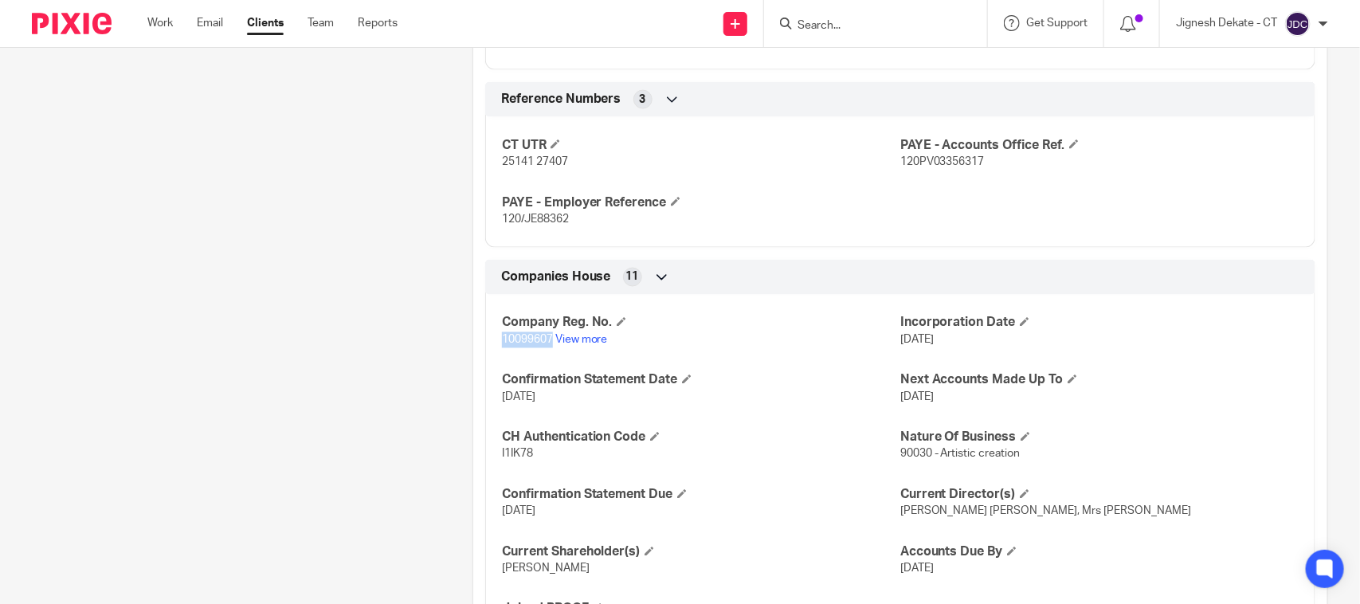
drag, startPoint x: 496, startPoint y: 341, endPoint x: 548, endPoint y: 349, distance: 53.2
click at [548, 349] on div "Company Reg. No. 10099607 View more Incorporation Date 4 Apr 2016 Confirmation …" at bounding box center [900, 469] width 830 height 372
copy span "10099607"
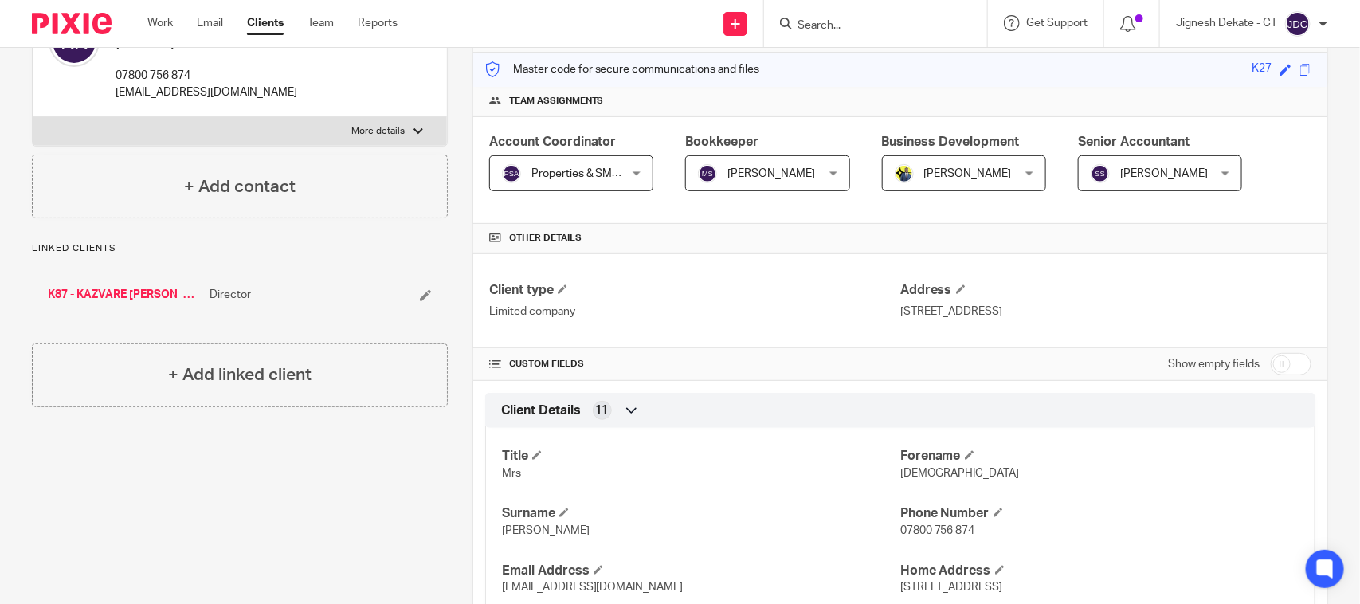
scroll to position [0, 0]
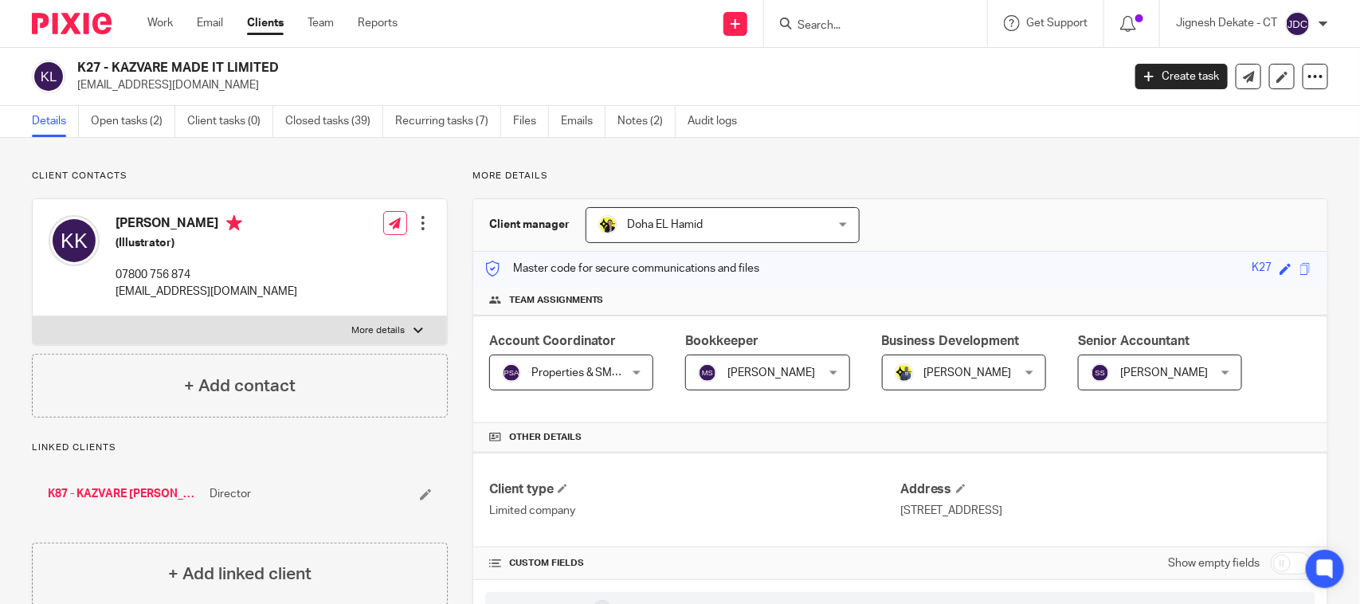
drag, startPoint x: 149, startPoint y: 225, endPoint x: 197, endPoint y: 223, distance: 47.8
click at [197, 223] on h4 "Kazvare Knox" at bounding box center [207, 225] width 182 height 20
copy h4 "Kazvare Knox"
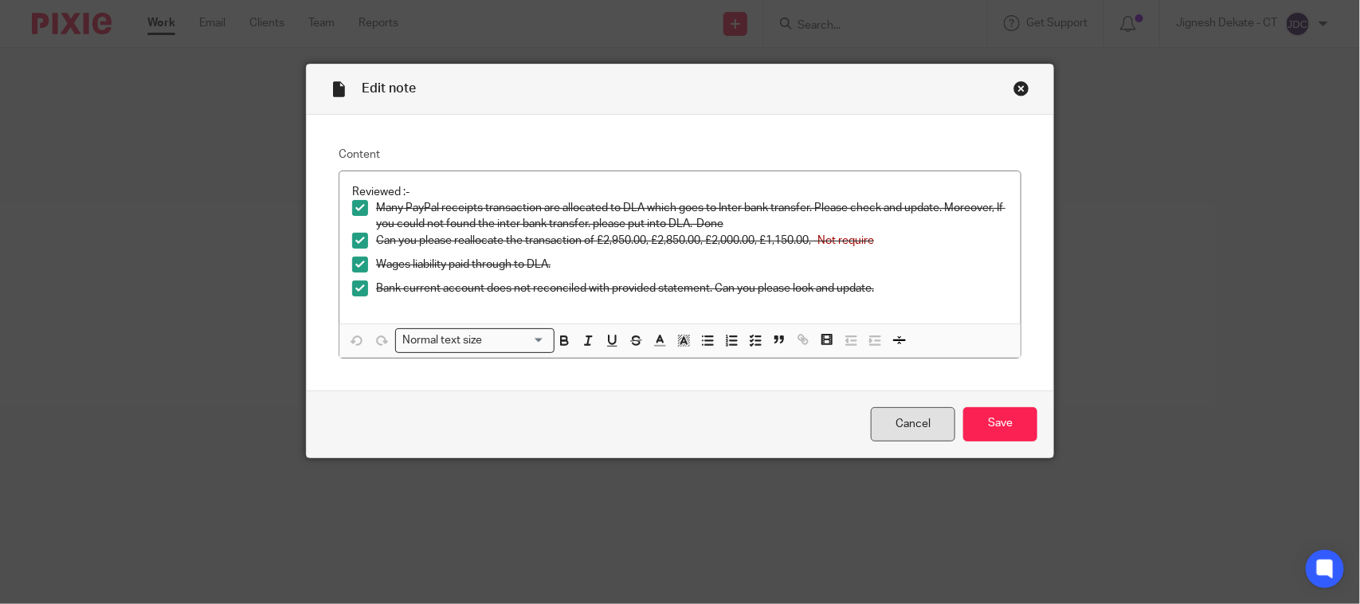
click at [900, 426] on link "Cancel" at bounding box center [913, 424] width 84 height 34
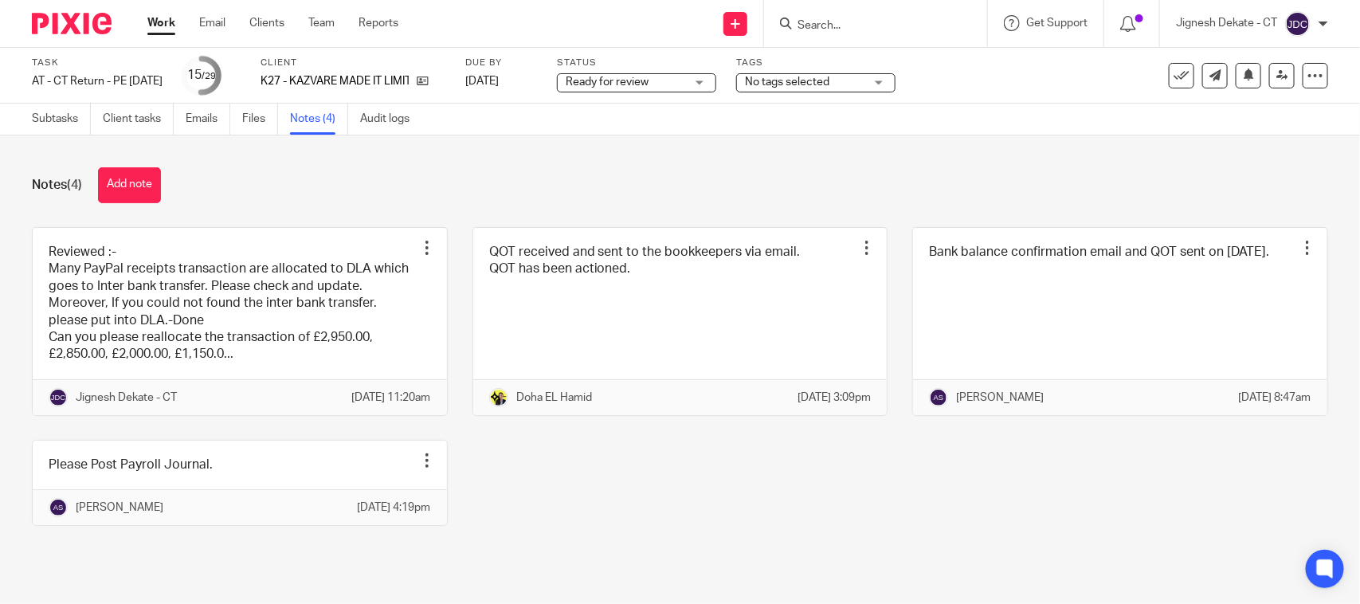
click at [130, 185] on button "Add note" at bounding box center [129, 185] width 63 height 36
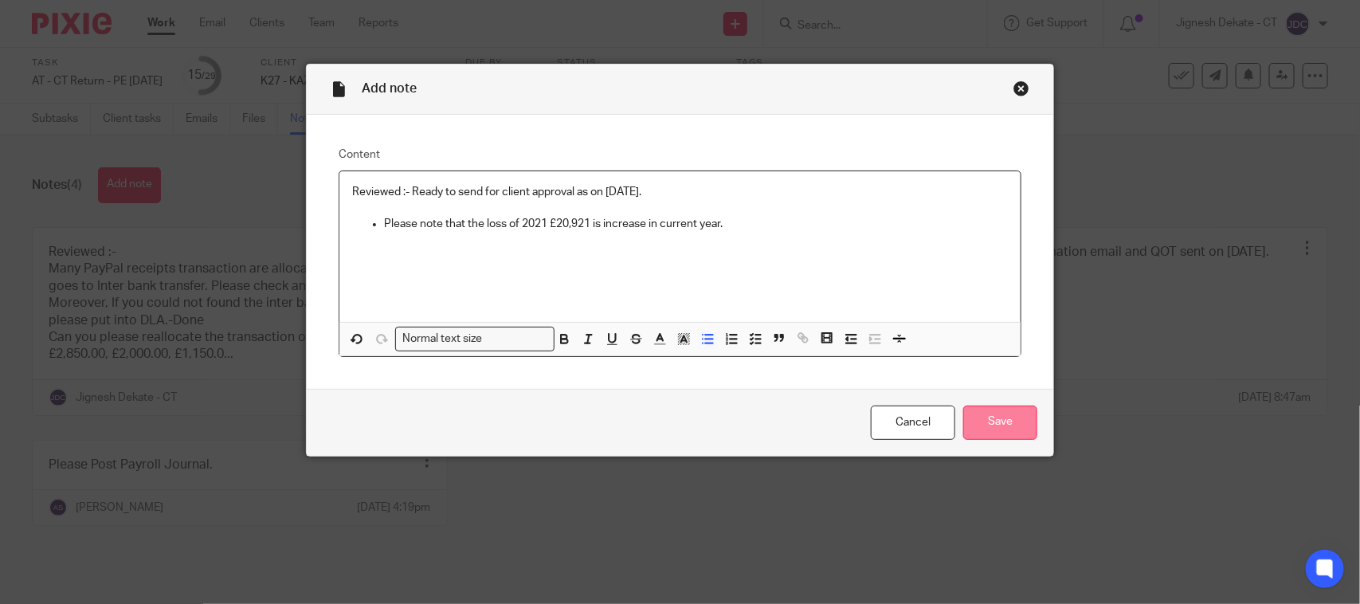
click at [1009, 413] on input "Save" at bounding box center [1000, 423] width 74 height 34
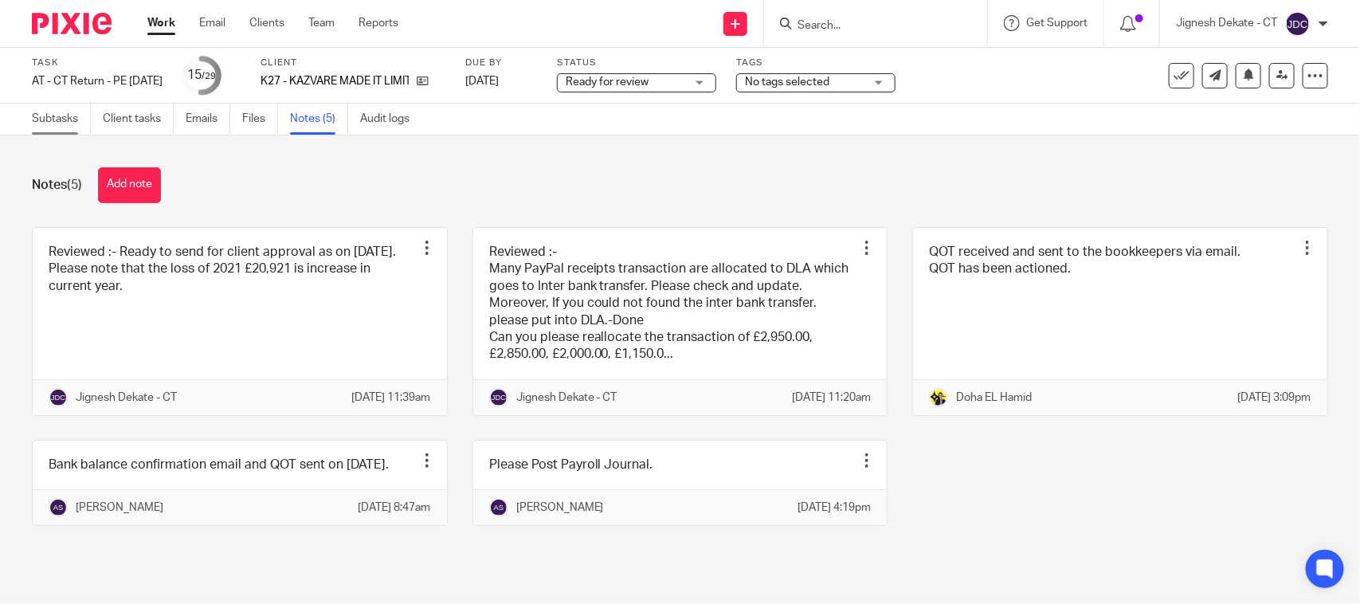
click at [45, 118] on link "Subtasks" at bounding box center [61, 119] width 59 height 31
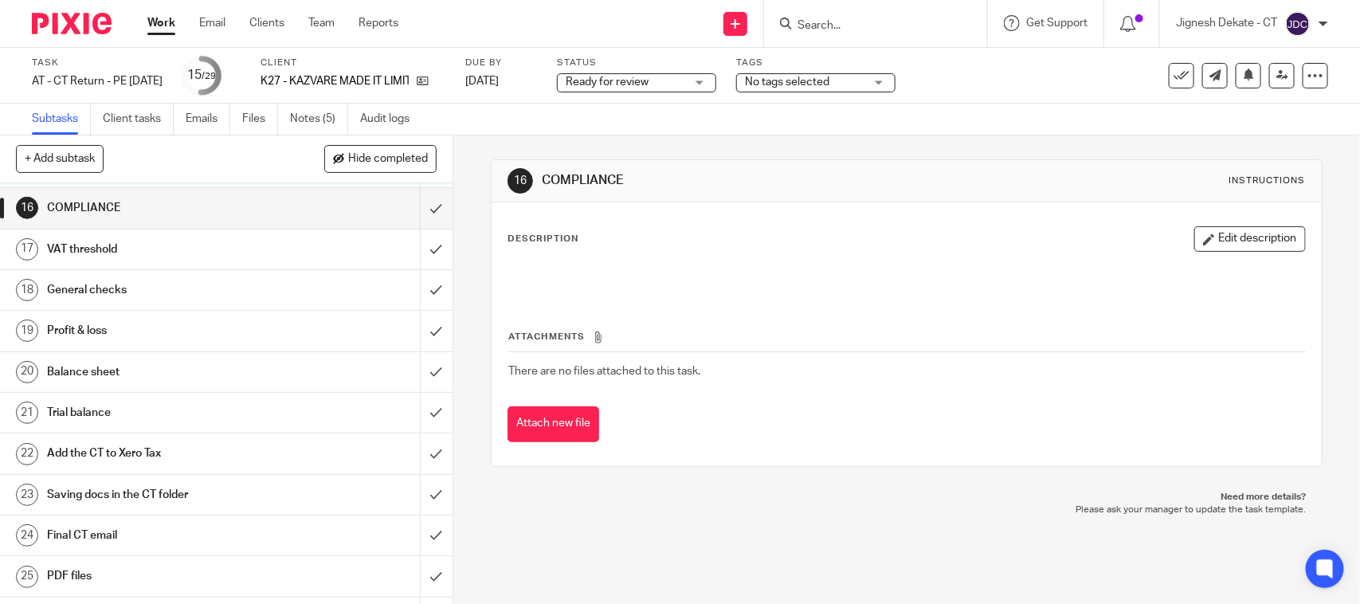
scroll to position [686, 0]
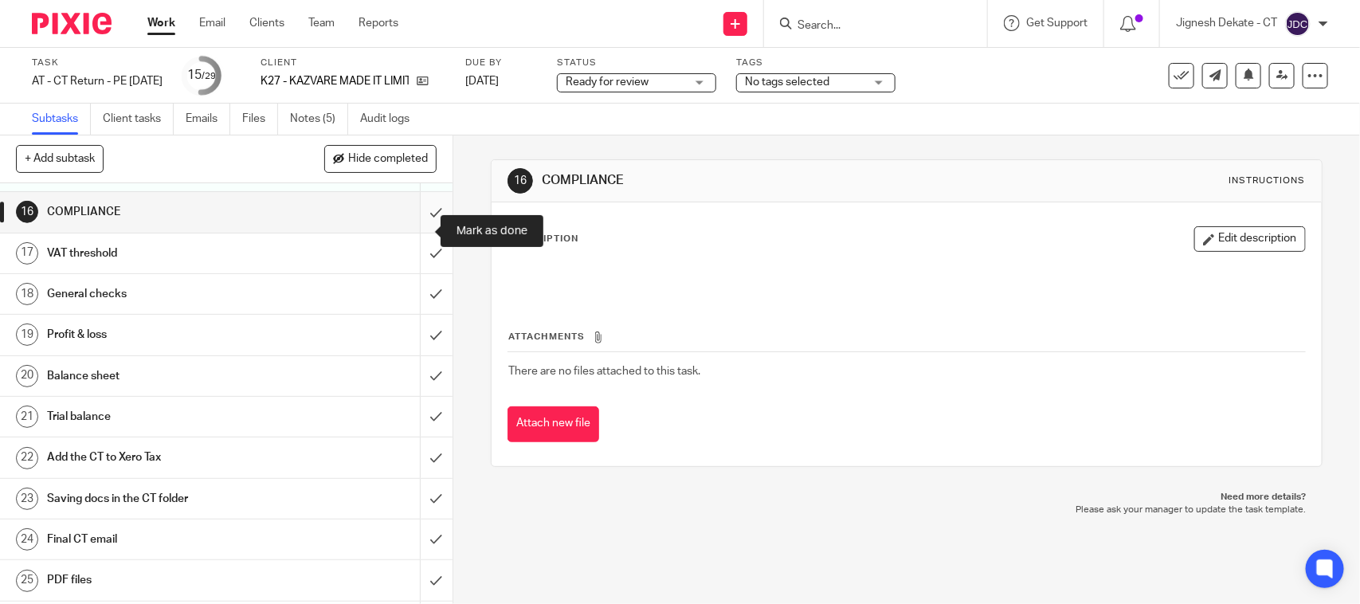
click at [415, 232] on input "submit" at bounding box center [226, 212] width 453 height 40
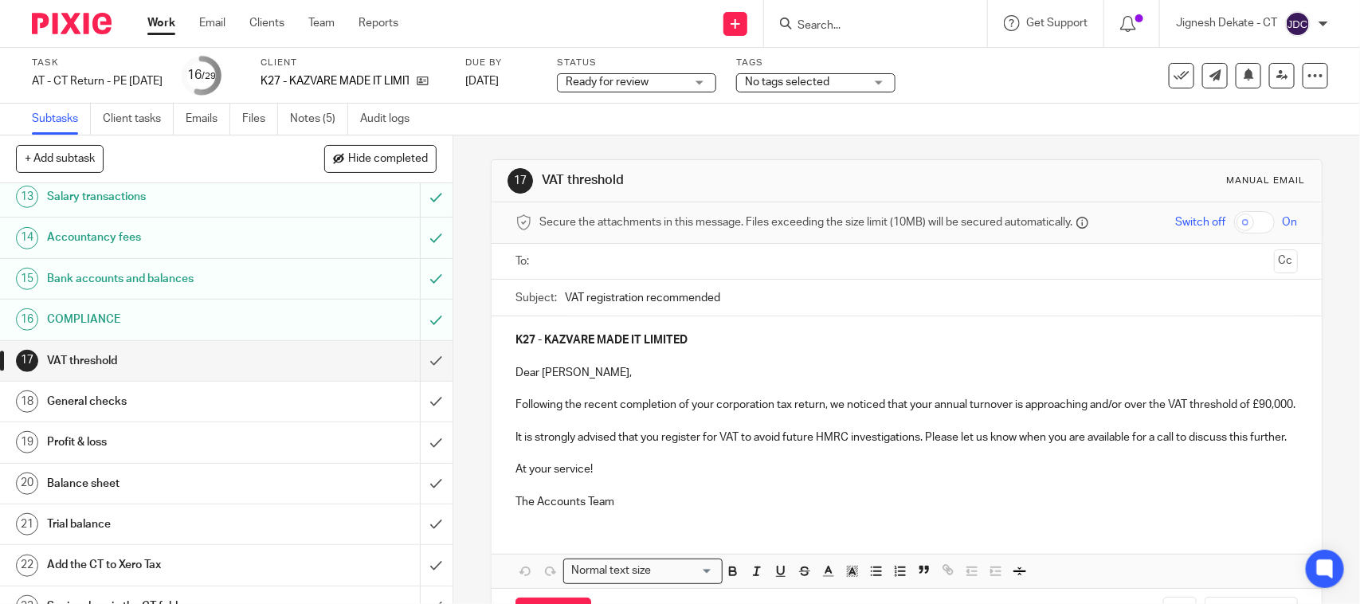
scroll to position [598, 0]
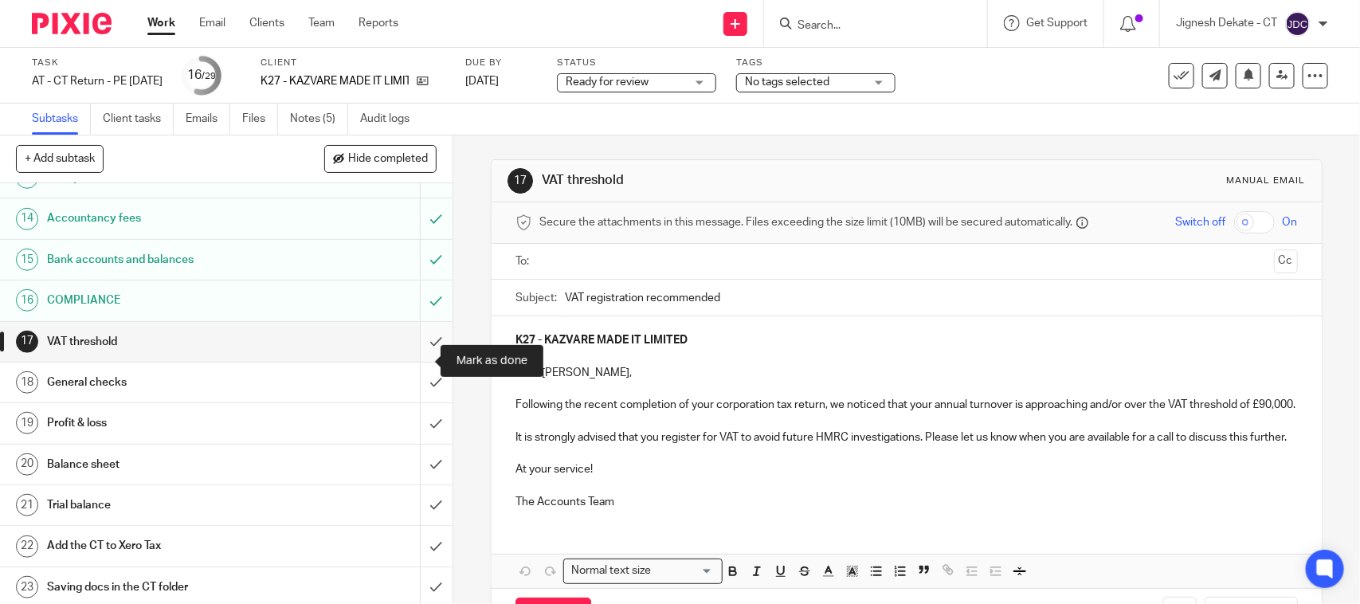
click at [410, 359] on input "submit" at bounding box center [226, 342] width 453 height 40
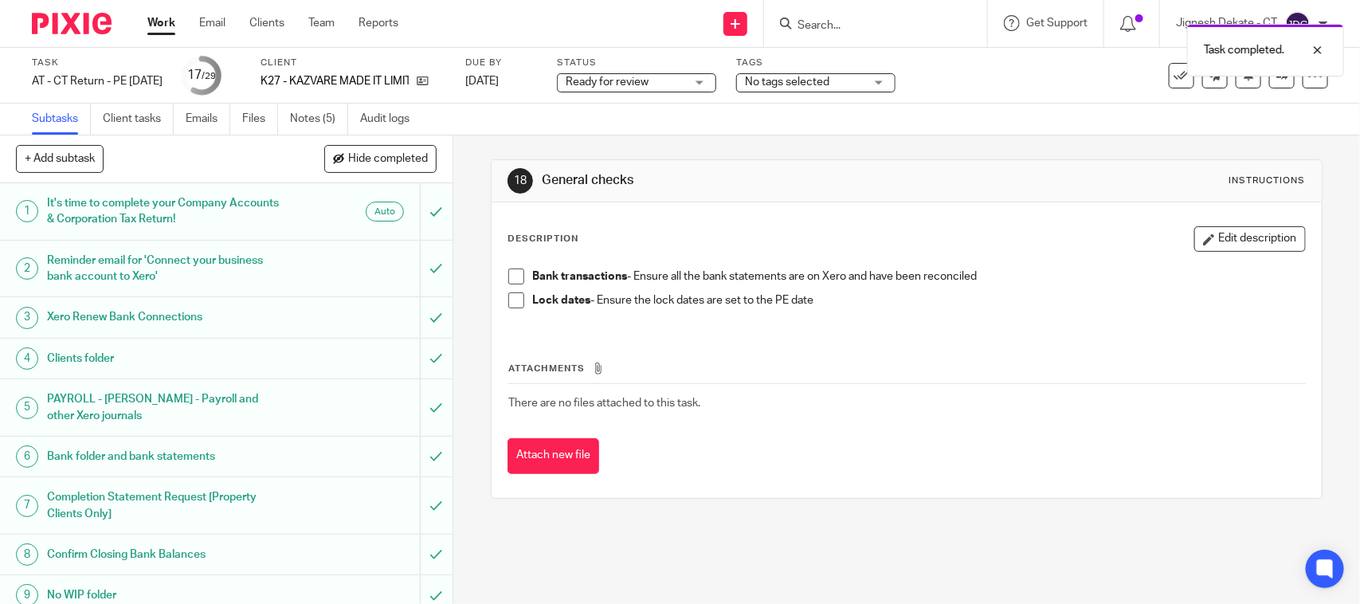
click at [508, 276] on span at bounding box center [516, 276] width 16 height 16
click at [510, 292] on span at bounding box center [516, 300] width 16 height 16
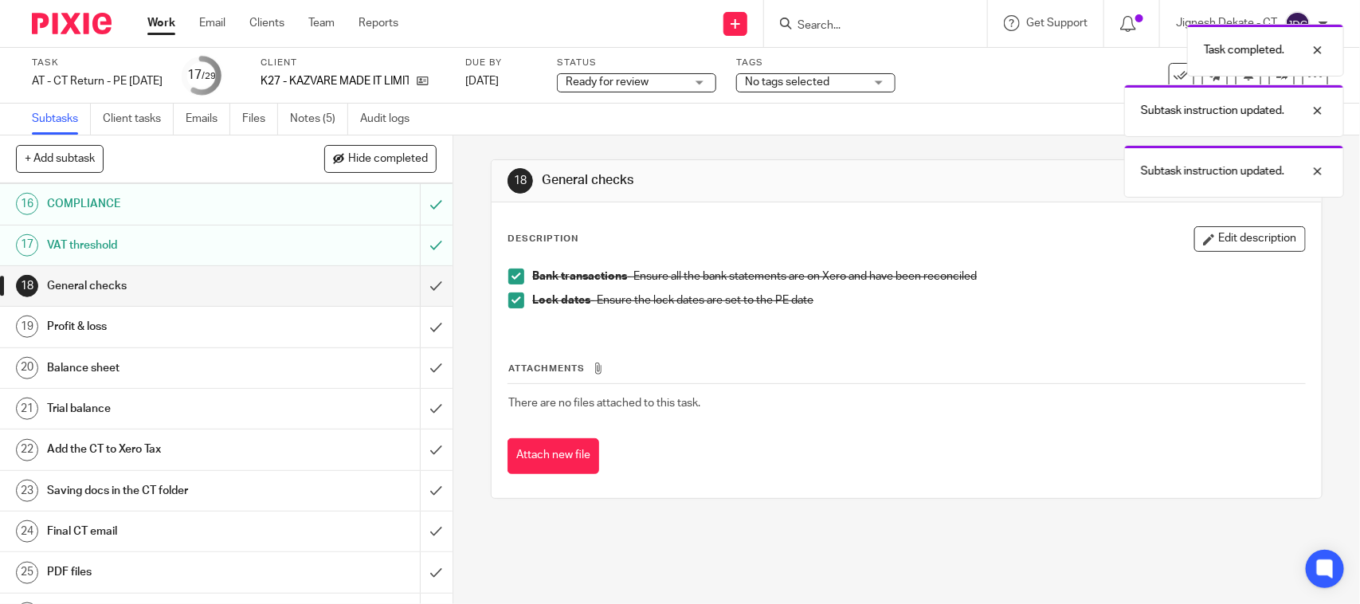
scroll to position [697, 0]
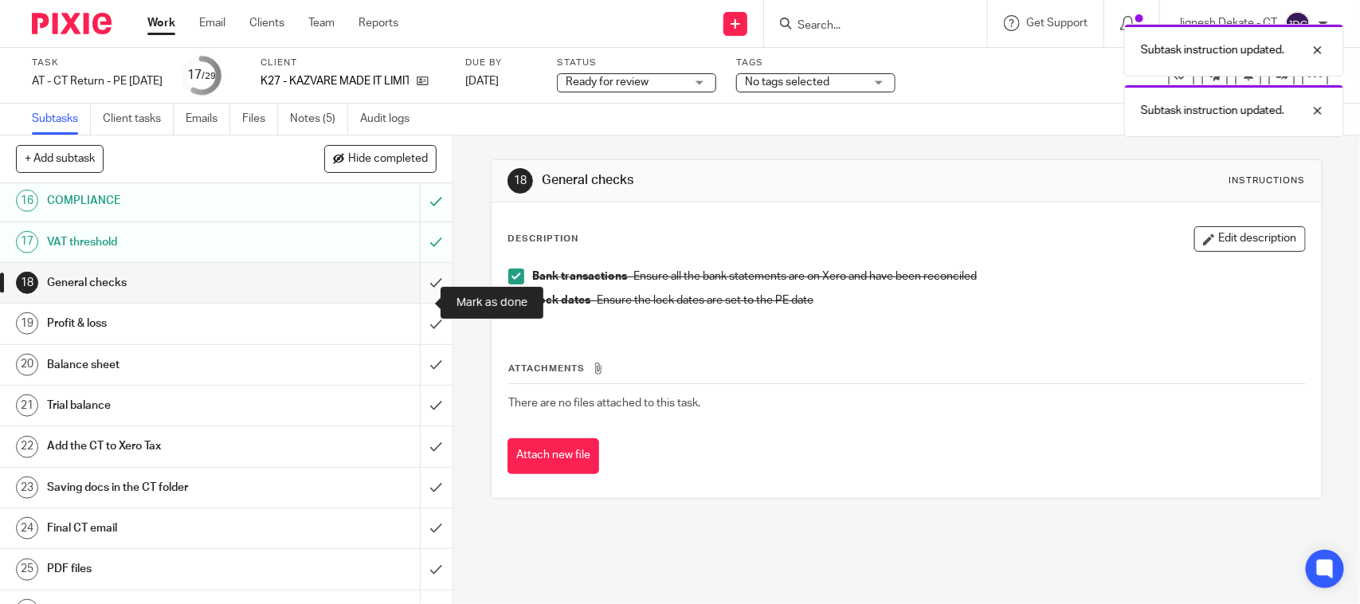
click at [413, 303] on input "submit" at bounding box center [226, 283] width 453 height 40
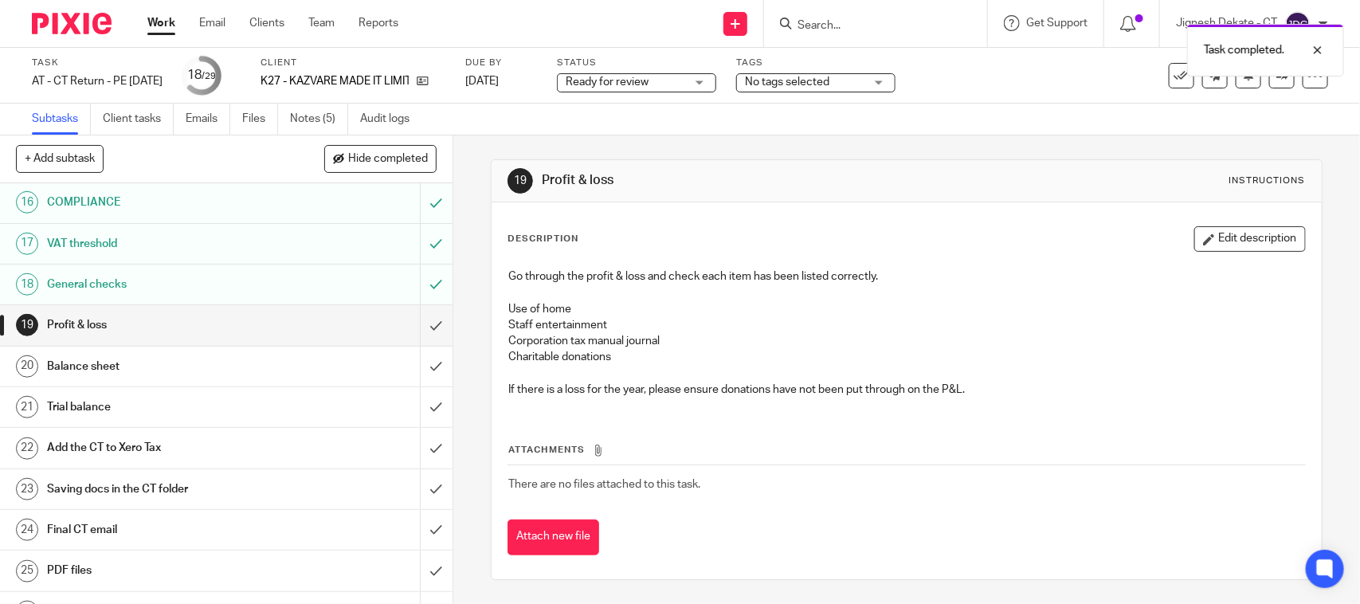
scroll to position [697, 0]
click at [418, 339] on input "submit" at bounding box center [226, 324] width 453 height 40
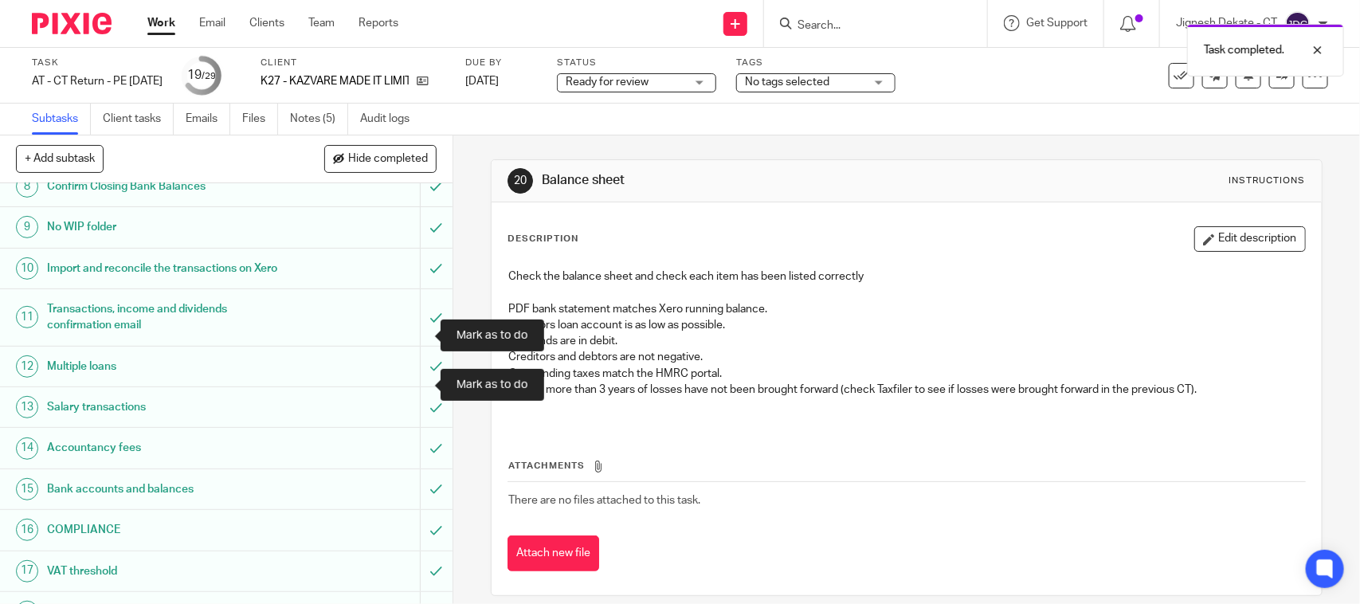
scroll to position [697, 0]
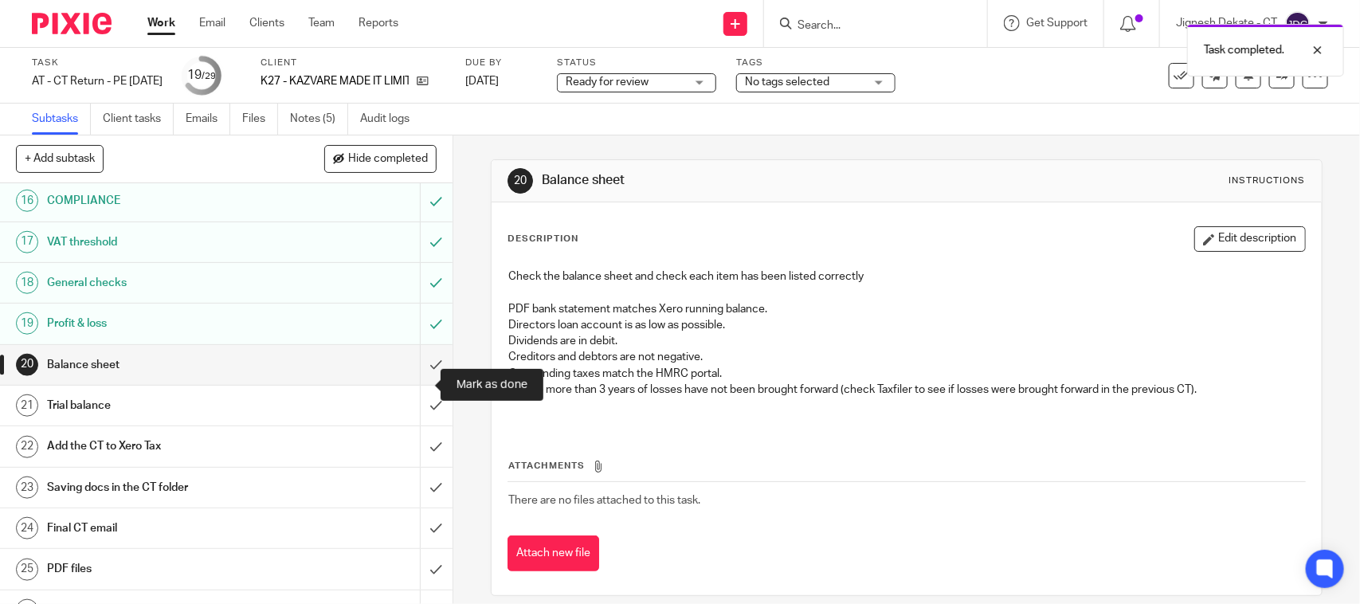
click at [415, 385] on input "submit" at bounding box center [226, 365] width 453 height 40
click at [418, 419] on input "submit" at bounding box center [226, 406] width 453 height 40
click at [419, 464] on input "submit" at bounding box center [226, 446] width 453 height 40
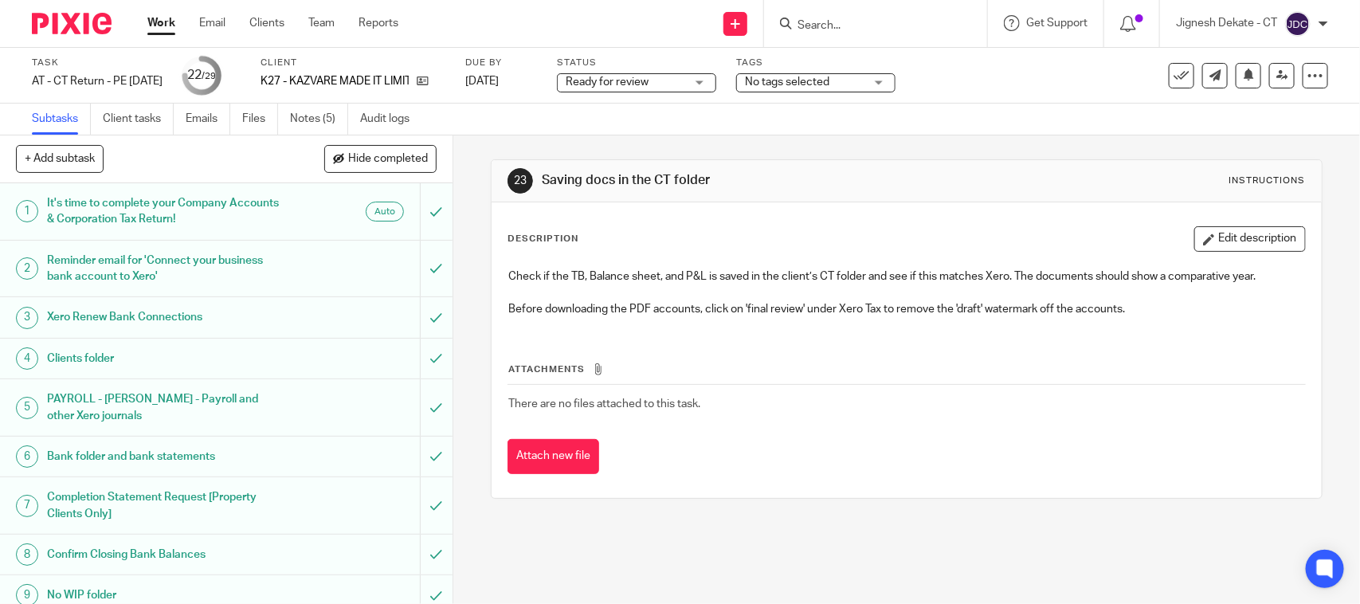
scroll to position [797, 0]
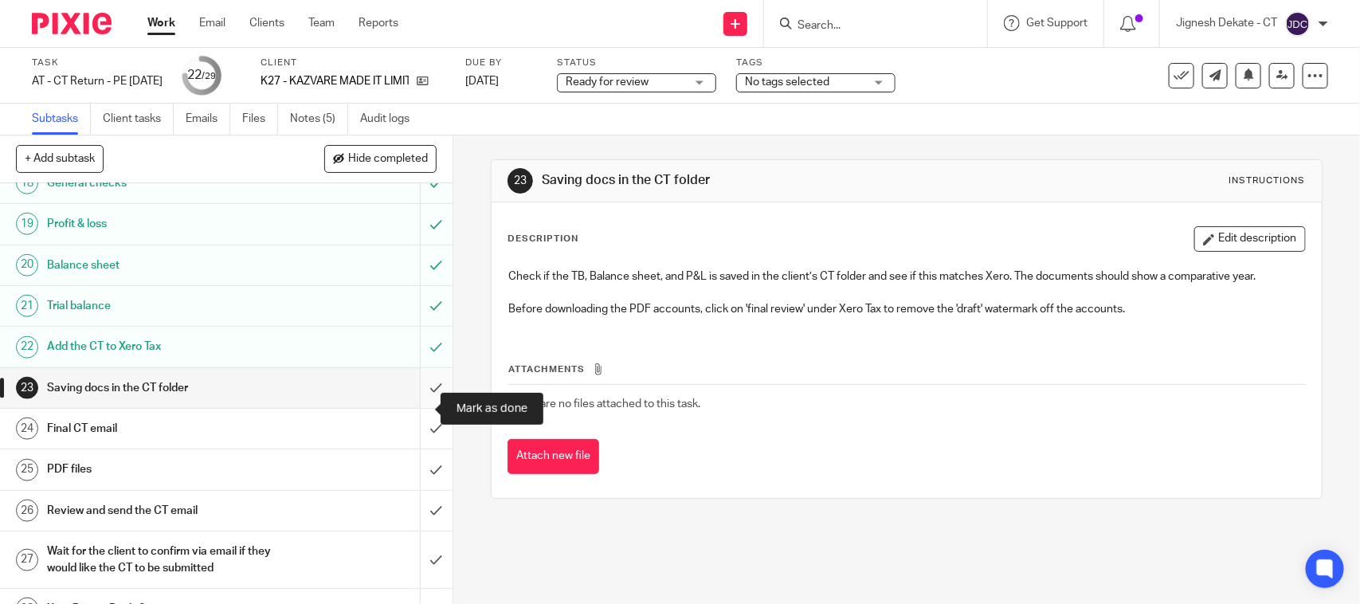
click at [411, 405] on input "submit" at bounding box center [226, 388] width 453 height 40
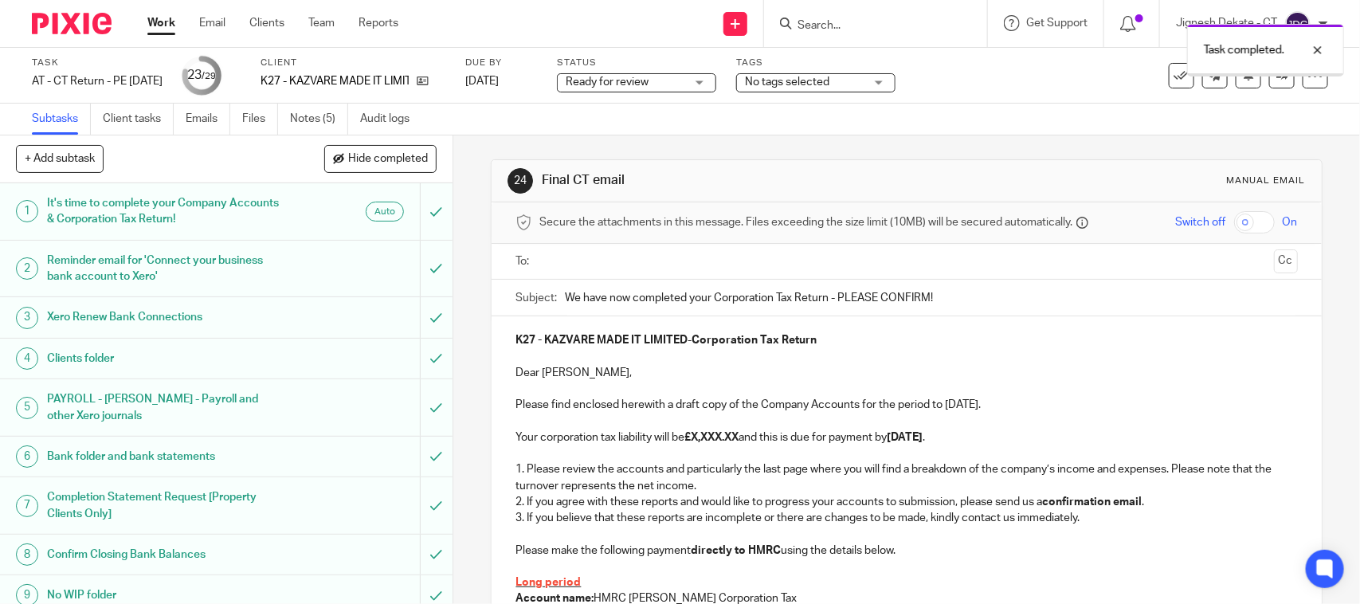
scroll to position [199, 0]
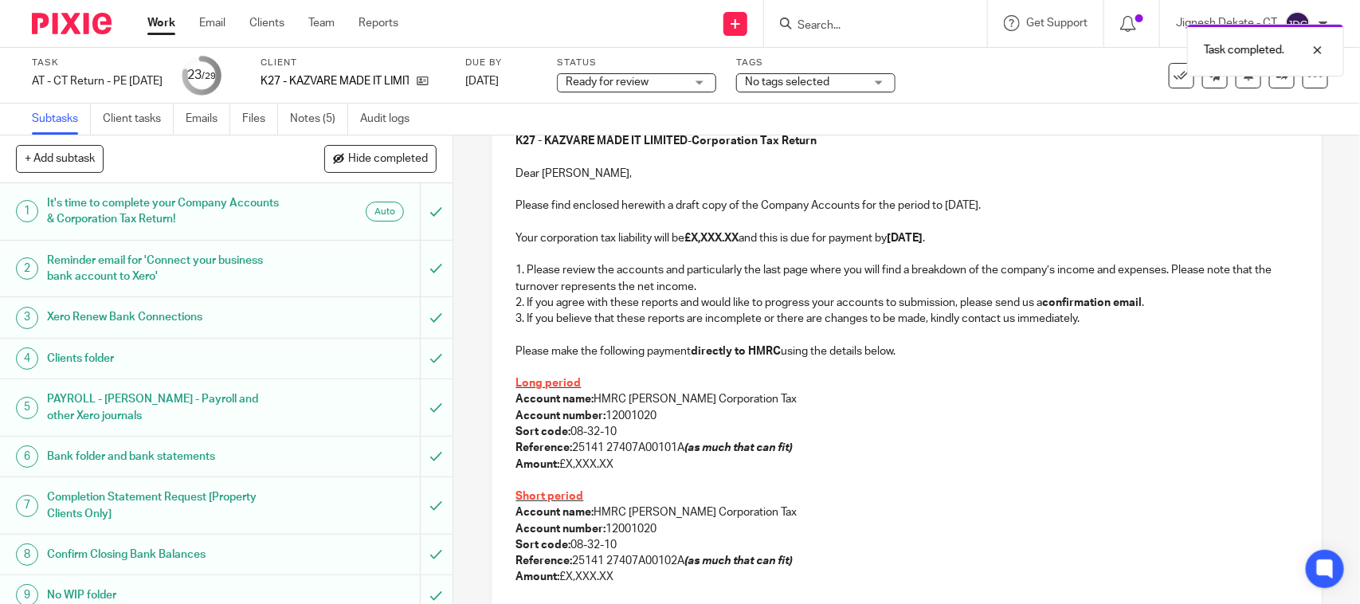
click at [515, 336] on strong at bounding box center [516, 334] width 2 height 11
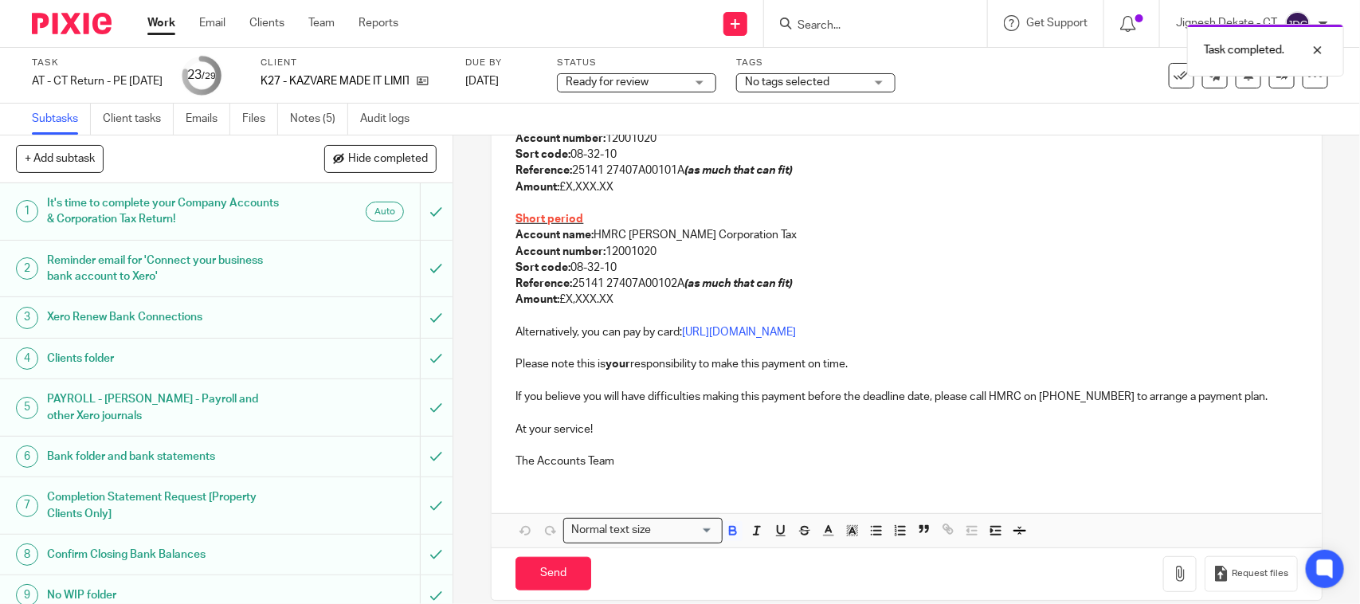
scroll to position [498, 0]
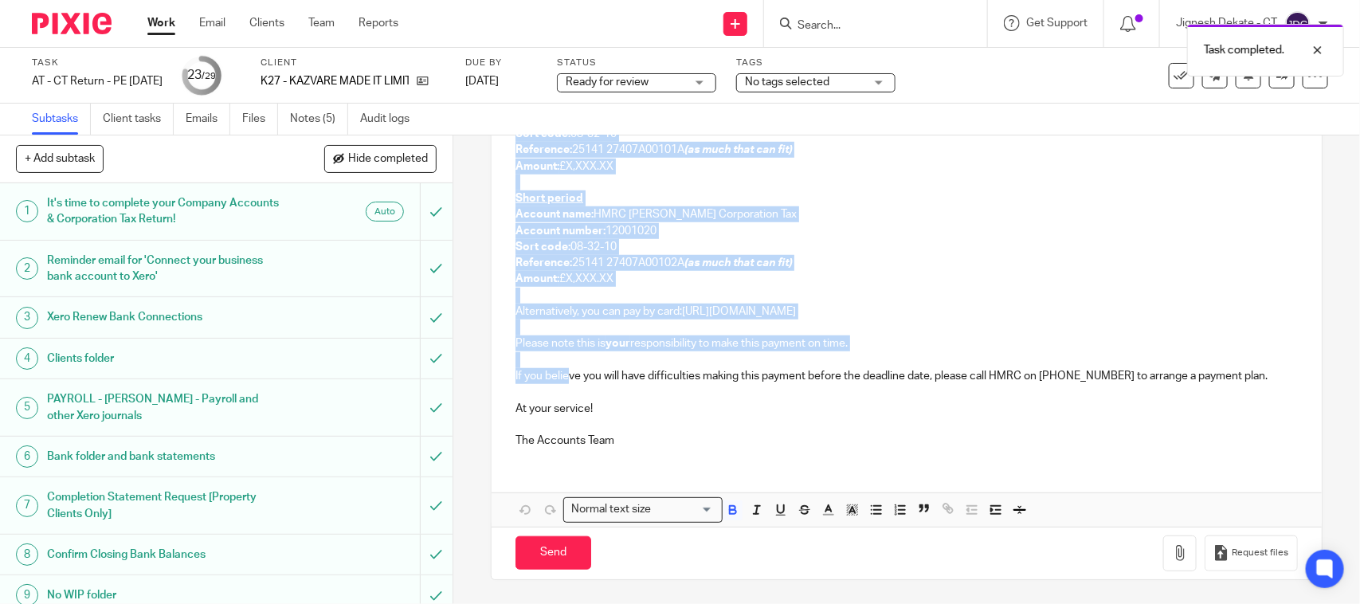
click at [566, 383] on div "K27 - KAZVARE MADE IT LIMITED - Corporation Tax Return Dear Kazvare, Please fin…" at bounding box center [906, 172] width 829 height 707
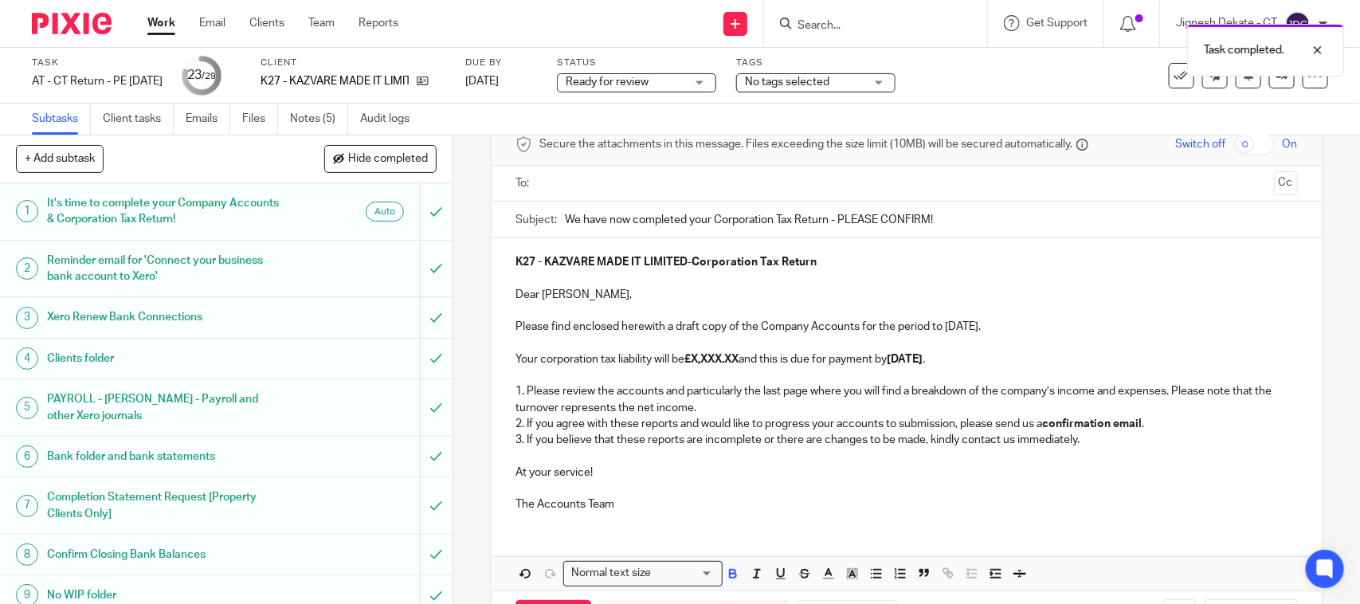
scroll to position [44, 0]
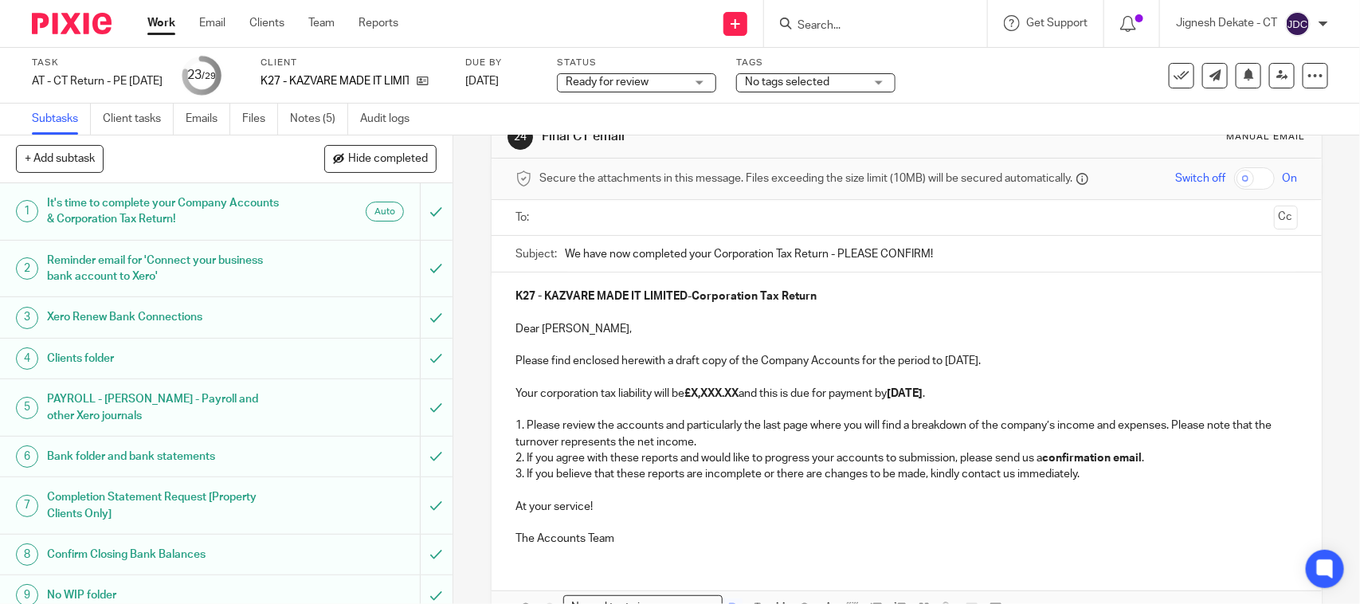
click at [739, 397] on strong "£X,XXX.XX" at bounding box center [711, 393] width 54 height 11
click at [954, 360] on p "Please find enclosed herewith a draft copy of the Company Accounts for the peri…" at bounding box center [906, 361] width 782 height 16
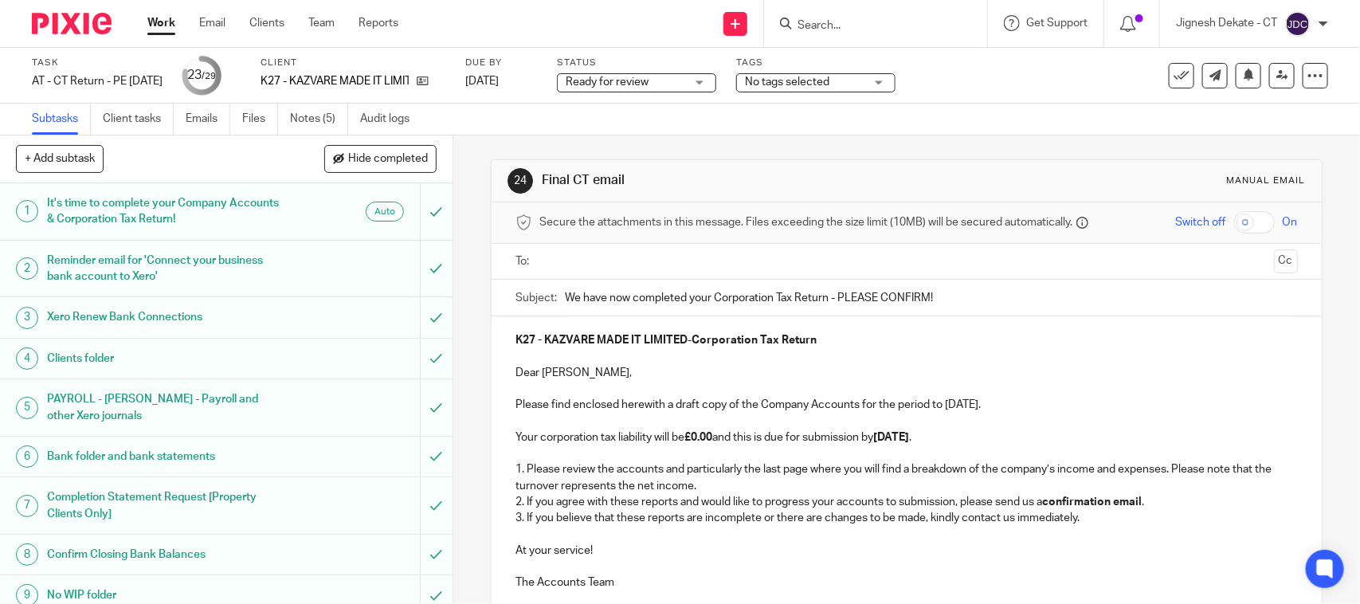
click at [1080, 371] on p "Dear Kazvare," at bounding box center [906, 373] width 782 height 16
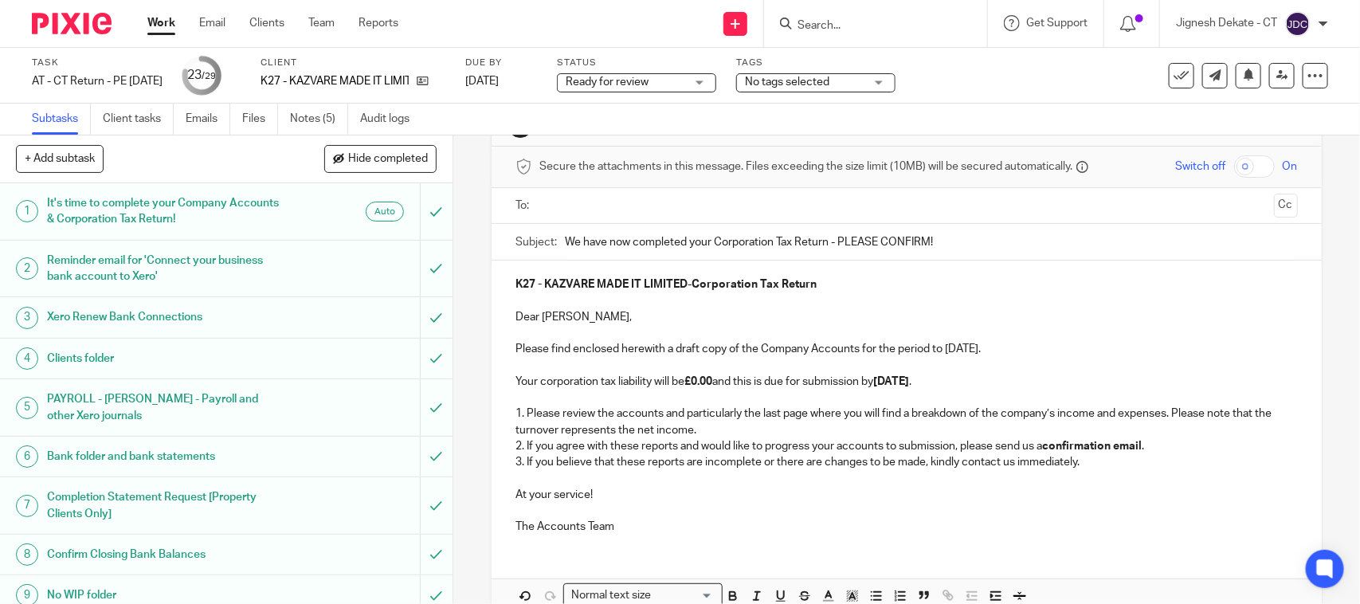
scroll to position [143, 0]
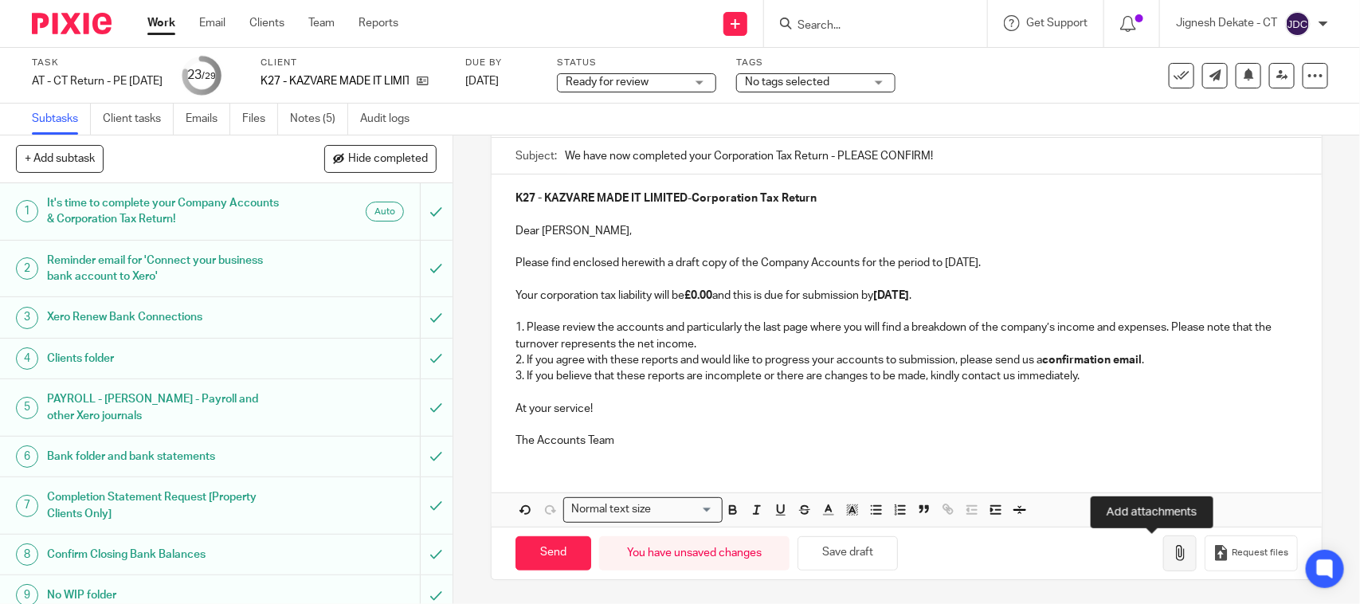
click at [1172, 551] on icon "button" at bounding box center [1180, 553] width 16 height 16
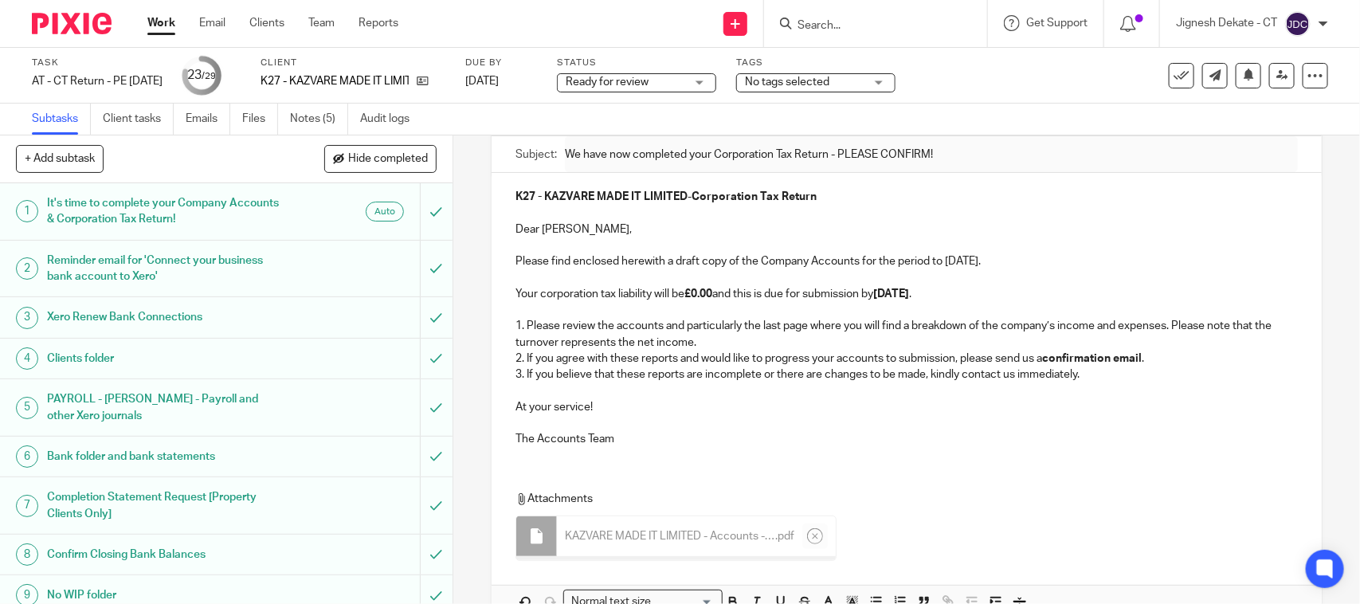
click at [725, 401] on p "At your service!" at bounding box center [906, 407] width 782 height 16
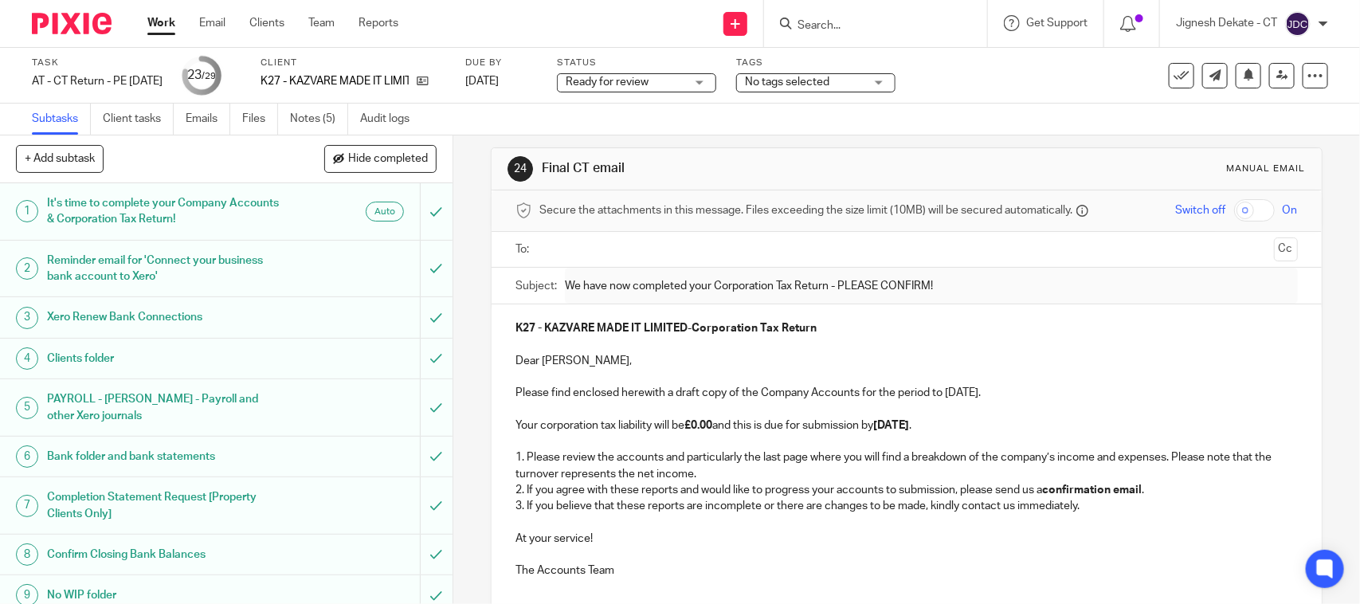
scroll to position [0, 0]
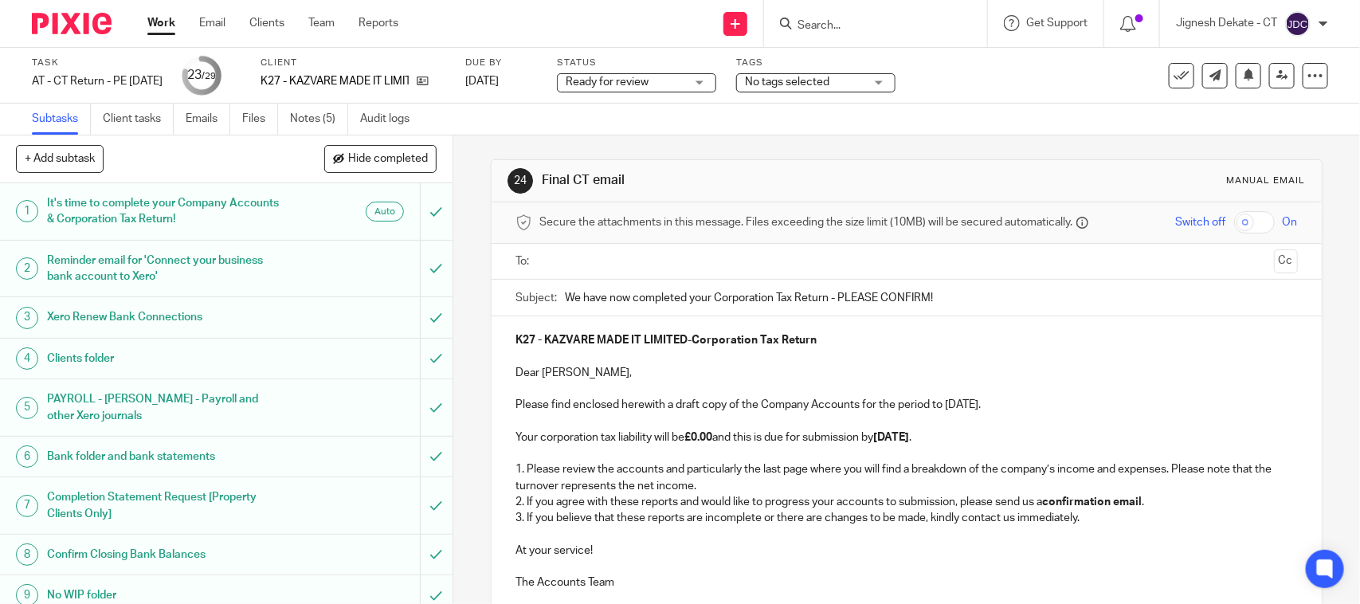
click at [576, 255] on input "text" at bounding box center [906, 262] width 722 height 18
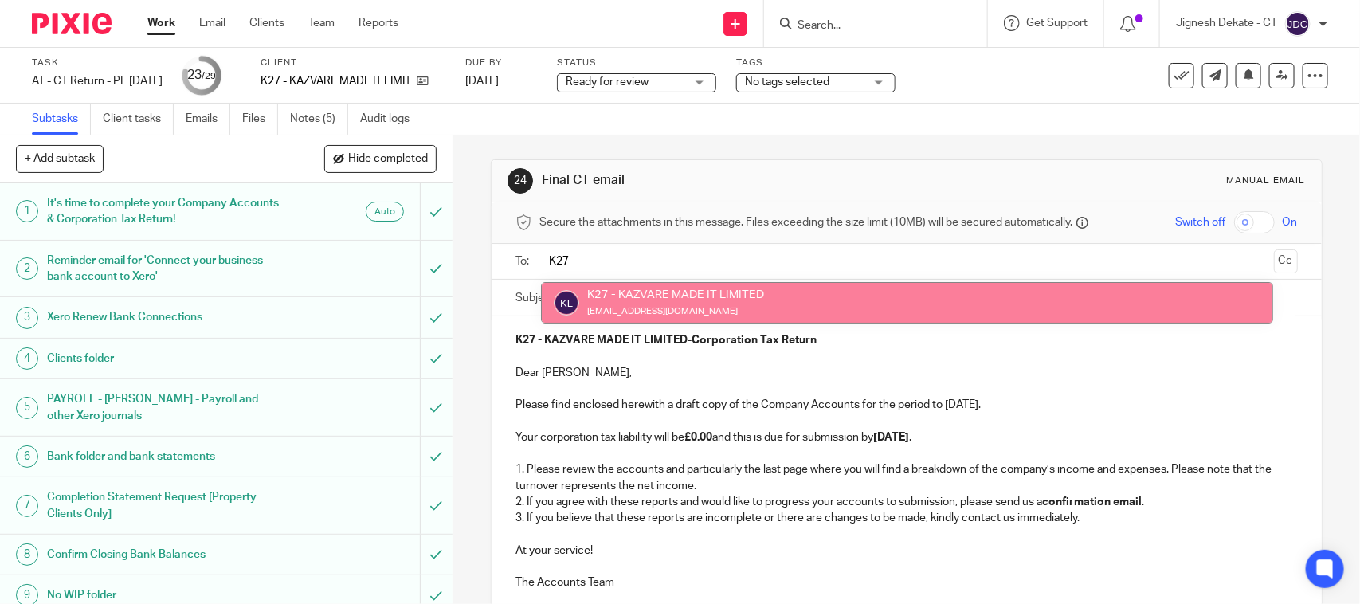
type input "K27"
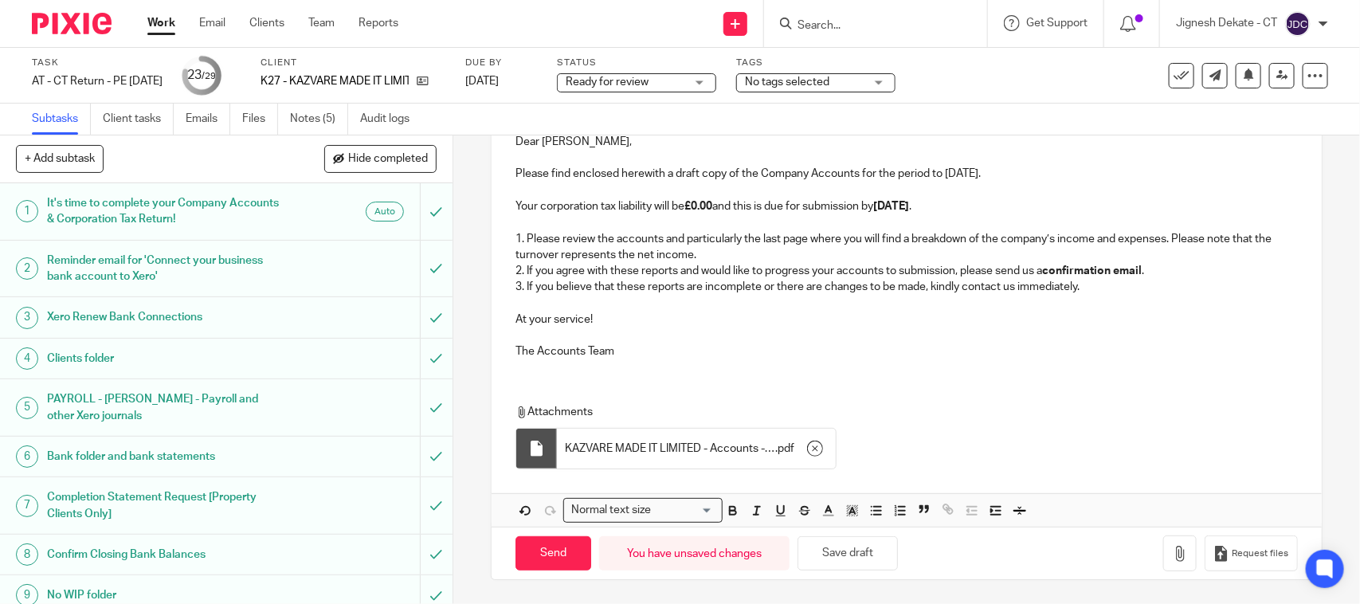
scroll to position [237, 0]
click at [538, 559] on input "Send" at bounding box center [553, 553] width 76 height 34
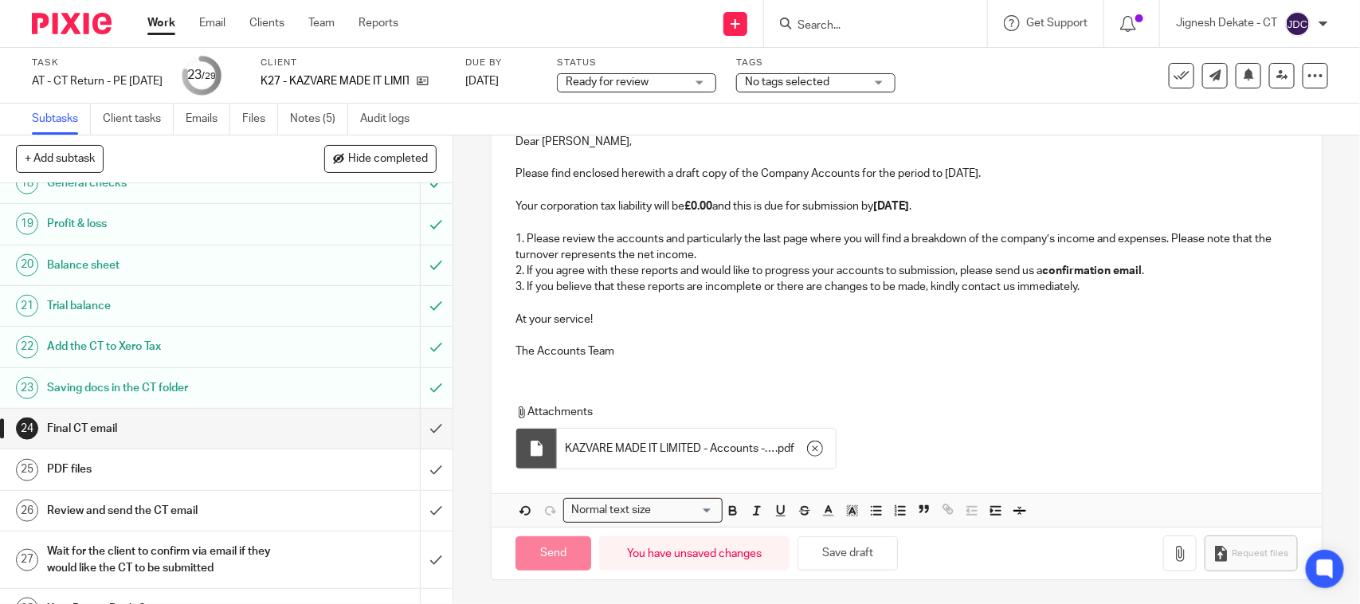
scroll to position [885, 0]
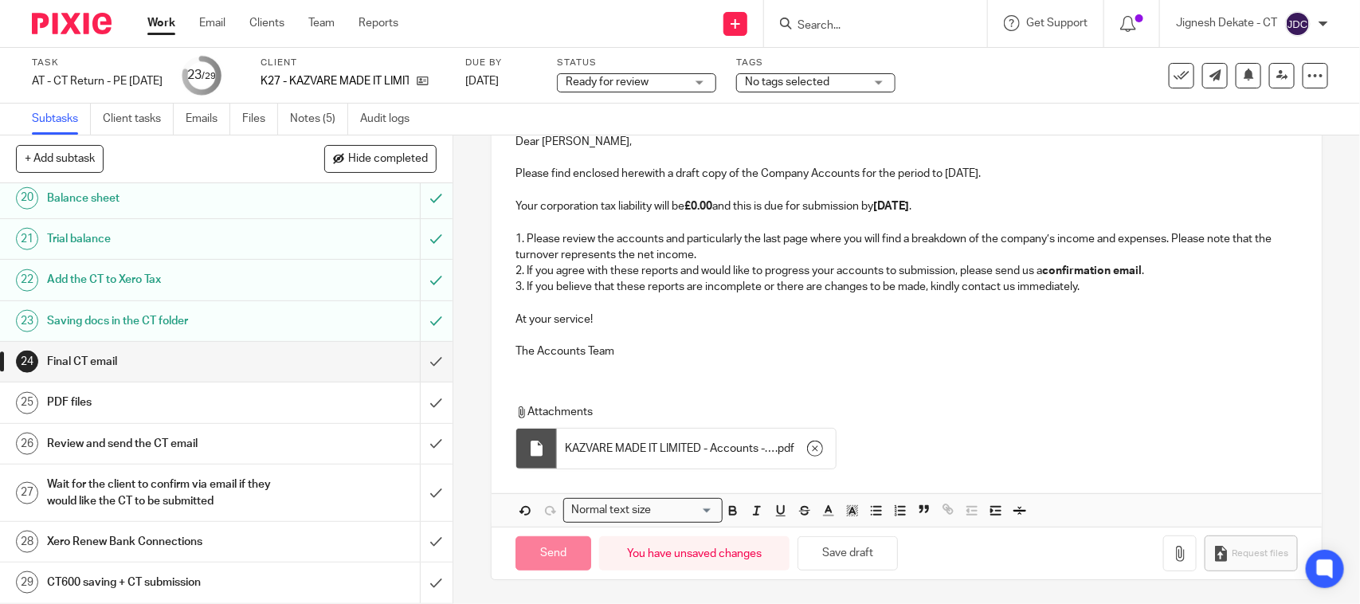
type input "Sent"
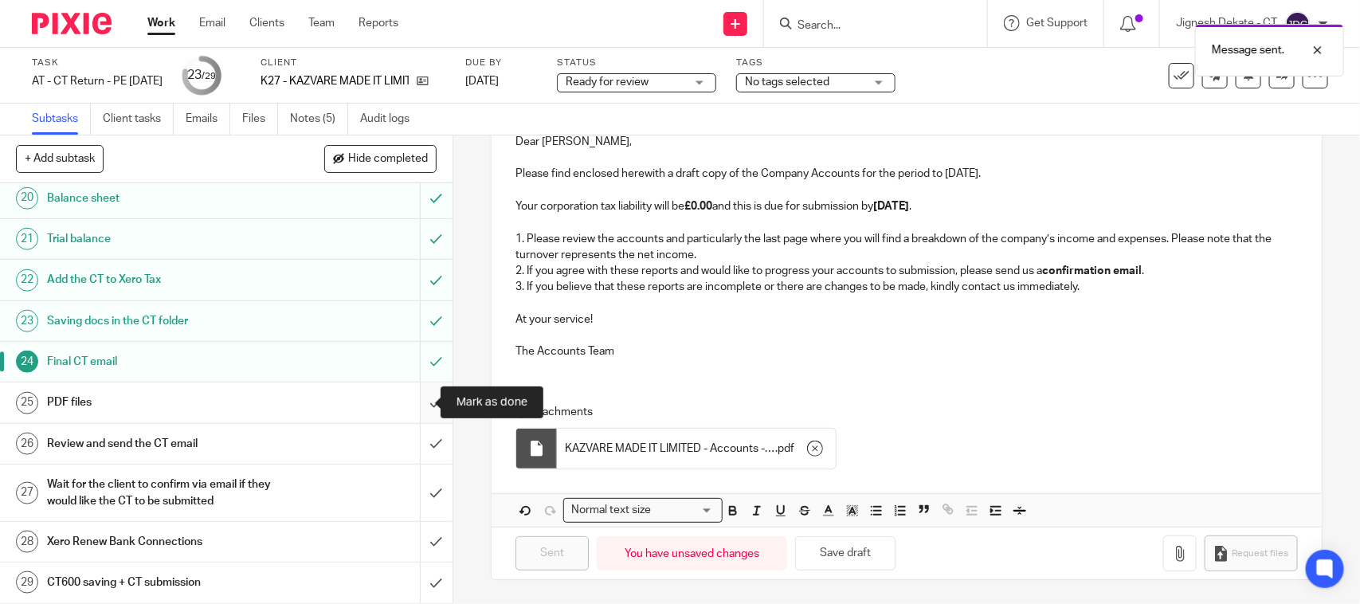
click at [420, 402] on input "submit" at bounding box center [226, 402] width 453 height 40
click at [411, 448] on input "submit" at bounding box center [226, 444] width 453 height 40
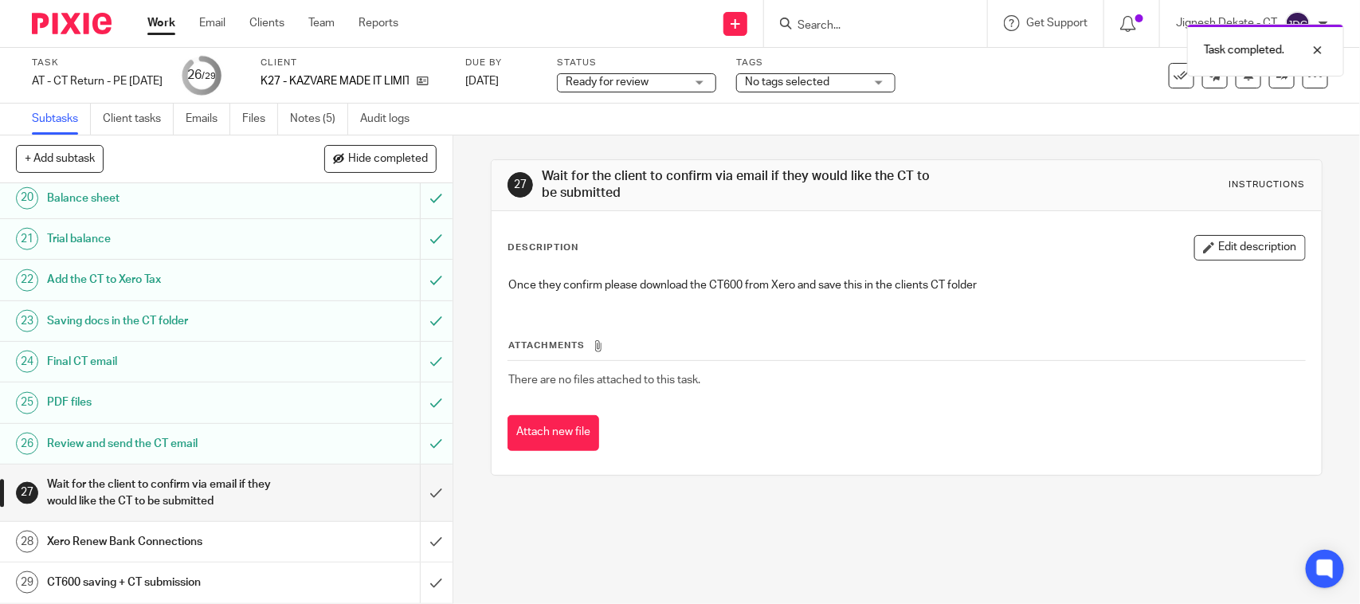
scroll to position [885, 0]
click at [203, 441] on h1 "Review and send the CT email" at bounding box center [166, 444] width 238 height 24
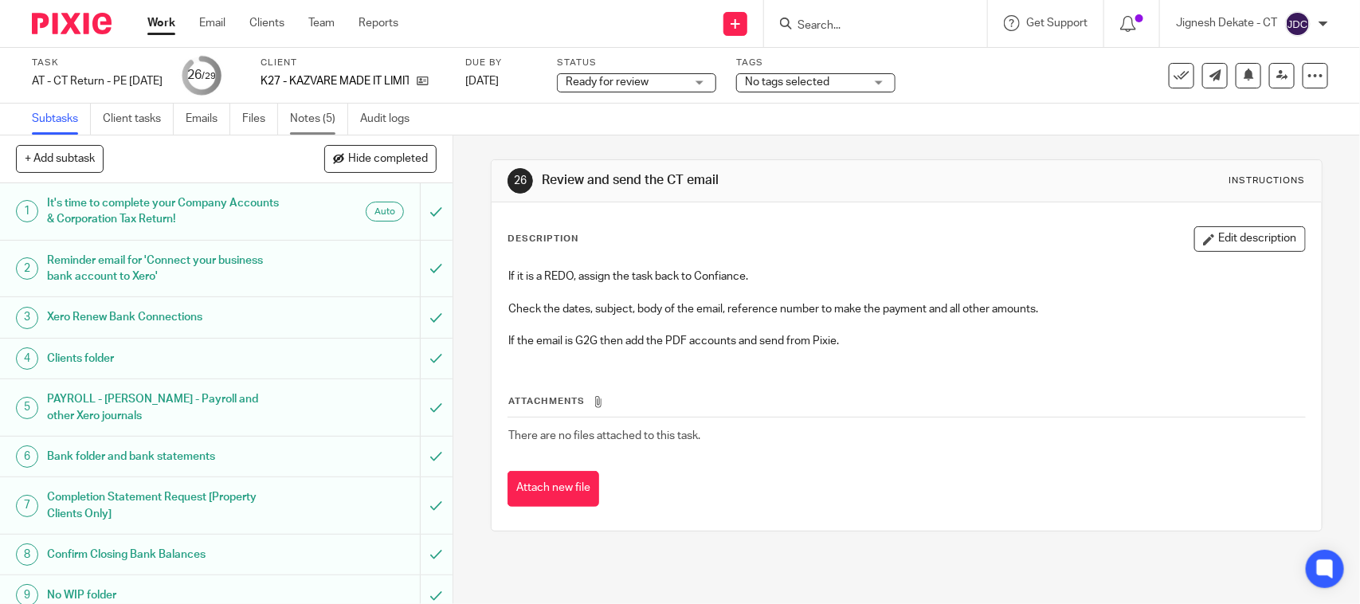
click at [324, 120] on link "Notes (5)" at bounding box center [319, 119] width 58 height 31
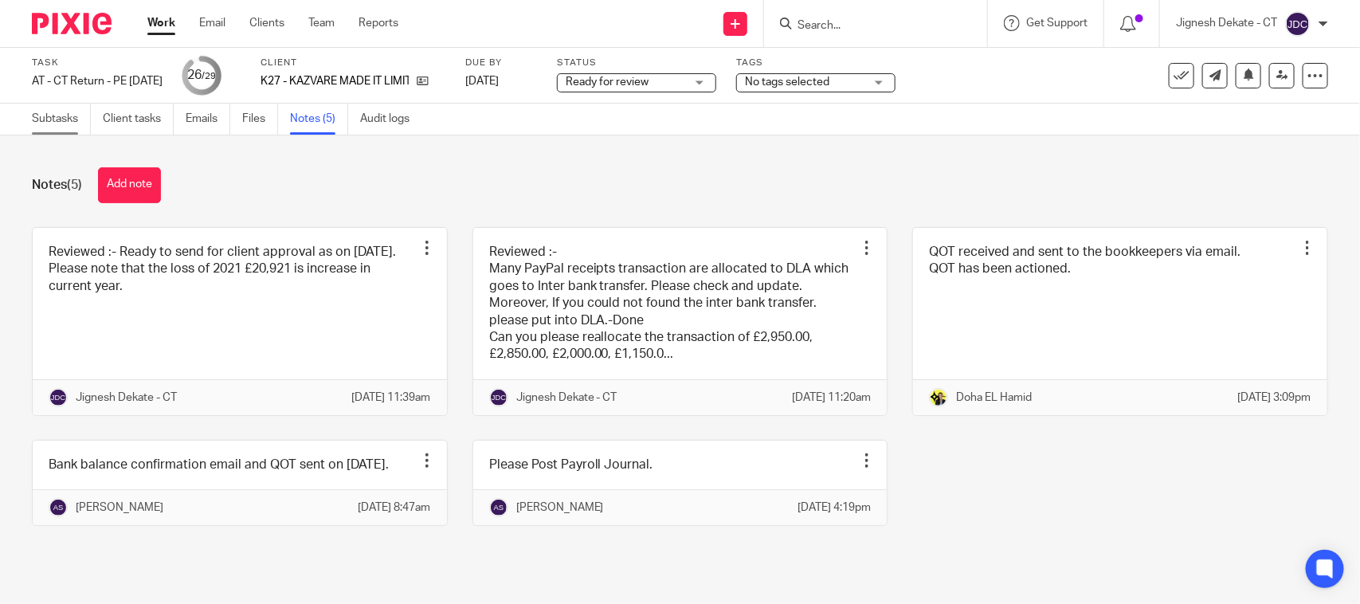
click at [77, 113] on link "Subtasks" at bounding box center [61, 119] width 59 height 31
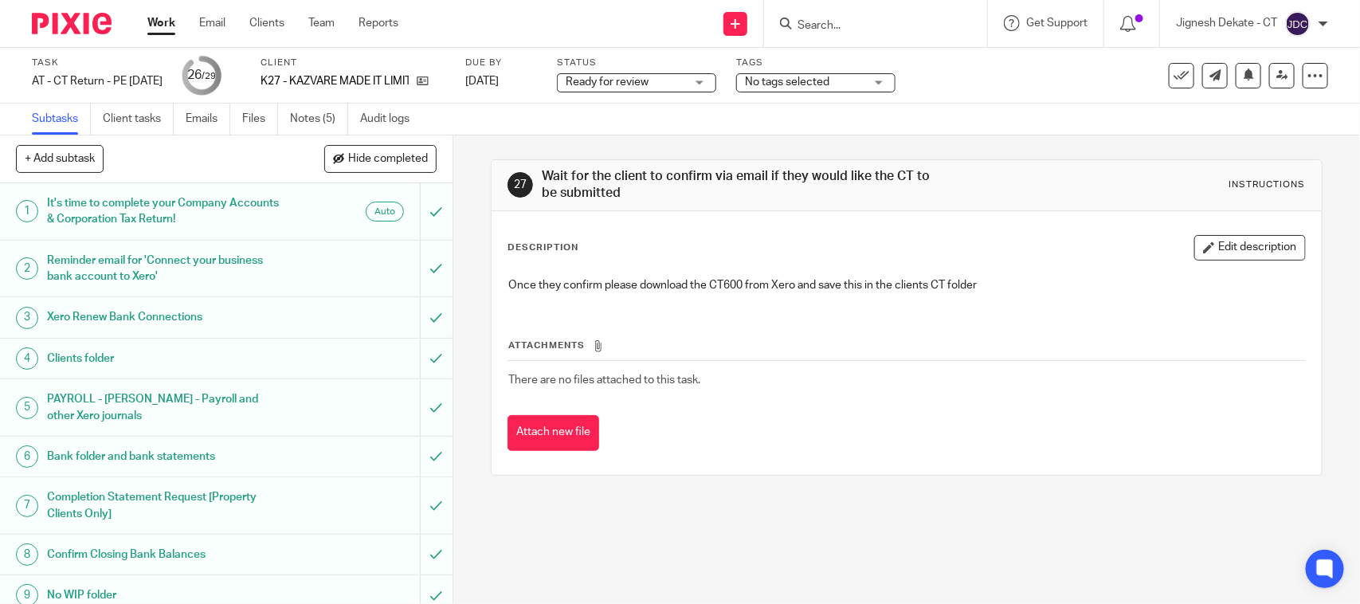
click at [685, 88] on span "Ready for review" at bounding box center [626, 82] width 120 height 17
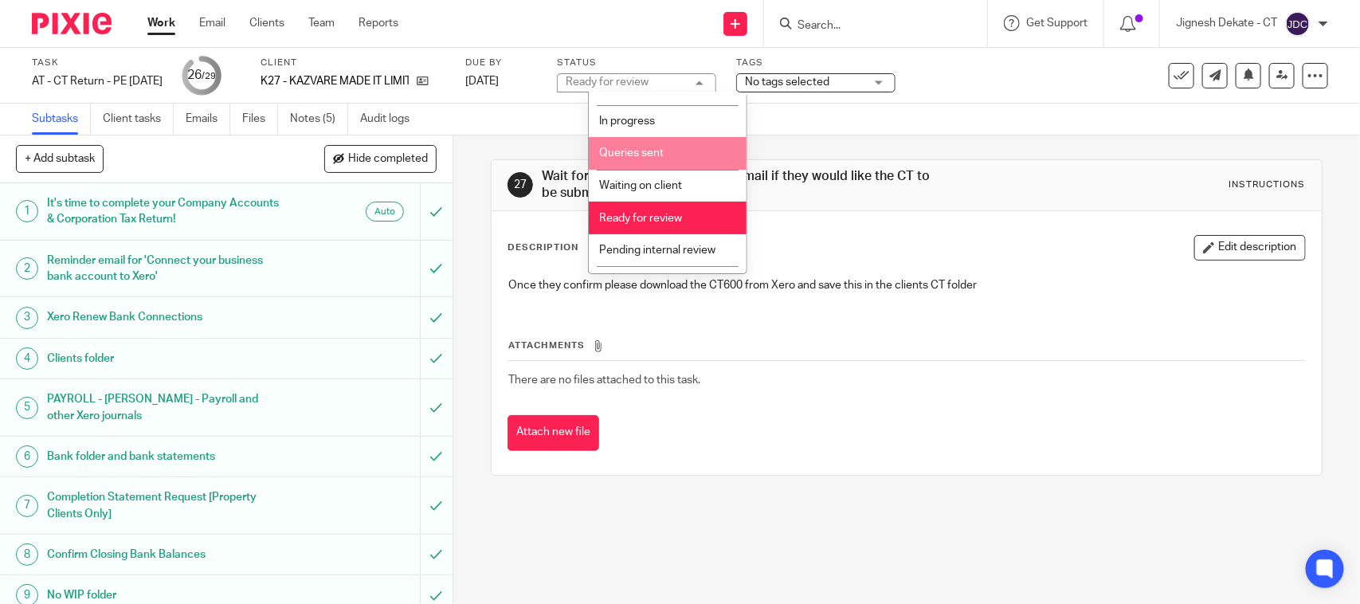
scroll to position [76, 0]
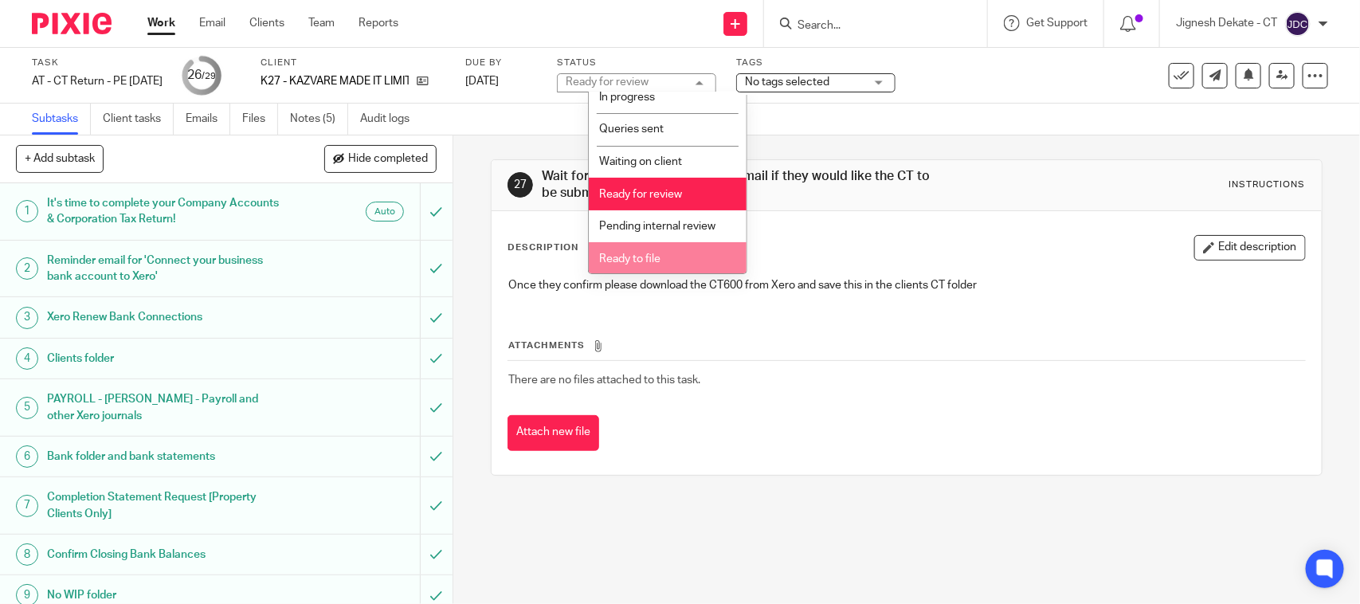
click at [647, 249] on li "Ready to file" at bounding box center [668, 258] width 158 height 33
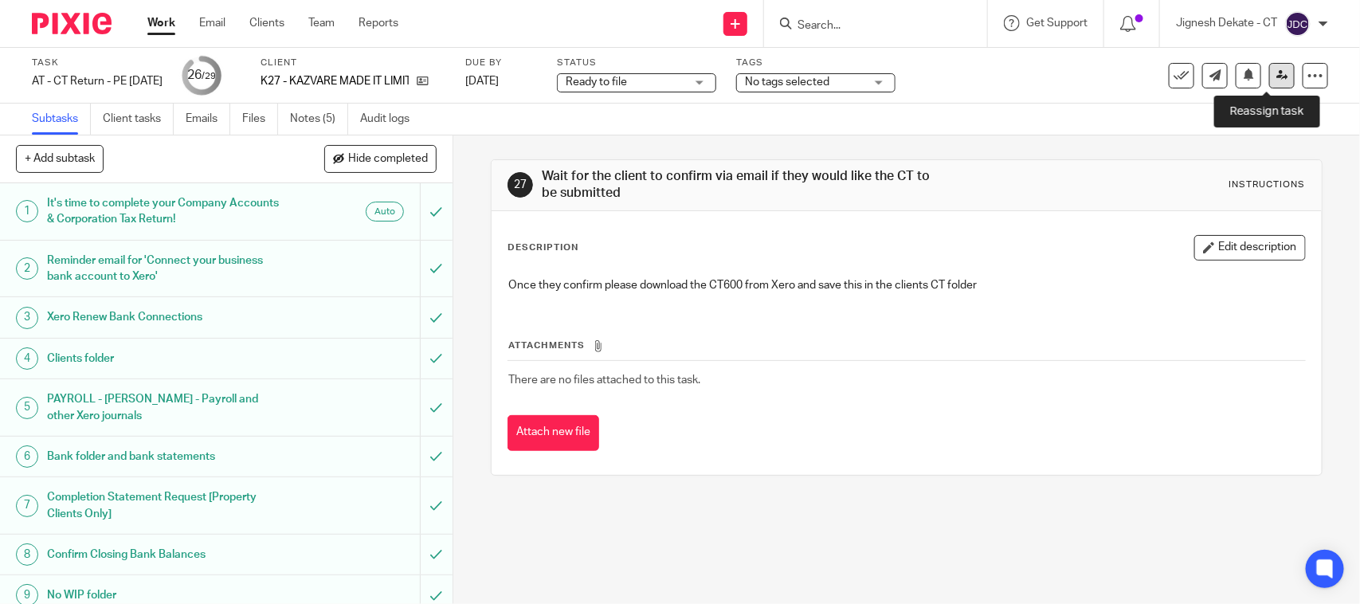
click at [1276, 78] on icon at bounding box center [1282, 75] width 12 height 12
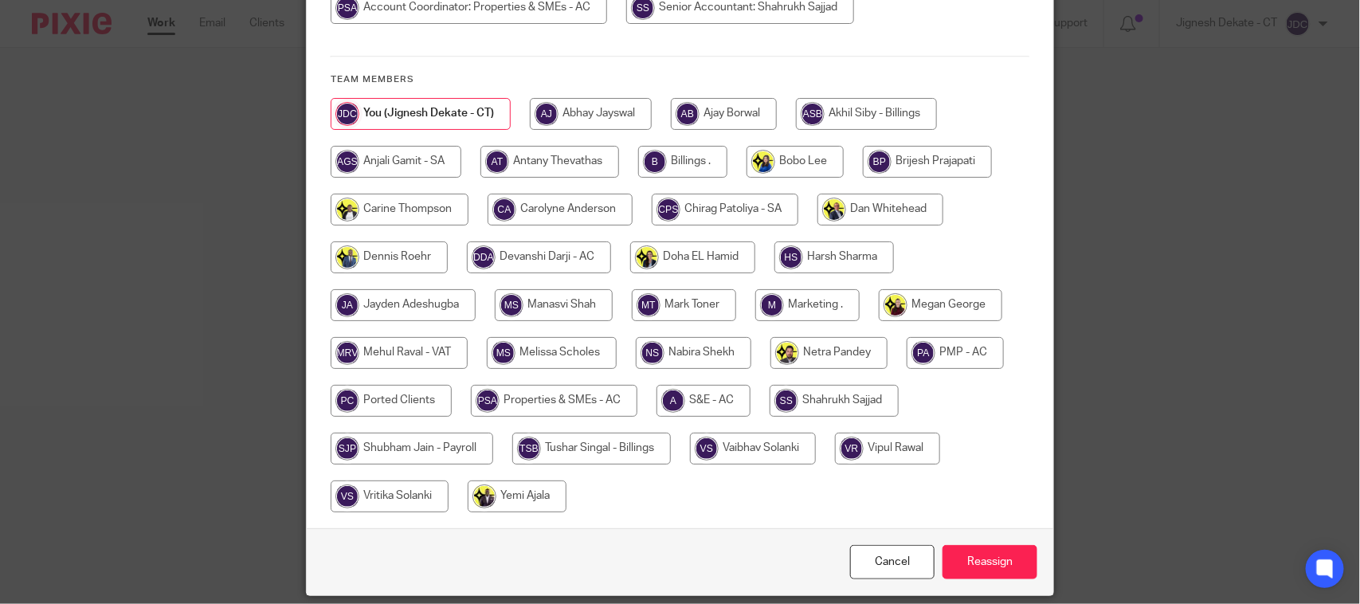
scroll to position [299, 0]
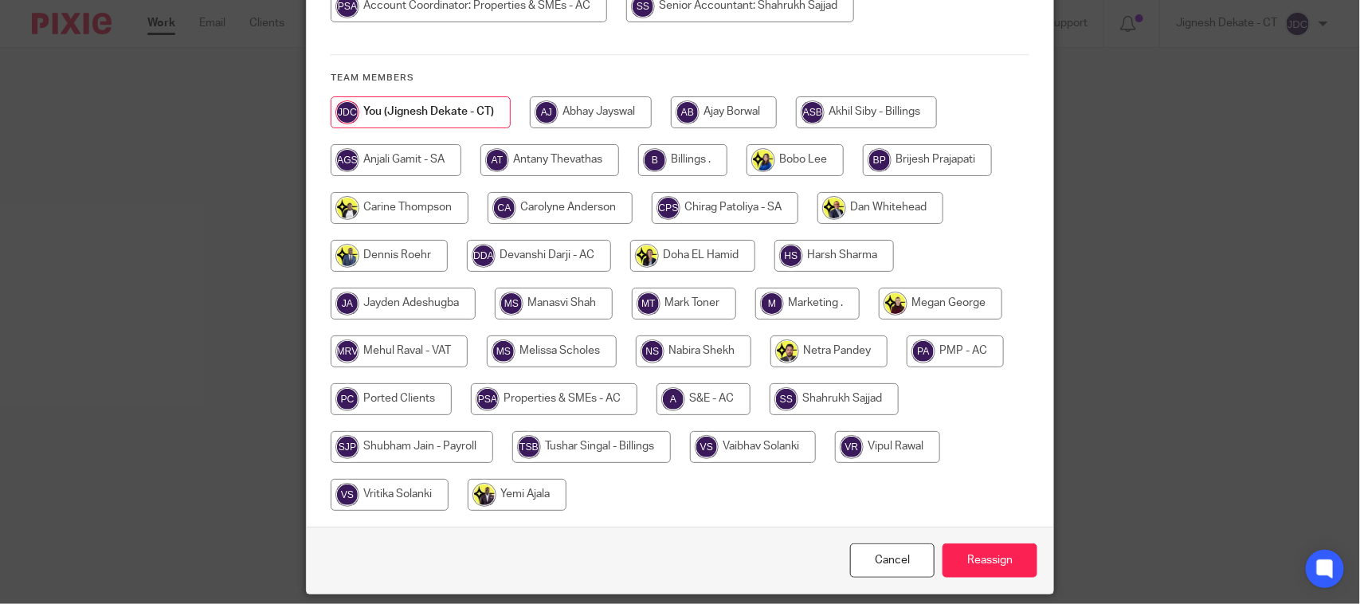
click at [688, 165] on input "radio" at bounding box center [682, 160] width 89 height 32
radio input "true"
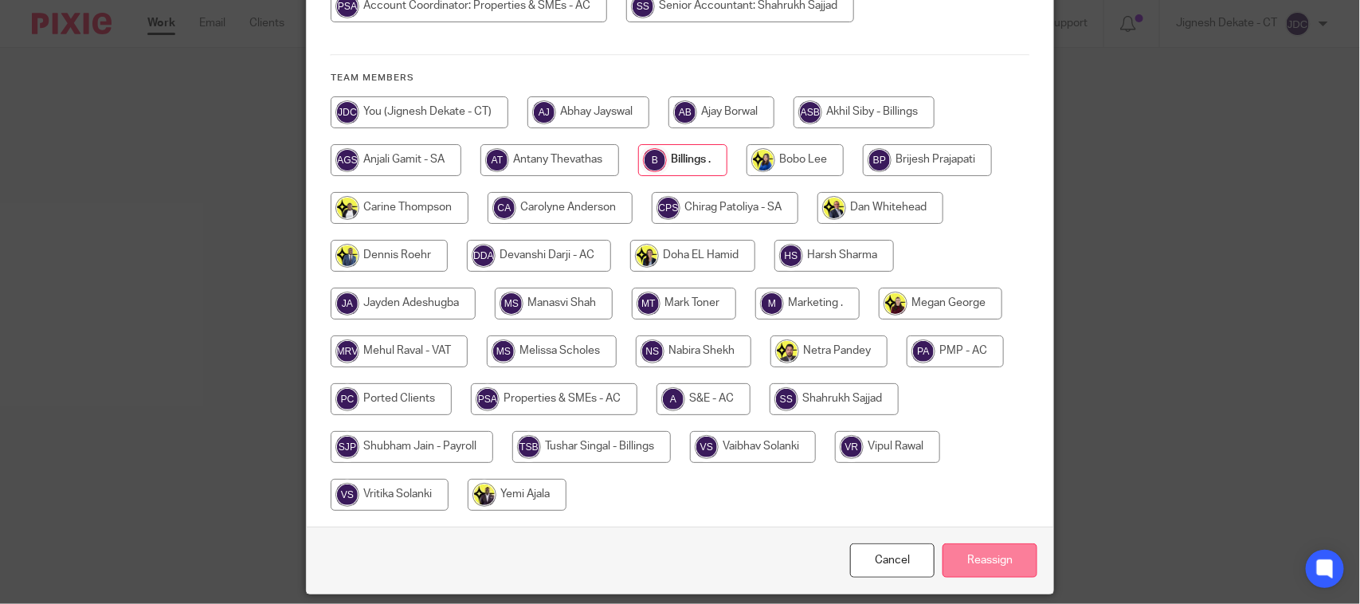
click at [952, 555] on input "Reassign" at bounding box center [990, 560] width 95 height 34
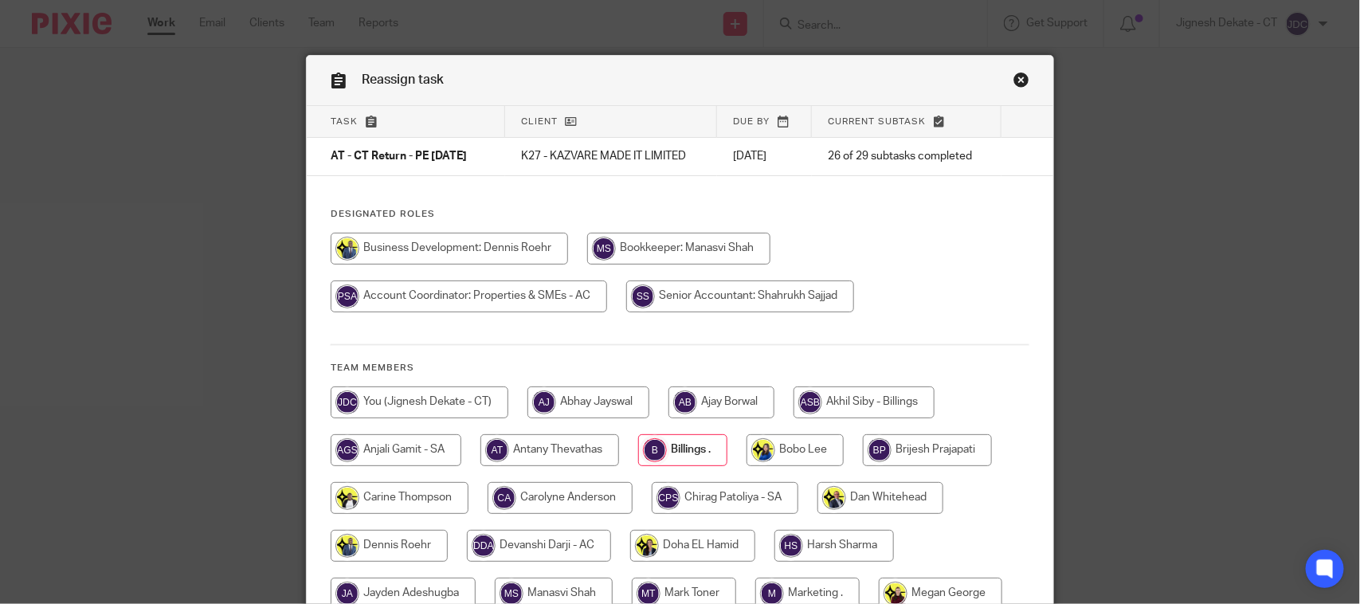
scroll to position [0, 0]
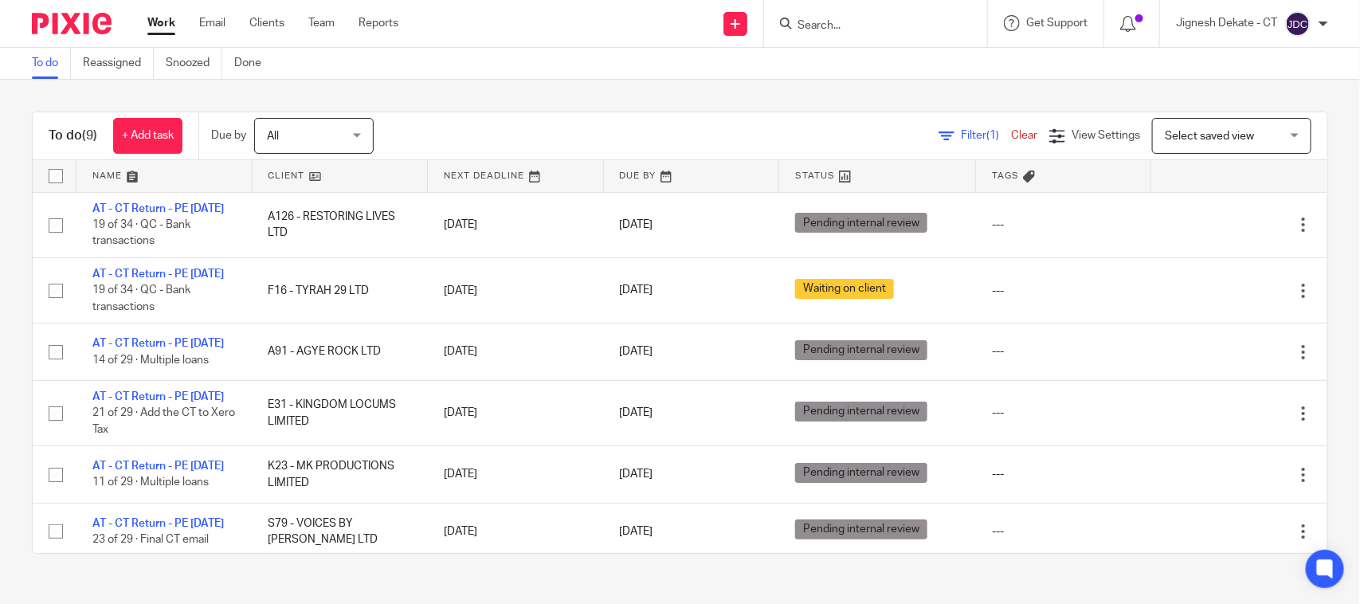
click at [786, 30] on div at bounding box center [873, 24] width 186 height 20
click at [813, 20] on input "Search" at bounding box center [867, 26] width 143 height 14
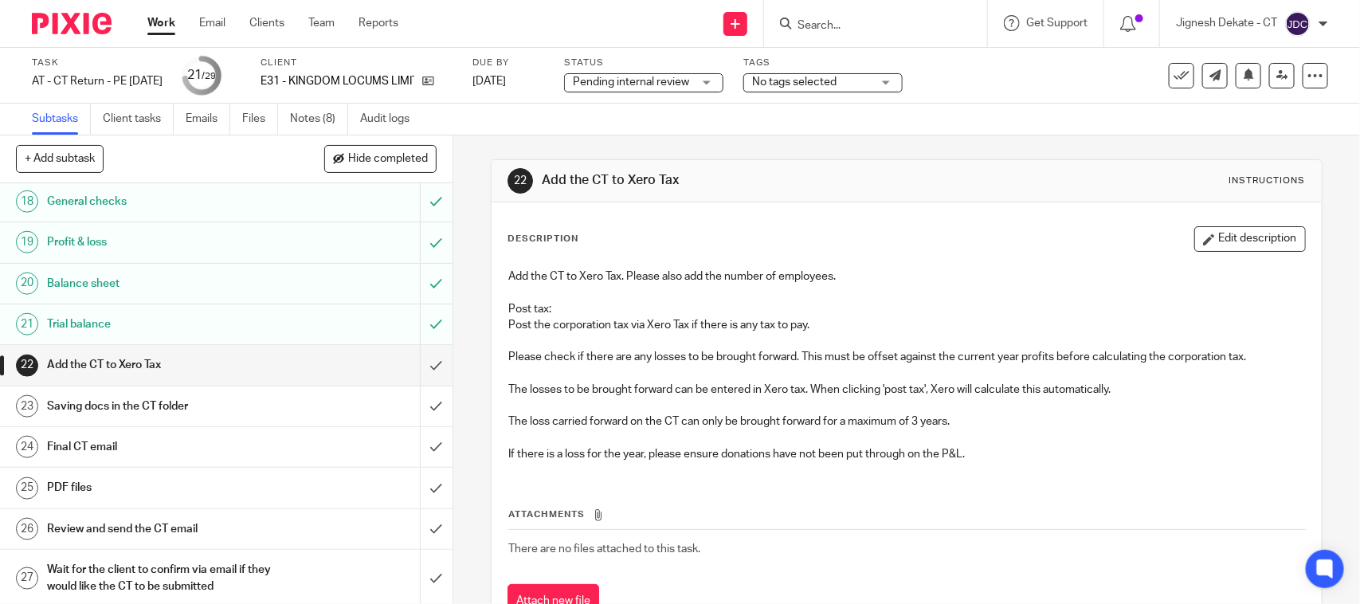
scroll to position [885, 0]
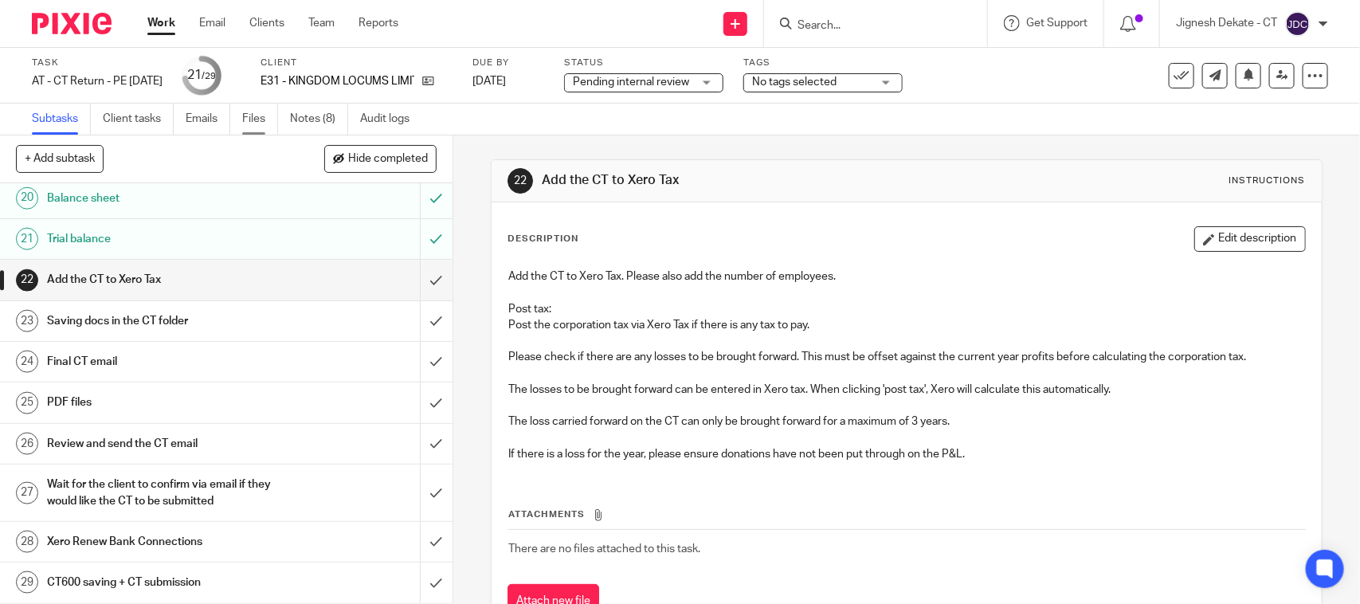
click at [245, 126] on link "Files" at bounding box center [260, 119] width 36 height 31
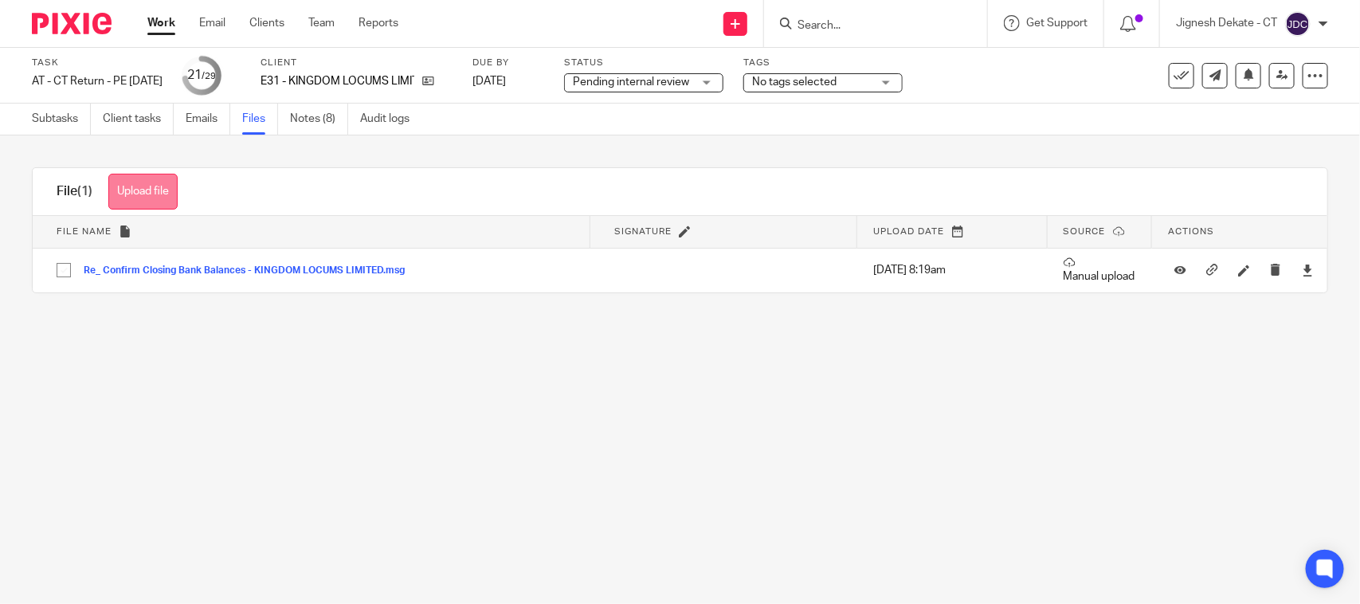
click at [154, 192] on button "Upload file" at bounding box center [142, 192] width 69 height 36
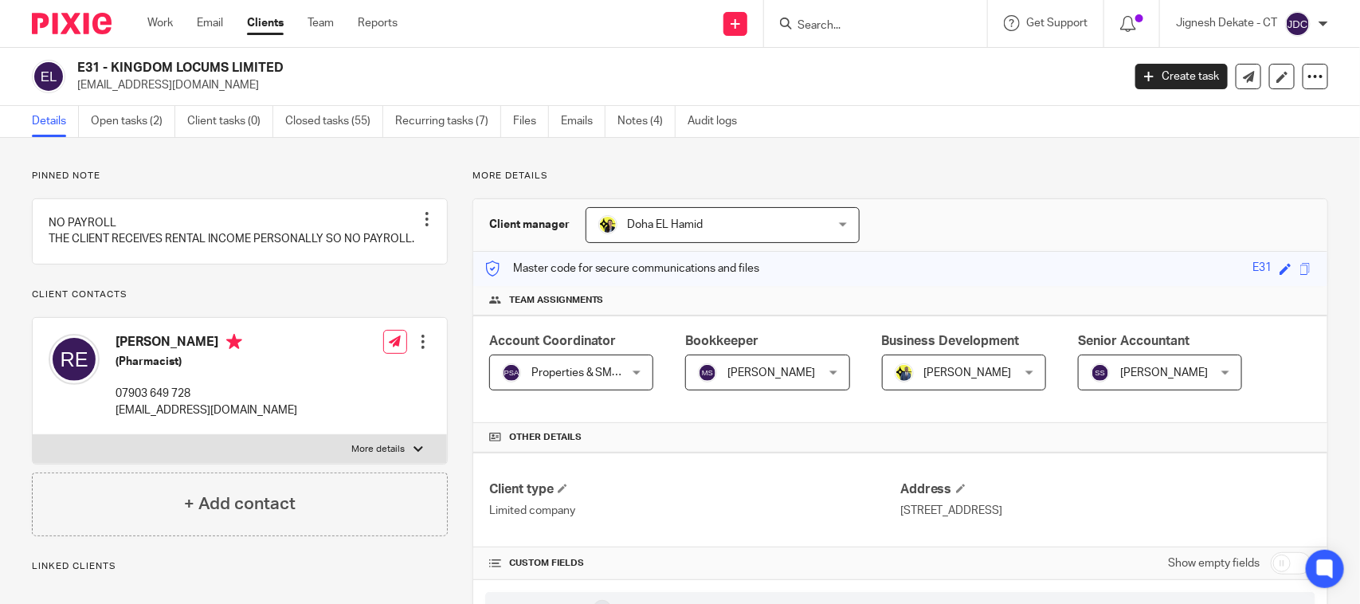
drag, startPoint x: 284, startPoint y: 65, endPoint x: 80, endPoint y: 64, distance: 204.0
click at [80, 64] on h2 "E31 - KINGDOM LOCUMS LIMITED" at bounding box center [490, 68] width 827 height 17
copy h2 "E31 - KINGDOM LOCUMS LIMITED"
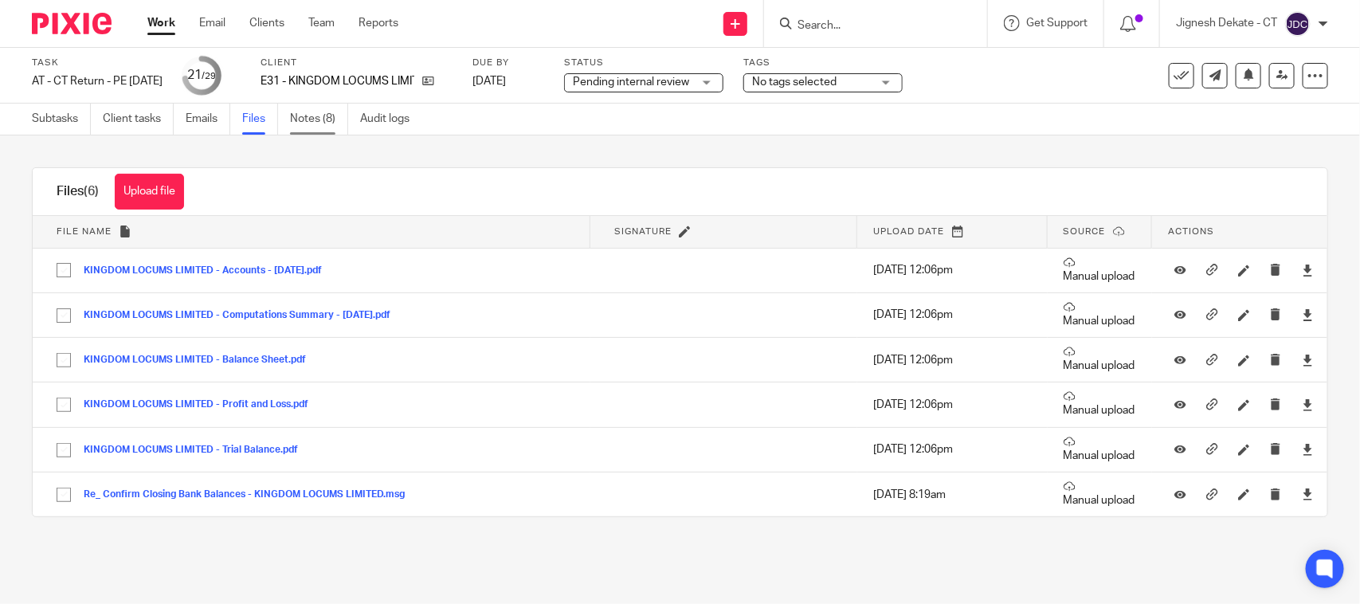
click at [307, 122] on link "Notes (8)" at bounding box center [319, 119] width 58 height 31
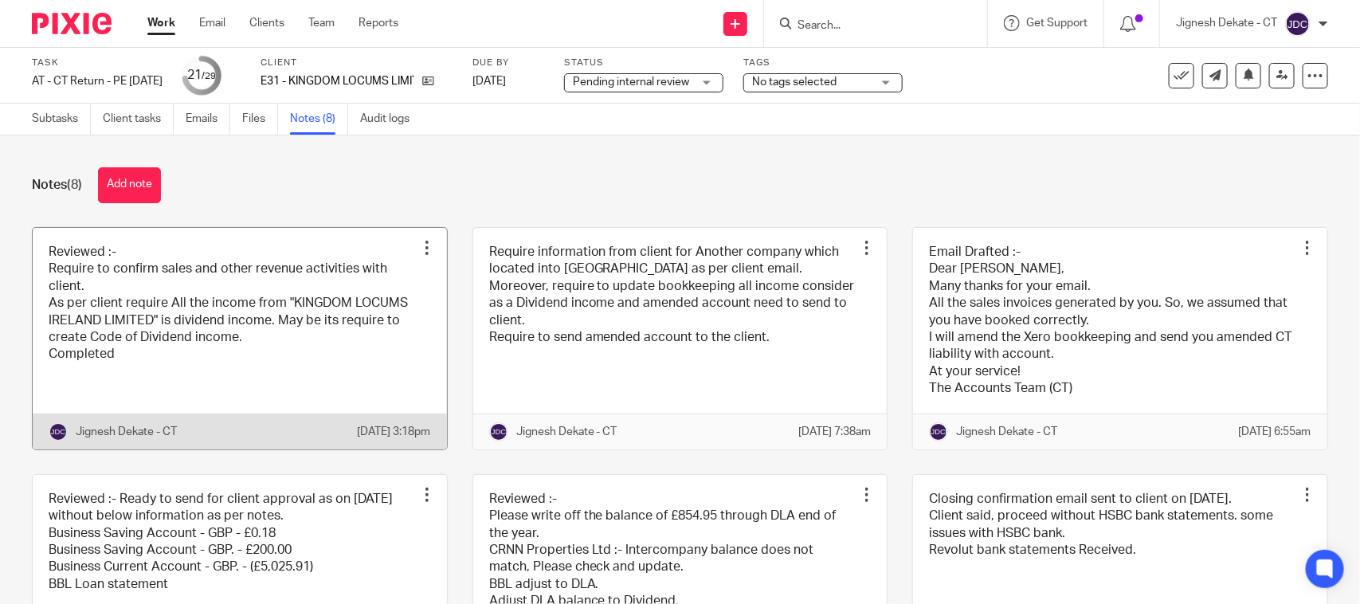
click at [147, 317] on link at bounding box center [240, 338] width 414 height 221
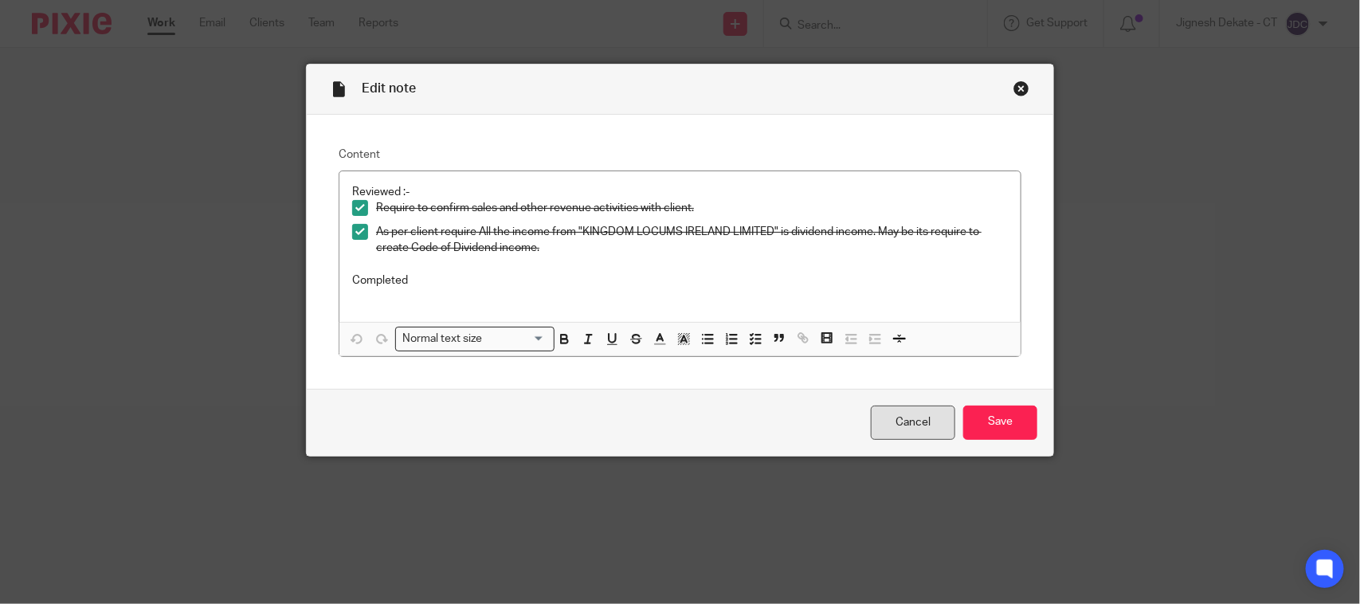
click at [891, 421] on link "Cancel" at bounding box center [913, 423] width 84 height 34
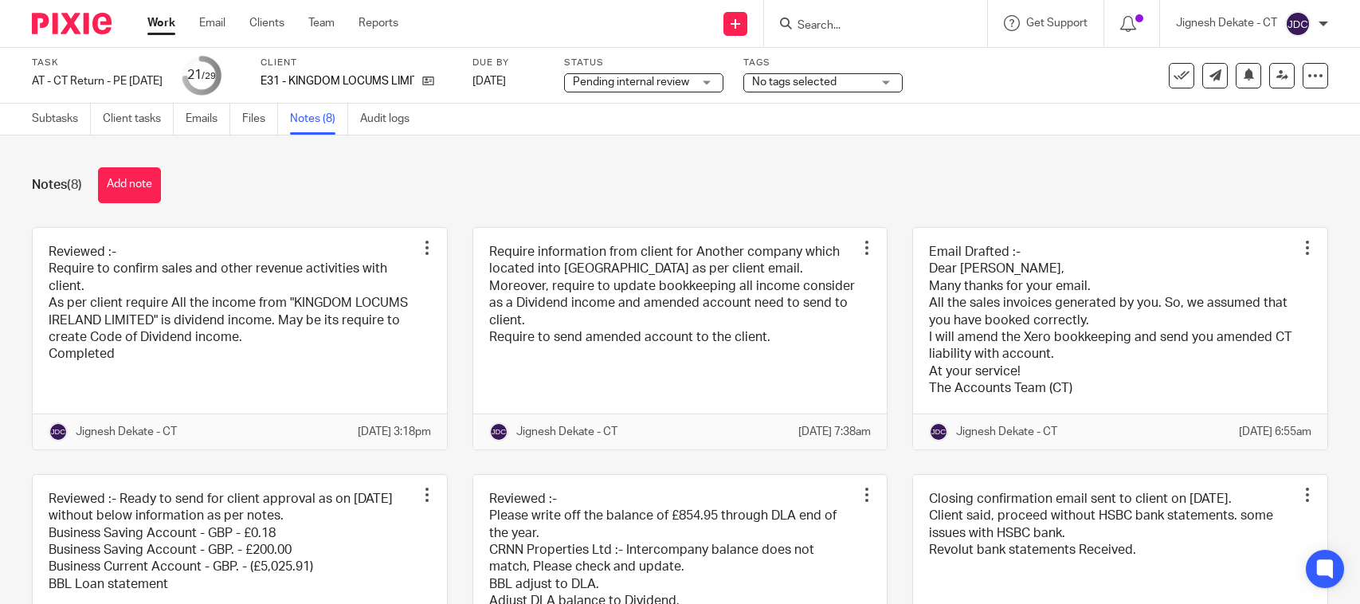
click at [122, 185] on button "Add note" at bounding box center [129, 185] width 63 height 36
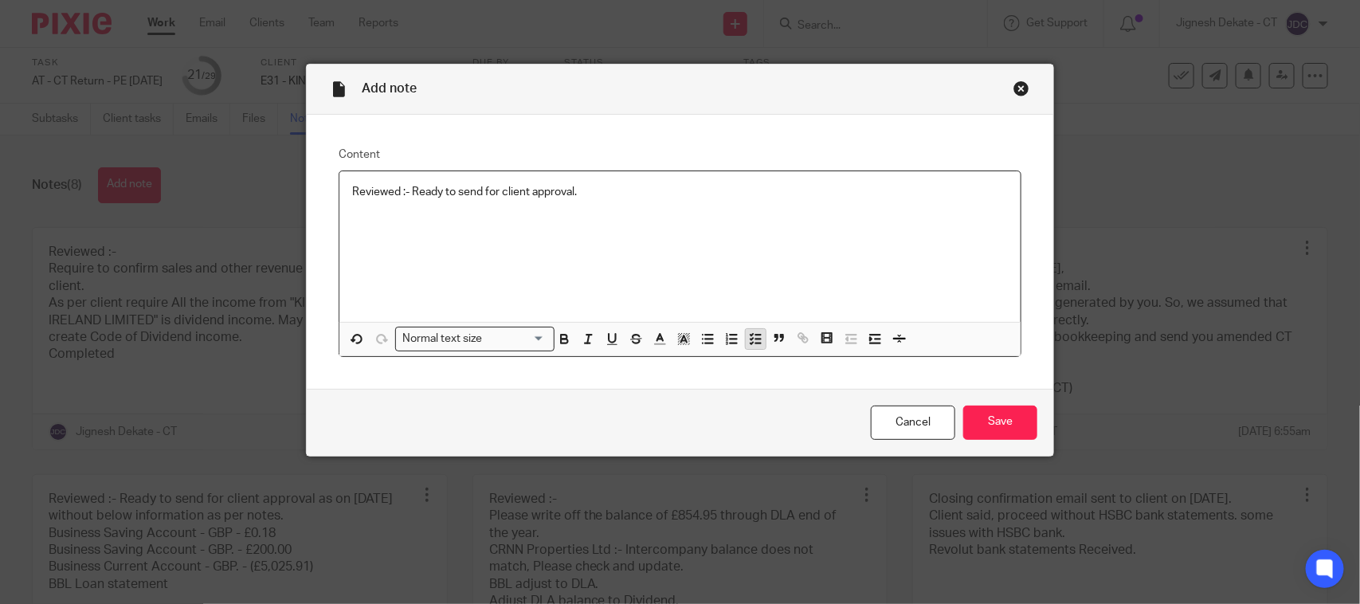
click at [751, 334] on polyline "button" at bounding box center [752, 335] width 2 height 2
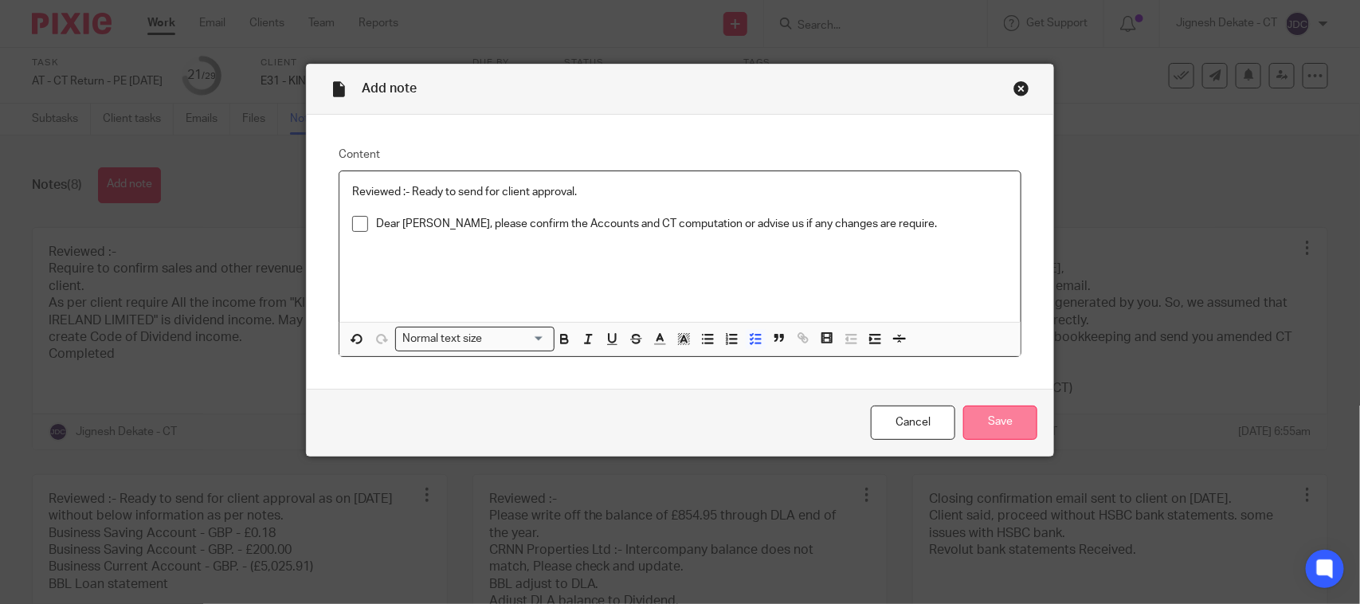
click at [977, 415] on input "Save" at bounding box center [1000, 423] width 74 height 34
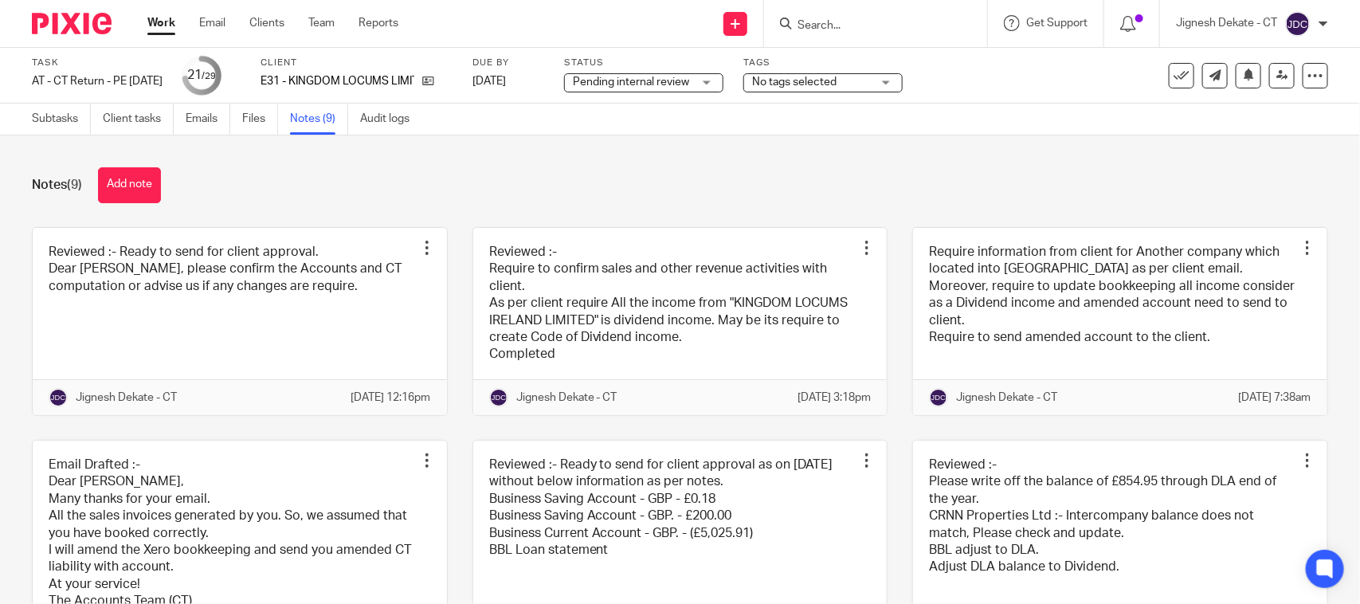
click at [809, 12] on div at bounding box center [875, 23] width 223 height 47
drag, startPoint x: 813, startPoint y: 16, endPoint x: 830, endPoint y: 29, distance: 21.0
click at [814, 16] on form at bounding box center [881, 24] width 170 height 20
click at [833, 29] on input "Search" at bounding box center [867, 26] width 143 height 14
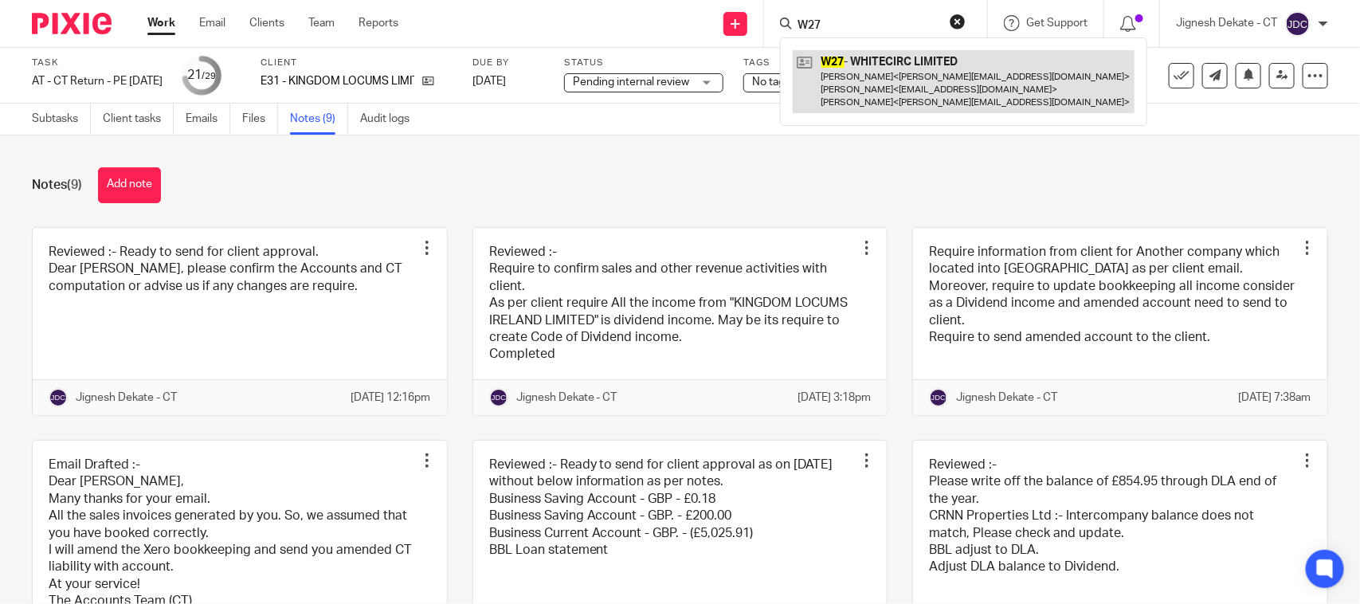
type input "W27"
click at [834, 70] on link at bounding box center [964, 81] width 342 height 63
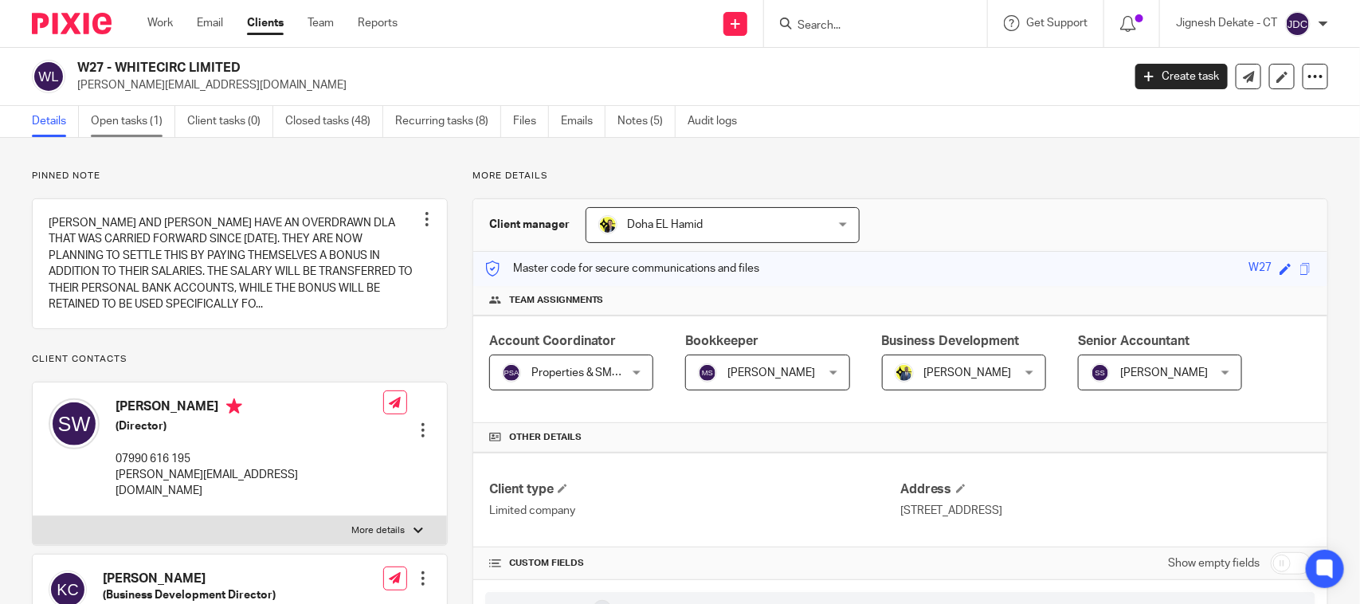
click at [149, 125] on link "Open tasks (1)" at bounding box center [133, 121] width 84 height 31
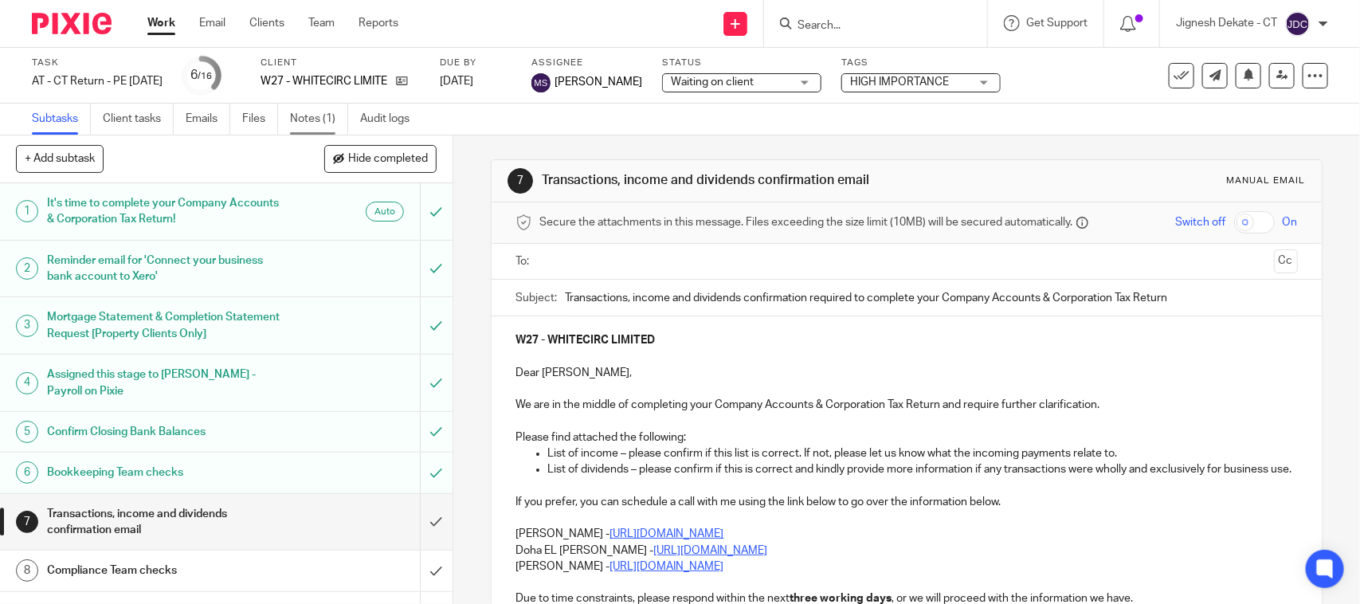
click at [319, 114] on link "Notes (1)" at bounding box center [319, 119] width 58 height 31
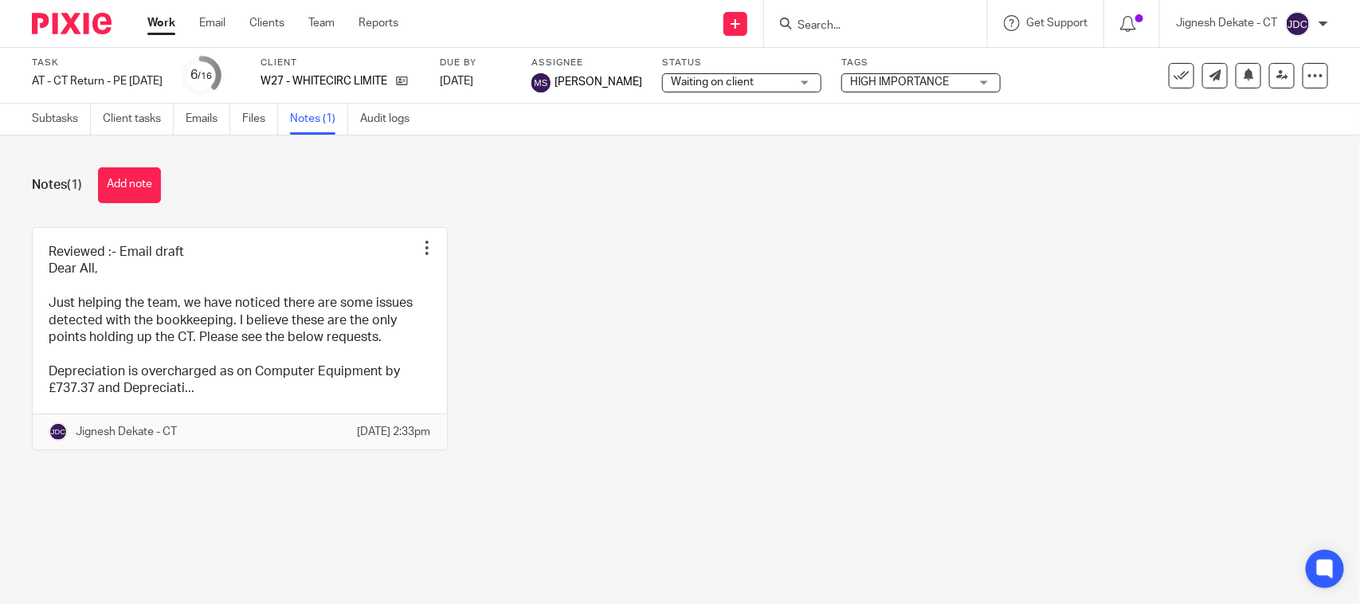
click at [185, 347] on link at bounding box center [240, 338] width 414 height 221
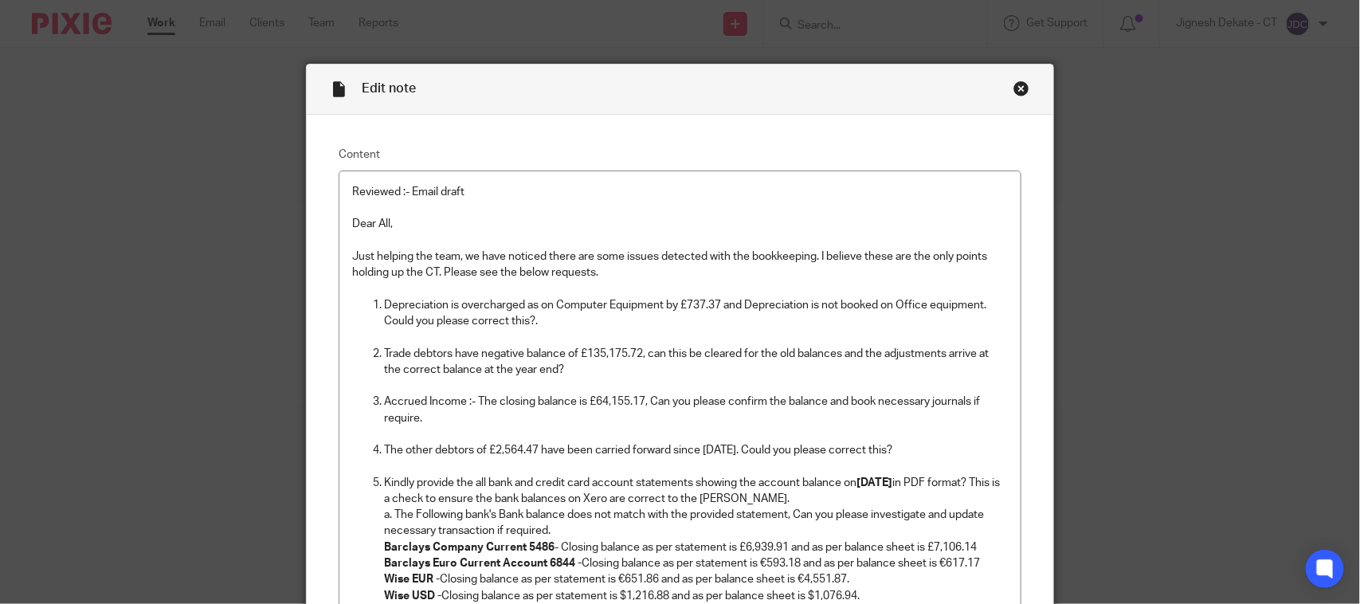
click at [1018, 89] on div "Close this dialog window" at bounding box center [1021, 88] width 16 height 16
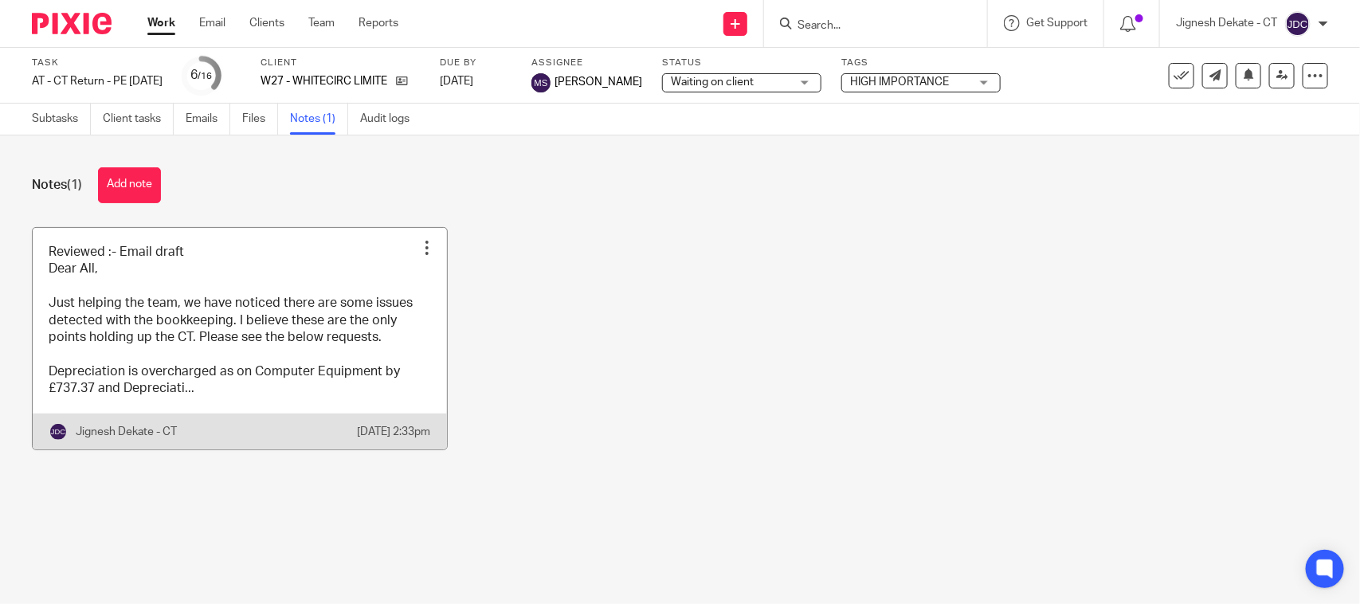
click at [220, 347] on link at bounding box center [240, 338] width 414 height 221
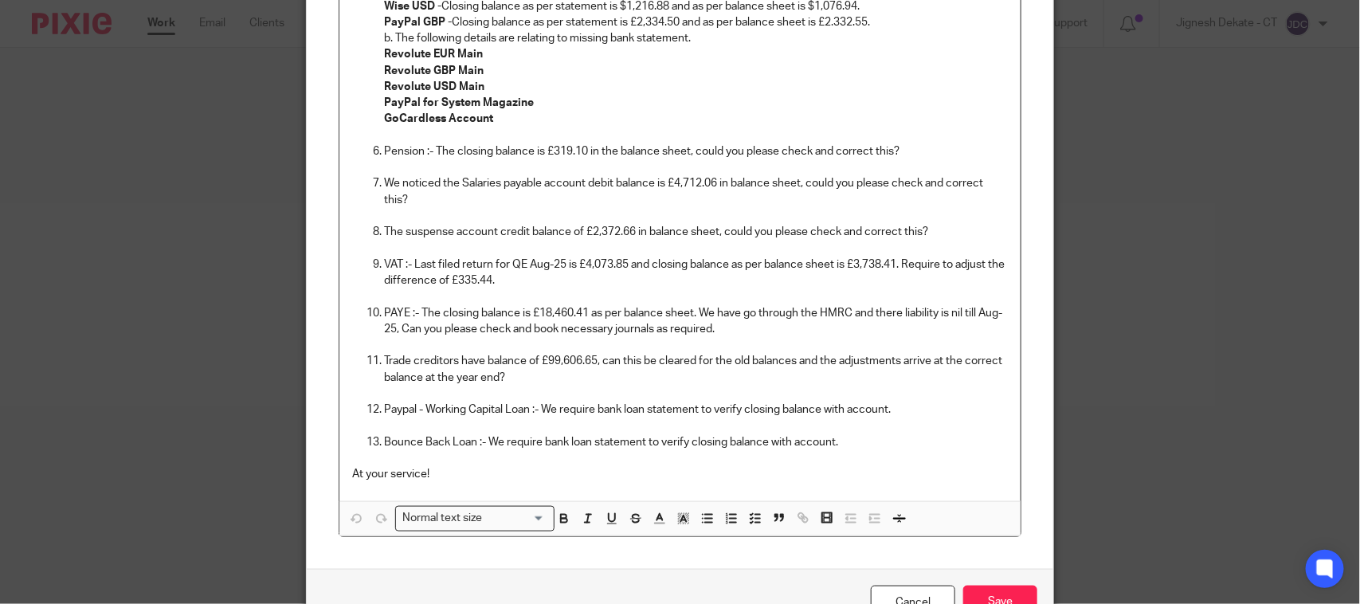
scroll to position [598, 0]
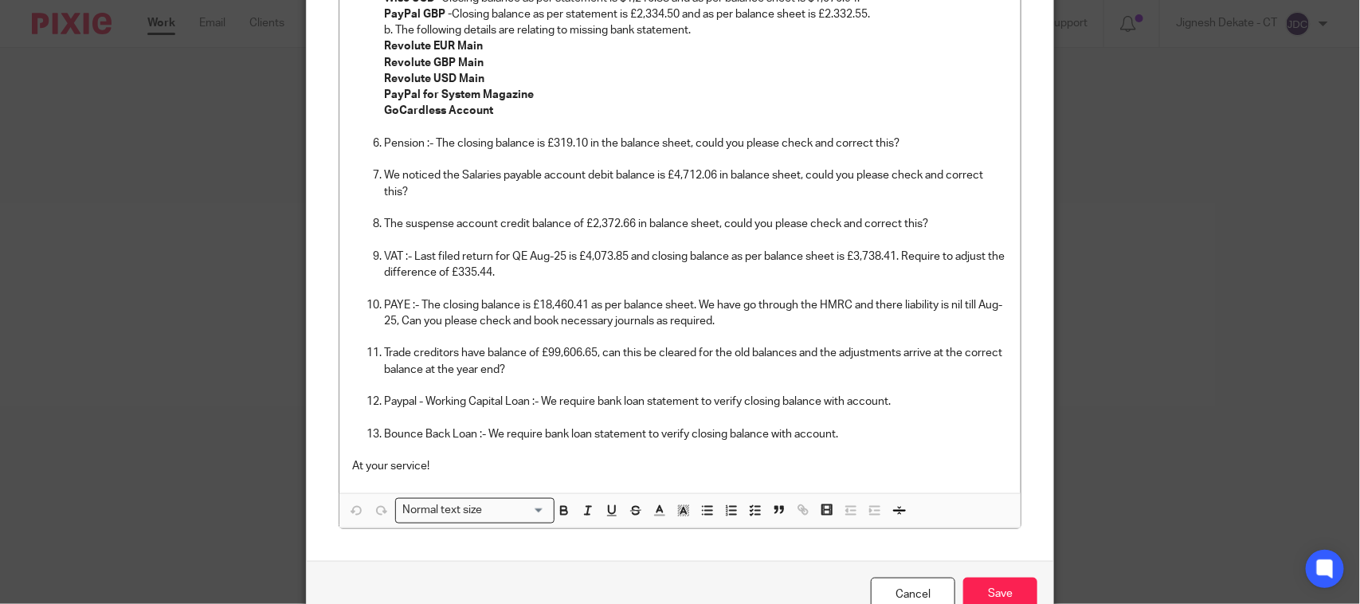
click at [663, 138] on p "Pension :- The closing balance is £319.10 in the balance sheet, could you pleas…" at bounding box center [696, 143] width 624 height 16
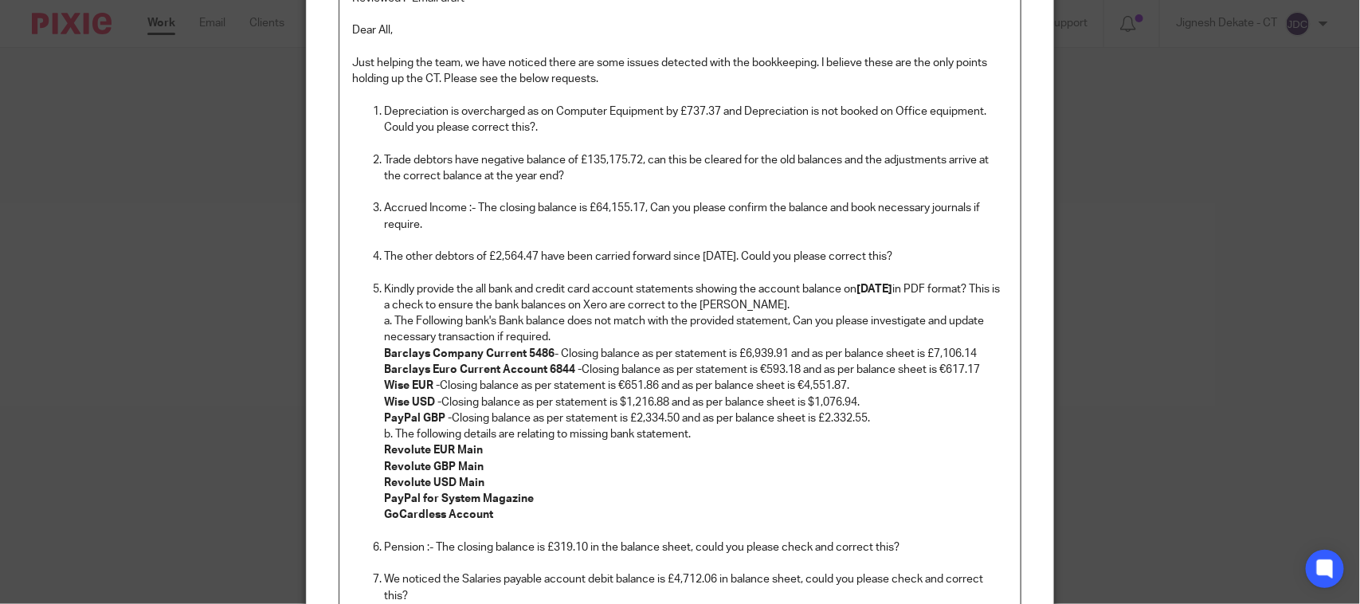
scroll to position [100, 0]
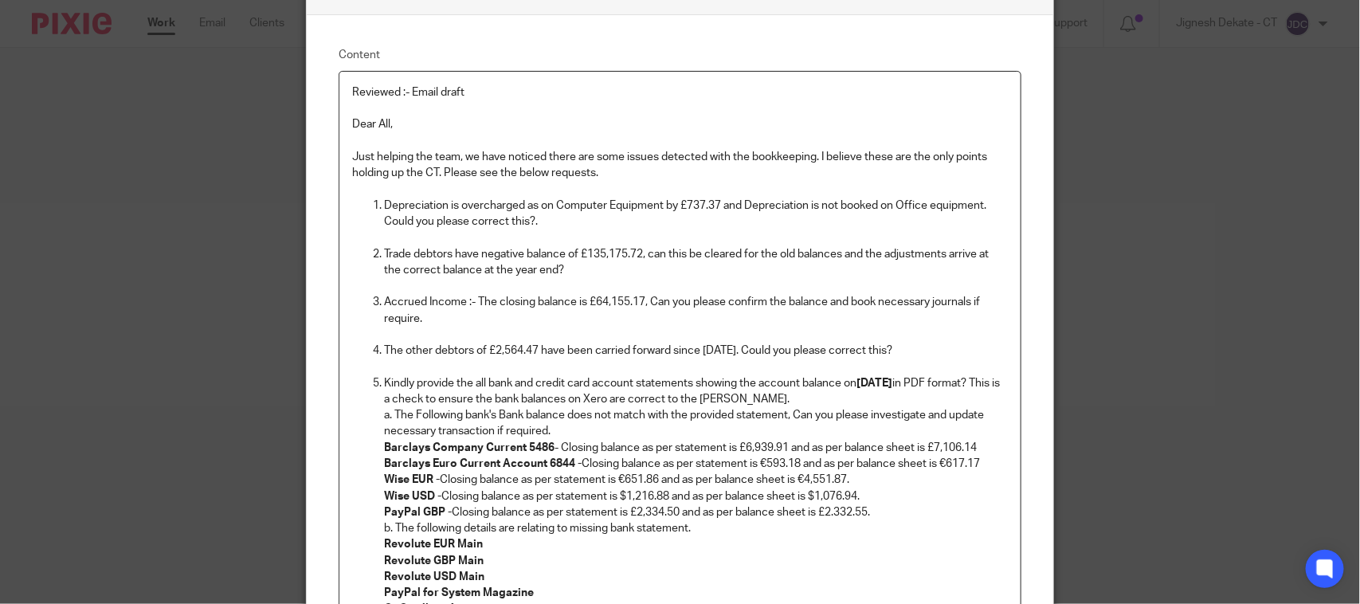
click at [551, 224] on p "Depreciation is overcharged as on Computer Equipment by £737.37 and Depreciatio…" at bounding box center [696, 214] width 624 height 33
click at [446, 283] on p at bounding box center [680, 286] width 656 height 16
click at [543, 216] on p "Depreciation is overcharged as on Computer Equipment by £737.37 and Depreciatio…" at bounding box center [696, 214] width 624 height 33
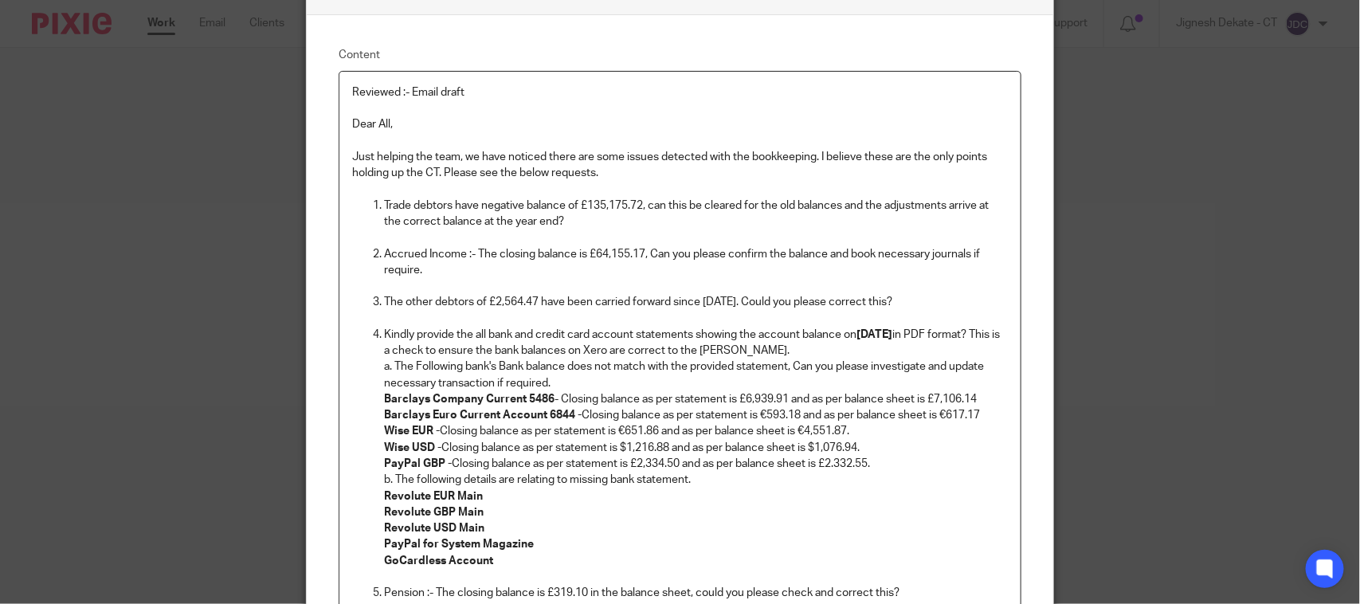
click at [611, 176] on p "Just helping the team, we have noticed there are some issues detected with the …" at bounding box center [680, 165] width 656 height 33
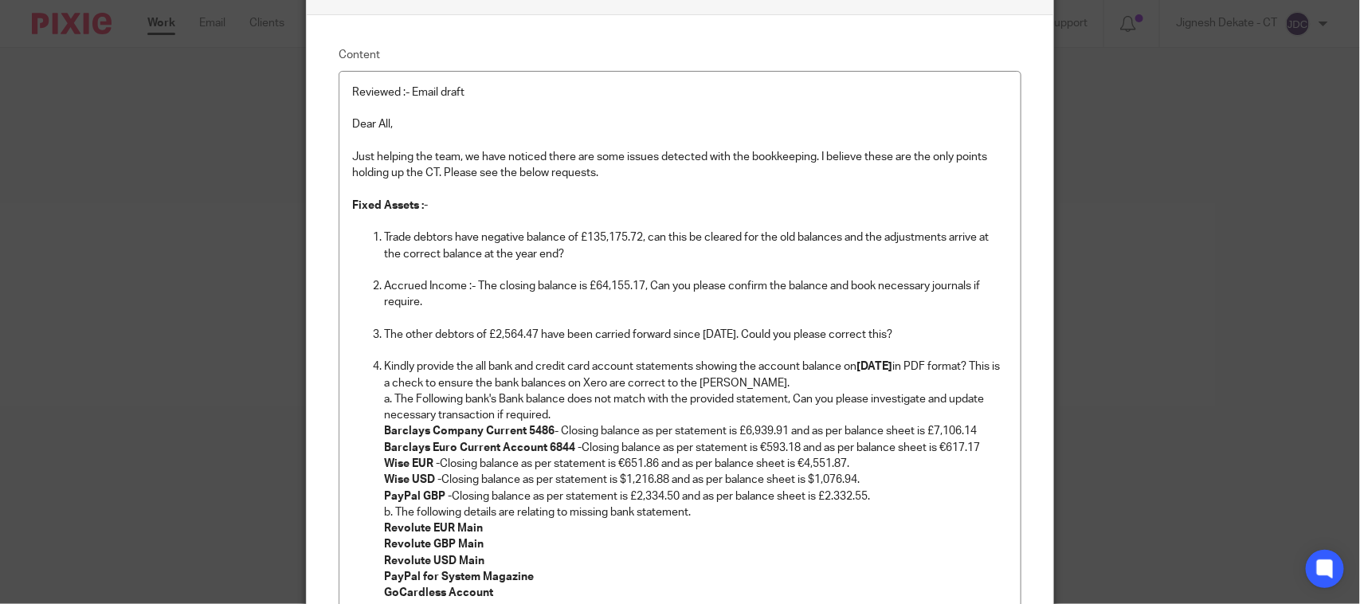
click at [430, 204] on p "Fixed Assets :-" at bounding box center [680, 206] width 656 height 16
click at [571, 249] on p "Trade debtors have negative balance of £135,175.72, can this be cleared for the…" at bounding box center [696, 245] width 624 height 33
click at [450, 300] on p "Accrued Income :- The closing balance is £64,155.17, Can you please confirm the…" at bounding box center [696, 294] width 624 height 33
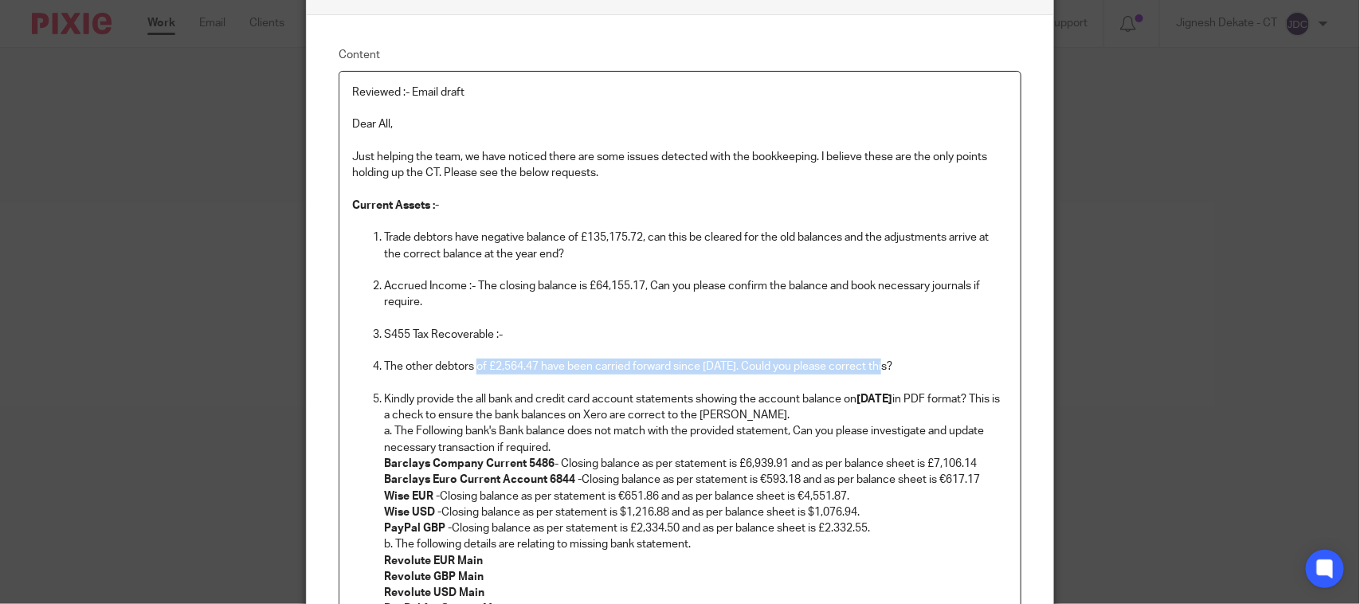
drag, startPoint x: 890, startPoint y: 364, endPoint x: 471, endPoint y: 367, distance: 419.1
click at [471, 367] on p "The other debtors of £2,564.47 have been carried forward since [DATE]. Could yo…" at bounding box center [696, 367] width 624 height 16
copy p "of £2,564.47 have been carried forward since 2022. Could you please correct thi…"
click at [502, 335] on p "S455 Tax Recoverable :-" at bounding box center [696, 335] width 624 height 16
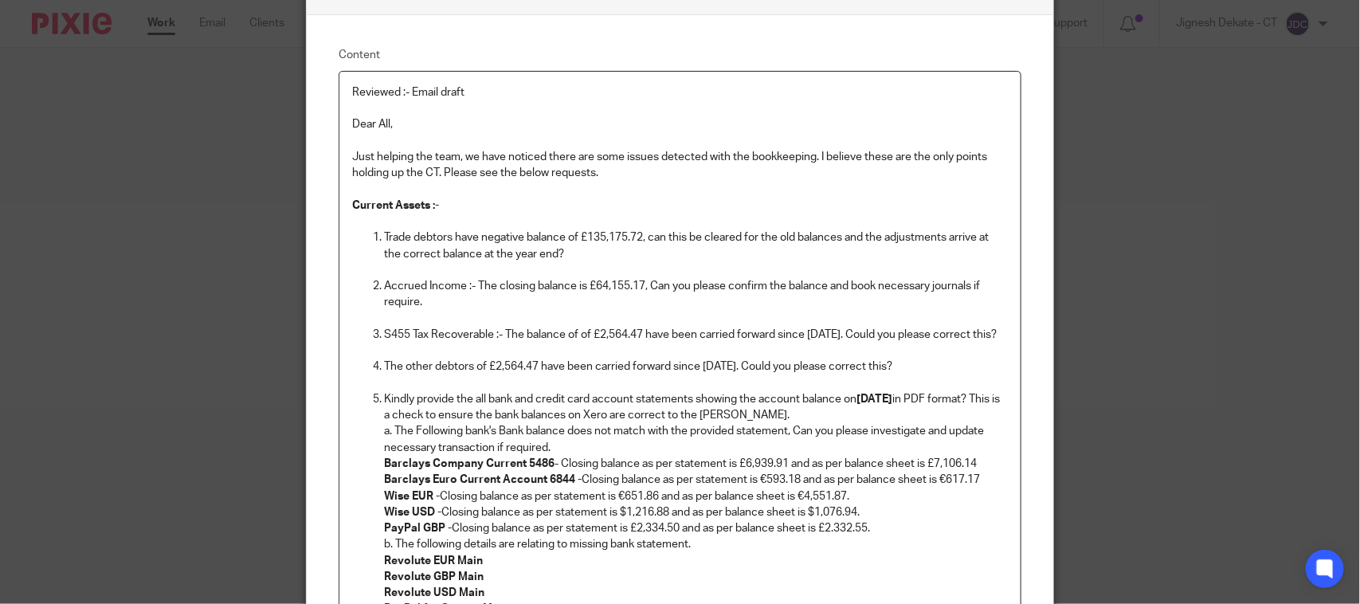
click at [590, 329] on p "S455 Tax Recoverable :- The balance of of £2,564.47 have been carried forward s…" at bounding box center [696, 335] width 624 height 16
click at [612, 336] on p "S455 Tax Recoverable :- The balance of £2,564.47 have been carried forward sinc…" at bounding box center [696, 335] width 624 height 16
click at [715, 369] on p "The other debtors of £2,564.47 have been carried forward since [DATE]. Could yo…" at bounding box center [696, 367] width 624 height 16
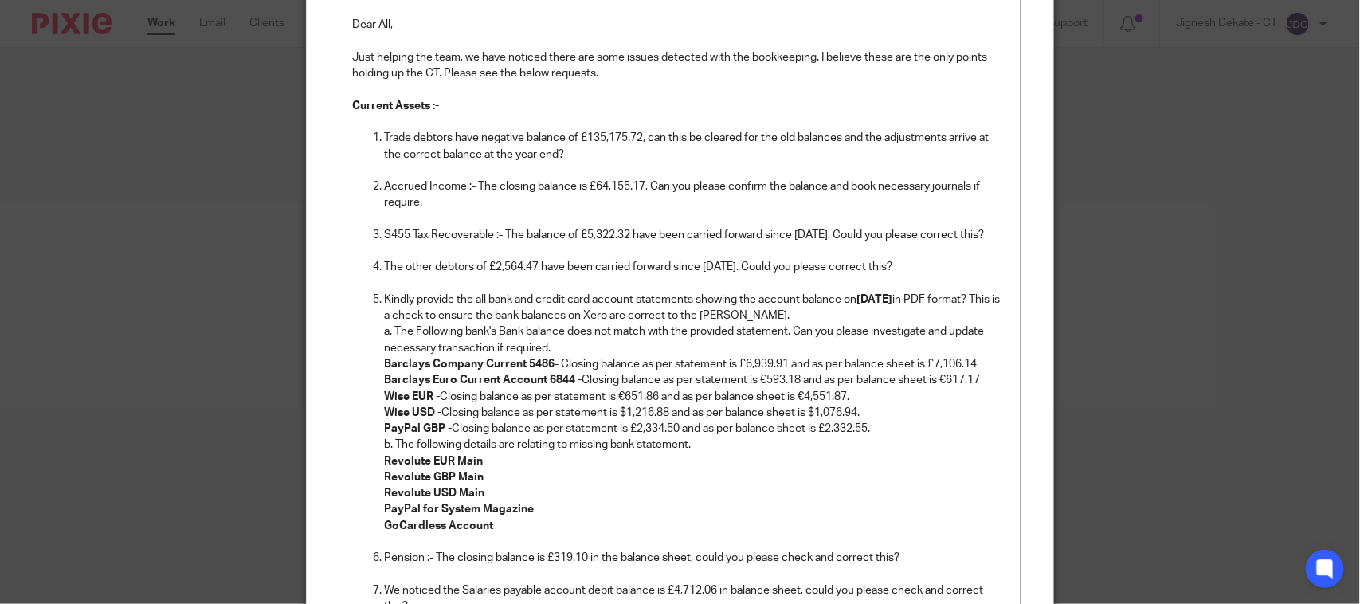
scroll to position [299, 0]
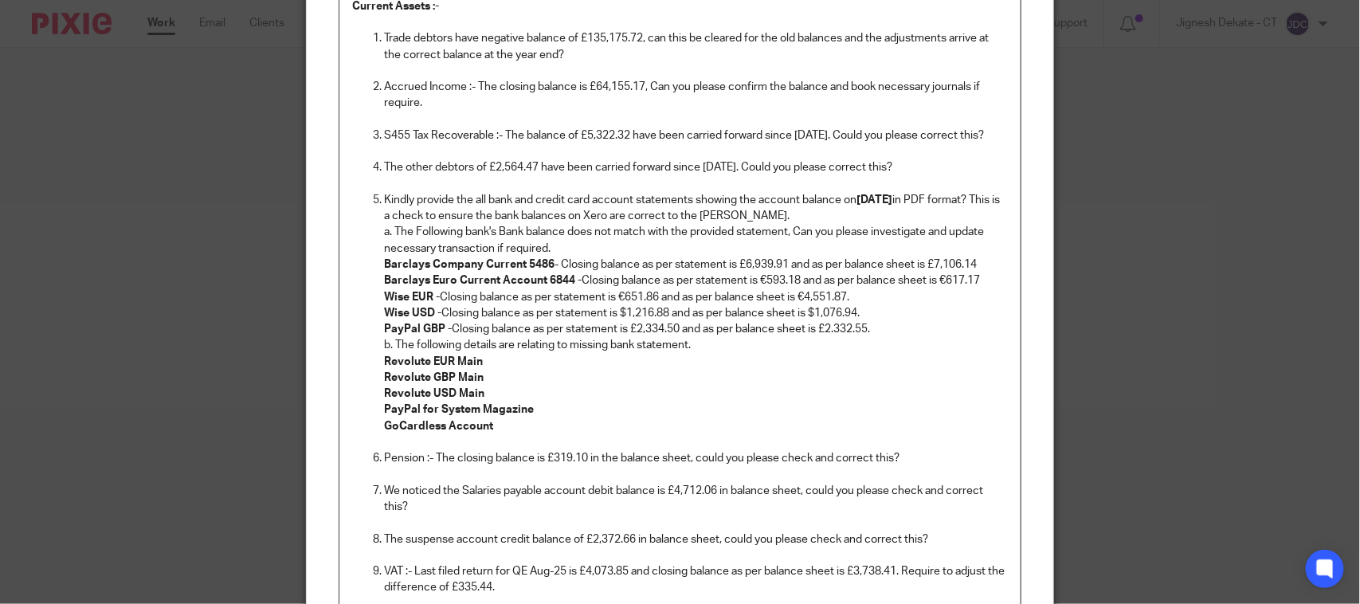
click at [515, 429] on p "GoCardless Account" at bounding box center [696, 426] width 624 height 16
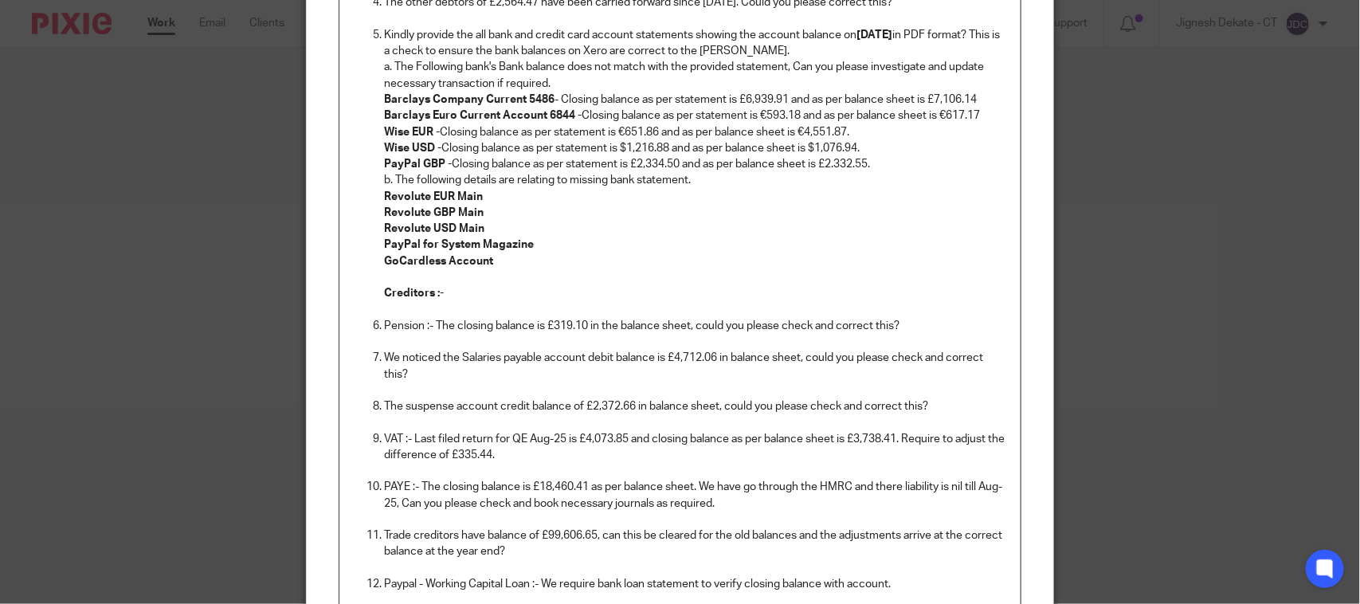
scroll to position [498, 0]
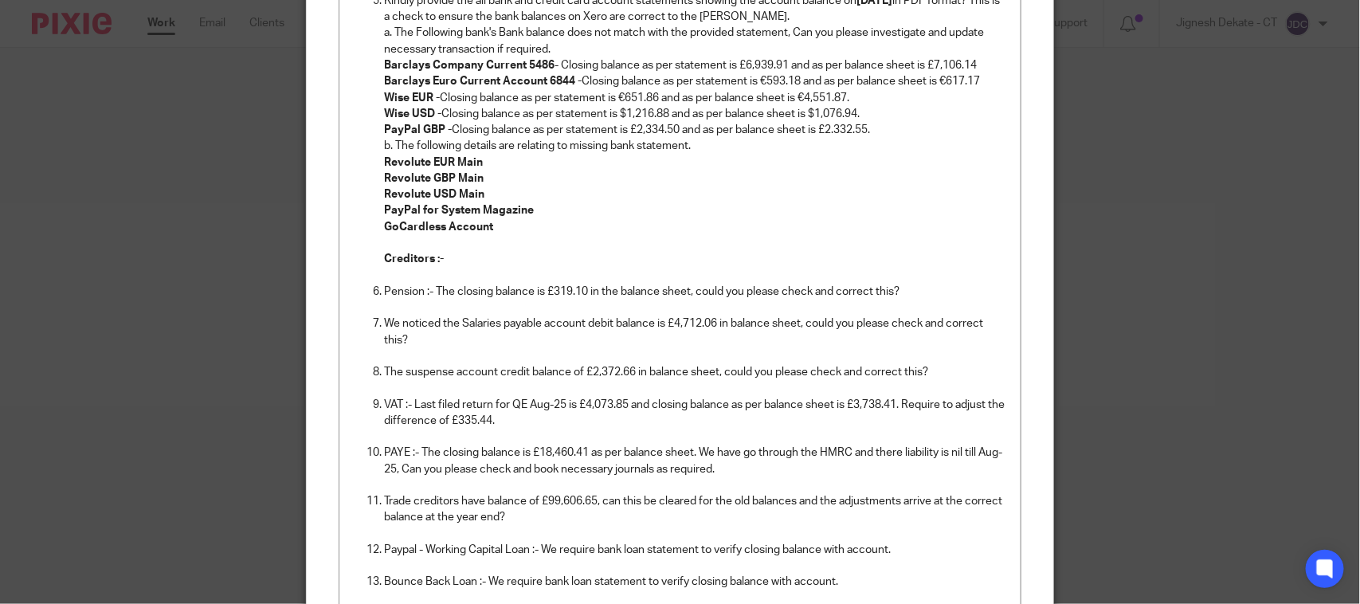
click at [630, 355] on p at bounding box center [696, 356] width 624 height 16
click at [463, 256] on p "Creditors :-" at bounding box center [696, 259] width 624 height 16
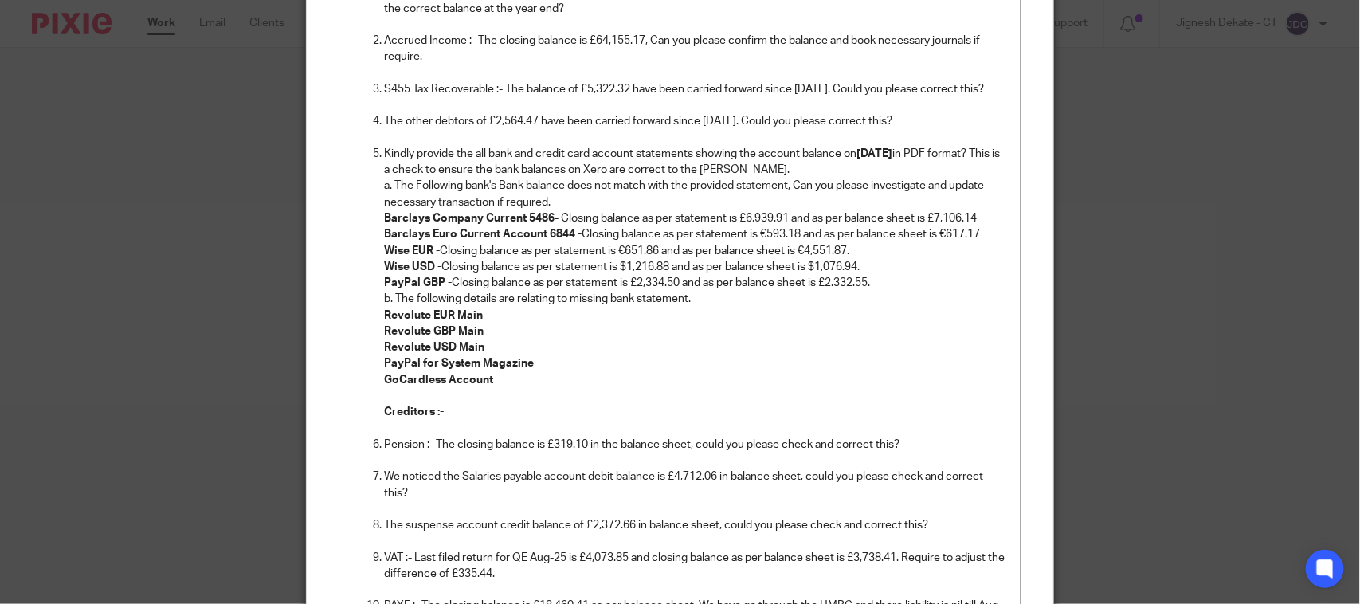
scroll to position [299, 0]
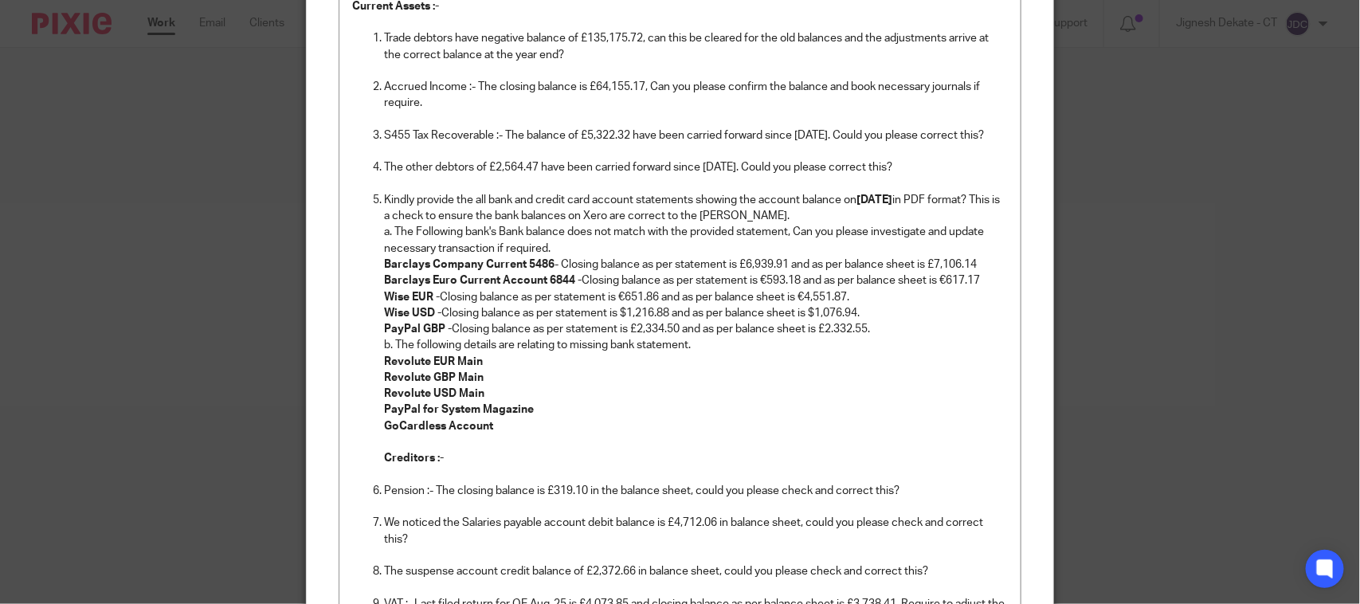
click at [654, 484] on p "Pension :- The closing balance is £319.10 in the balance sheet, could you pleas…" at bounding box center [696, 491] width 624 height 16
click at [570, 453] on p "Creditors :-" at bounding box center [696, 458] width 624 height 16
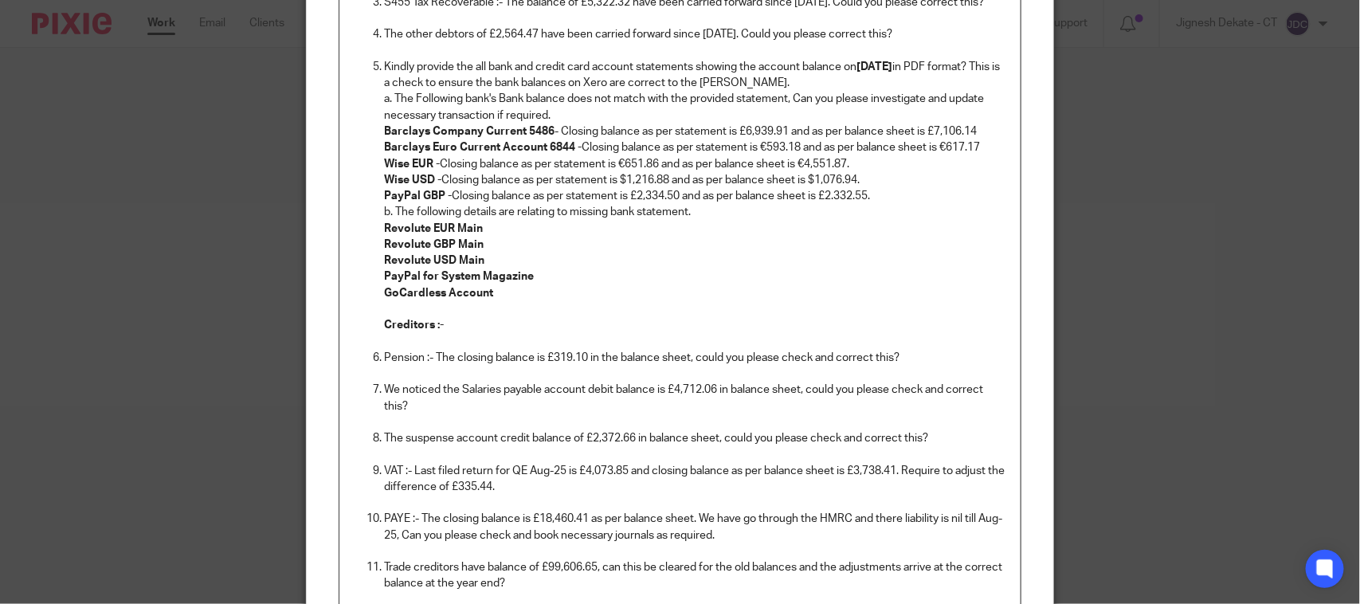
scroll to position [398, 0]
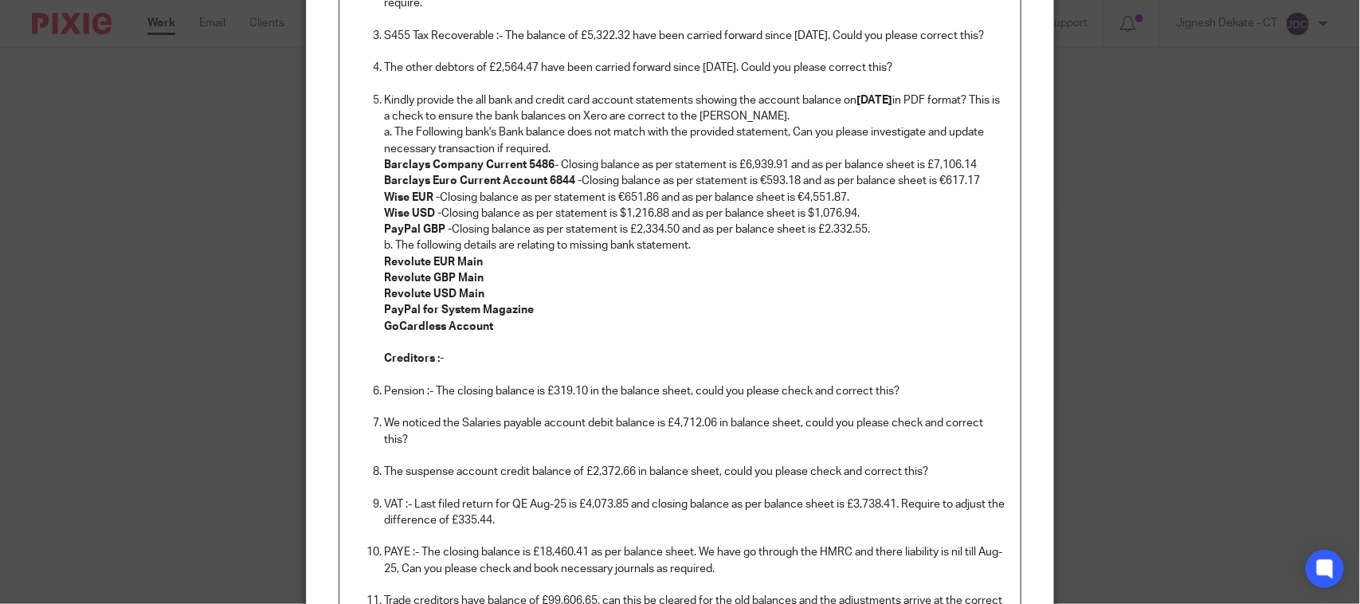
click at [420, 386] on p "Pension :- The closing balance is £319.10 in the balance sheet, could you pleas…" at bounding box center [696, 391] width 624 height 16
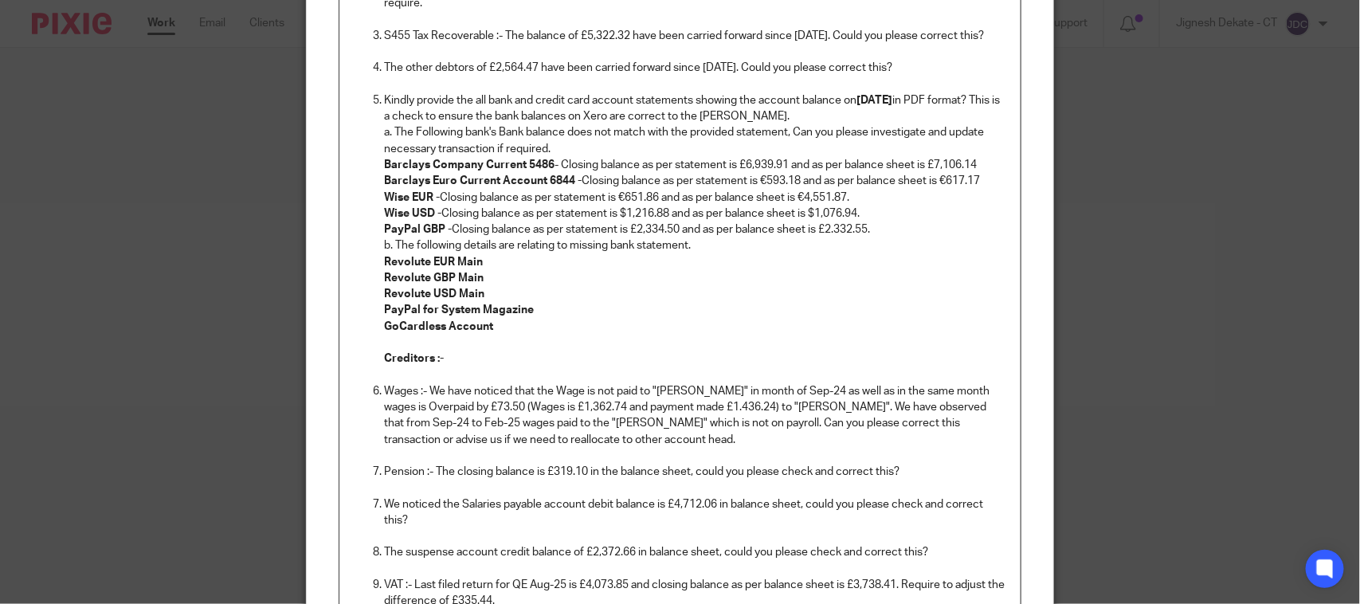
click at [523, 479] on p "Pension :- The closing balance is £319.10 in the balance sheet, could you pleas…" at bounding box center [696, 472] width 624 height 16
click at [670, 363] on p "Creditors :-" at bounding box center [696, 359] width 624 height 16
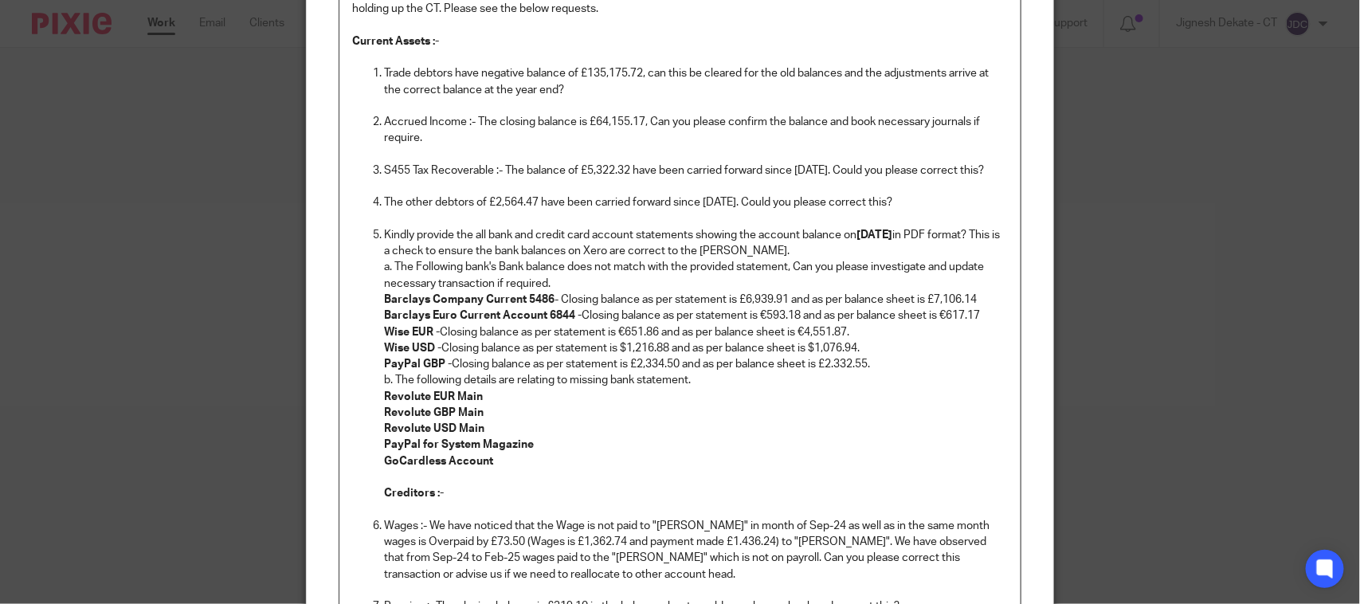
scroll to position [299, 0]
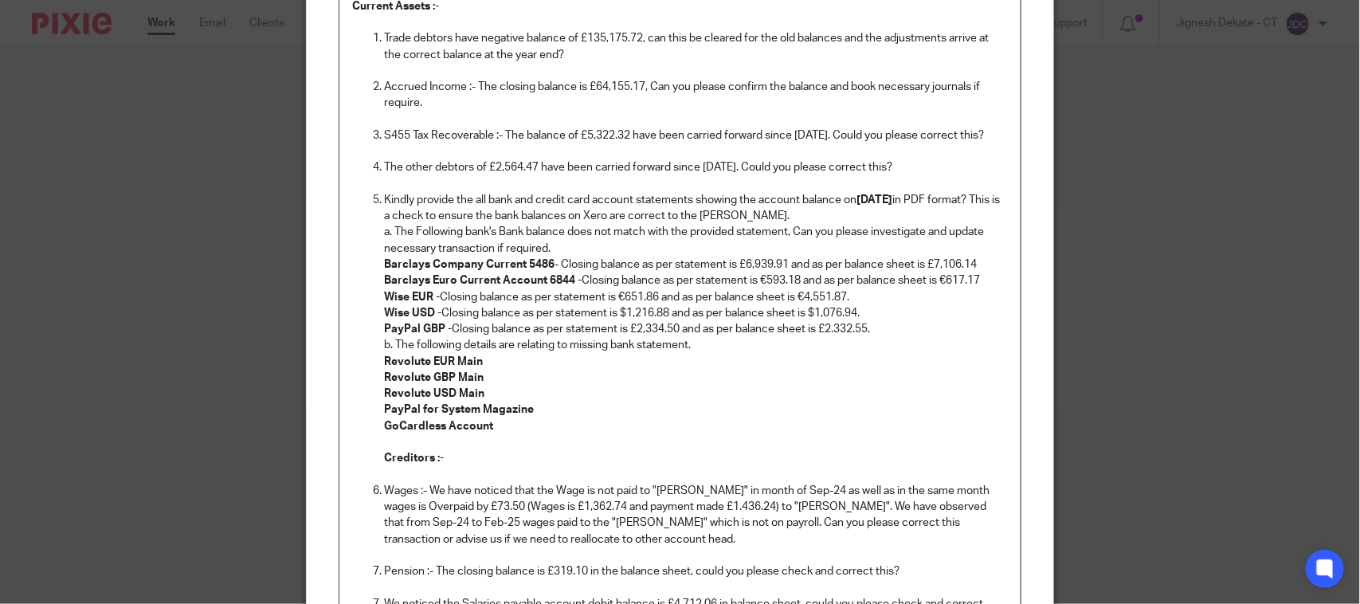
click at [447, 33] on p "Trade debtors have negative balance of £135,175.72, can this be cleared for the…" at bounding box center [696, 46] width 624 height 33
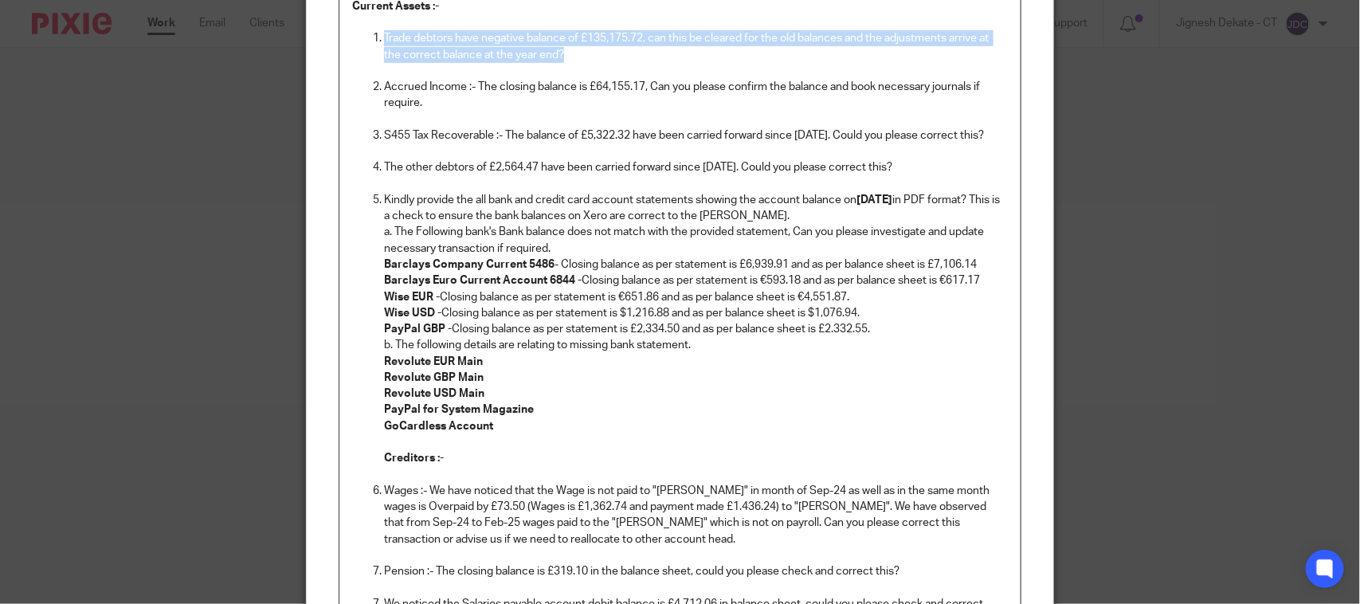
drag, startPoint x: 556, startPoint y: 57, endPoint x: 377, endPoint y: 40, distance: 180.0
click at [384, 40] on p "Trade debtors have negative balance of £135,175.72, can this be cleared for the…" at bounding box center [696, 46] width 624 height 33
copy p "Trade debtors have negative balance of £135,175.72, can this be cleared for the…"
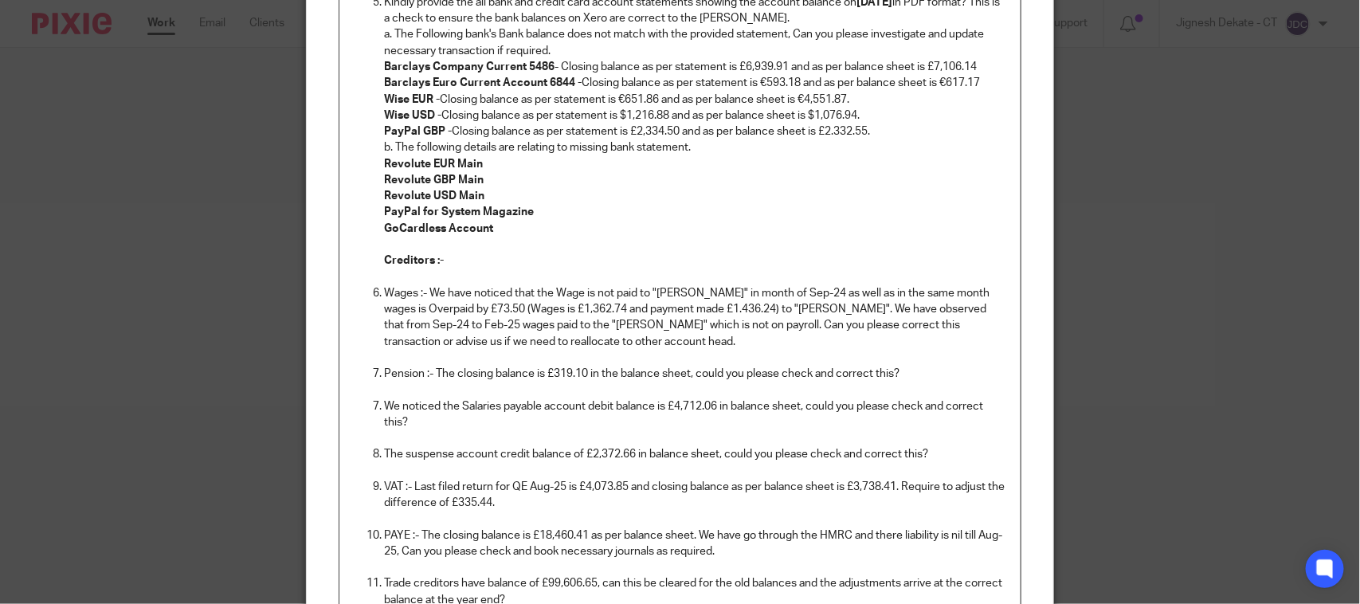
scroll to position [498, 0]
click at [451, 257] on p "Creditors :-" at bounding box center [696, 259] width 624 height 16
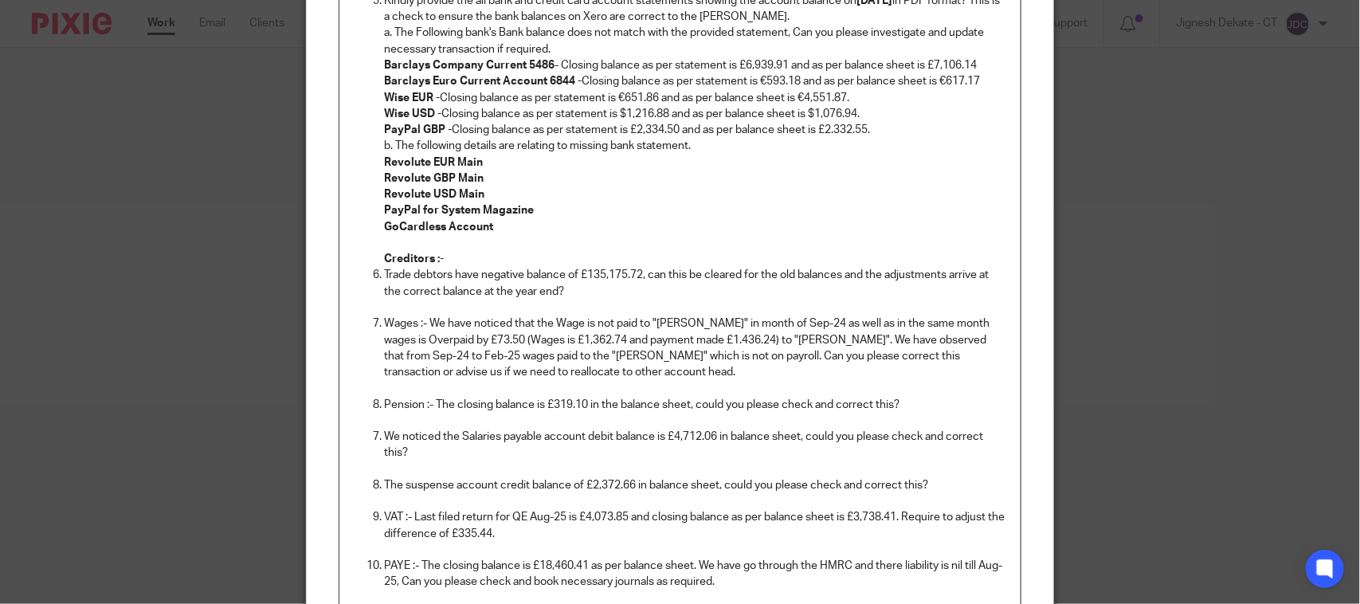
click at [450, 256] on p "Creditors :-" at bounding box center [696, 259] width 624 height 16
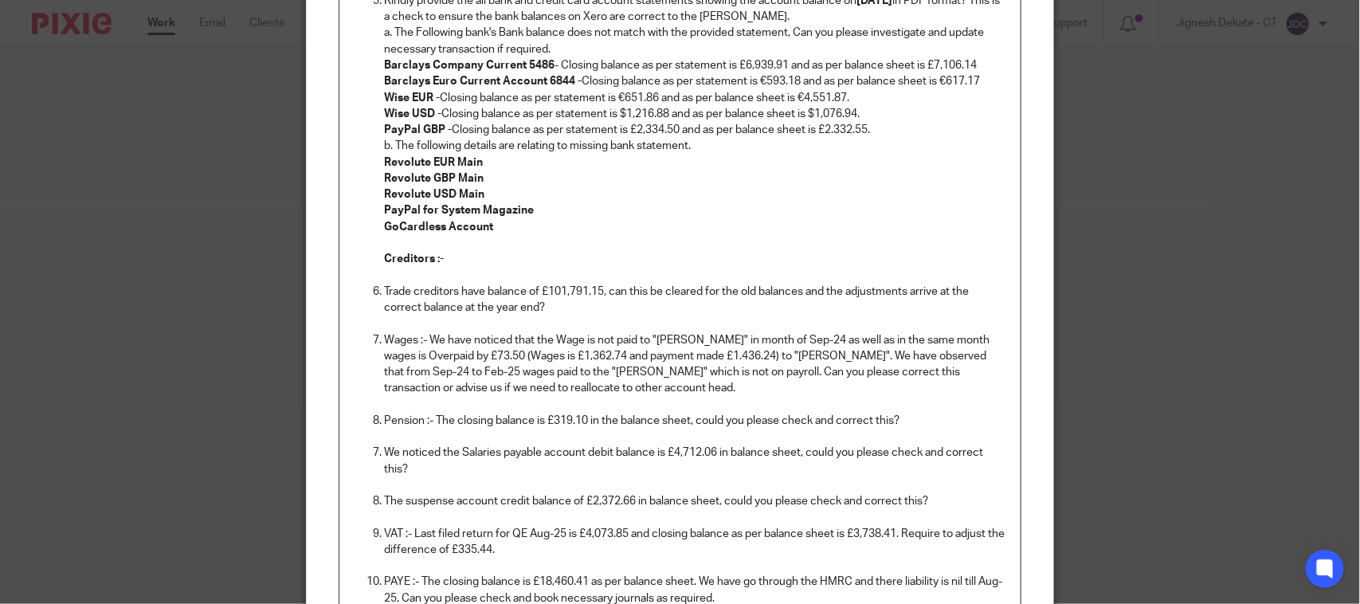
click at [539, 309] on p "Trade creditors have balance of £101,791.15, can this be cleared for the old ba…" at bounding box center [696, 300] width 624 height 33
click at [944, 500] on p "The suspense account credit balance of £2,372.66 in balance sheet, could you pl…" at bounding box center [696, 501] width 624 height 16
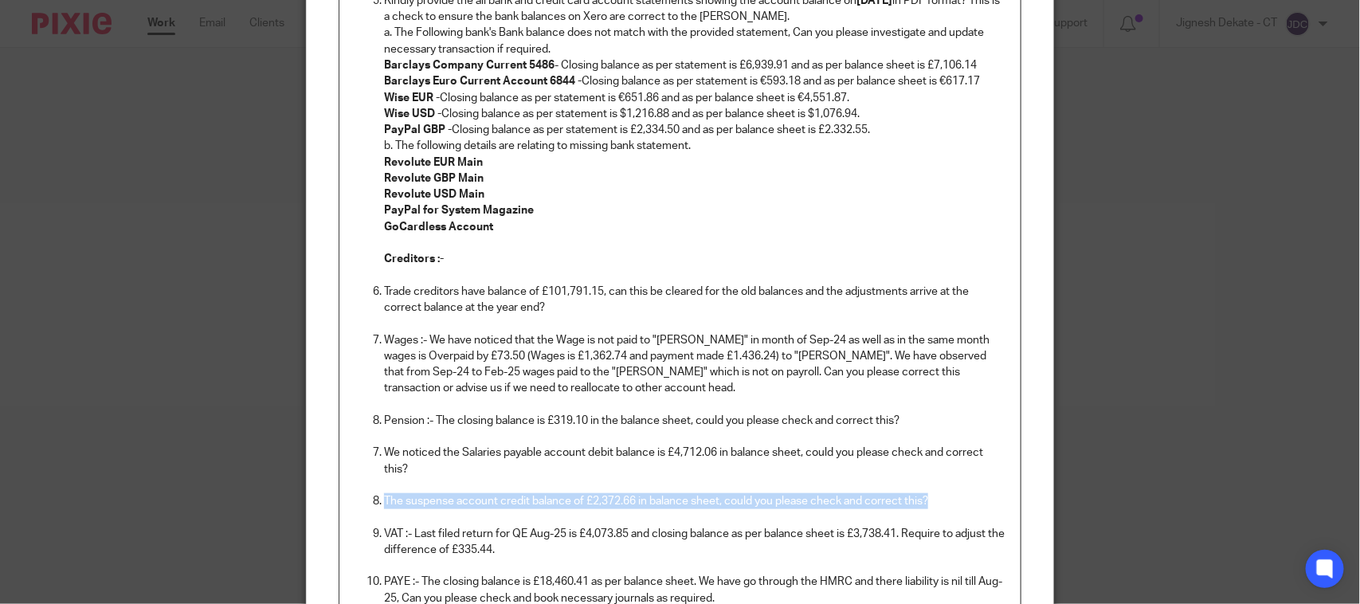
click at [384, 502] on p "The suspense account credit balance of £2,372.66 in balance sheet, could you pl…" at bounding box center [696, 501] width 624 height 16
copy p "The suspense account credit balance of £2,372.66 in balance sheet, could you pl…"
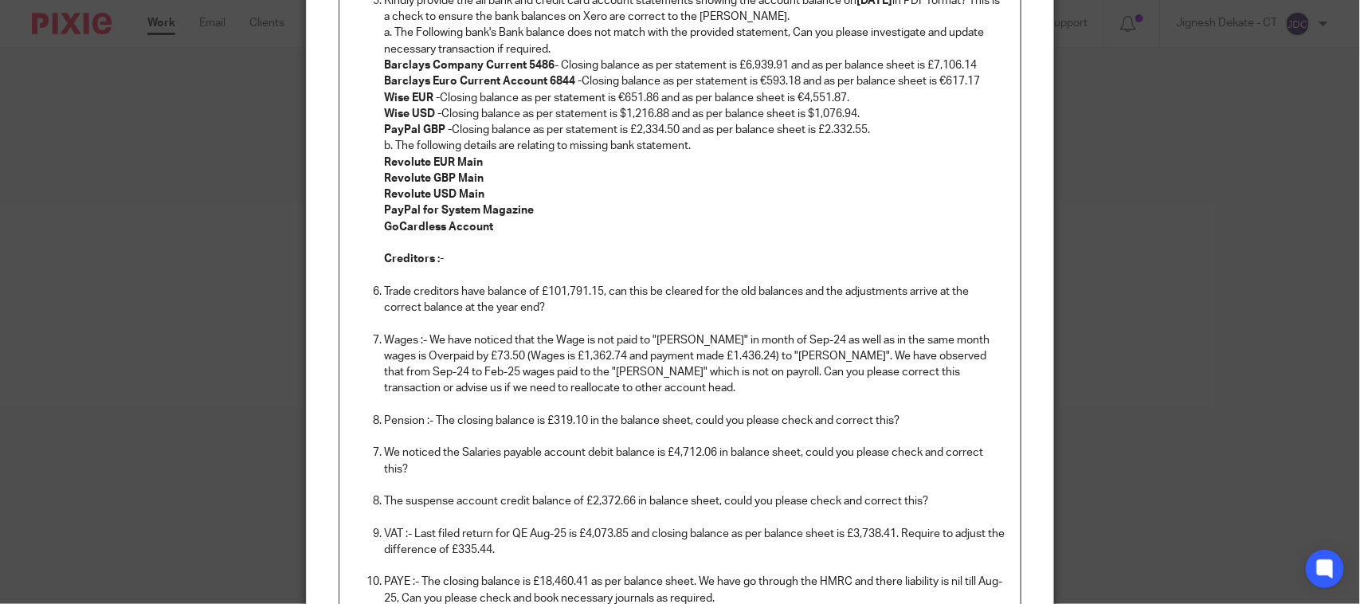
click at [548, 309] on p "Trade creditors have balance of £101,791.15, can this be cleared for the old ba…" at bounding box center [696, 300] width 624 height 33
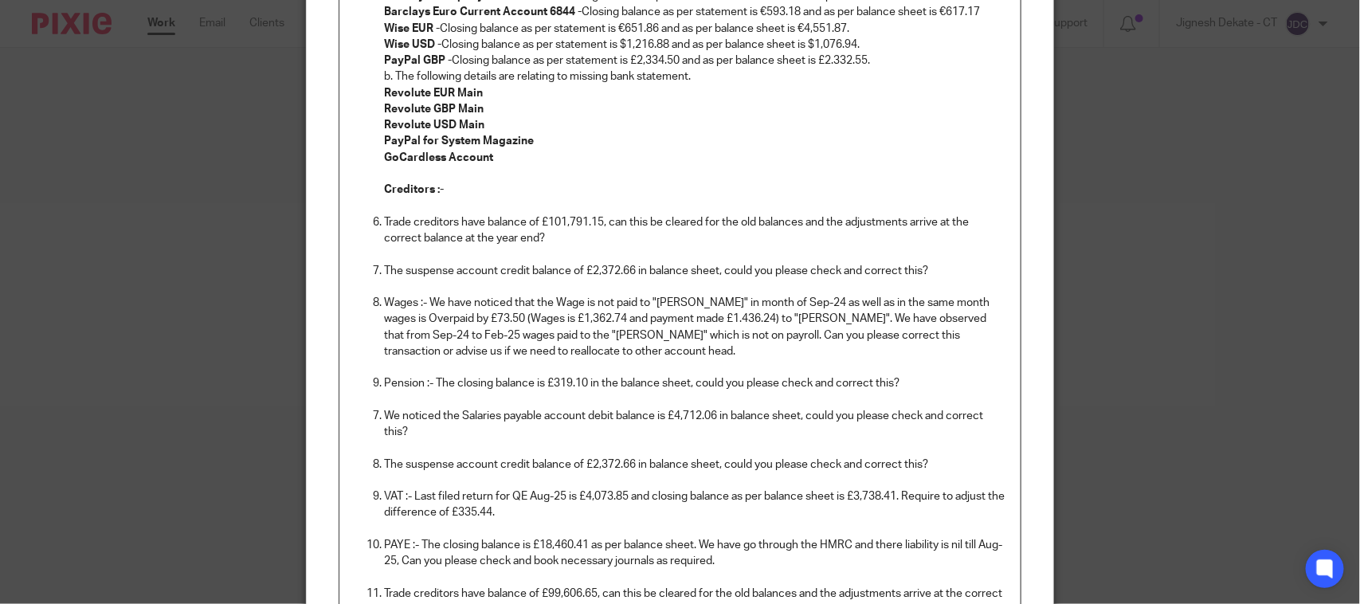
scroll to position [598, 0]
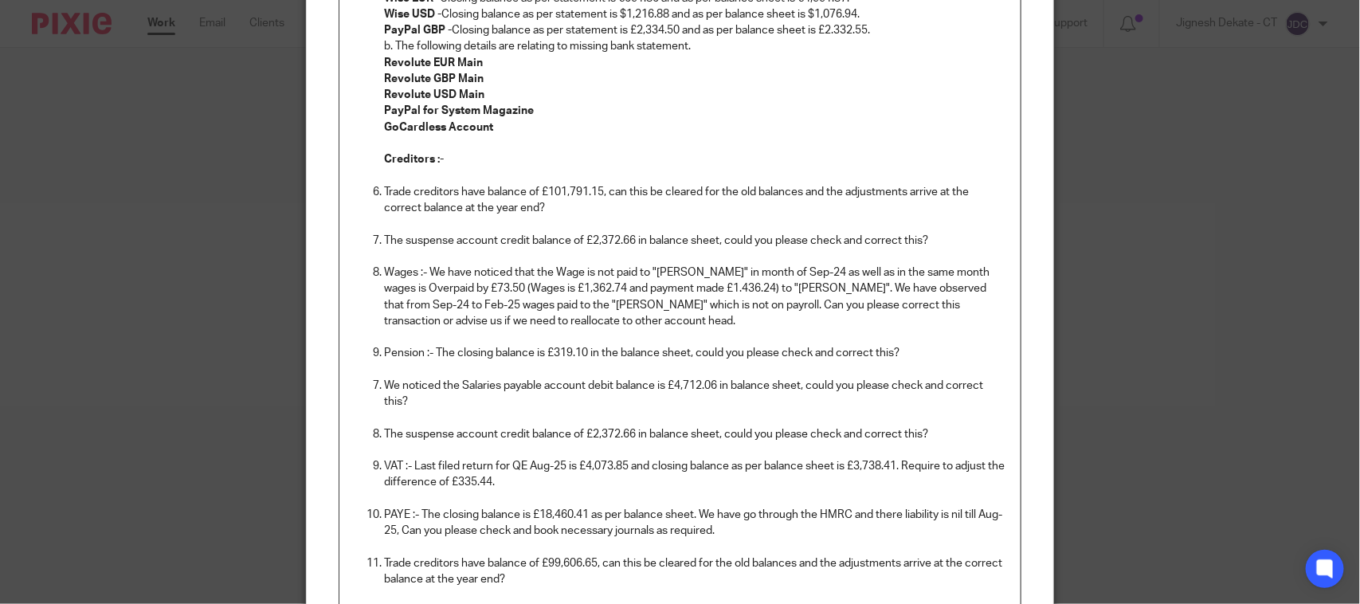
click at [935, 430] on p "The suspense account credit balance of £2,372.66 in balance sheet, could you pl…" at bounding box center [696, 434] width 624 height 16
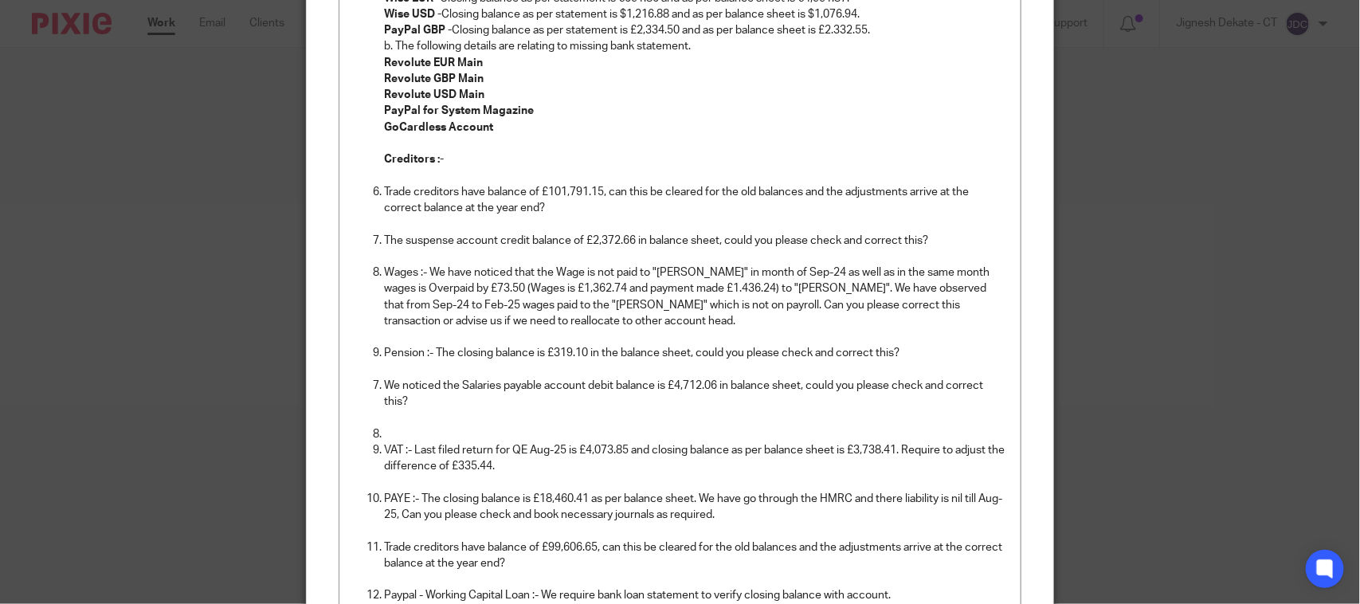
click at [1193, 336] on div "Edit note Content Reviewed :- Email draft Dear All, Just helping the team, we h…" at bounding box center [680, 302] width 1360 height 604
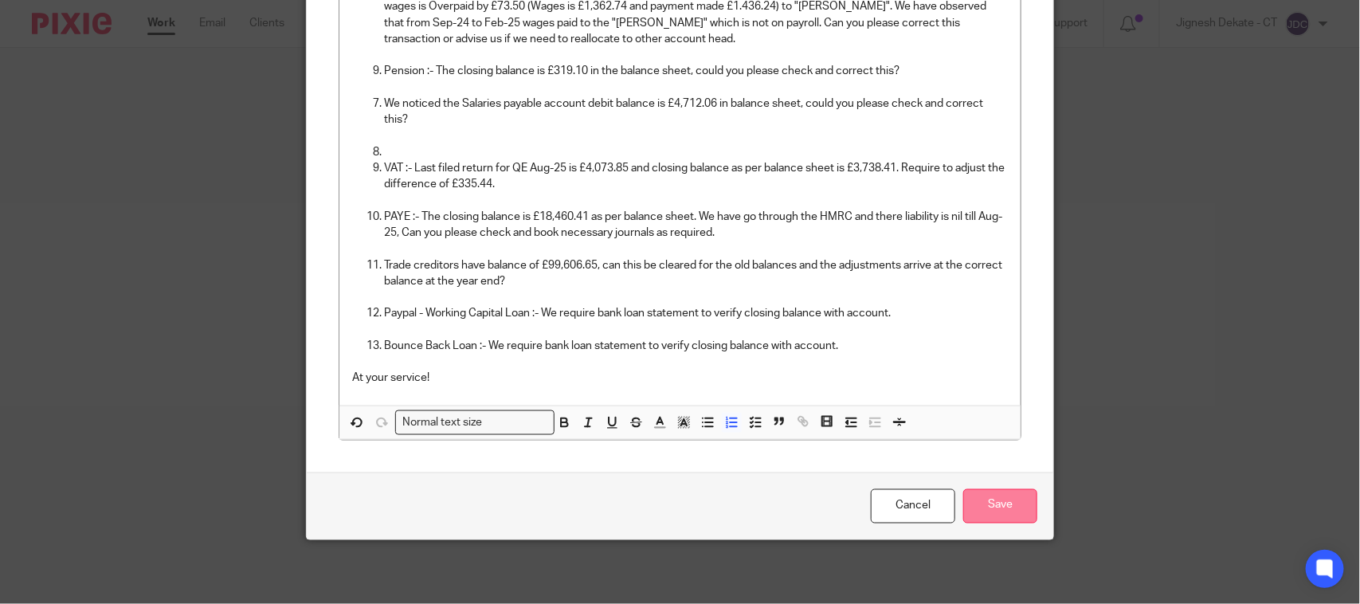
click at [980, 508] on input "Save" at bounding box center [1000, 506] width 74 height 34
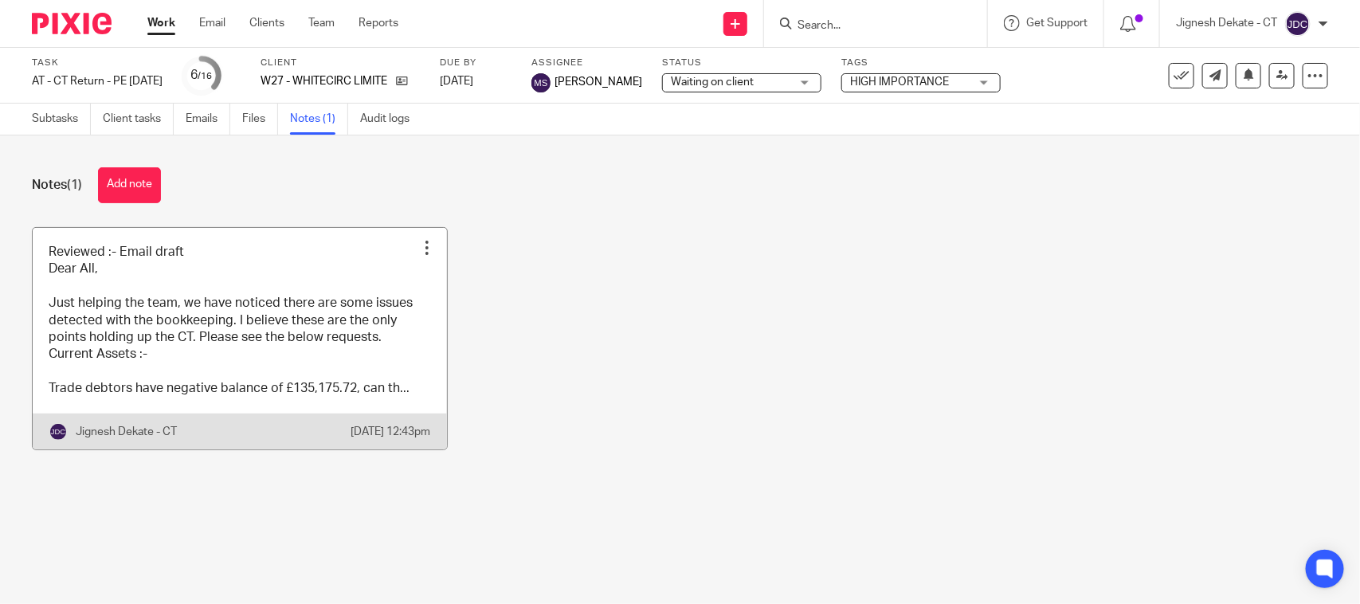
click at [221, 382] on link at bounding box center [240, 338] width 414 height 221
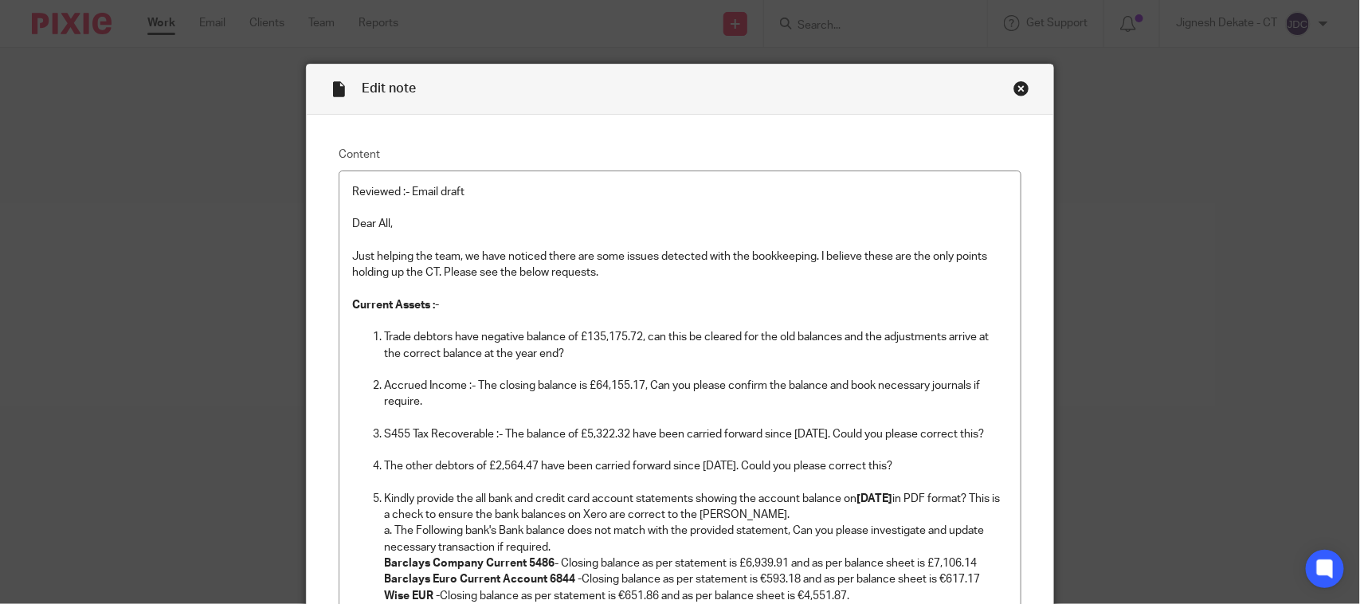
click at [664, 388] on p "Accrued Income :- The closing balance is £64,155.17, Can you please confirm the…" at bounding box center [696, 394] width 624 height 33
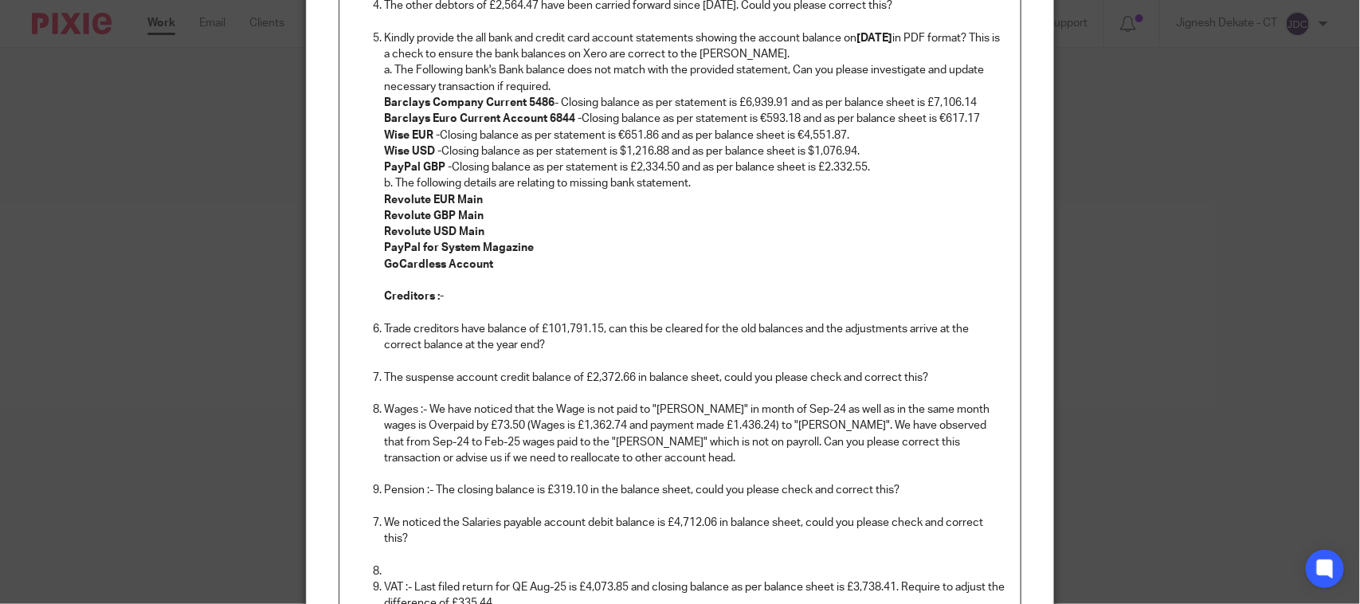
scroll to position [498, 0]
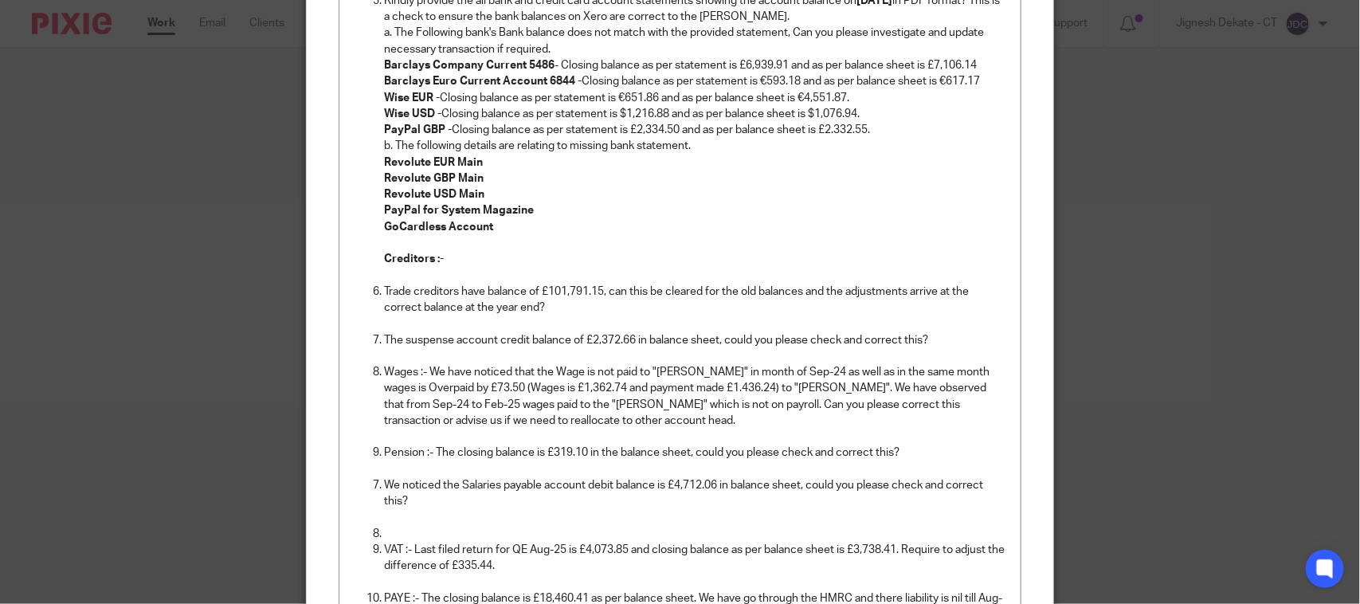
click at [568, 408] on p "Wages :- We have noticed that the Wage is not paid to "[PERSON_NAME]" in month …" at bounding box center [696, 396] width 624 height 65
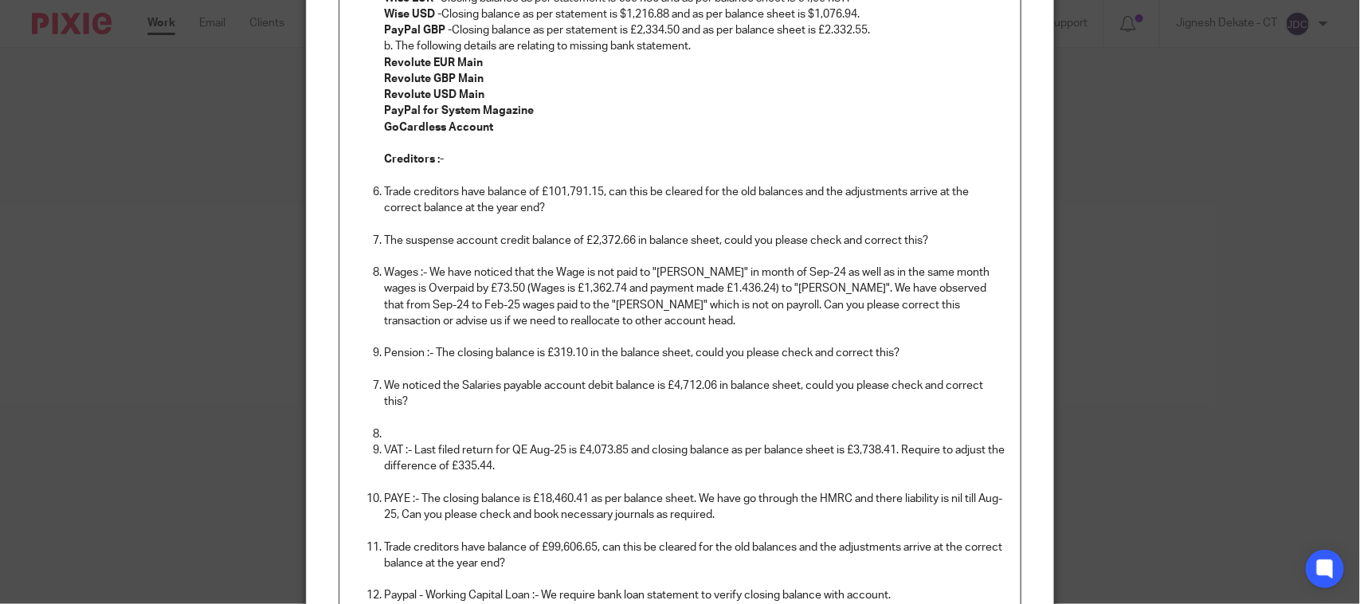
scroll to position [697, 0]
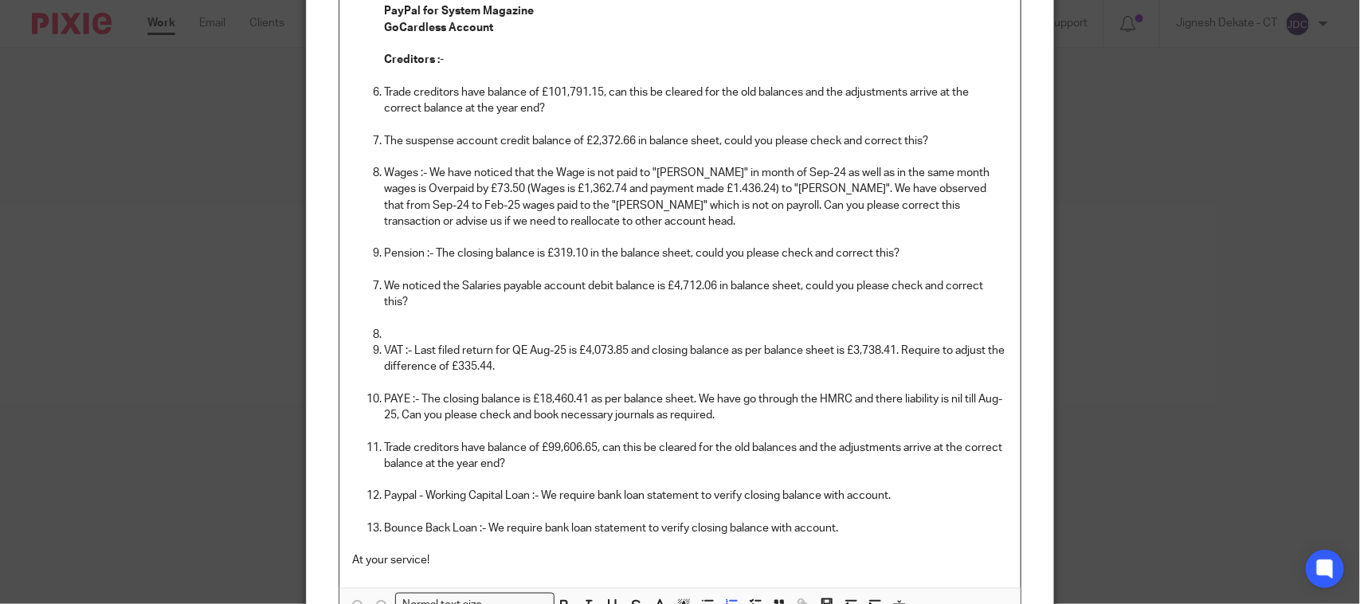
click at [524, 365] on p "VAT :- Last filed return for QE Aug-25 is £4,073.85 and closing balance as per …" at bounding box center [696, 359] width 624 height 33
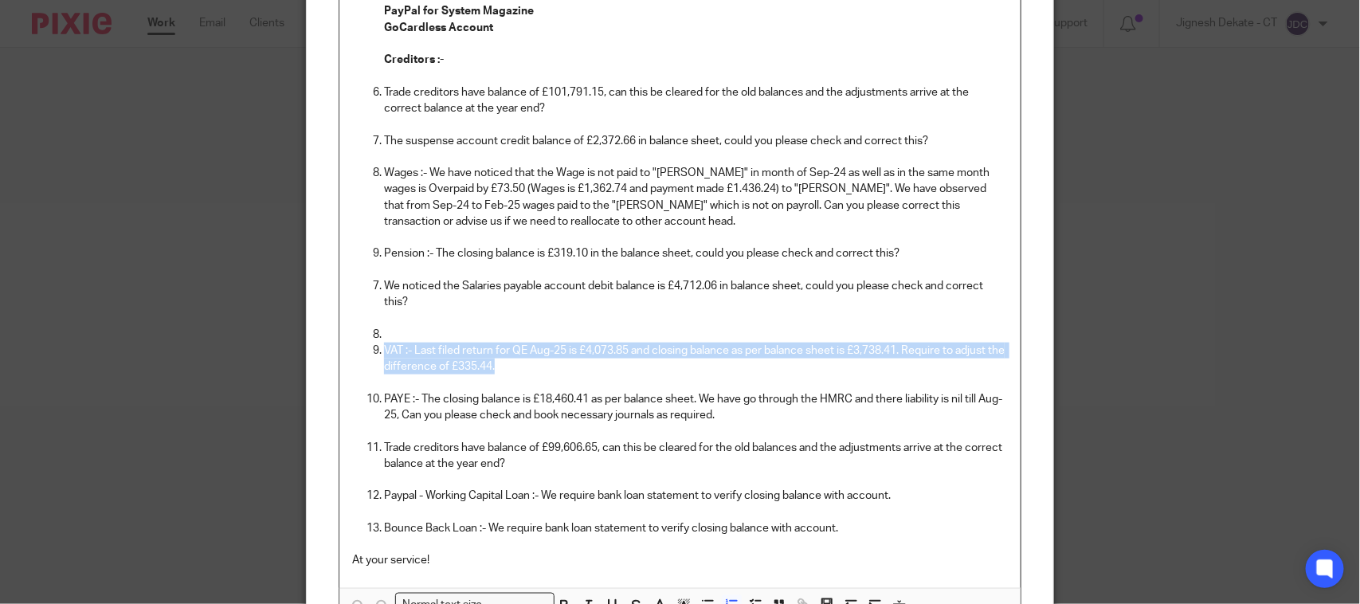
click at [384, 348] on p "VAT :- Last filed return for QE Aug-25 is £4,073.85 and closing balance as per …" at bounding box center [696, 359] width 624 height 33
copy p "VAT :- Last filed return for QE Aug-25 is £4,073.85 and closing balance as per …"
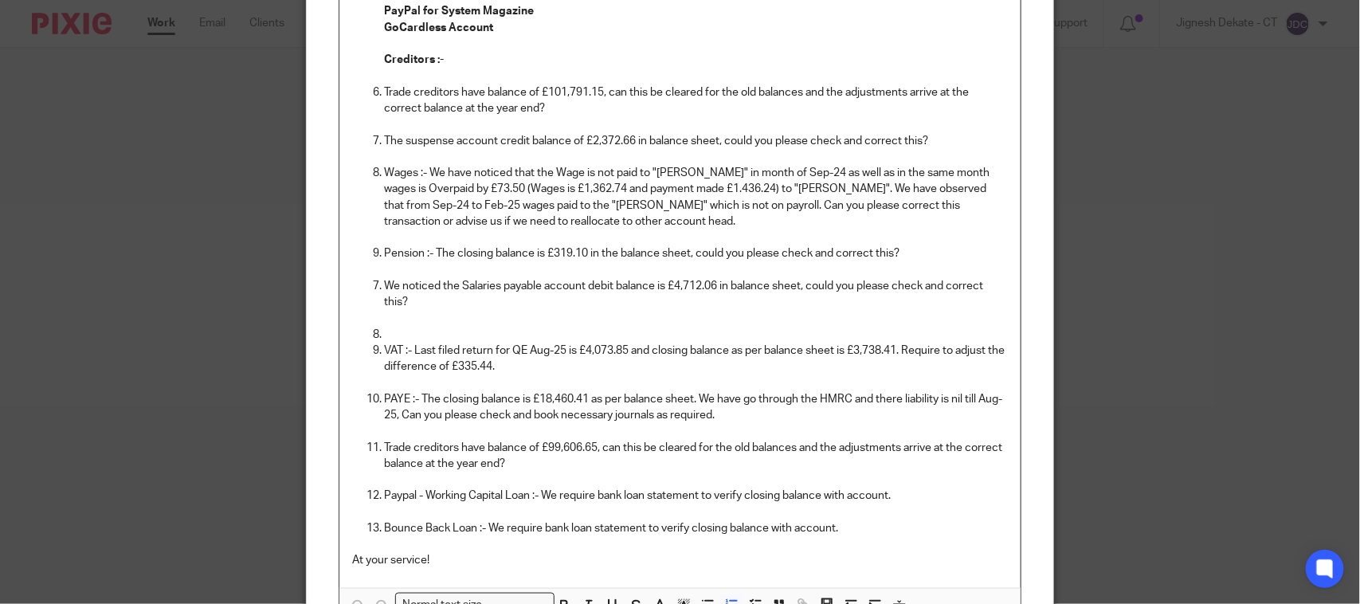
click at [670, 225] on p "Wages :- We have noticed that the Wage is not paid to "[PERSON_NAME]" in month …" at bounding box center [696, 197] width 624 height 65
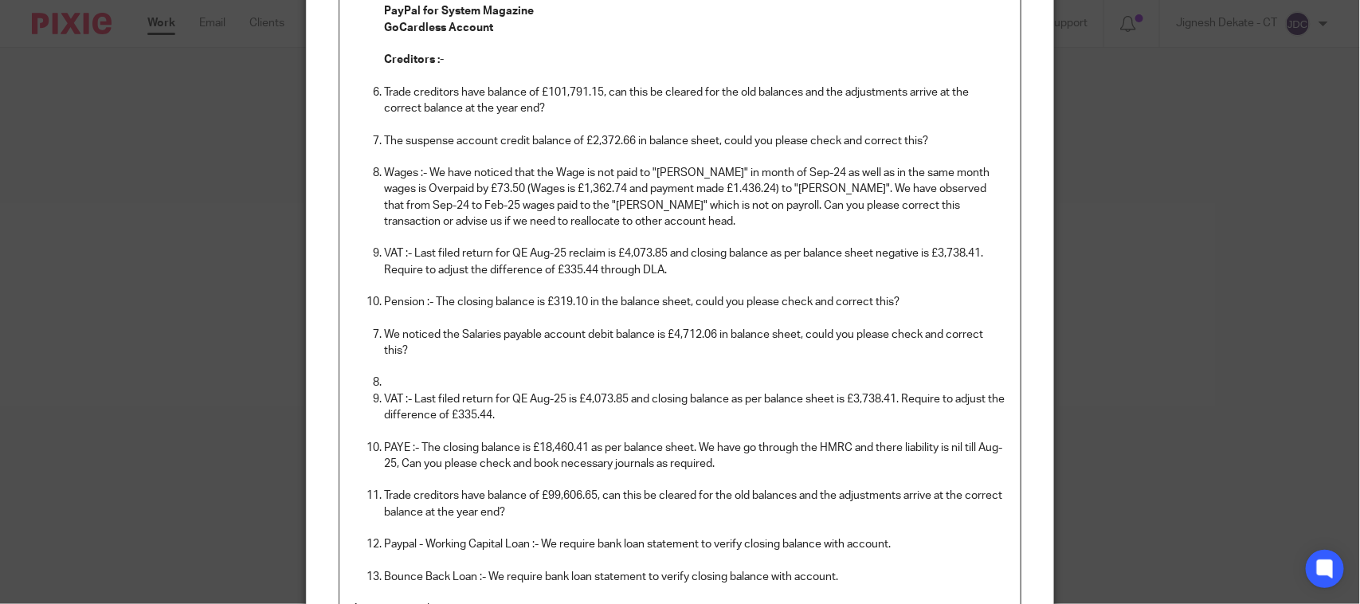
click at [472, 355] on p "We noticed the Salaries payable account debit balance is £4,712.06 in balance s…" at bounding box center [696, 343] width 624 height 33
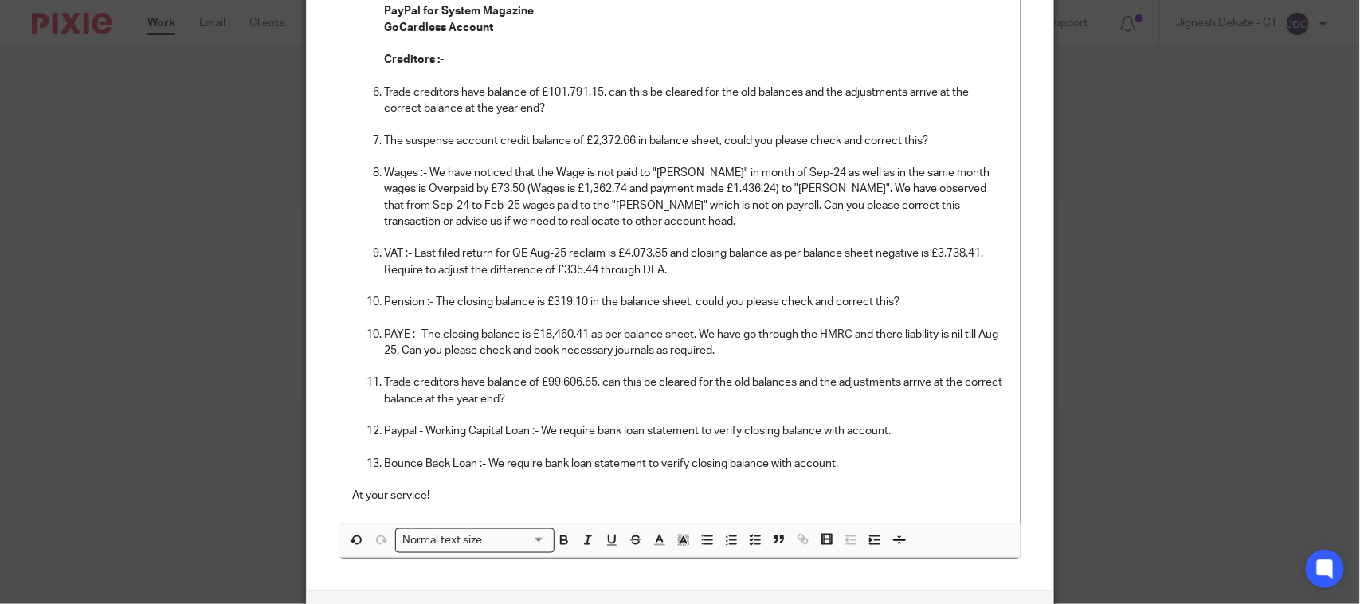
click at [555, 408] on p at bounding box center [680, 415] width 656 height 16
drag, startPoint x: 555, startPoint y: 400, endPoint x: 463, endPoint y: 395, distance: 92.5
click at [463, 395] on p "Trade creditors have balance of £99,606.65, can this be cleared for the old bal…" at bounding box center [696, 390] width 624 height 33
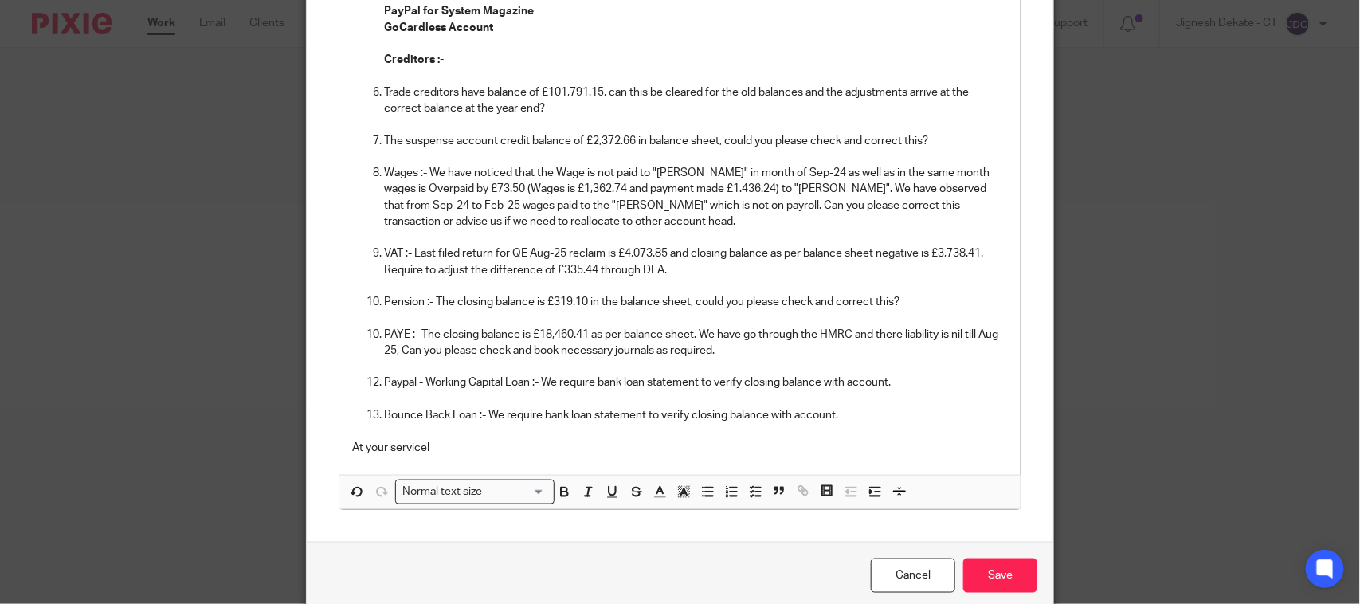
click at [384, 333] on li "PAYE :- The closing balance is £18,460.41 as per balance sheet. We have go thro…" at bounding box center [696, 343] width 624 height 33
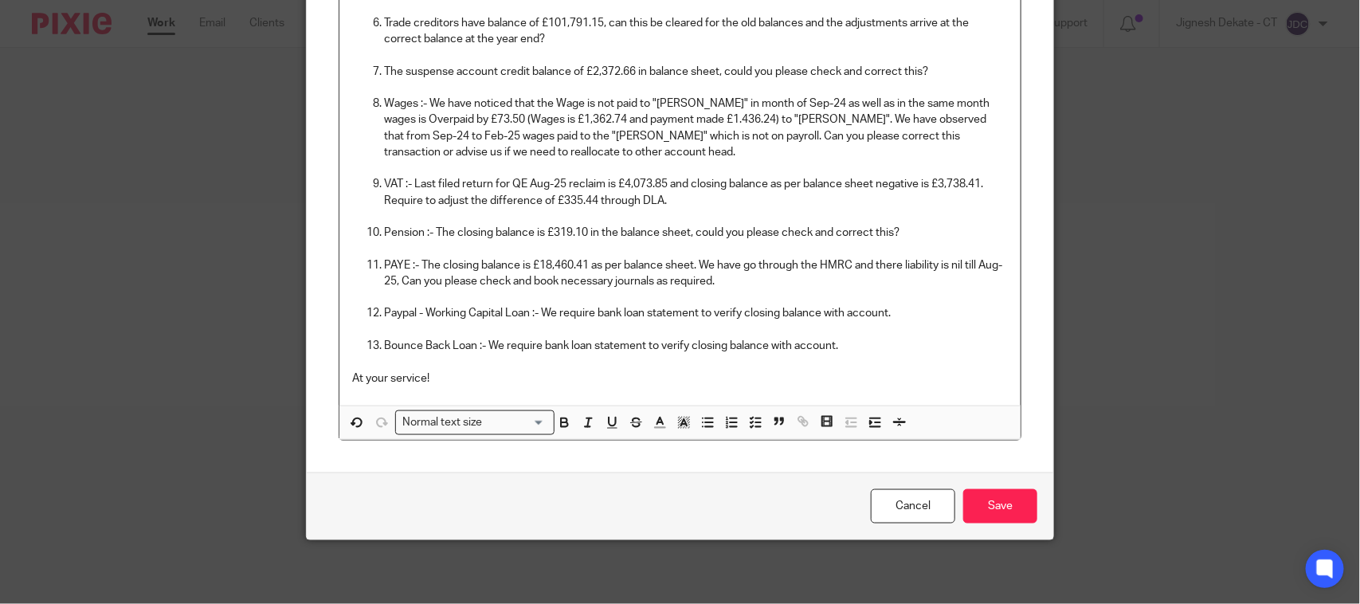
click at [443, 378] on p "At your service!" at bounding box center [680, 378] width 656 height 16
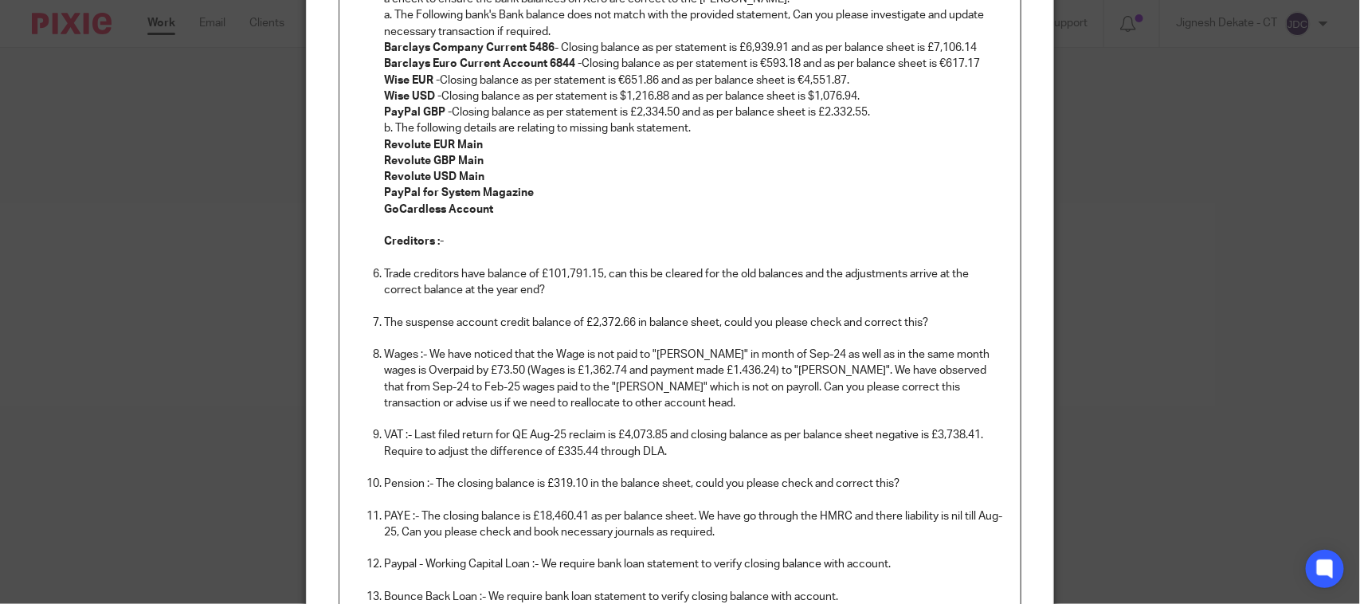
scroll to position [470, 0]
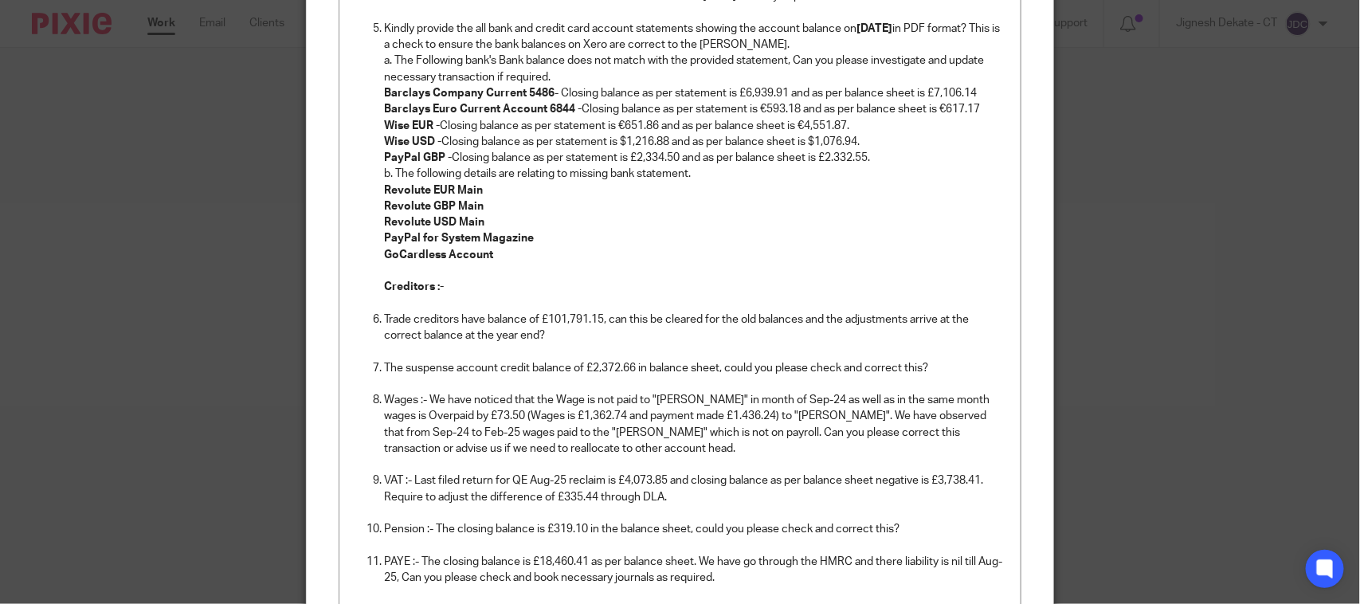
click at [666, 319] on p "Trade creditors have balance of £101,791.15, can this be cleared for the old ba…" at bounding box center [696, 328] width 624 height 33
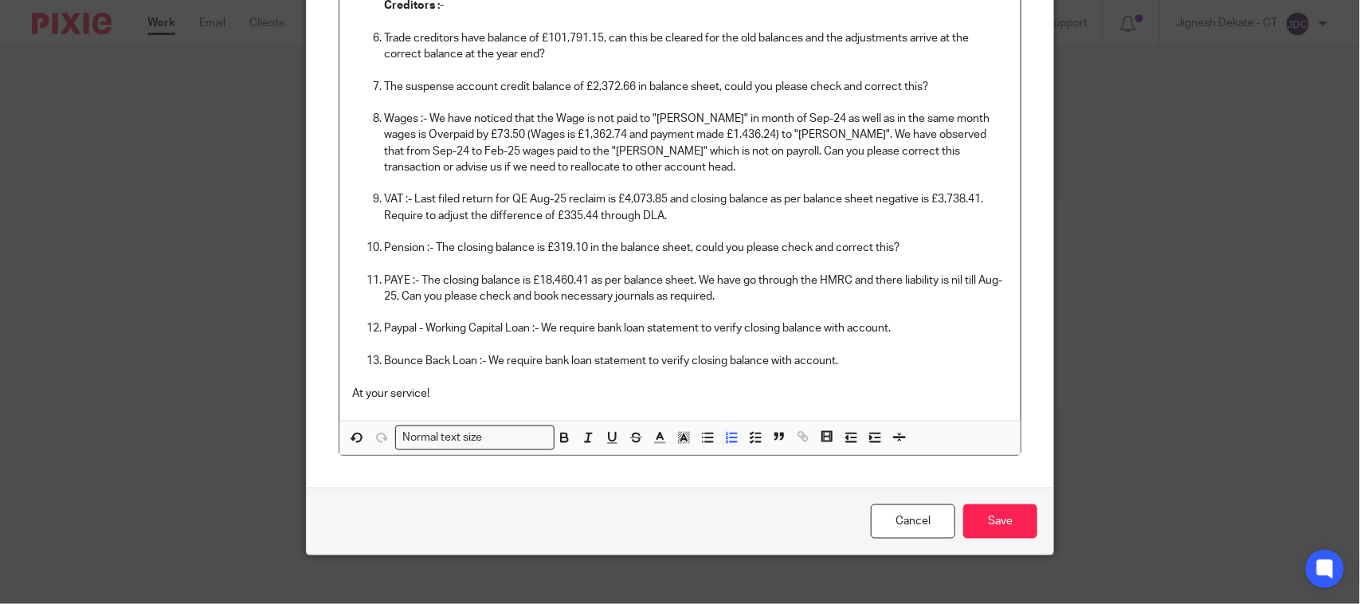
scroll to position [769, 0]
